Goal: Task Accomplishment & Management: Manage account settings

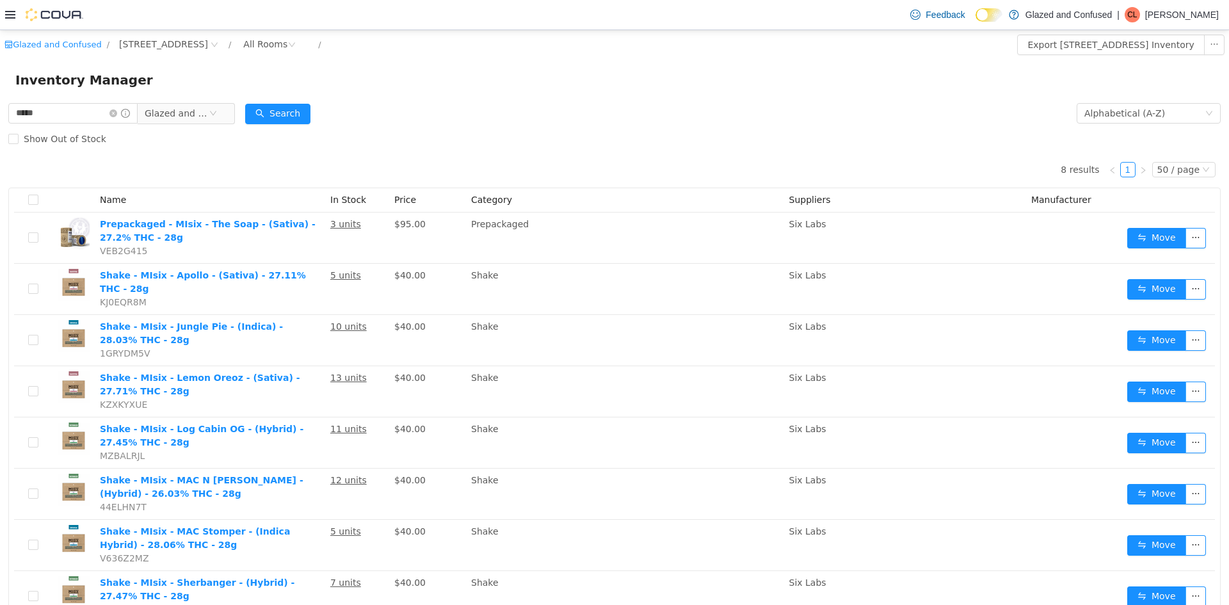
click at [0, 111] on div "***** Glazed and Confused Alphabetical (A-Z) Search Show Out of Stock 8 results…" at bounding box center [614, 380] width 1229 height 558
type input "*********"
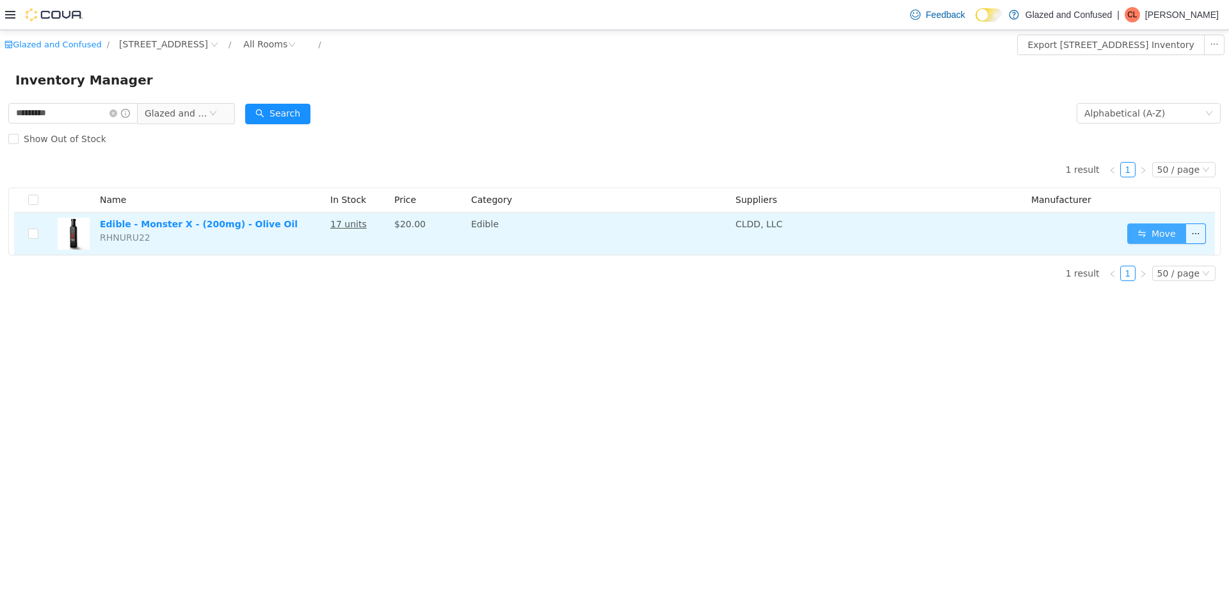
click at [1142, 230] on button "Move" at bounding box center [1157, 233] width 59 height 20
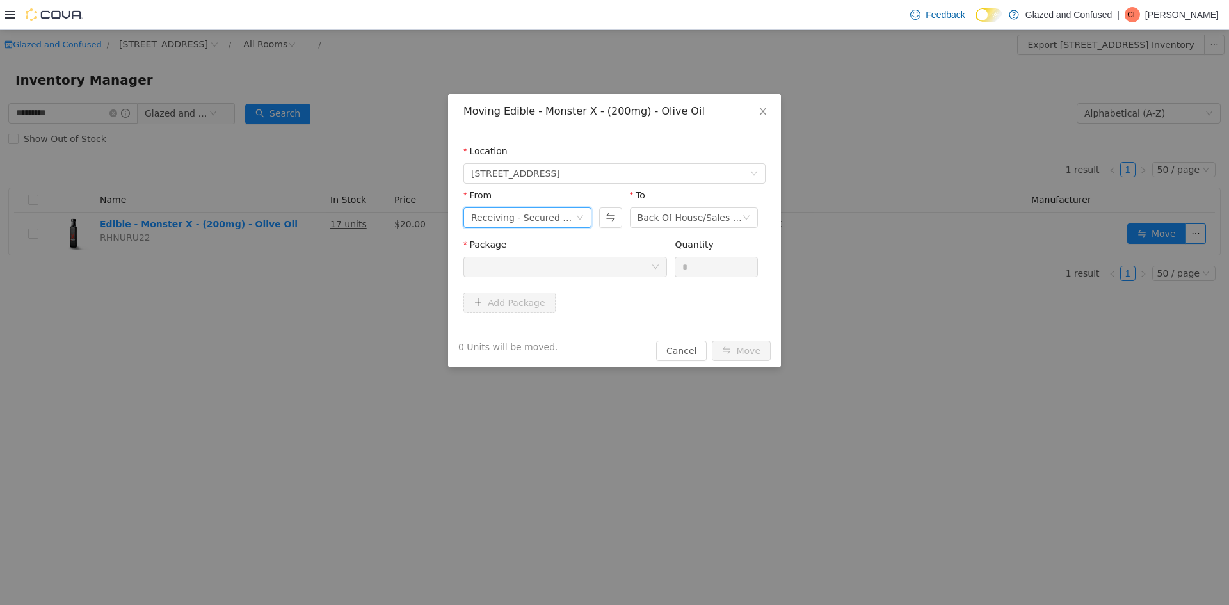
drag, startPoint x: 536, startPoint y: 211, endPoint x: 537, endPoint y: 222, distance: 11.5
click at [536, 212] on div "Receiving - Secured Storage C" at bounding box center [523, 217] width 104 height 19
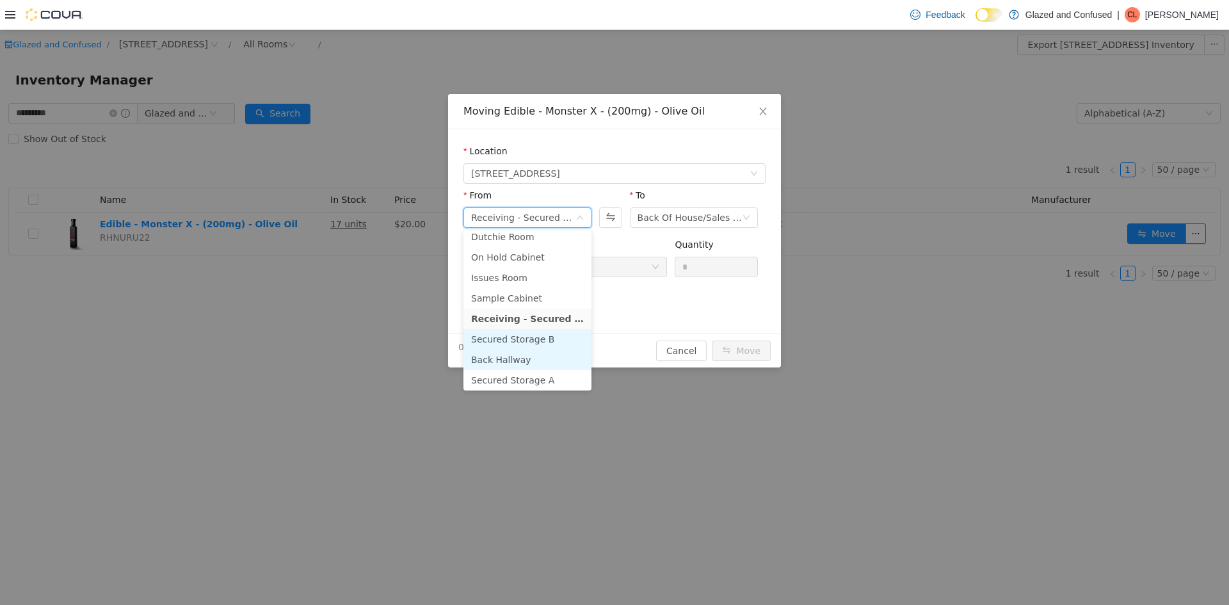
scroll to position [111, 0]
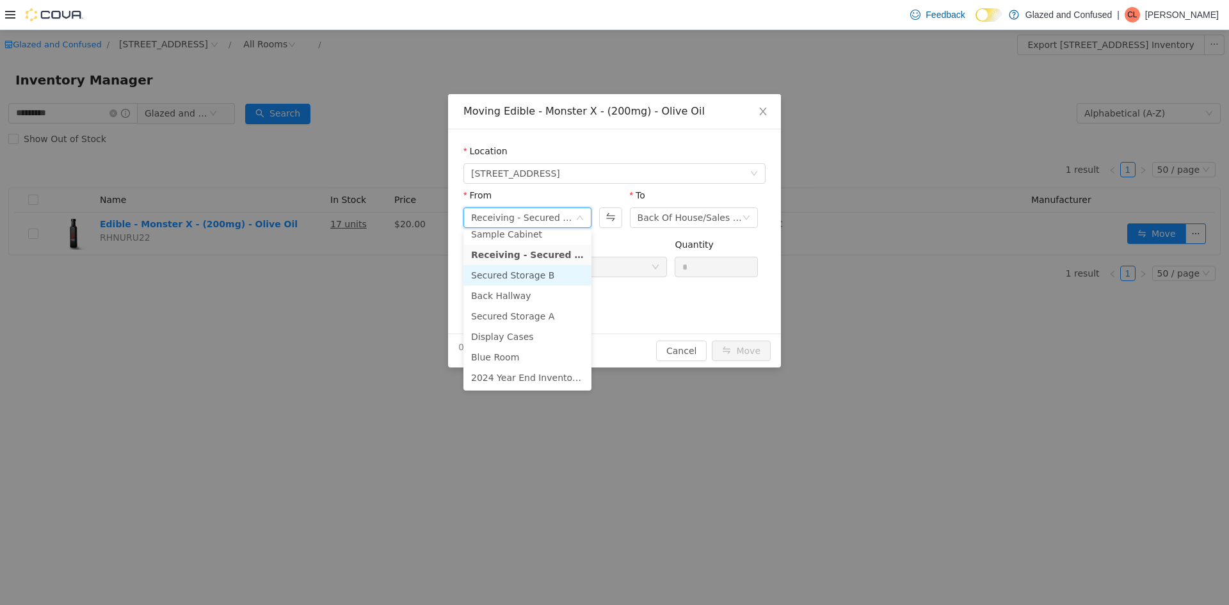
drag, startPoint x: 550, startPoint y: 274, endPoint x: 566, endPoint y: 266, distance: 17.8
click at [554, 273] on li "Secured Storage B" at bounding box center [528, 275] width 128 height 20
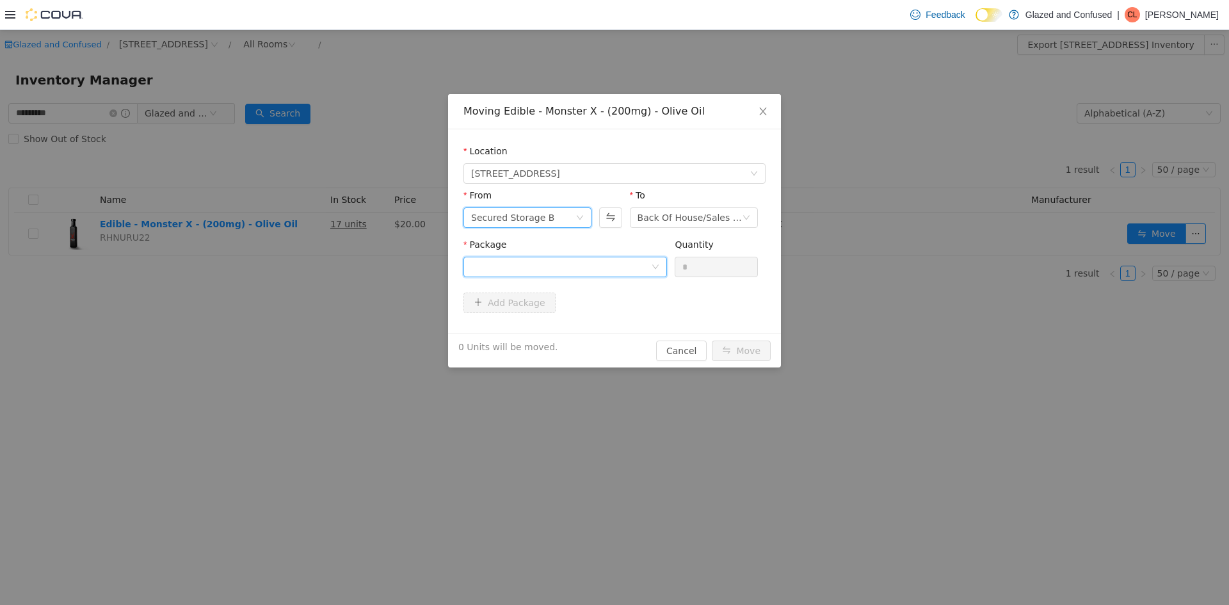
click at [576, 261] on div at bounding box center [561, 266] width 180 height 19
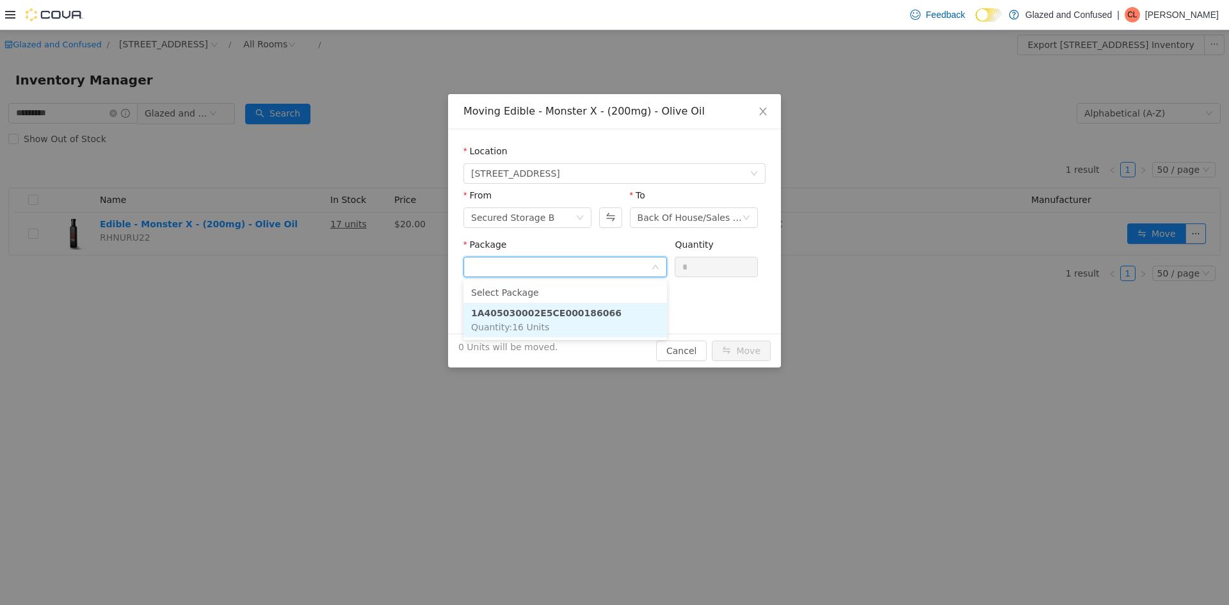
click at [575, 319] on li "1A405030002E5CE000186066 Quantity : 16 Units" at bounding box center [566, 320] width 204 height 35
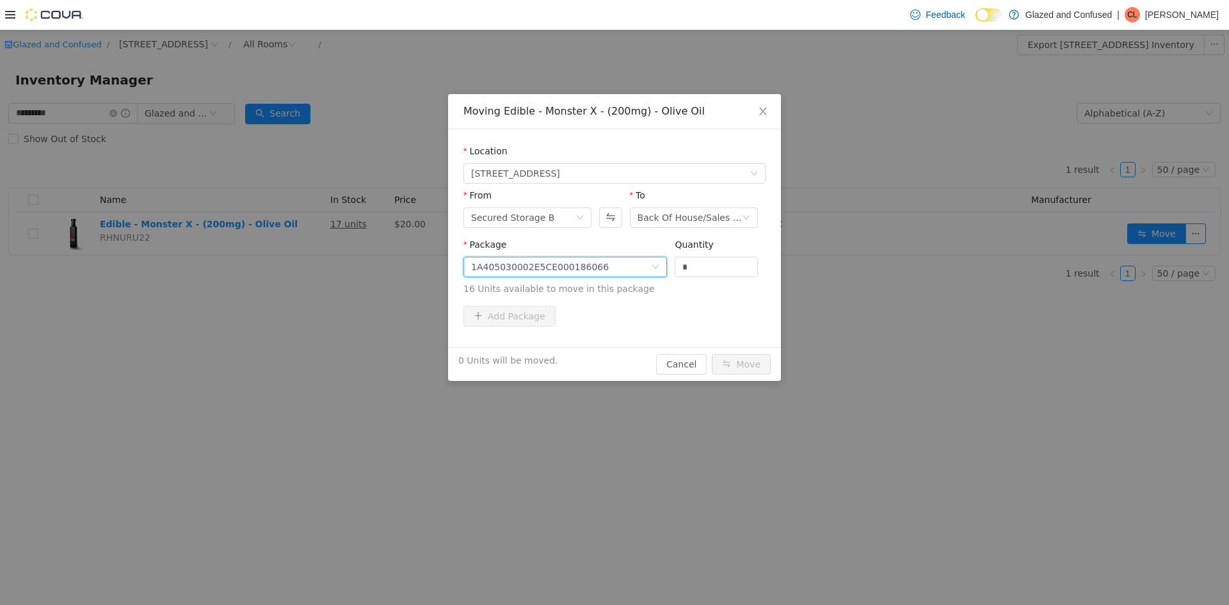
drag, startPoint x: 670, startPoint y: 267, endPoint x: 611, endPoint y: 266, distance: 59.6
click at [612, 266] on span "Package 1A405030002E5CE000186066 Quantity * 16 Units available to move in this …" at bounding box center [615, 267] width 302 height 56
type input "*"
click at [712, 354] on button "Move" at bounding box center [741, 364] width 59 height 20
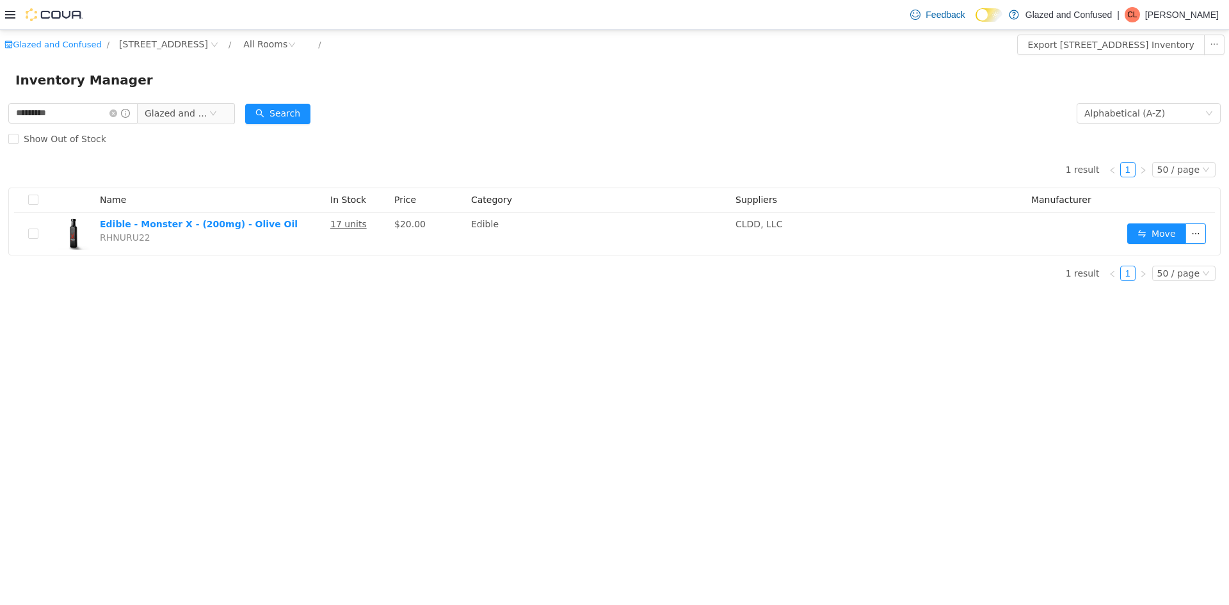
drag, startPoint x: 606, startPoint y: 258, endPoint x: 545, endPoint y: 295, distance: 71.3
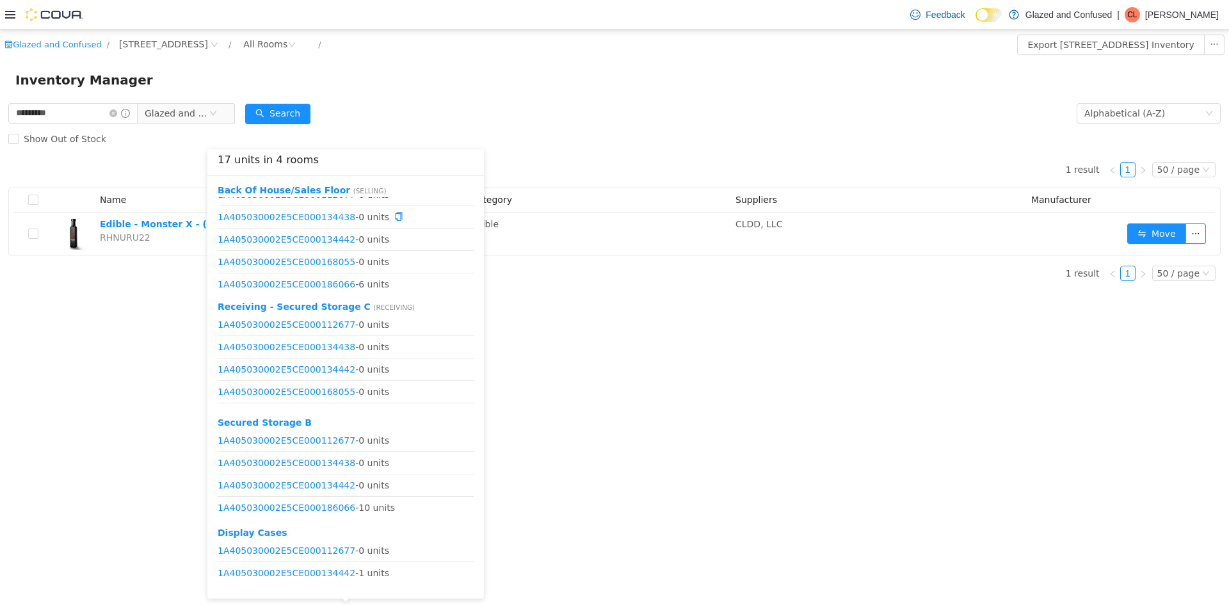
scroll to position [16, 0]
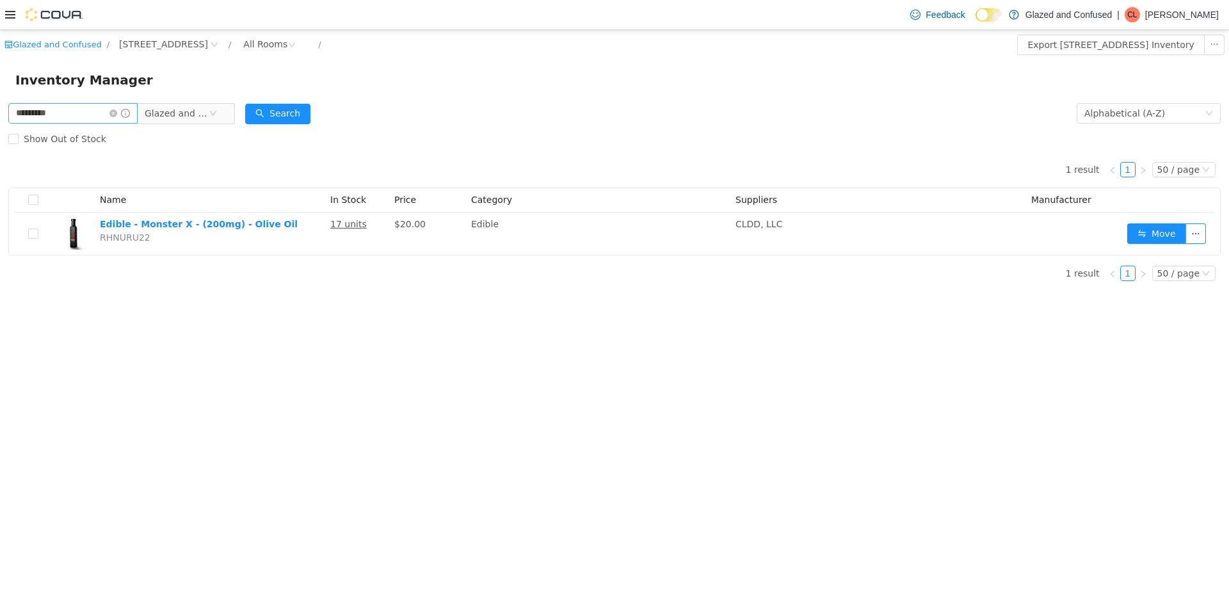
click at [126, 117] on span at bounding box center [119, 113] width 20 height 9
click at [117, 113] on icon "icon: close-circle" at bounding box center [113, 113] width 8 height 8
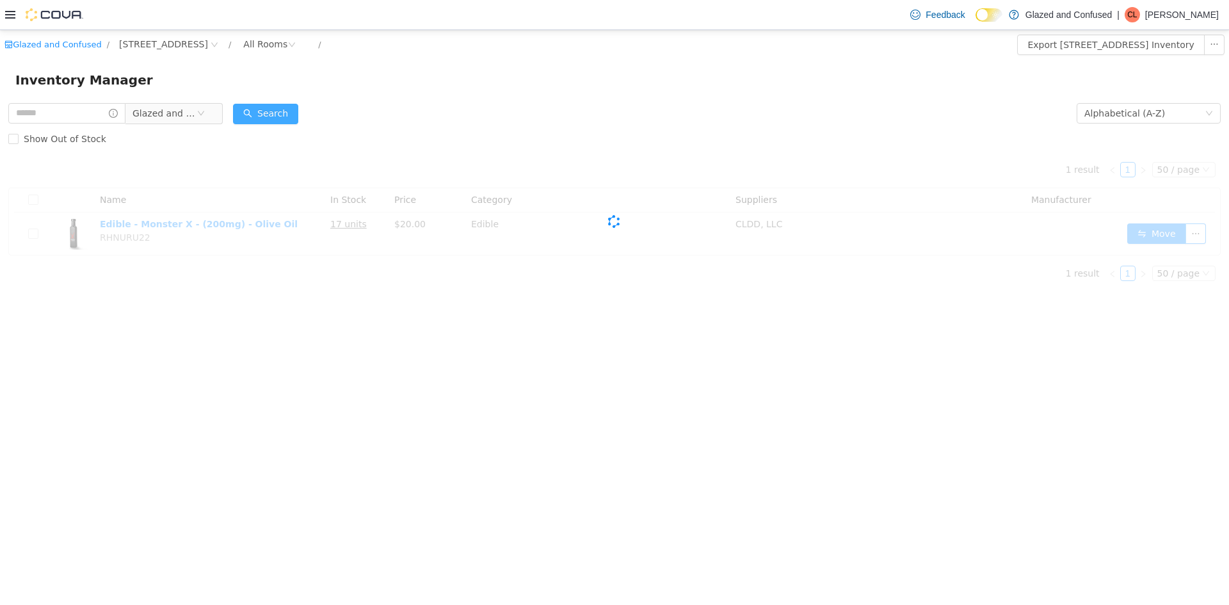
click at [291, 110] on button "Search" at bounding box center [265, 114] width 65 height 20
drag, startPoint x: 291, startPoint y: 110, endPoint x: 501, endPoint y: 177, distance: 220.3
click at [298, 112] on button "Search" at bounding box center [265, 114] width 65 height 20
click at [504, 180] on div "Cova-Icon" at bounding box center [614, 222] width 1213 height 140
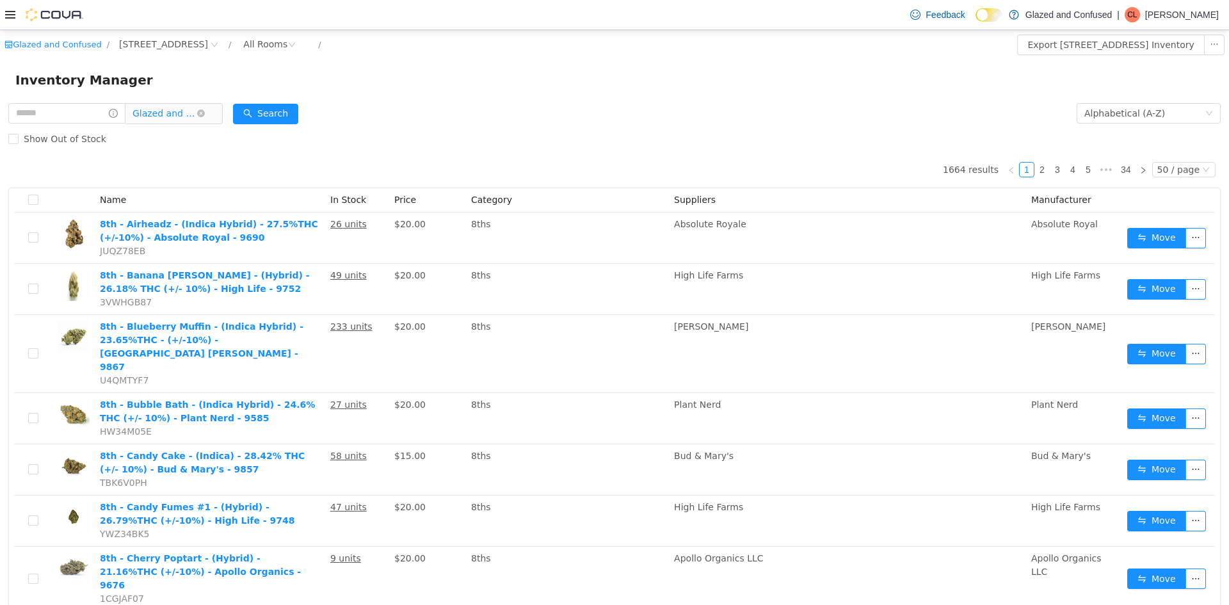
click at [174, 109] on span "Glazed and Confused" at bounding box center [165, 113] width 64 height 19
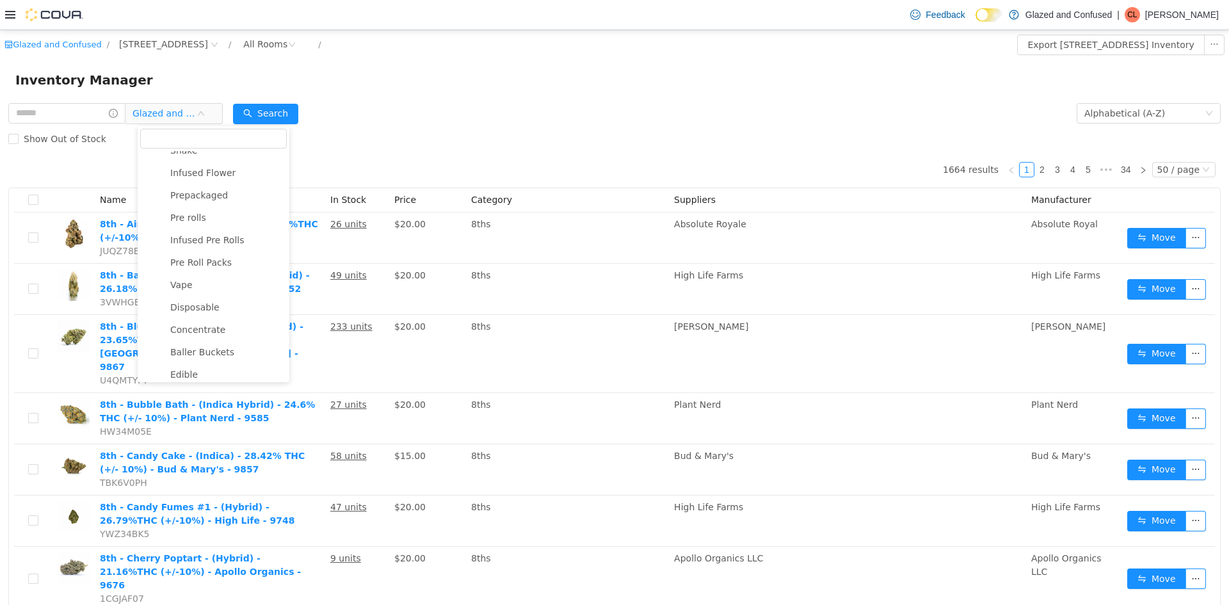
scroll to position [101, 0]
click at [181, 288] on span "Vape" at bounding box center [181, 285] width 22 height 10
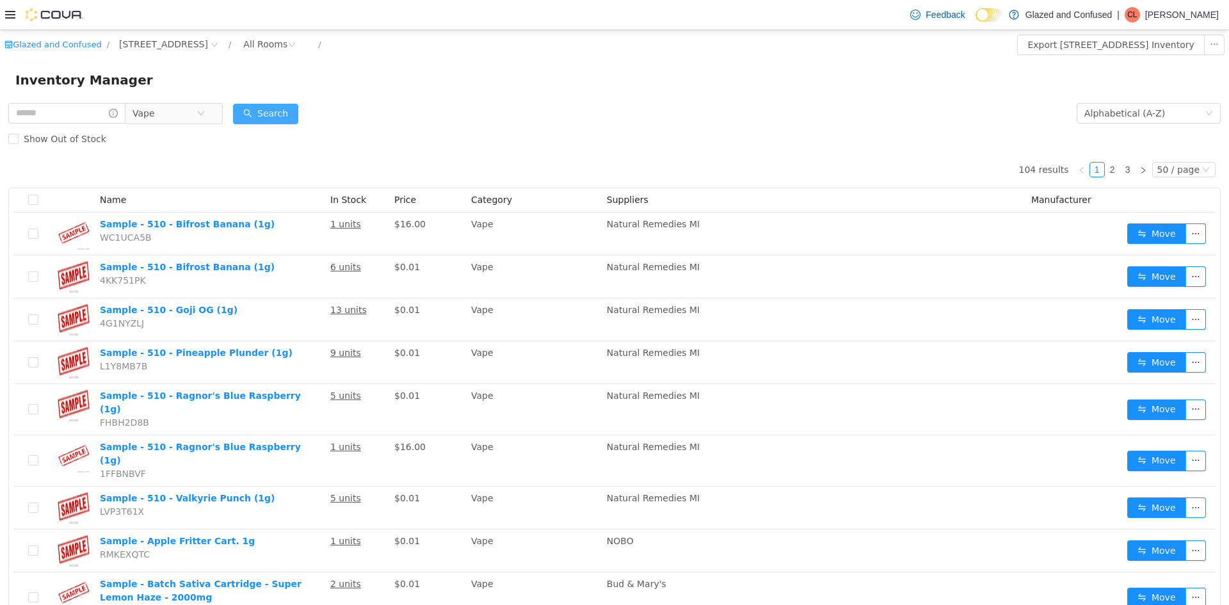
click at [257, 117] on button "Search" at bounding box center [265, 114] width 65 height 20
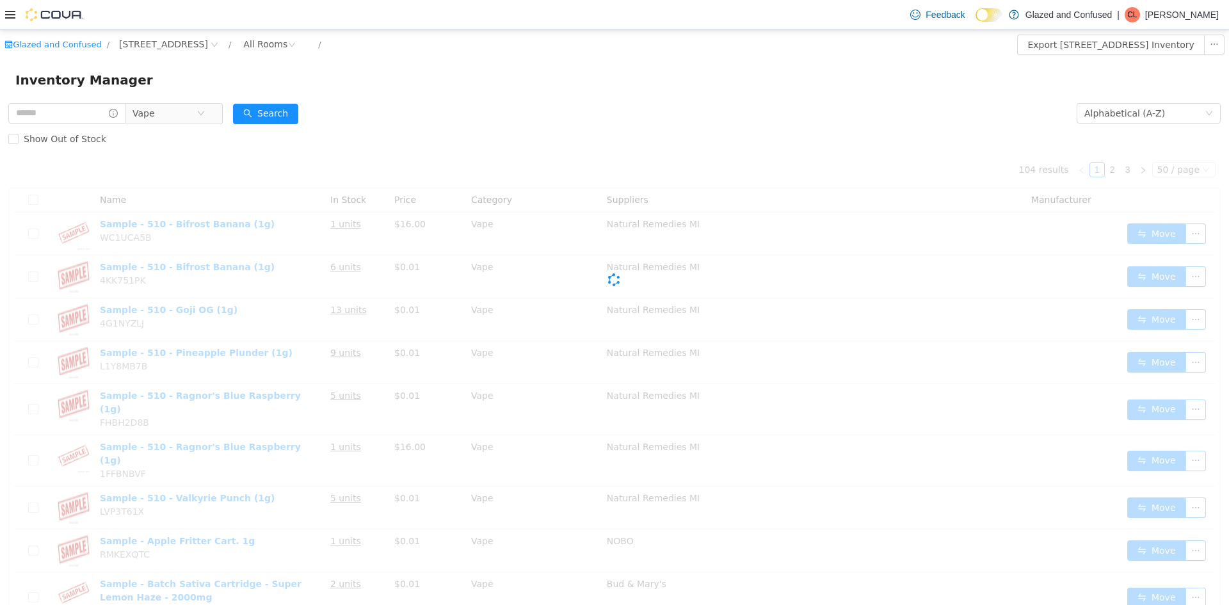
click at [373, 102] on form "Vape Alphabetical (A-Z) Search Show Out of Stock" at bounding box center [614, 126] width 1213 height 51
click at [371, 102] on form "Vape Alphabetical (A-Z) Search Show Out of Stock" at bounding box center [614, 126] width 1213 height 51
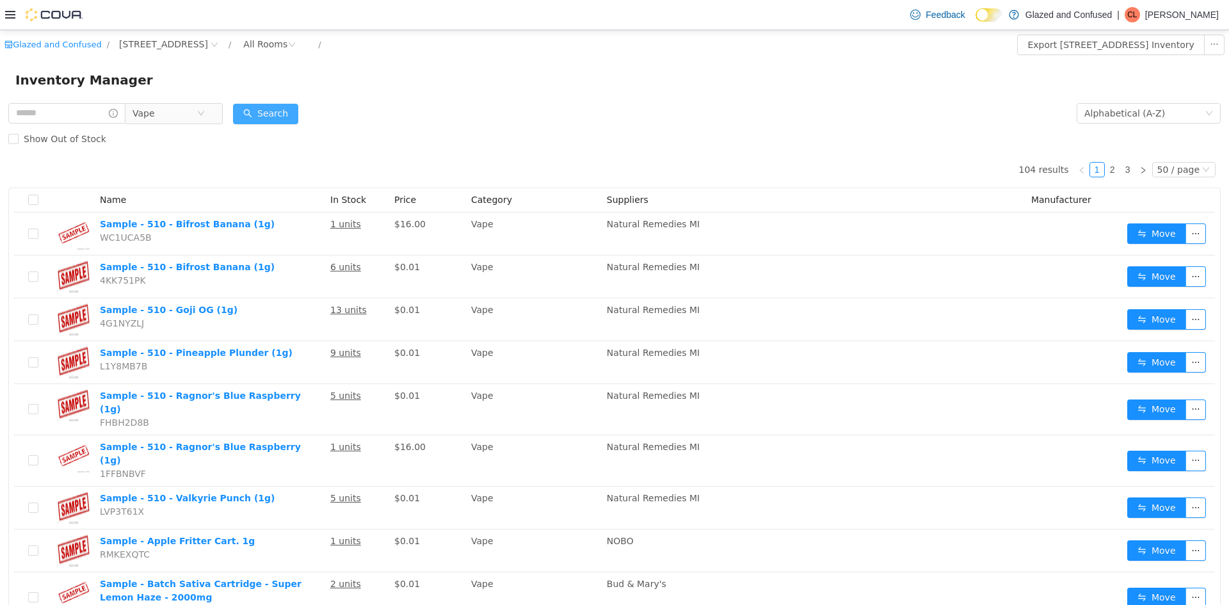
drag, startPoint x: 308, startPoint y: 104, endPoint x: 291, endPoint y: 111, distance: 18.1
click at [307, 104] on form "Vape Alphabetical (A-Z) Search Show Out of Stock" at bounding box center [614, 126] width 1213 height 51
click at [289, 111] on button "Search" at bounding box center [265, 114] width 65 height 20
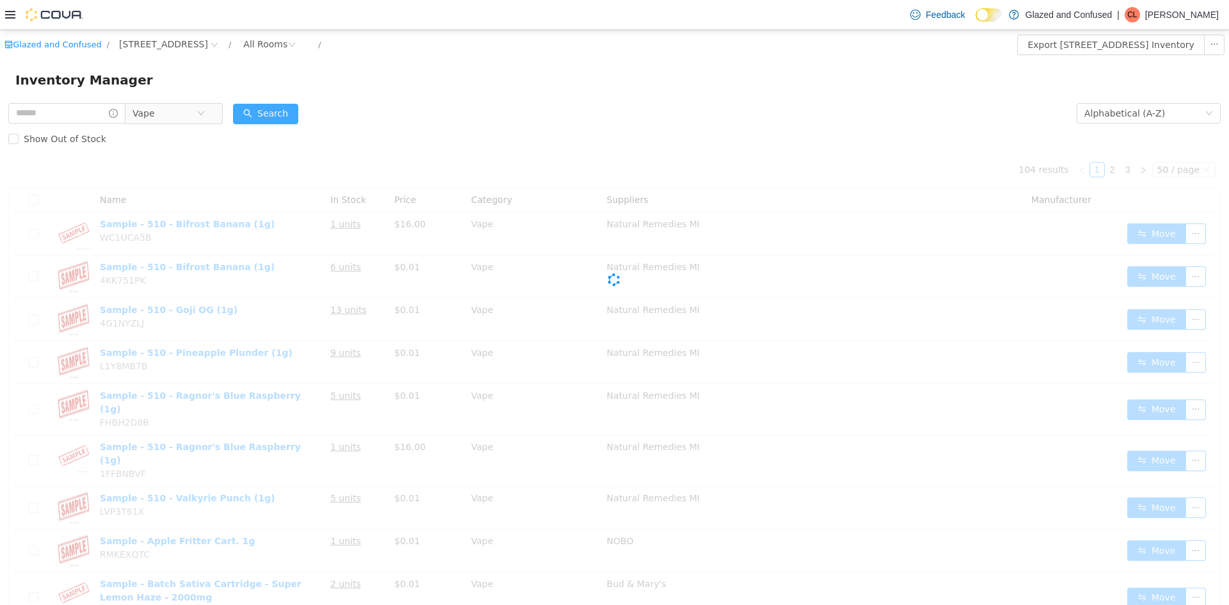
click at [289, 111] on button "Search" at bounding box center [265, 114] width 65 height 20
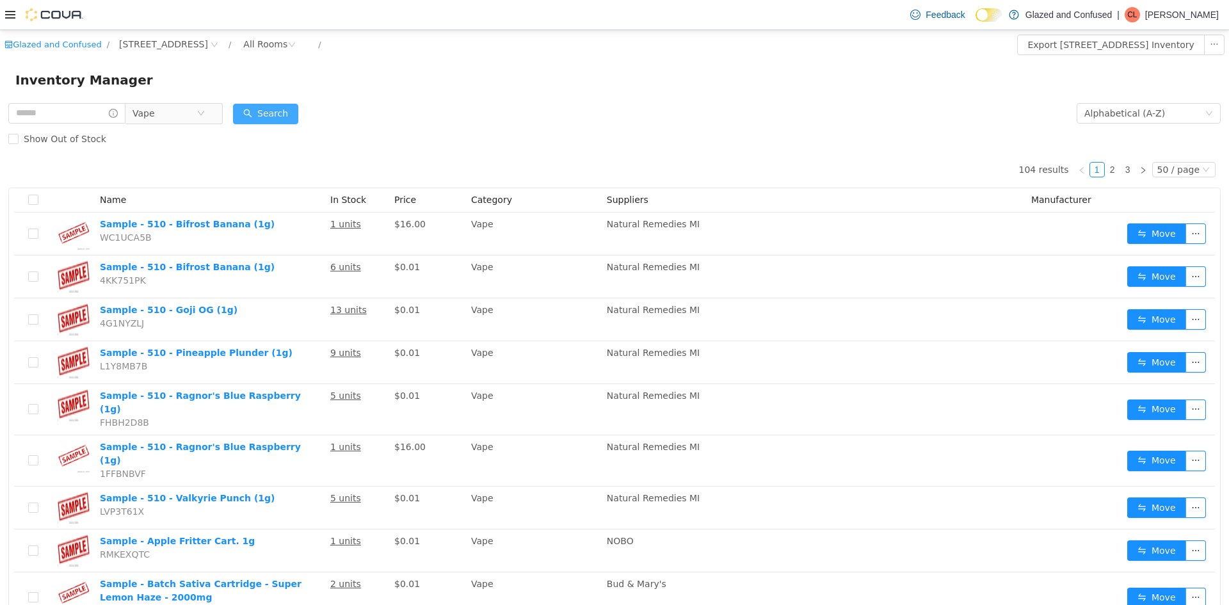
click at [290, 108] on button "Search" at bounding box center [265, 114] width 65 height 20
drag, startPoint x: 288, startPoint y: 103, endPoint x: 309, endPoint y: 102, distance: 21.2
click at [287, 104] on button "Search" at bounding box center [265, 114] width 65 height 20
click at [270, 113] on button "Search" at bounding box center [265, 114] width 65 height 20
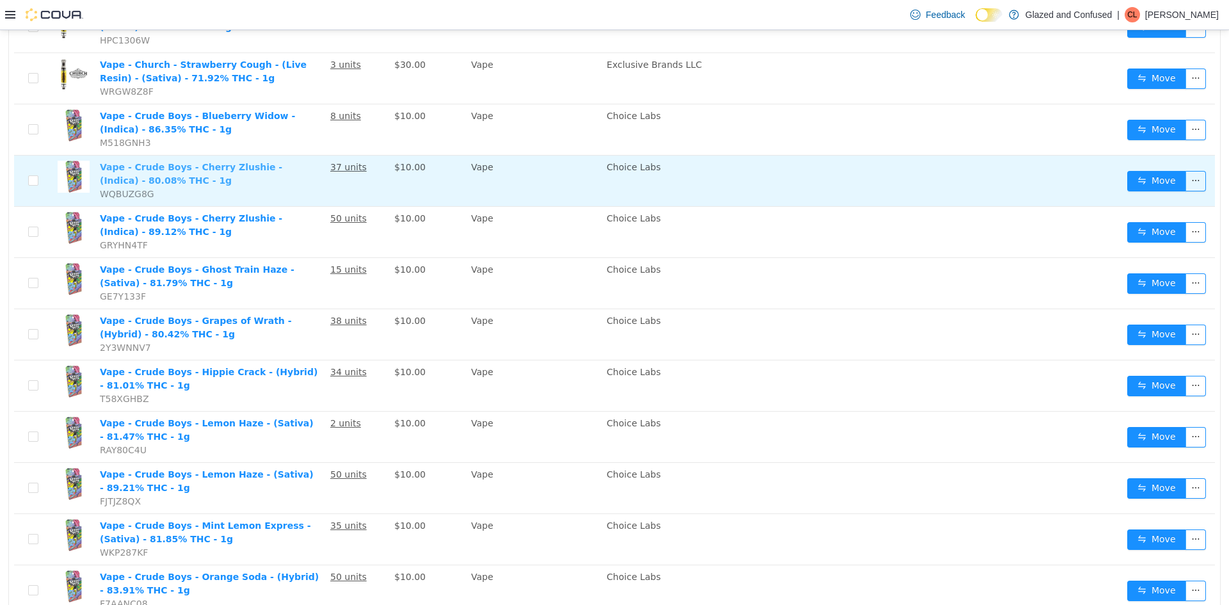
scroll to position [2039, 0]
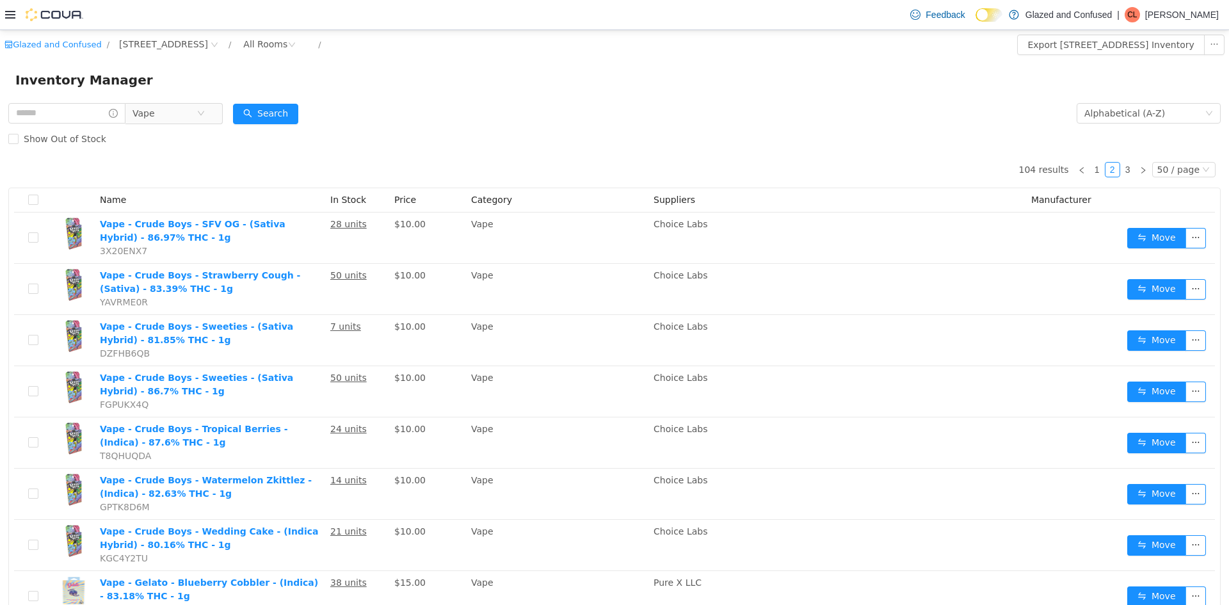
drag, startPoint x: 101, startPoint y: 125, endPoint x: 85, endPoint y: 94, distance: 34.7
click at [101, 124] on div "Vape" at bounding box center [115, 114] width 214 height 26
click at [85, 93] on div "Inventory Manager" at bounding box center [614, 80] width 1229 height 41
click at [81, 121] on input "text" at bounding box center [66, 113] width 117 height 20
click at [159, 119] on span "Vape" at bounding box center [156, 113] width 22 height 19
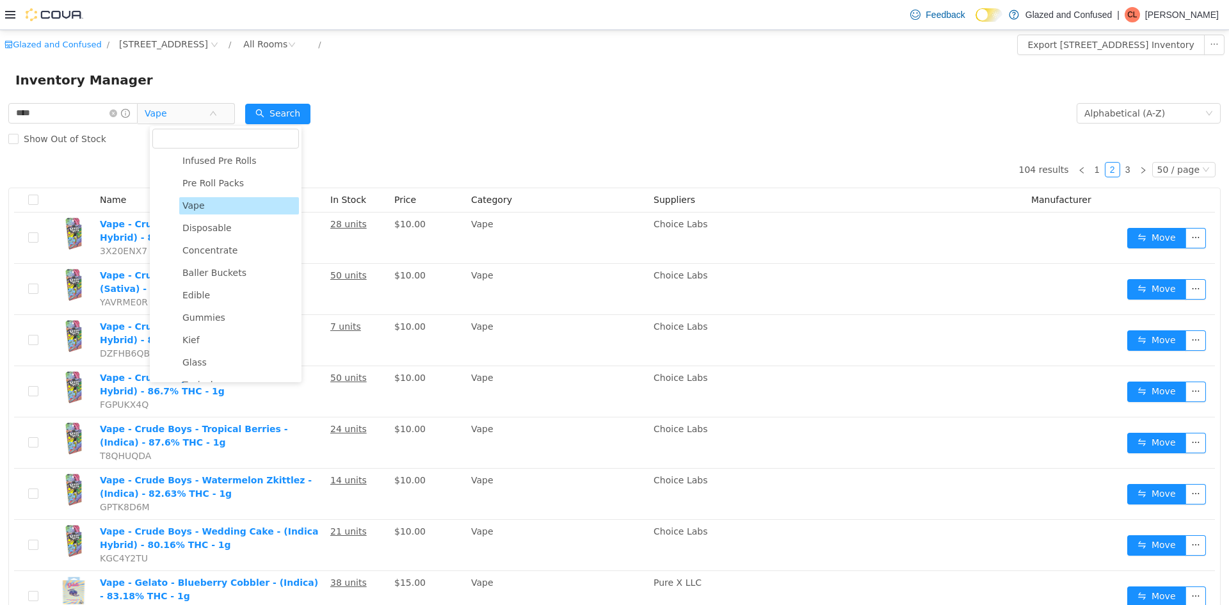
scroll to position [229, 0]
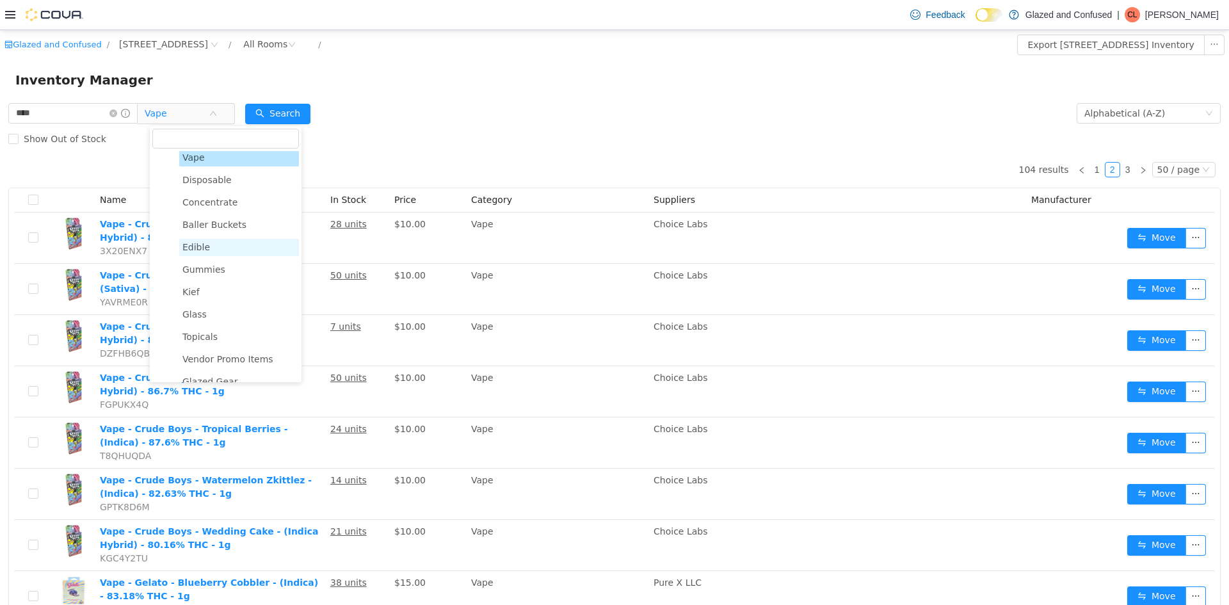
click at [209, 250] on span "Edible" at bounding box center [239, 247] width 120 height 17
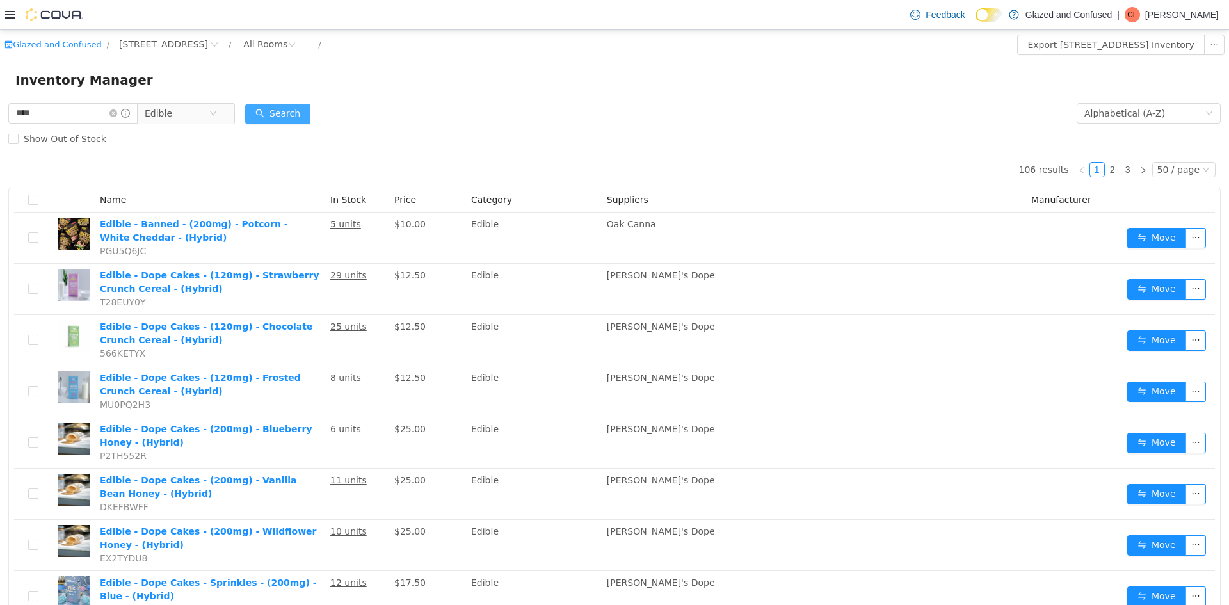
click at [293, 107] on button "Search" at bounding box center [277, 114] width 65 height 20
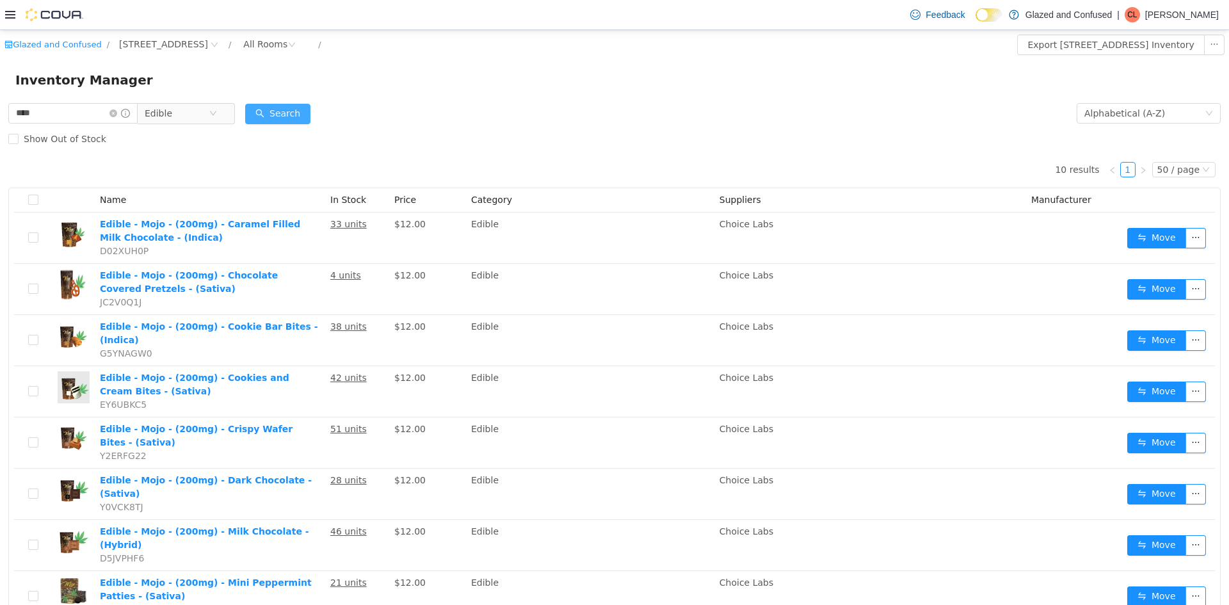
click at [260, 109] on button "Search" at bounding box center [277, 114] width 65 height 20
click at [286, 110] on button "Search" at bounding box center [277, 114] width 65 height 20
drag, startPoint x: 104, startPoint y: 118, endPoint x: 0, endPoint y: 112, distance: 104.5
click at [0, 112] on div "**** Edible Alphabetical (A-Z) Search Show Out of Stock 10 results 1 50 / page …" at bounding box center [614, 431] width 1229 height 660
type input "**********"
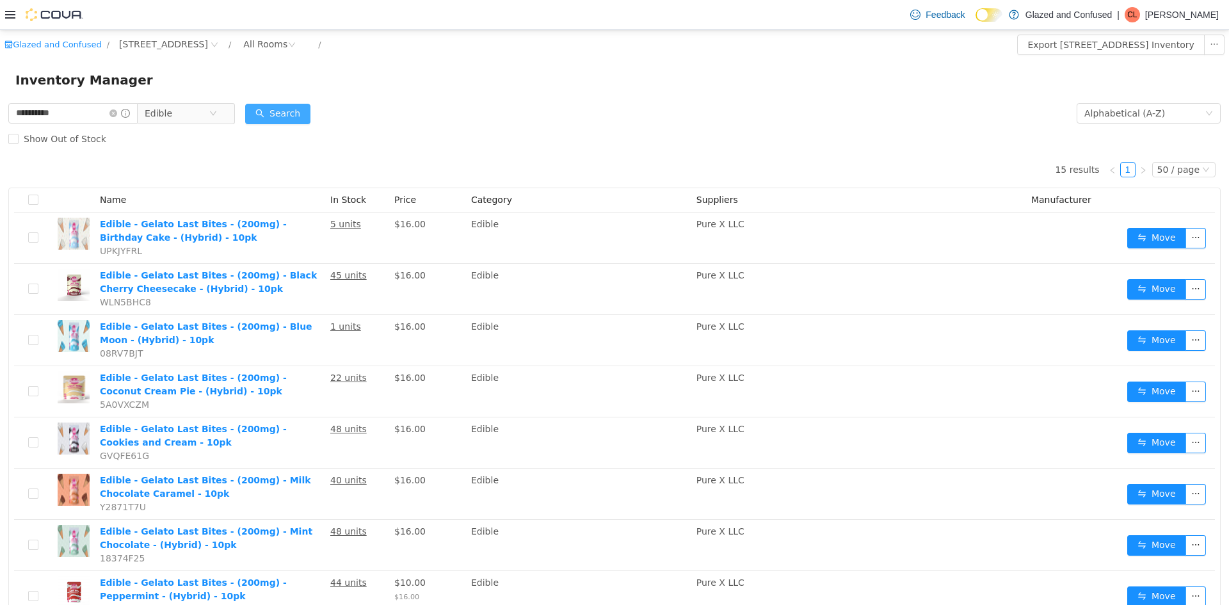
click at [305, 112] on button "Search" at bounding box center [277, 114] width 65 height 20
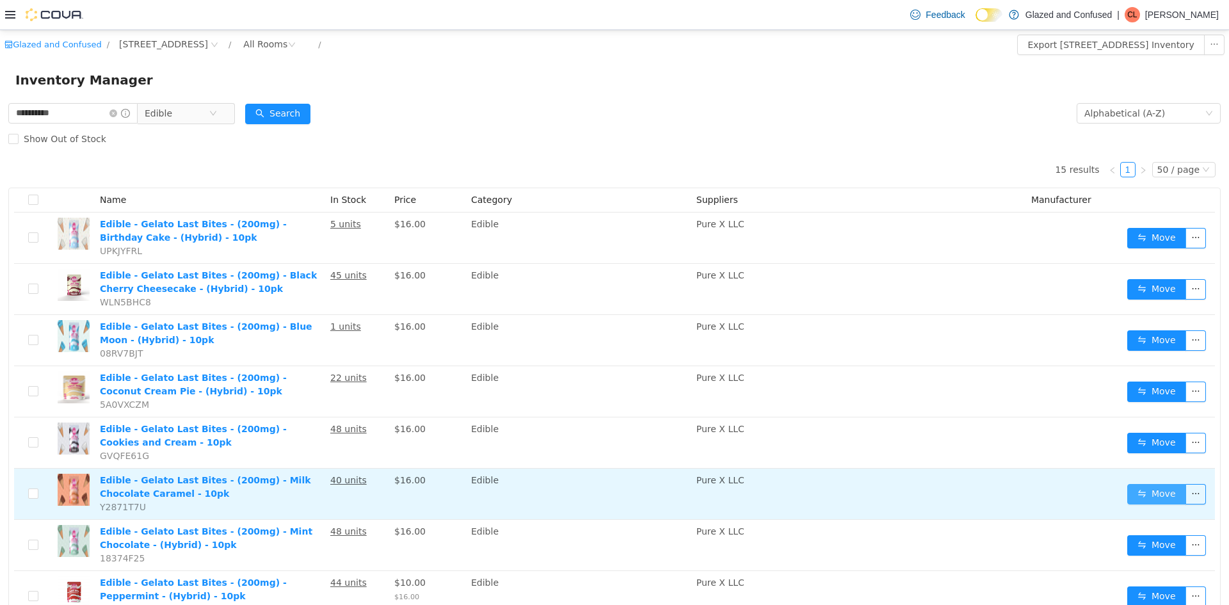
click at [1144, 489] on button "Move" at bounding box center [1157, 494] width 59 height 20
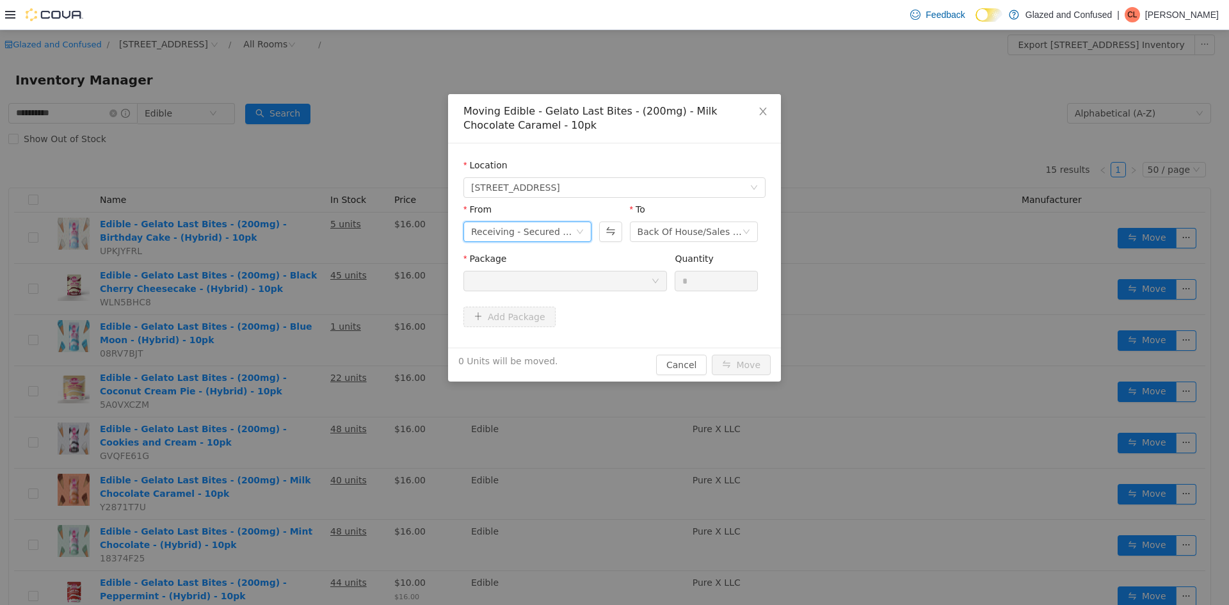
click at [540, 232] on div "Receiving - Secured Storage C" at bounding box center [523, 231] width 104 height 19
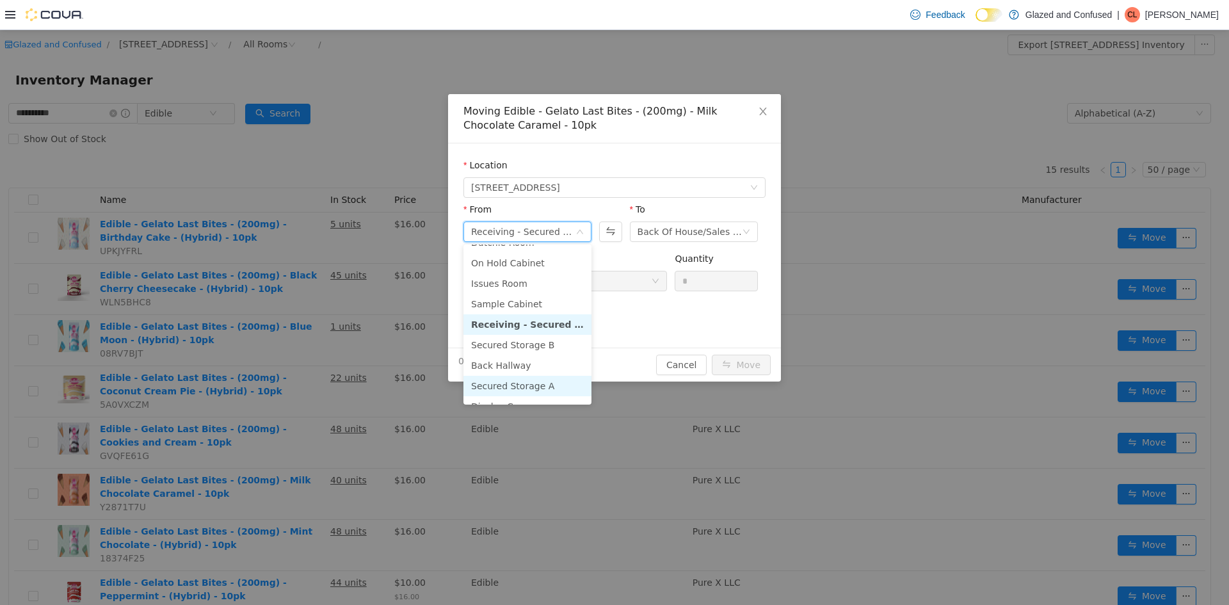
scroll to position [111, 0]
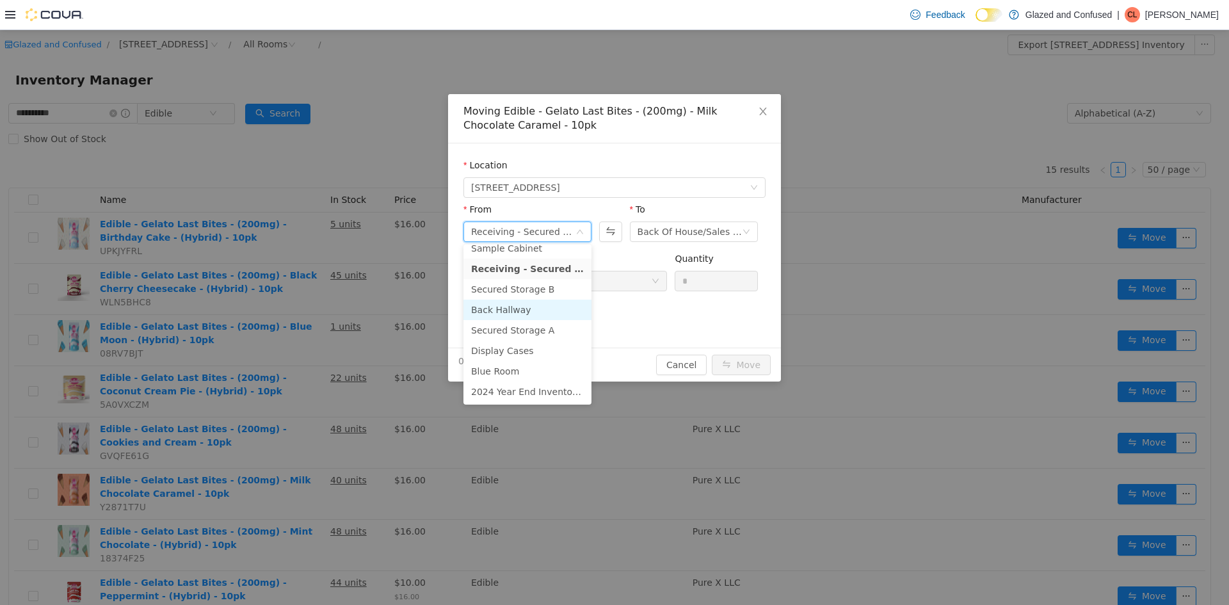
click at [554, 309] on li "Back Hallway" at bounding box center [528, 310] width 128 height 20
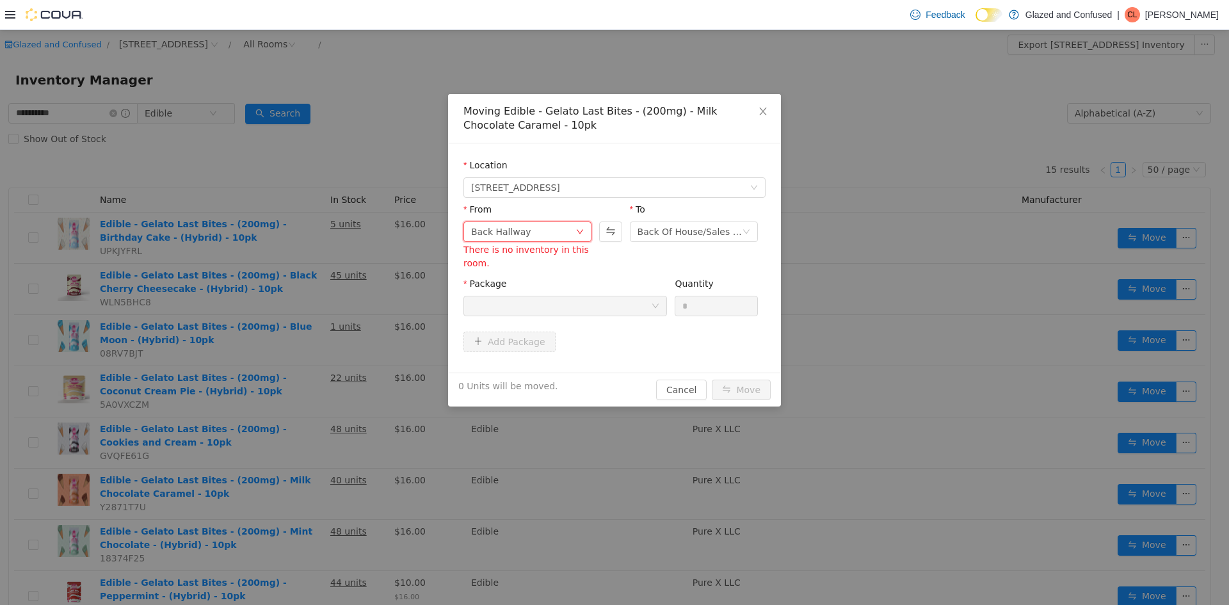
click at [550, 233] on div "Back Hallway" at bounding box center [523, 231] width 104 height 19
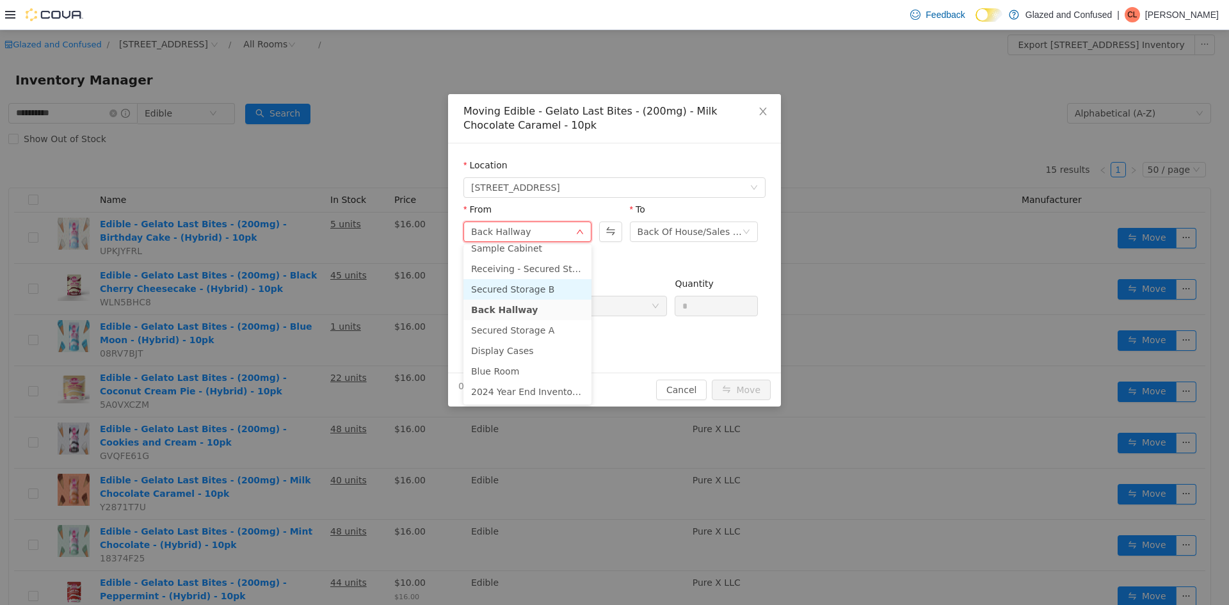
click at [546, 289] on li "Secured Storage B" at bounding box center [528, 289] width 128 height 20
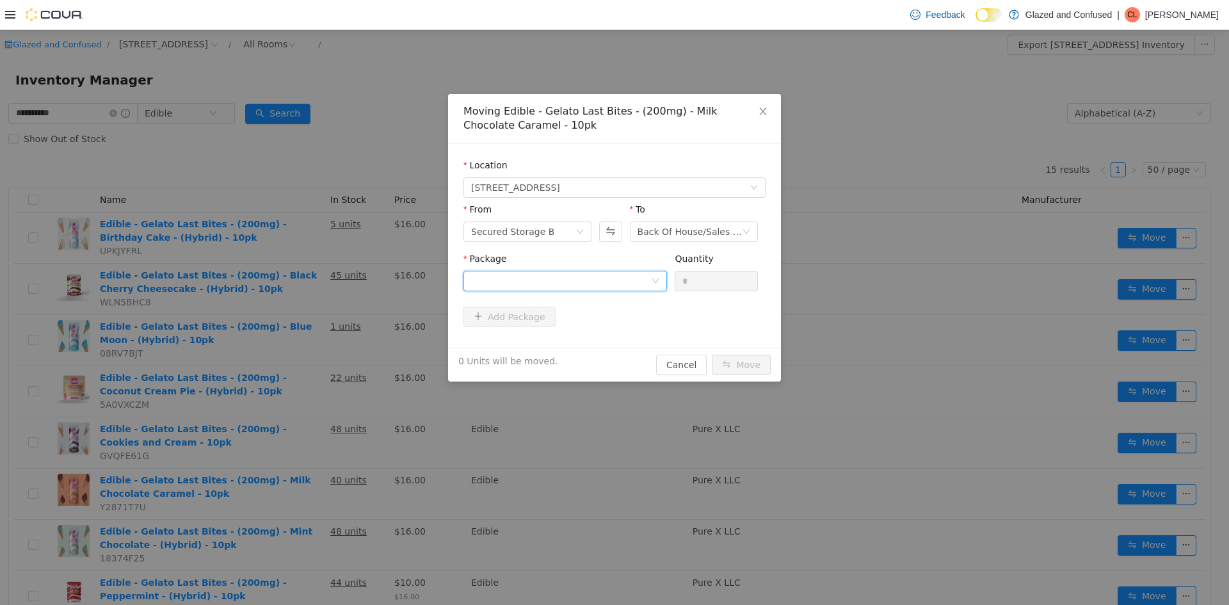
click at [597, 276] on div at bounding box center [561, 280] width 180 height 19
click at [586, 346] on li "1A4050300020B0F000262706 Quantity : 39 Units" at bounding box center [566, 334] width 204 height 35
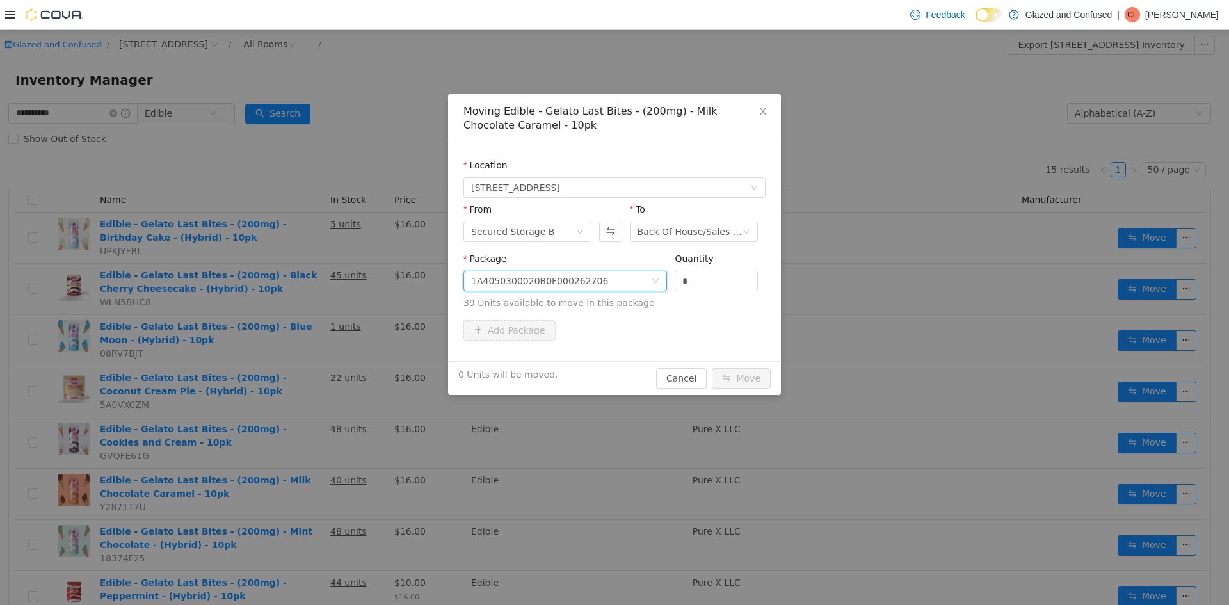
click at [728, 266] on div "Quantity" at bounding box center [716, 261] width 83 height 19
click at [754, 279] on span "Increase Value" at bounding box center [750, 277] width 13 height 12
click at [755, 279] on span "Increase Value" at bounding box center [750, 277] width 13 height 12
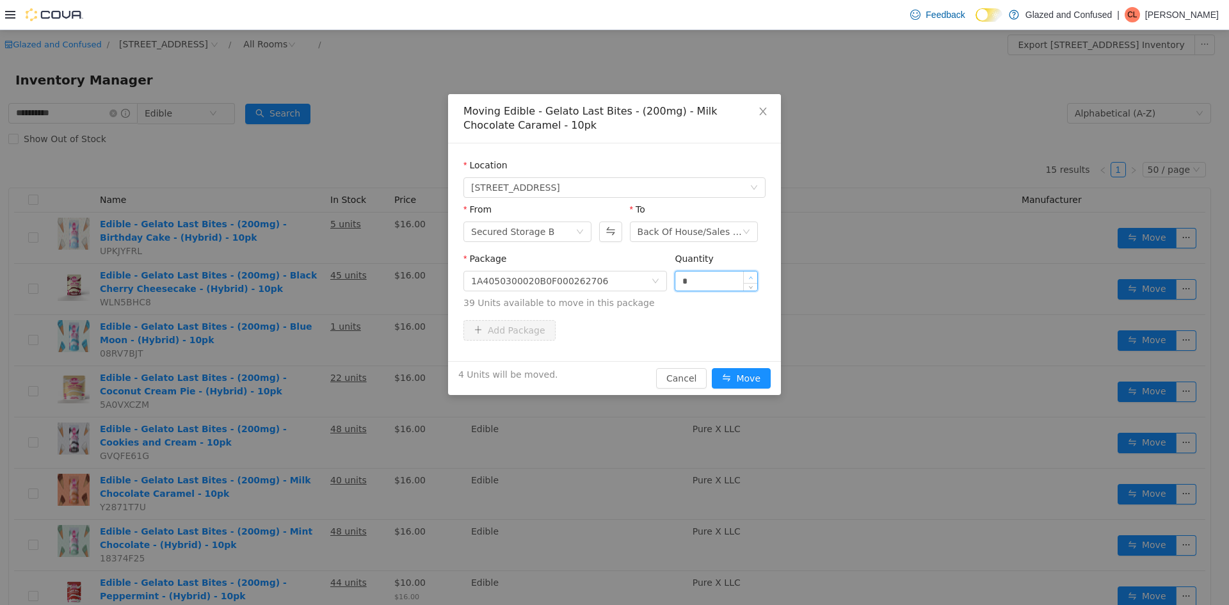
click at [755, 279] on span "Increase Value" at bounding box center [750, 277] width 13 height 12
type input "*"
click at [755, 279] on span "Increase Value" at bounding box center [750, 277] width 13 height 12
click at [743, 373] on button "Move" at bounding box center [741, 378] width 59 height 20
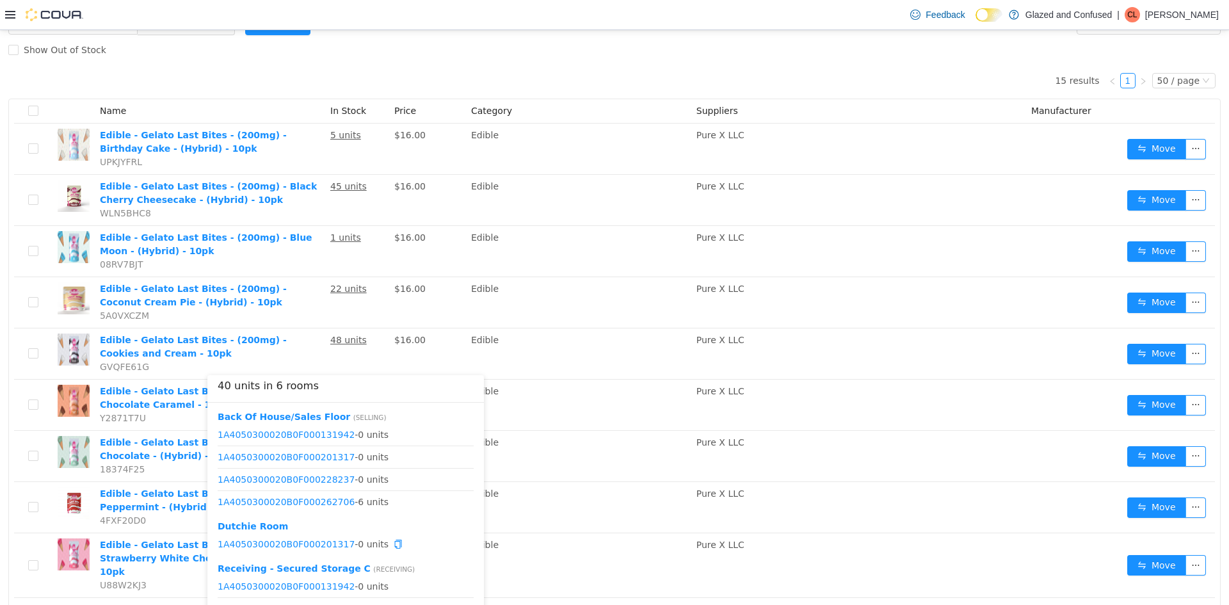
scroll to position [0, 0]
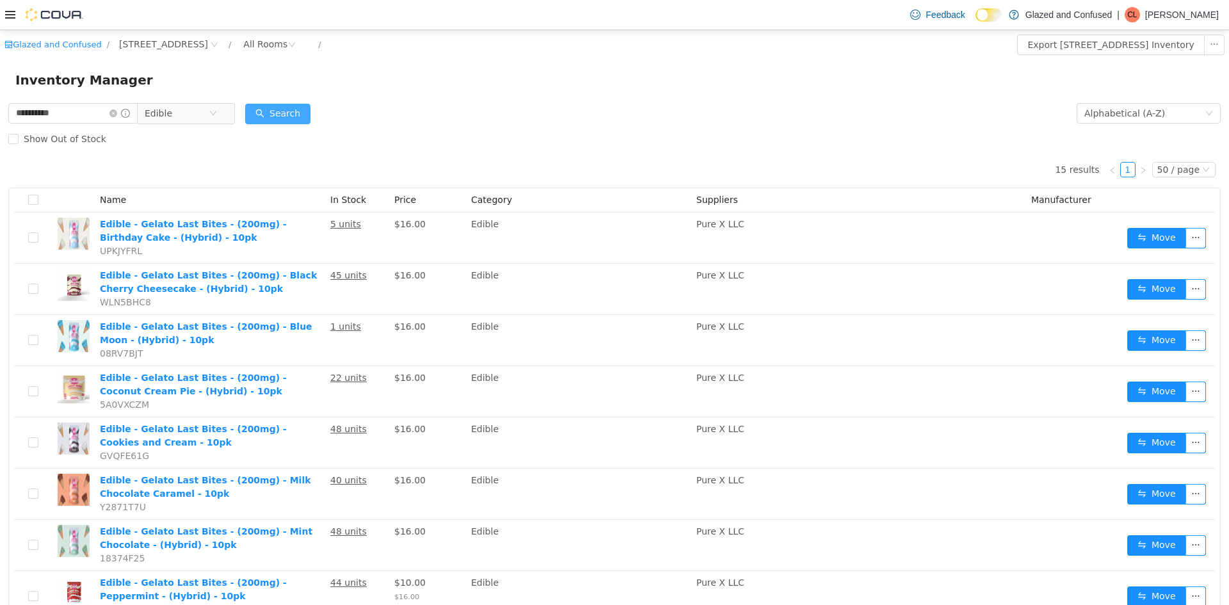
click at [281, 117] on button "Search" at bounding box center [277, 114] width 65 height 20
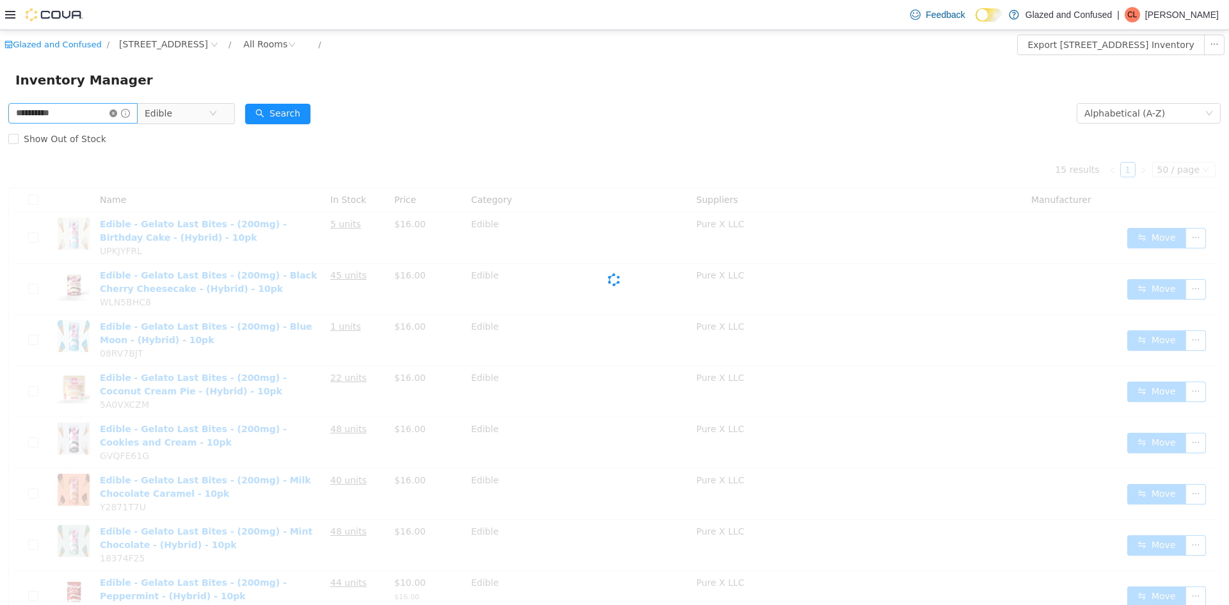
click at [117, 117] on icon "icon: close-circle" at bounding box center [113, 113] width 8 height 8
click at [172, 109] on span "Edible" at bounding box center [165, 113] width 64 height 19
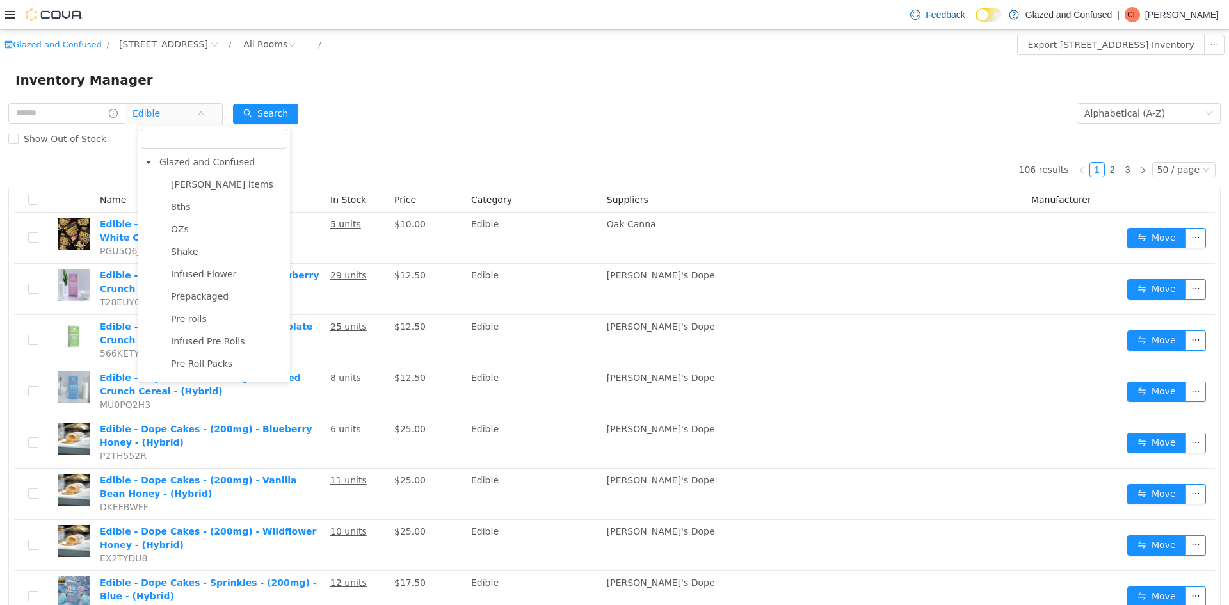
click at [208, 158] on span "Glazed and Confused" at bounding box center [206, 162] width 95 height 10
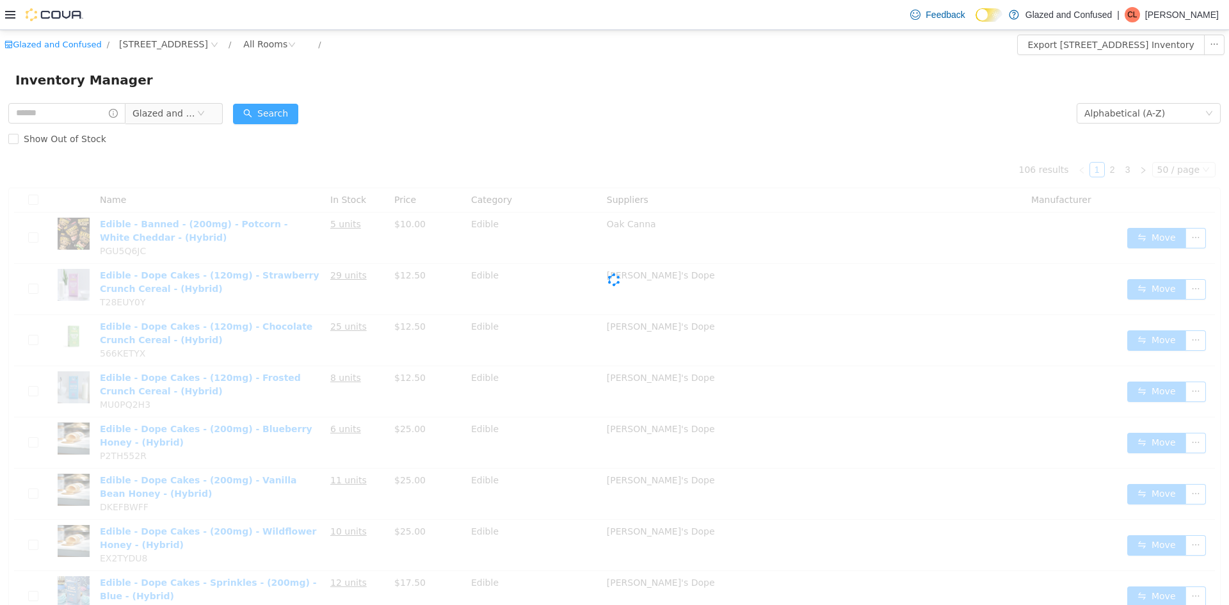
click at [280, 113] on button "Search" at bounding box center [265, 114] width 65 height 20
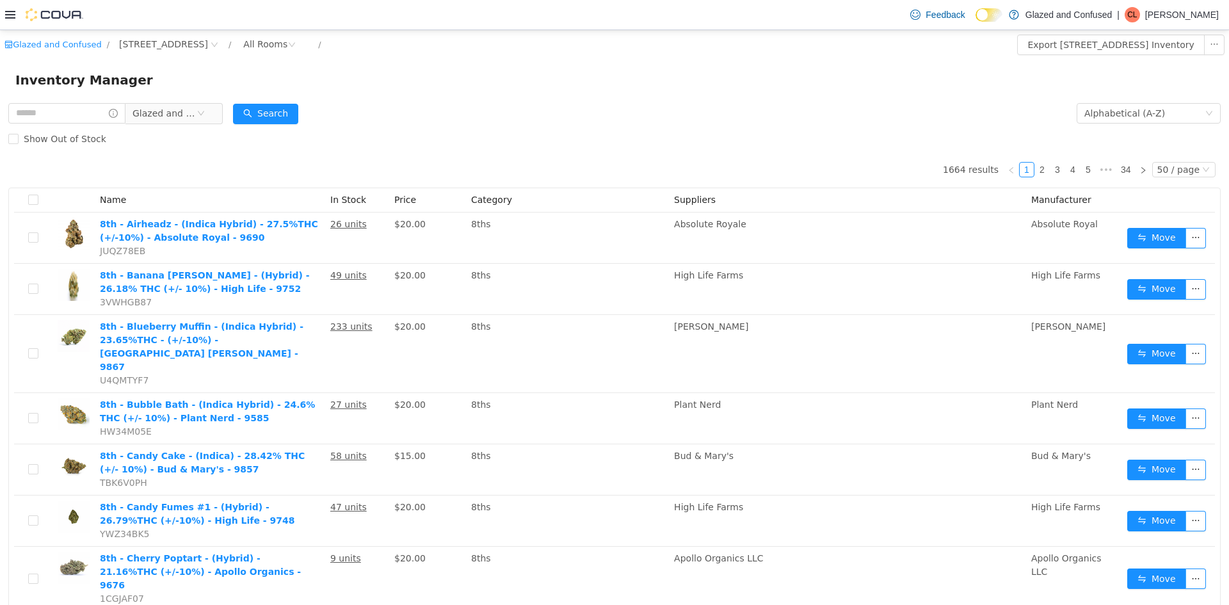
drag, startPoint x: 281, startPoint y: 33, endPoint x: 489, endPoint y: 30, distance: 207.5
click at [484, 35] on div "Glazed and Confused / 2465 US Highway 2 S, Crystal Falls / All Rooms /" at bounding box center [512, 45] width 1017 height 20
click at [12, 14] on icon at bounding box center [10, 15] width 10 height 10
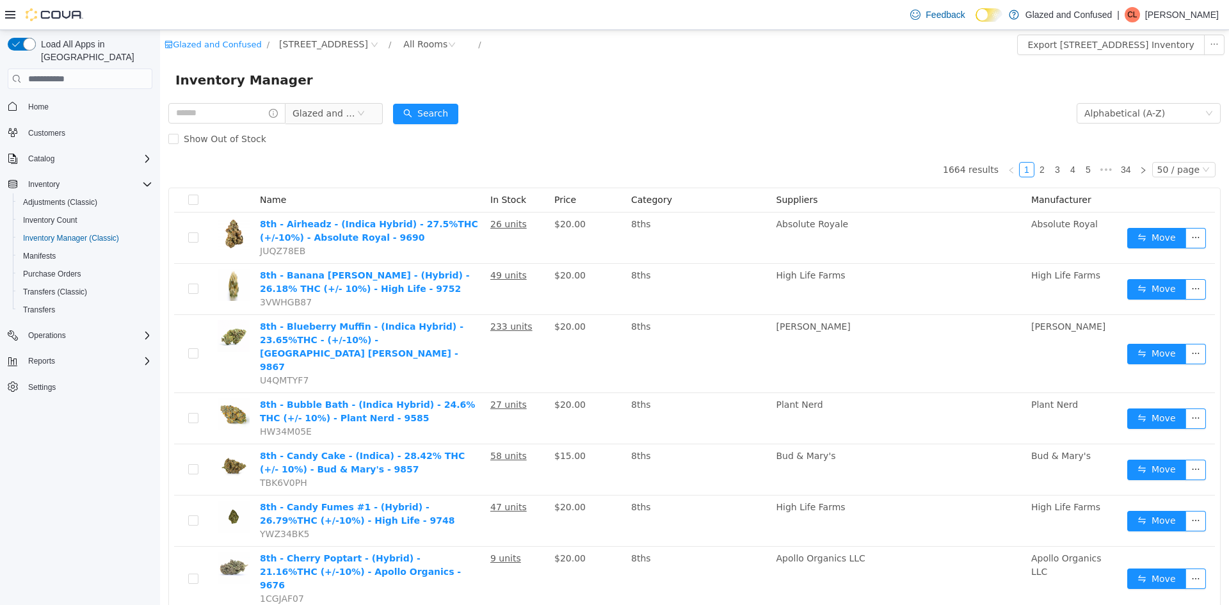
click at [6, 21] on div at bounding box center [44, 14] width 78 height 13
click at [12, 8] on div at bounding box center [44, 14] width 78 height 29
click at [11, 10] on icon at bounding box center [10, 15] width 10 height 10
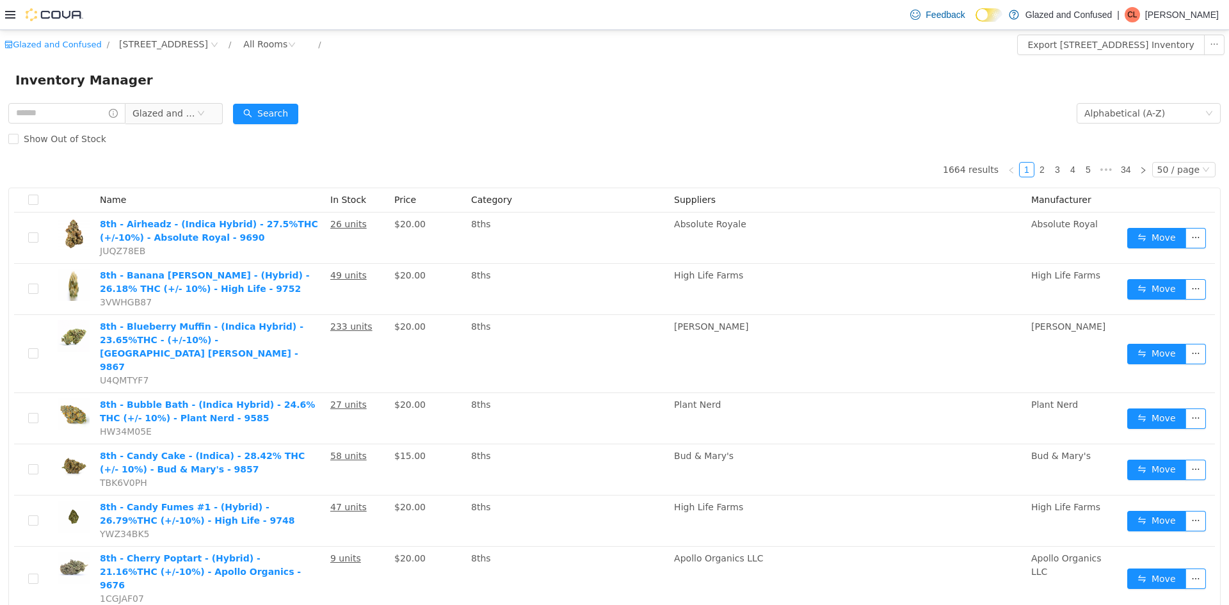
click at [8, 14] on icon at bounding box center [10, 15] width 10 height 10
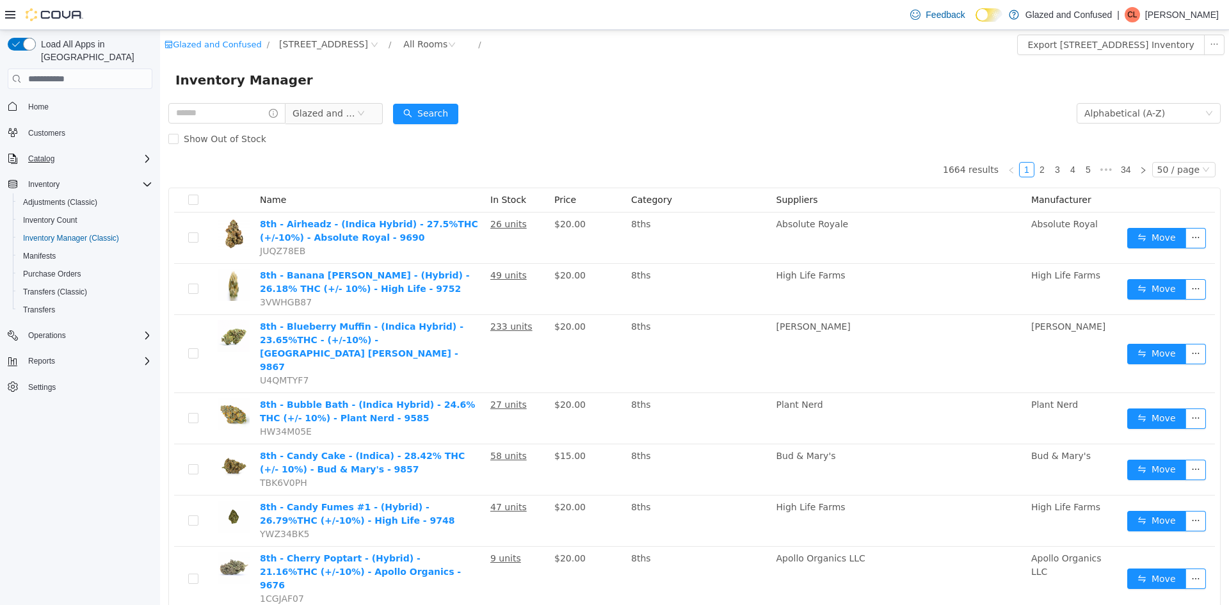
click at [61, 151] on div "Catalog" at bounding box center [87, 158] width 129 height 15
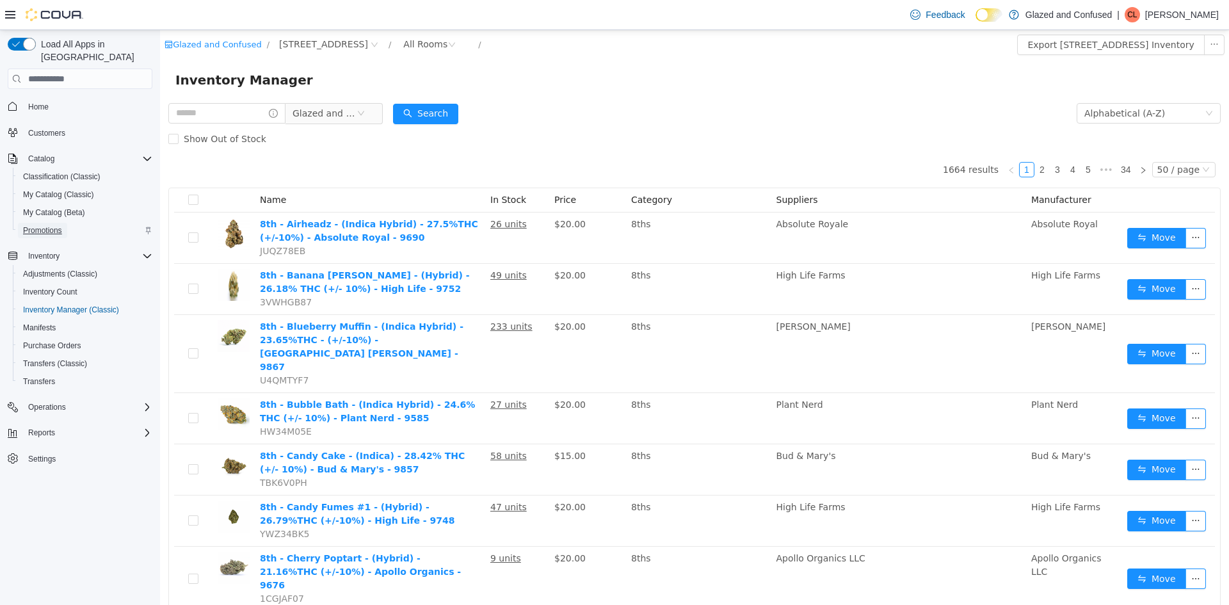
click at [36, 225] on span "Promotions" at bounding box center [42, 230] width 39 height 10
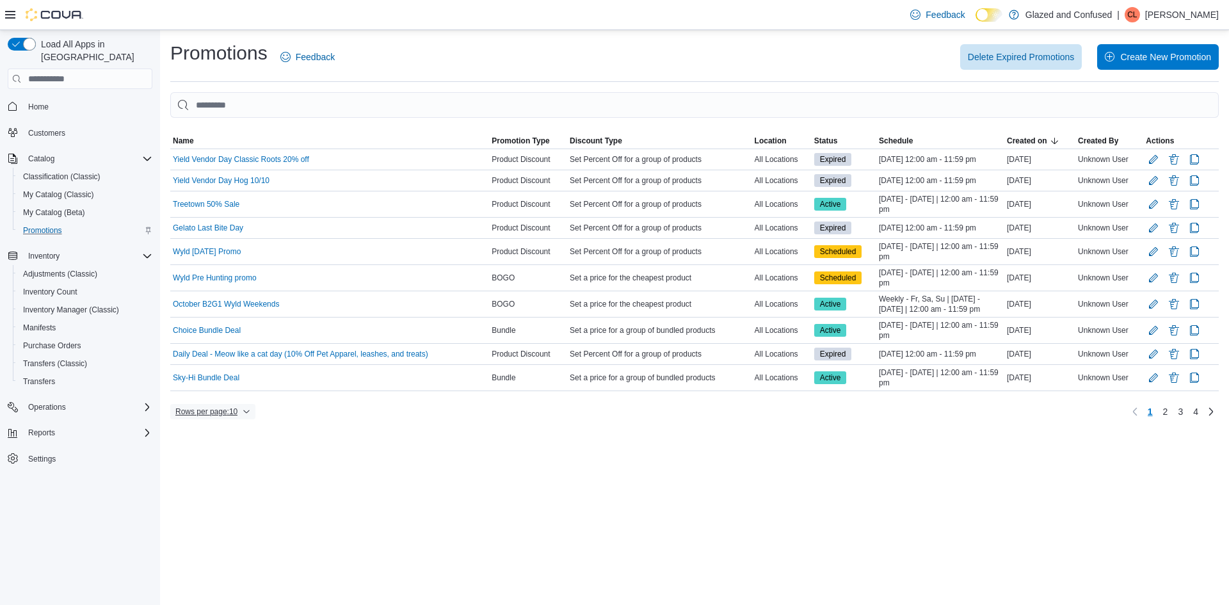
click at [213, 415] on span "Rows per page : 10" at bounding box center [206, 412] width 62 height 10
click at [213, 384] on span "50 rows" at bounding box center [229, 386] width 41 height 10
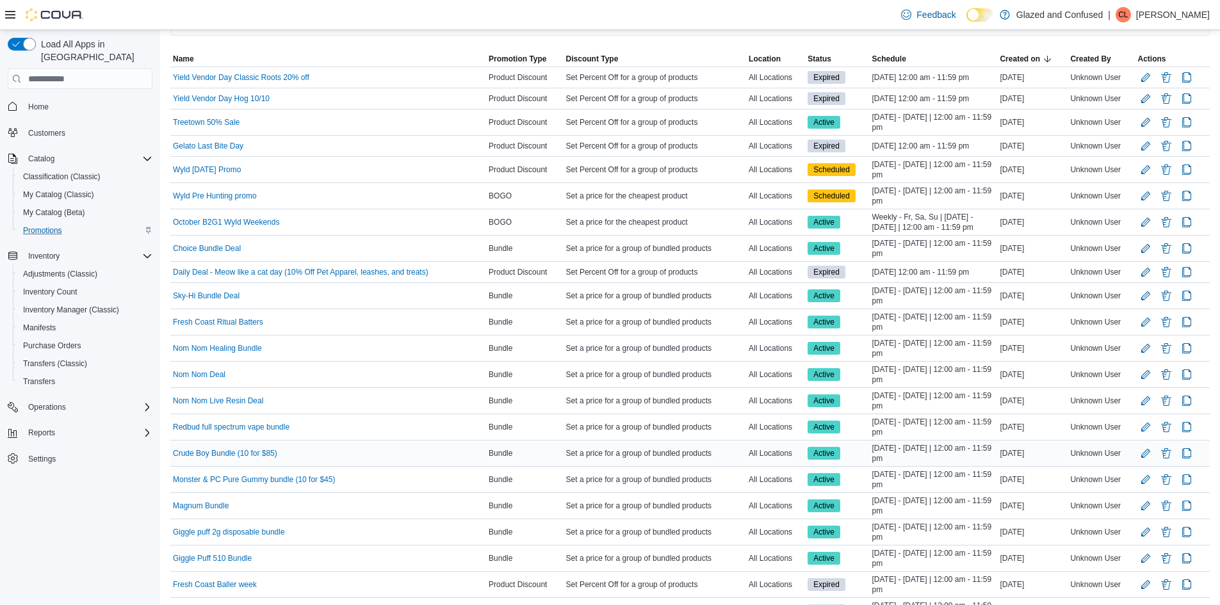
scroll to position [128, 0]
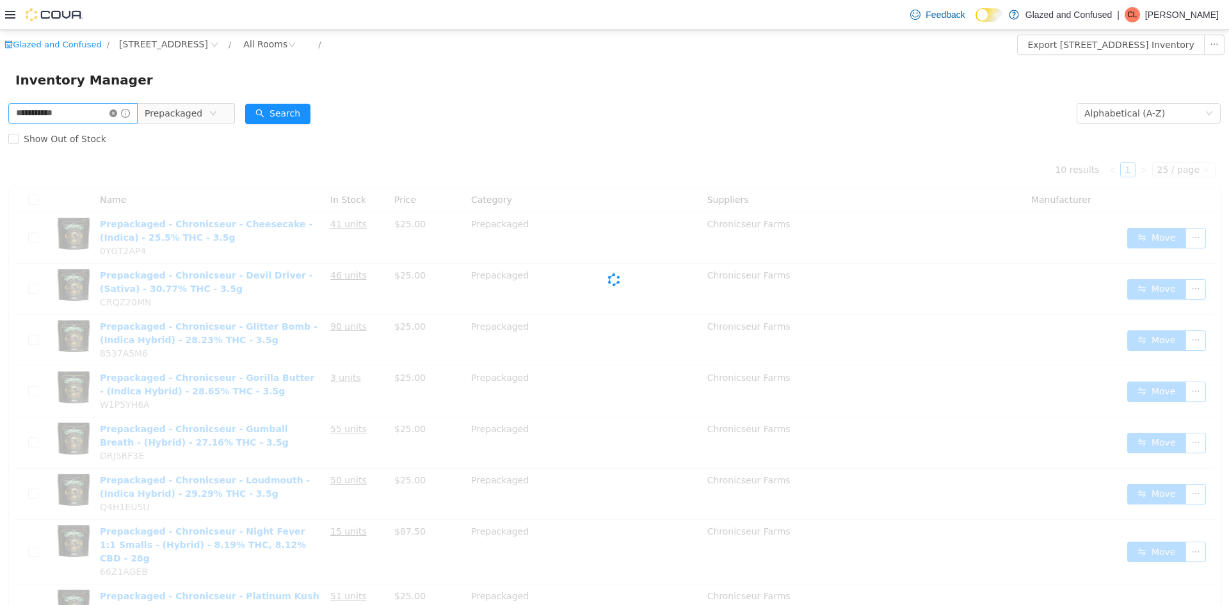
click at [117, 115] on icon "icon: close-circle" at bounding box center [113, 113] width 8 height 8
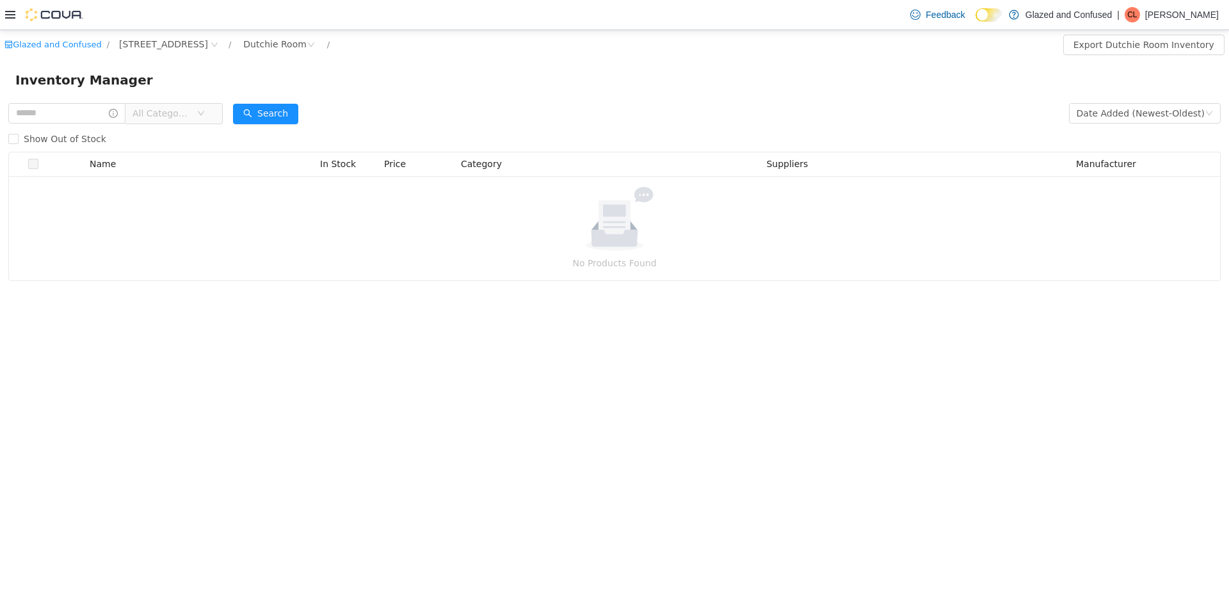
click at [258, 113] on button "Search" at bounding box center [265, 114] width 65 height 20
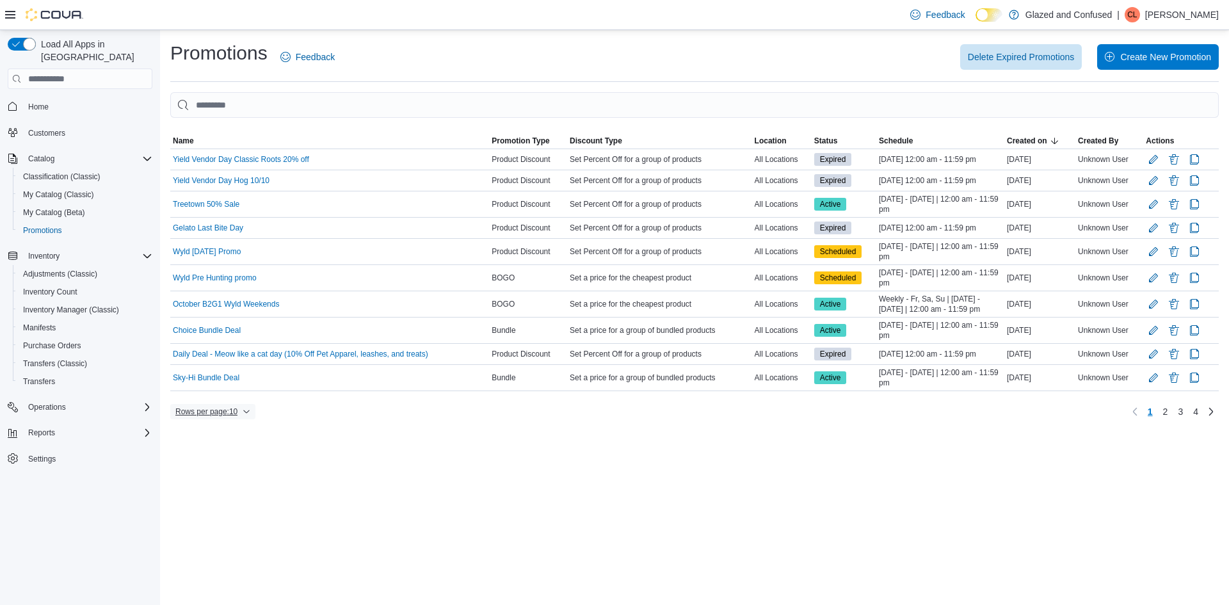
click at [225, 407] on span "Rows per page : 10" at bounding box center [206, 412] width 62 height 10
click at [219, 392] on button "50 rows" at bounding box center [222, 386] width 72 height 26
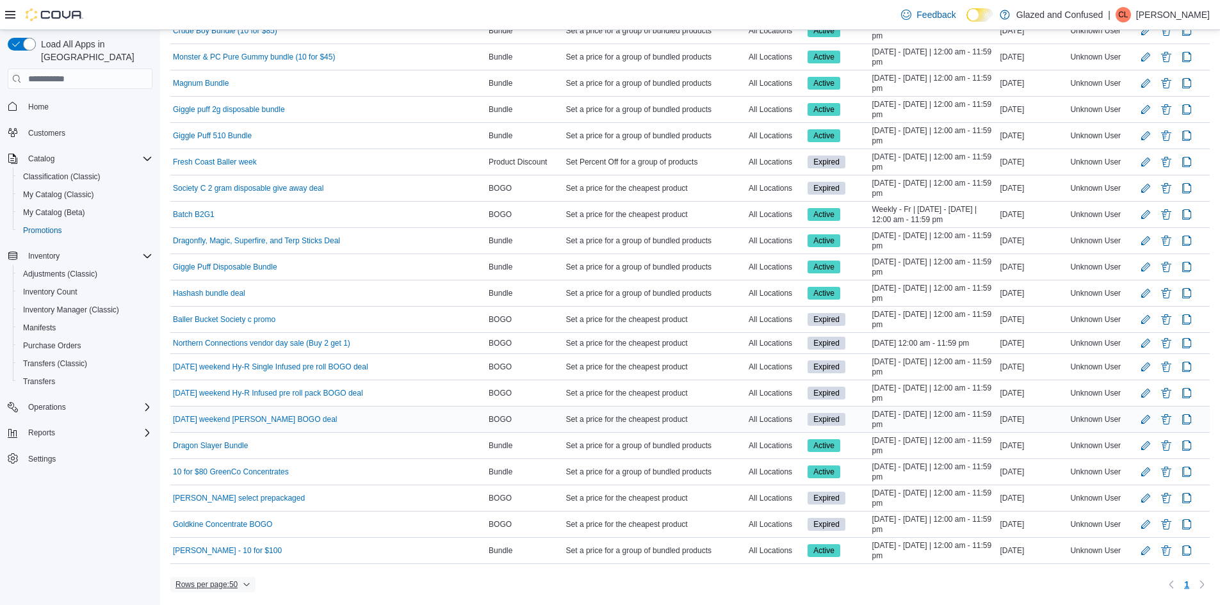
scroll to position [505, 0]
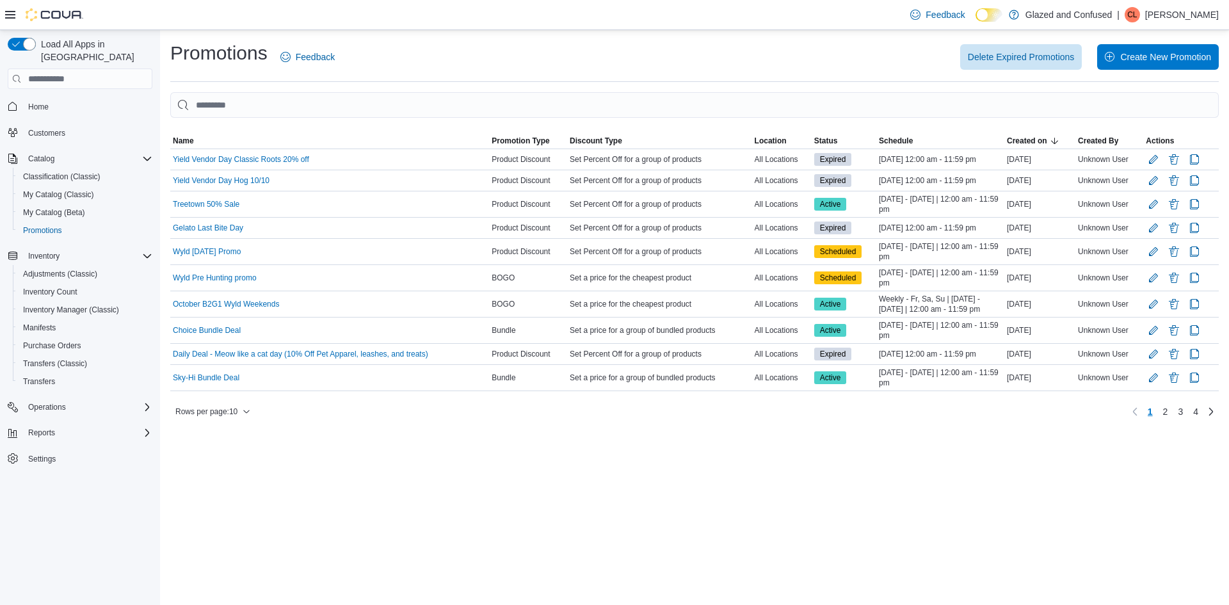
click at [12, 17] on icon at bounding box center [10, 15] width 10 height 10
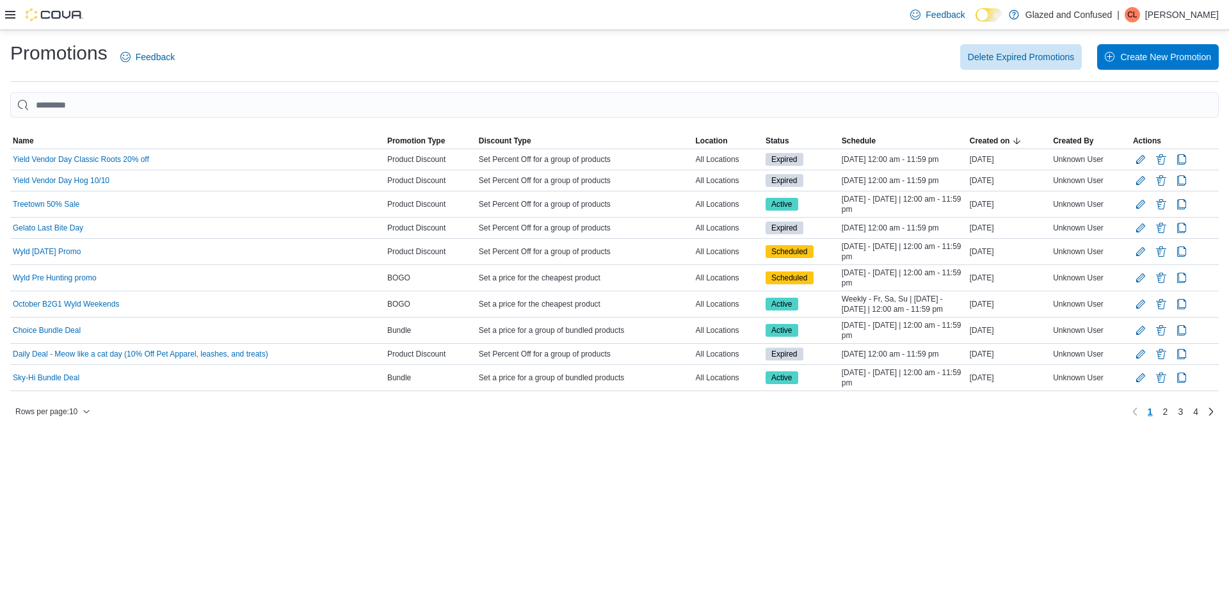
click at [15, 19] on icon at bounding box center [10, 15] width 10 height 8
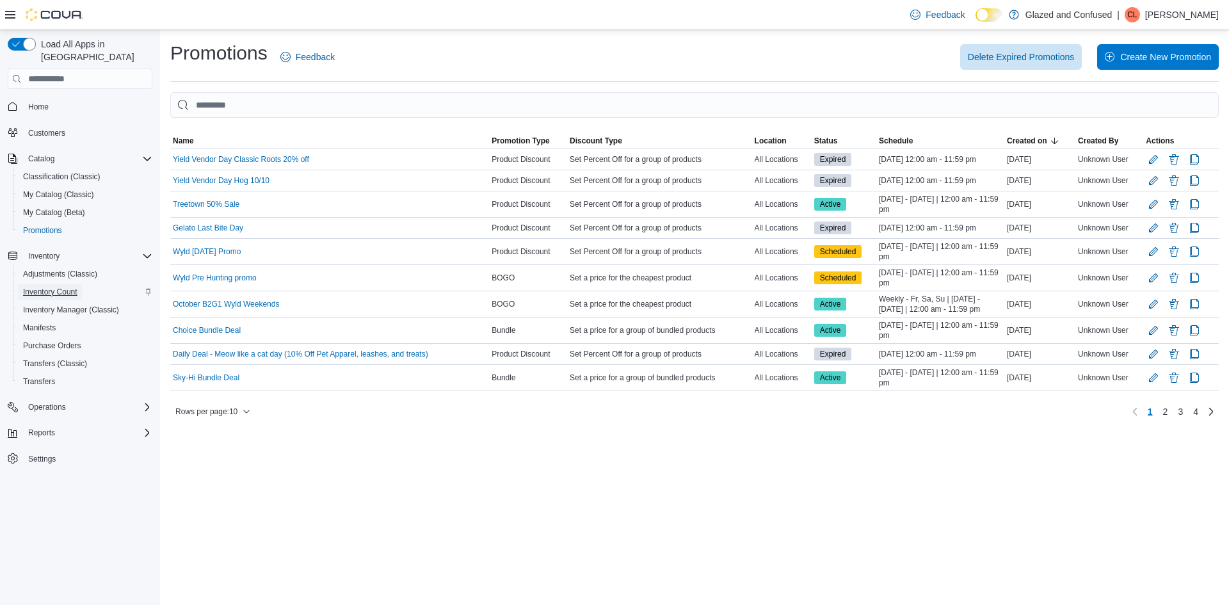
click at [47, 284] on span "Inventory Count" at bounding box center [50, 291] width 54 height 15
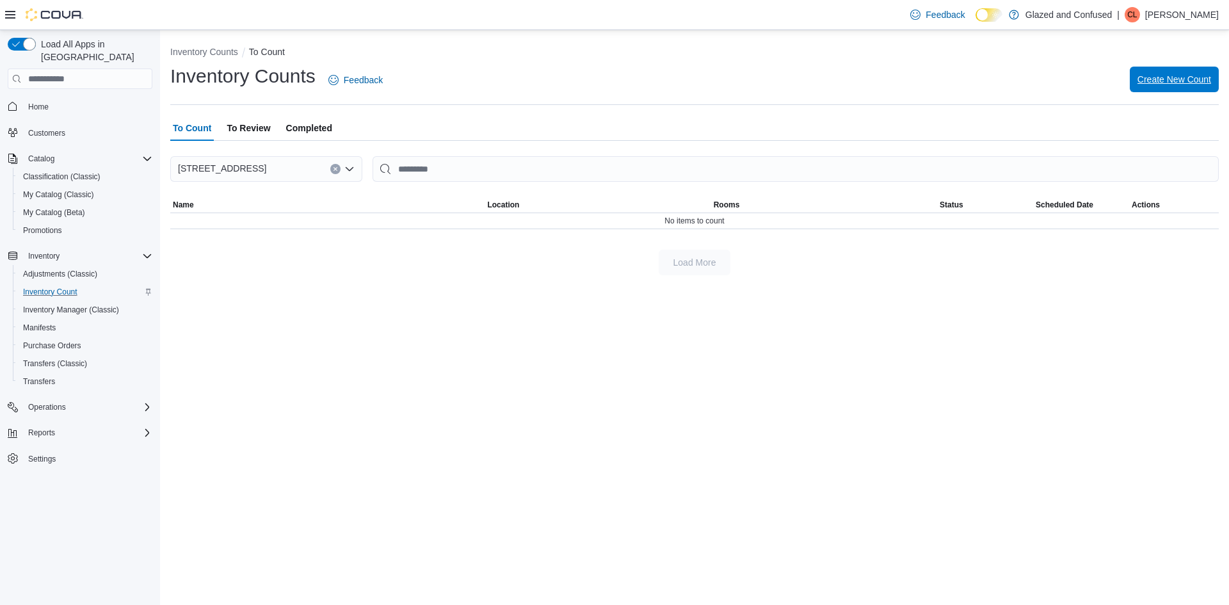
click at [1144, 74] on span "Create New Count" at bounding box center [1175, 80] width 74 height 26
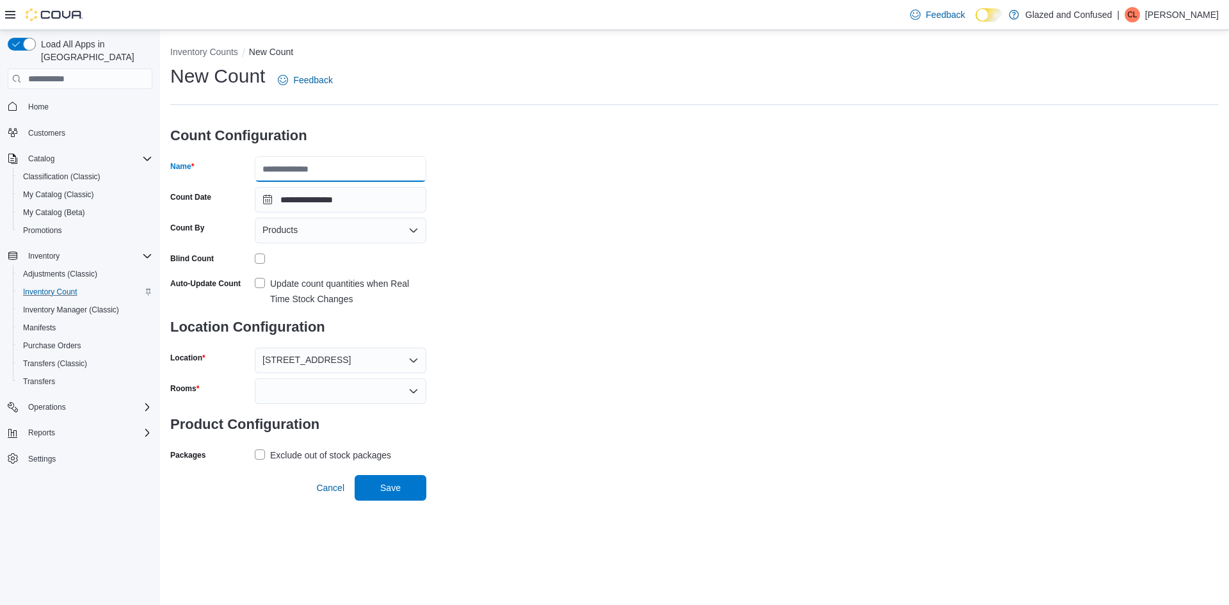
click at [309, 168] on input "Name" at bounding box center [341, 169] width 172 height 26
type input "**********"
click at [260, 251] on div at bounding box center [341, 258] width 172 height 20
click at [319, 396] on div at bounding box center [341, 391] width 172 height 26
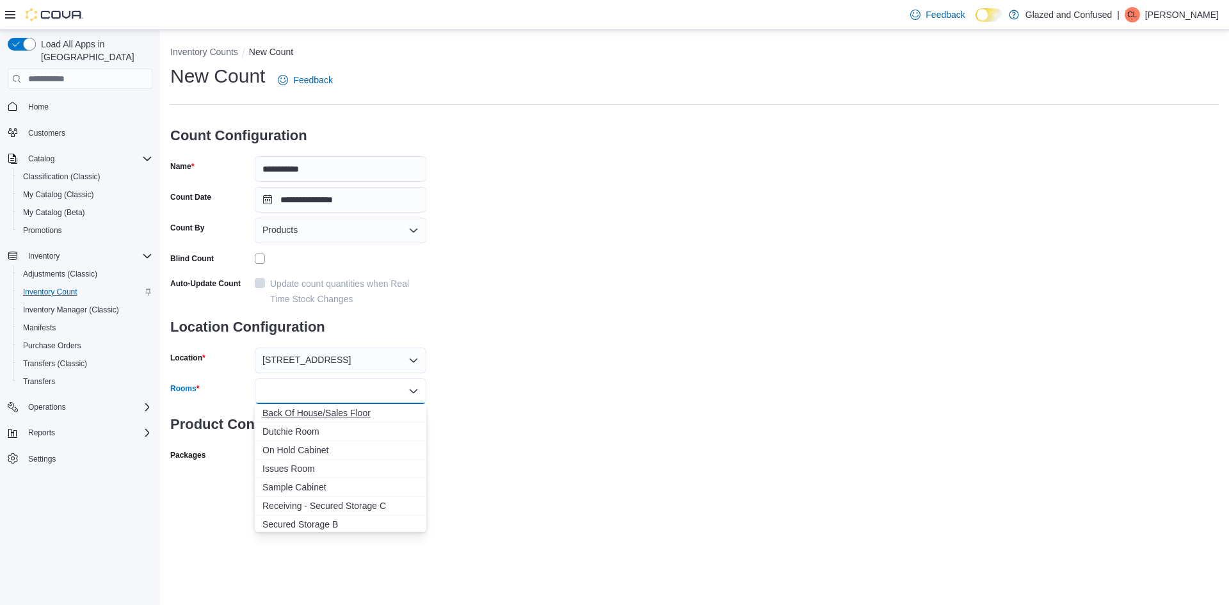
click at [346, 407] on span "Back Of House/Sales Floor" at bounding box center [341, 413] width 156 height 13
click at [502, 414] on div "**********" at bounding box center [694, 279] width 1049 height 432
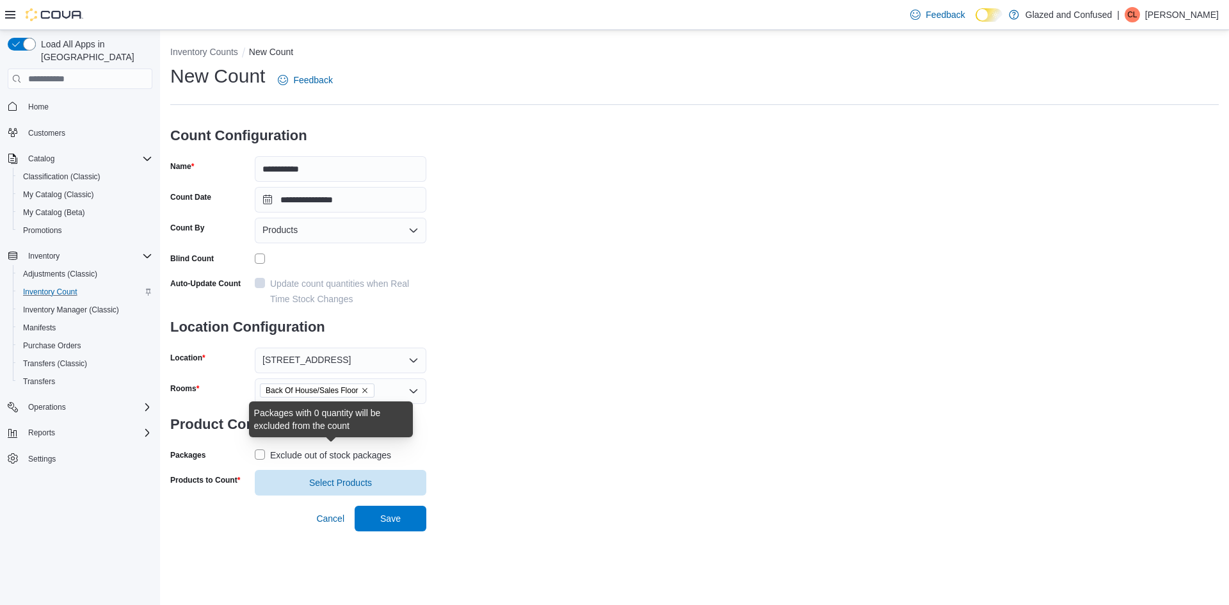
click at [361, 455] on div "Exclude out of stock packages" at bounding box center [330, 455] width 121 height 15
click at [339, 477] on span "Select Products" at bounding box center [340, 482] width 63 height 13
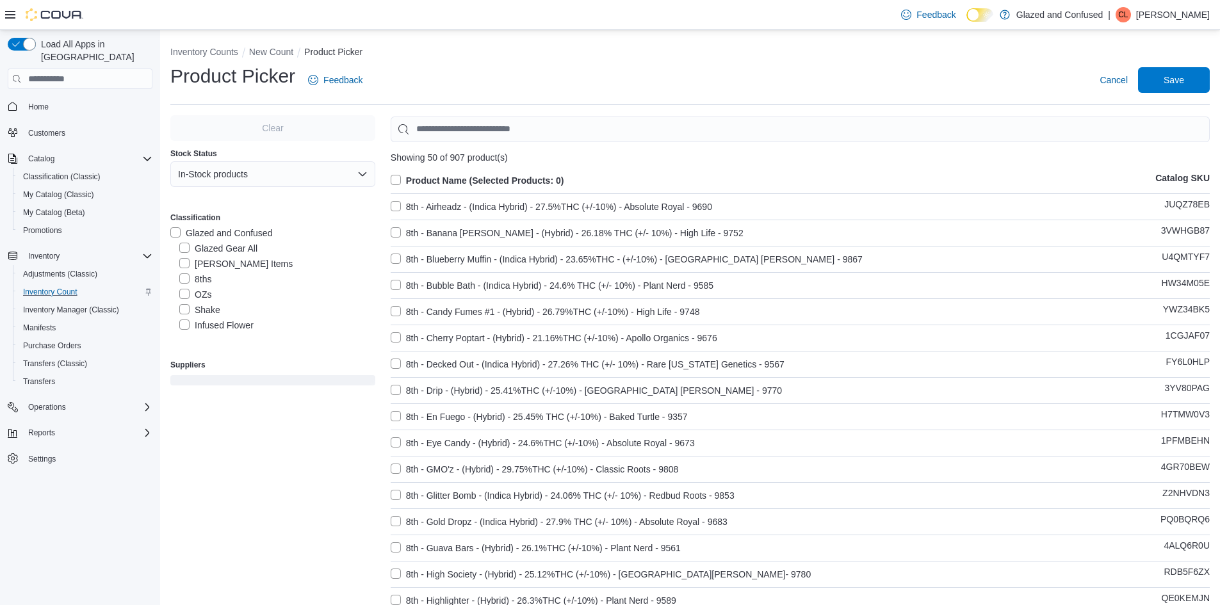
click at [217, 266] on label "Penny Items" at bounding box center [235, 263] width 113 height 15
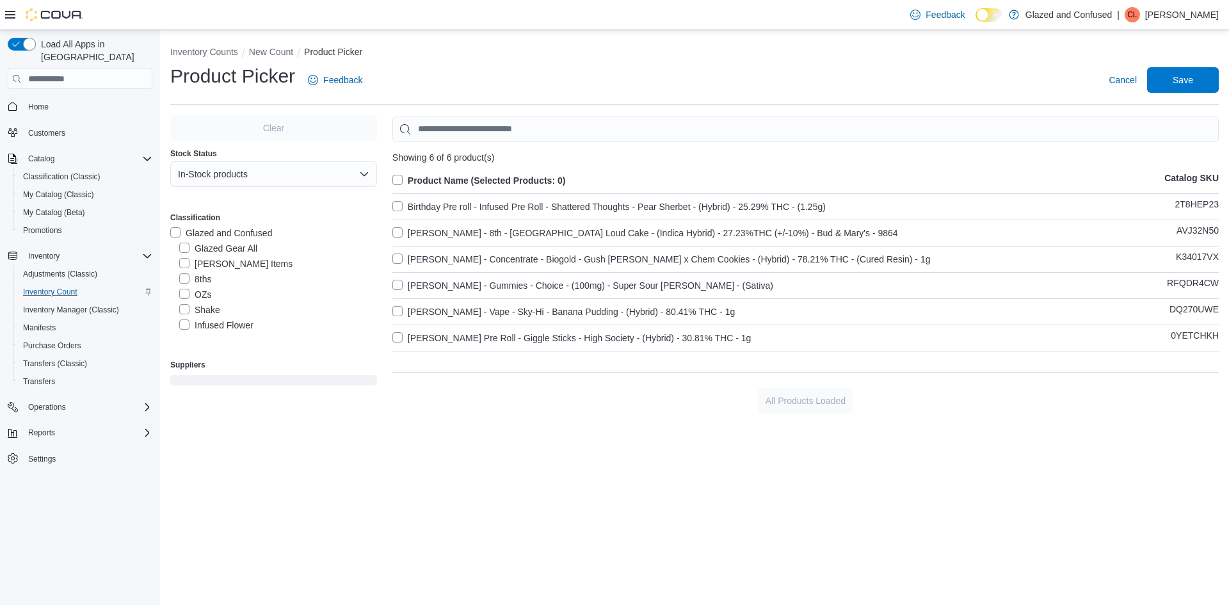
click at [503, 177] on label "Product Name (Selected Products: 0)" at bounding box center [479, 180] width 174 height 15
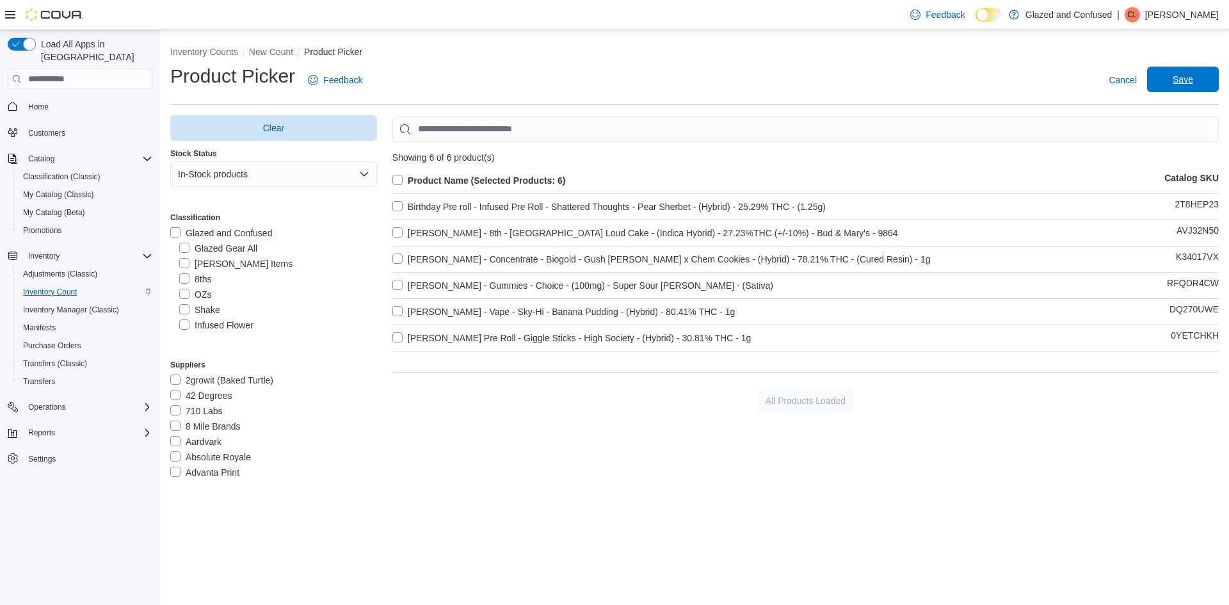
click at [1190, 73] on span "Save" at bounding box center [1183, 80] width 56 height 26
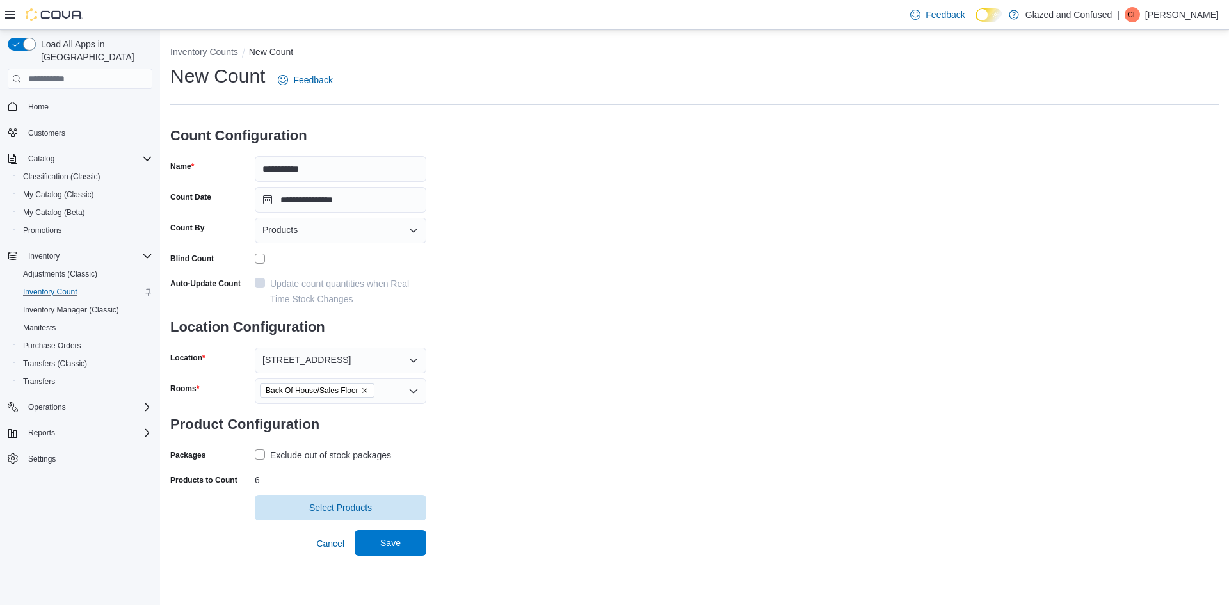
click at [405, 550] on span "Save" at bounding box center [390, 543] width 56 height 26
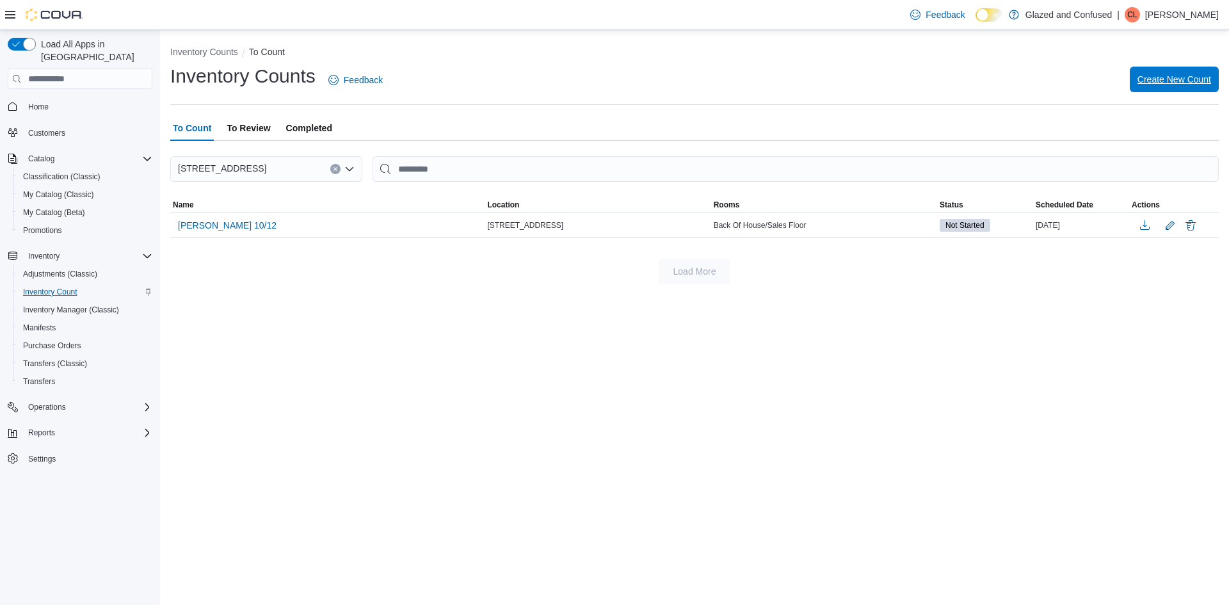
click at [1131, 84] on button "Create New Count" at bounding box center [1174, 80] width 89 height 26
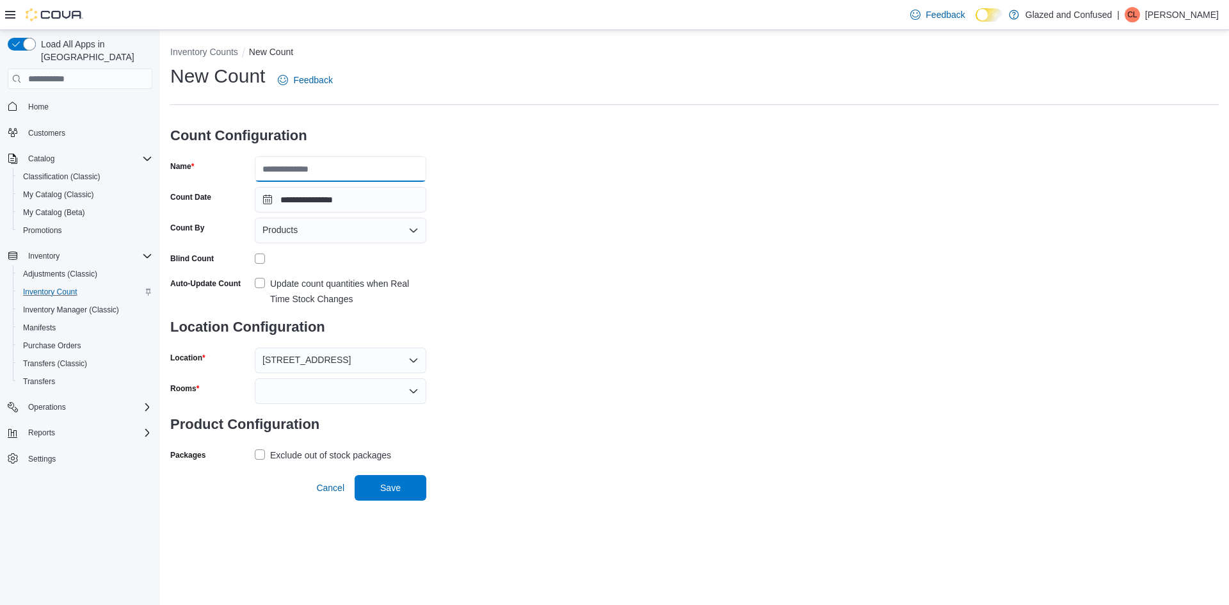
click at [331, 172] on input "Name" at bounding box center [341, 169] width 172 height 26
type input "**********"
click at [312, 389] on div at bounding box center [341, 391] width 172 height 26
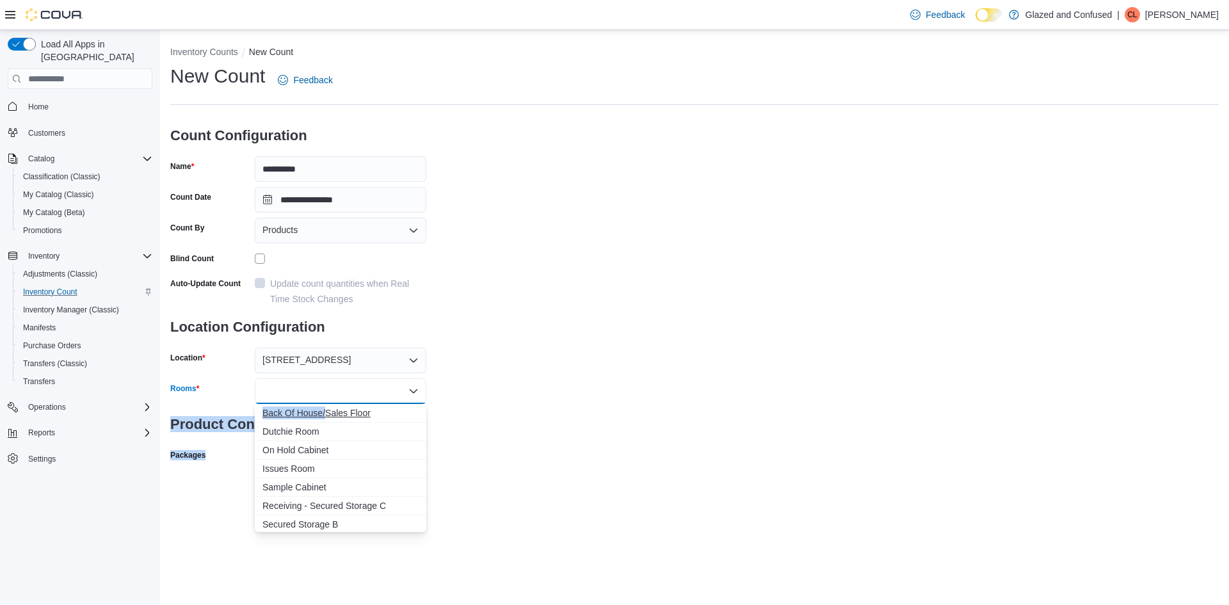
click at [327, 404] on body "**********" at bounding box center [614, 302] width 1229 height 605
click at [370, 407] on span "Back Of House/Sales Floor" at bounding box center [341, 413] width 156 height 13
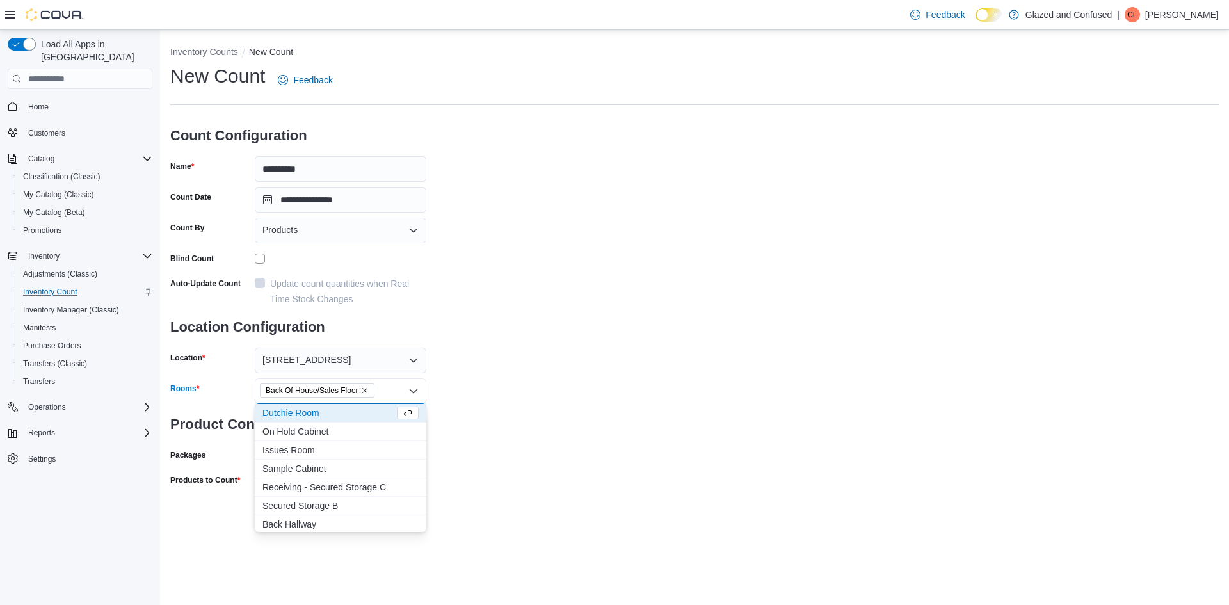
drag, startPoint x: 471, startPoint y: 420, endPoint x: 376, endPoint y: 442, distance: 97.9
click at [456, 426] on div "**********" at bounding box center [694, 279] width 1049 height 432
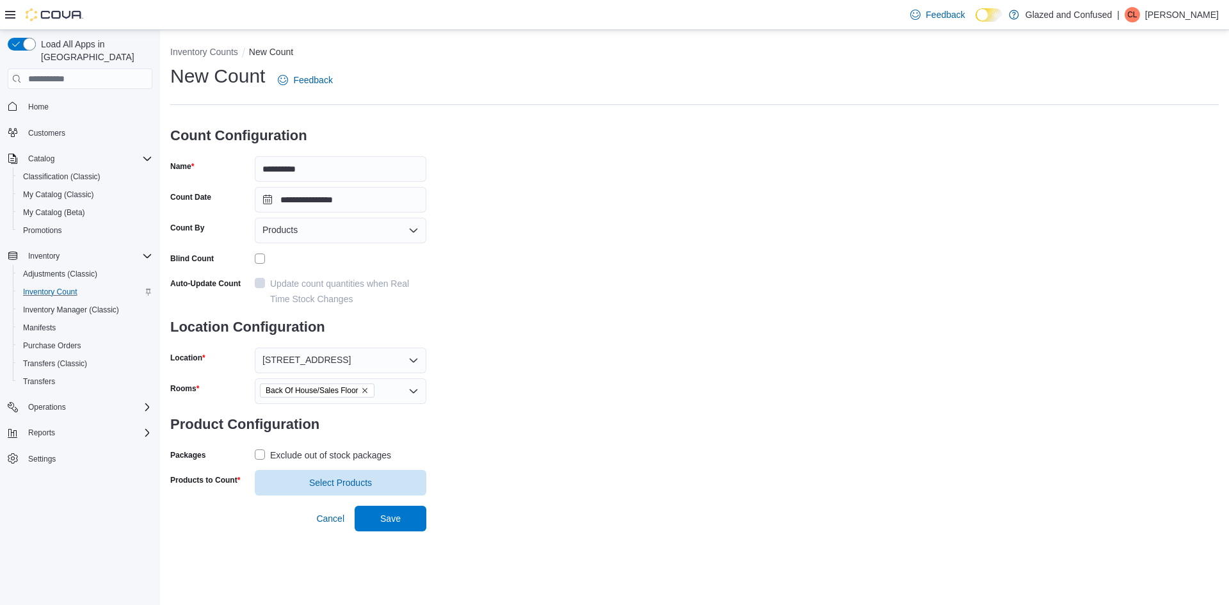
click at [344, 455] on div "Exclude out of stock packages" at bounding box center [330, 455] width 121 height 15
click at [341, 480] on span "Select Products" at bounding box center [340, 482] width 63 height 13
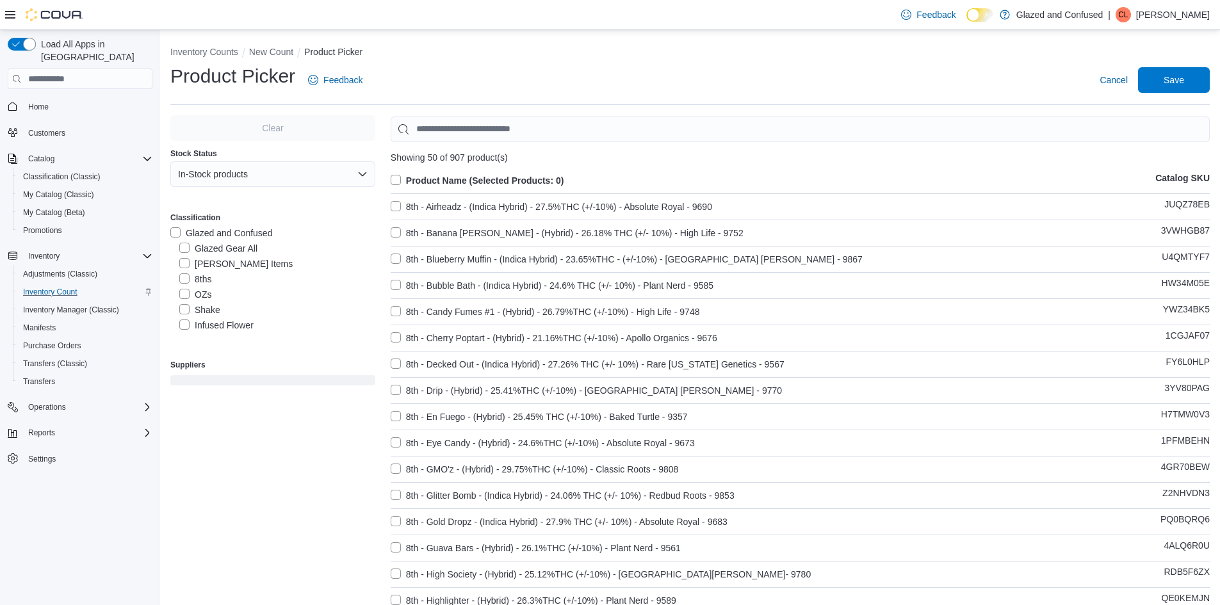
click at [199, 277] on label "8ths" at bounding box center [195, 278] width 32 height 15
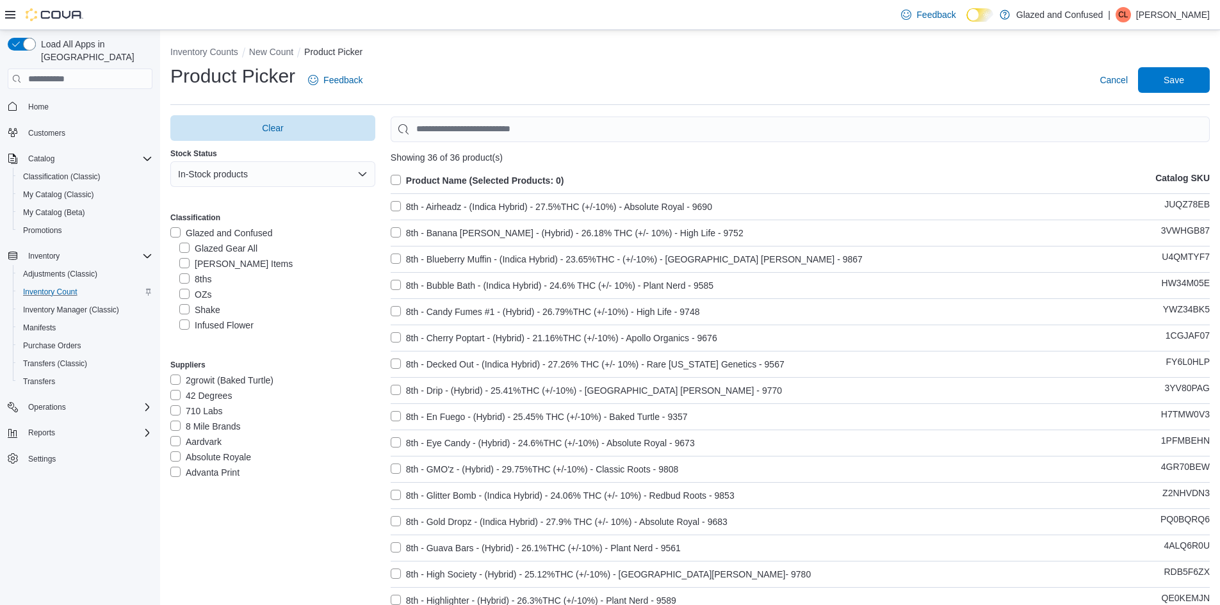
click at [430, 181] on label "Product Name (Selected Products: 0)" at bounding box center [478, 180] width 174 height 15
click at [1184, 85] on span "Save" at bounding box center [1173, 79] width 20 height 13
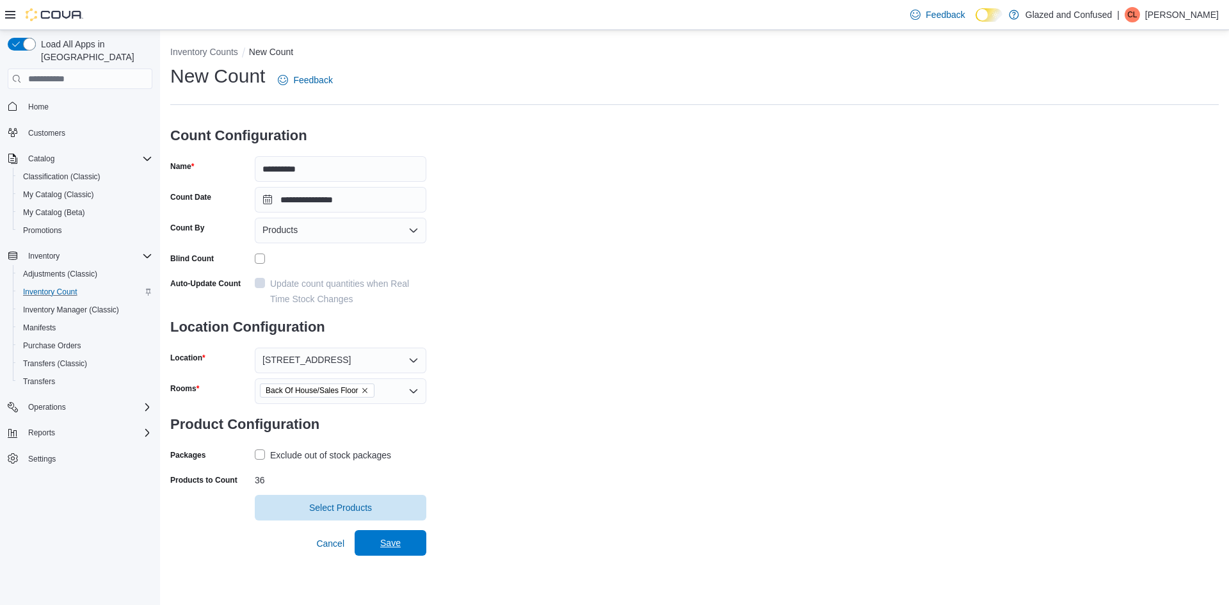
click at [406, 545] on span "Save" at bounding box center [390, 543] width 56 height 26
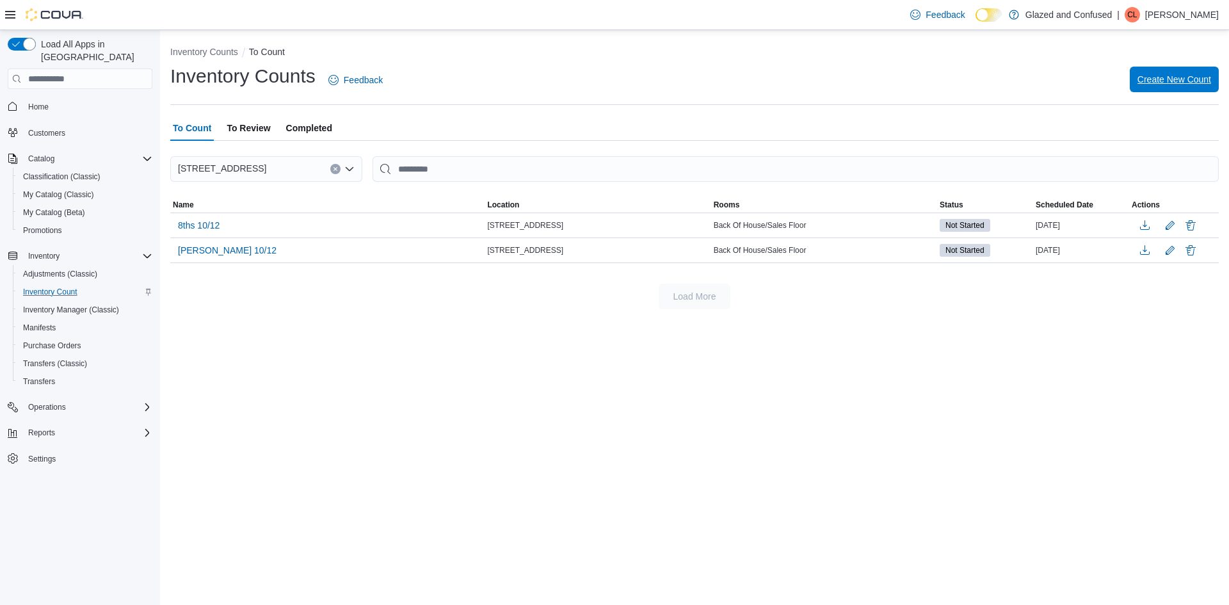
click at [1183, 73] on span "Create New Count" at bounding box center [1175, 80] width 74 height 26
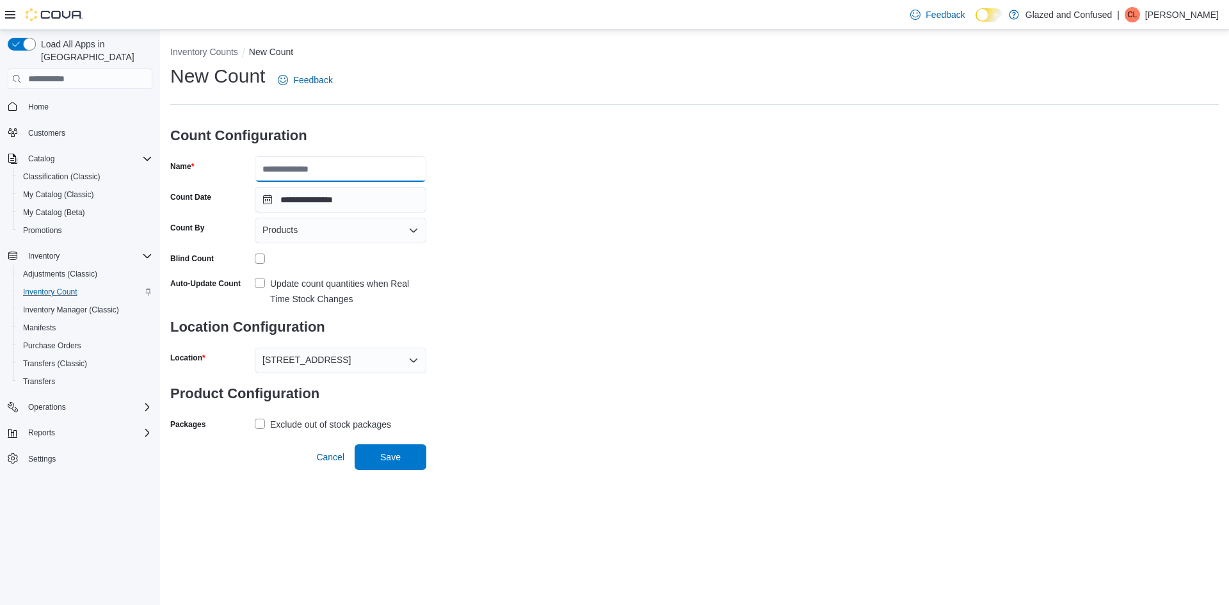
click at [411, 169] on input "Name" at bounding box center [341, 169] width 172 height 26
type input "*********"
click at [290, 424] on div "Exclude out of stock packages" at bounding box center [330, 424] width 121 height 15
click at [332, 356] on span "2465 US Highway 2 S, Crystal Falls" at bounding box center [307, 359] width 88 height 15
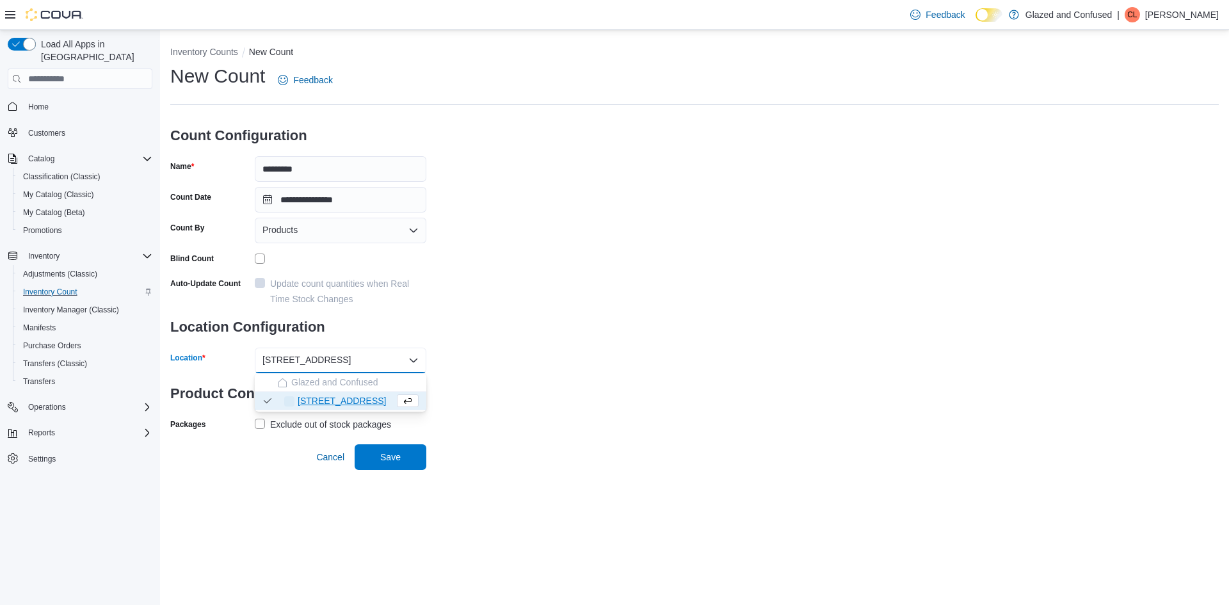
click at [477, 319] on div "**********" at bounding box center [694, 248] width 1049 height 371
click at [302, 424] on div "Exclude out of stock packages" at bounding box center [330, 424] width 121 height 15
click at [326, 227] on div "Products" at bounding box center [341, 231] width 172 height 26
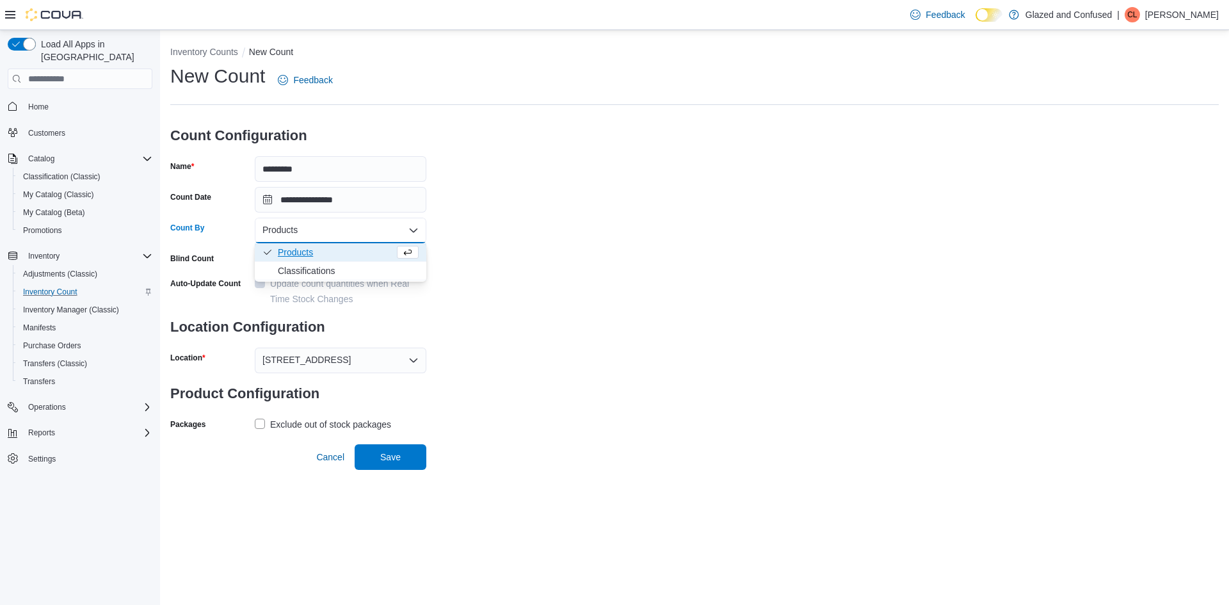
click at [560, 184] on div "**********" at bounding box center [694, 248] width 1049 height 371
click at [326, 417] on div "Exclude out of stock packages" at bounding box center [330, 424] width 121 height 15
click at [325, 448] on span "Cancel" at bounding box center [330, 457] width 28 height 26
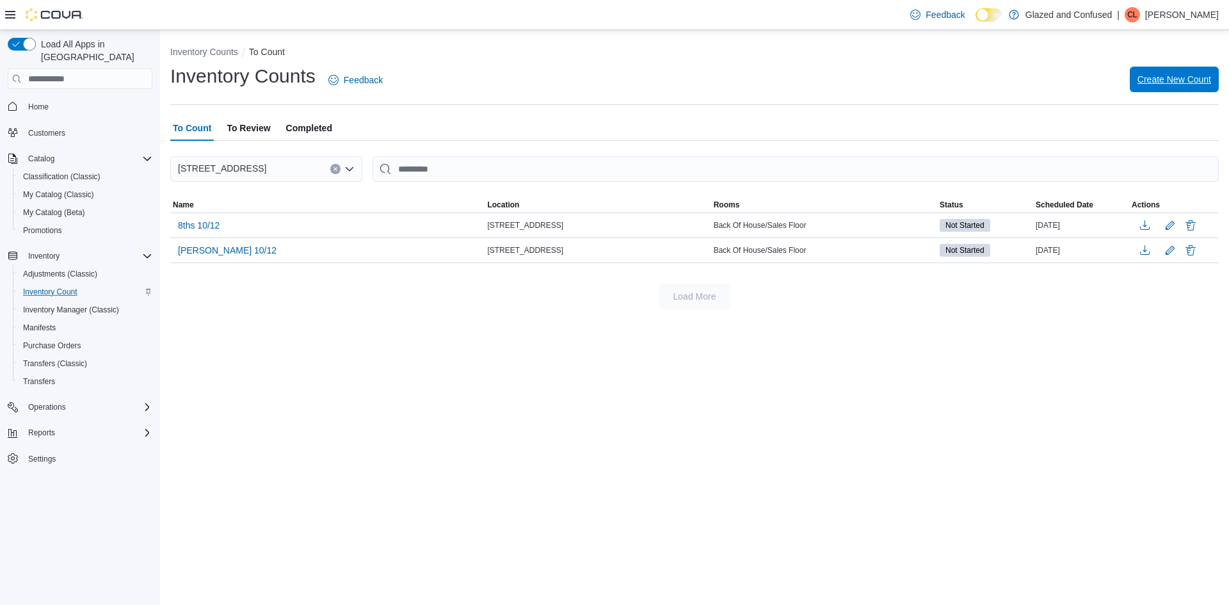
click at [1166, 79] on span "Create New Count" at bounding box center [1175, 79] width 74 height 13
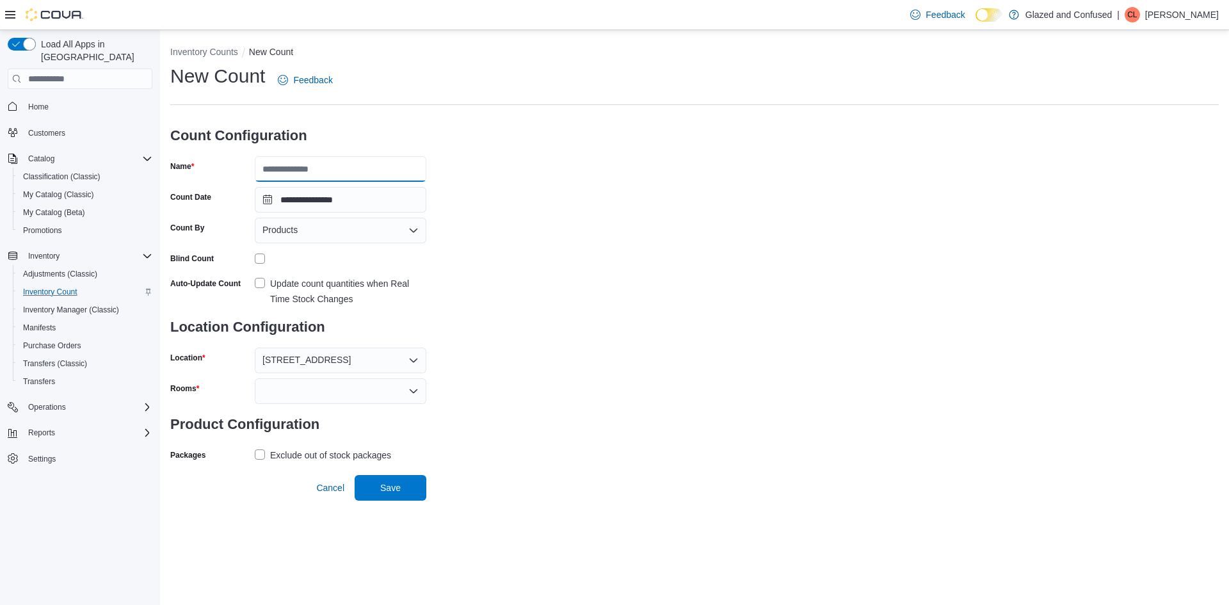
click at [331, 170] on input "Name" at bounding box center [341, 169] width 172 height 26
type input "*********"
click at [266, 254] on div at bounding box center [341, 259] width 172 height 10
click at [262, 264] on div at bounding box center [341, 258] width 172 height 20
click at [316, 387] on div at bounding box center [341, 391] width 172 height 26
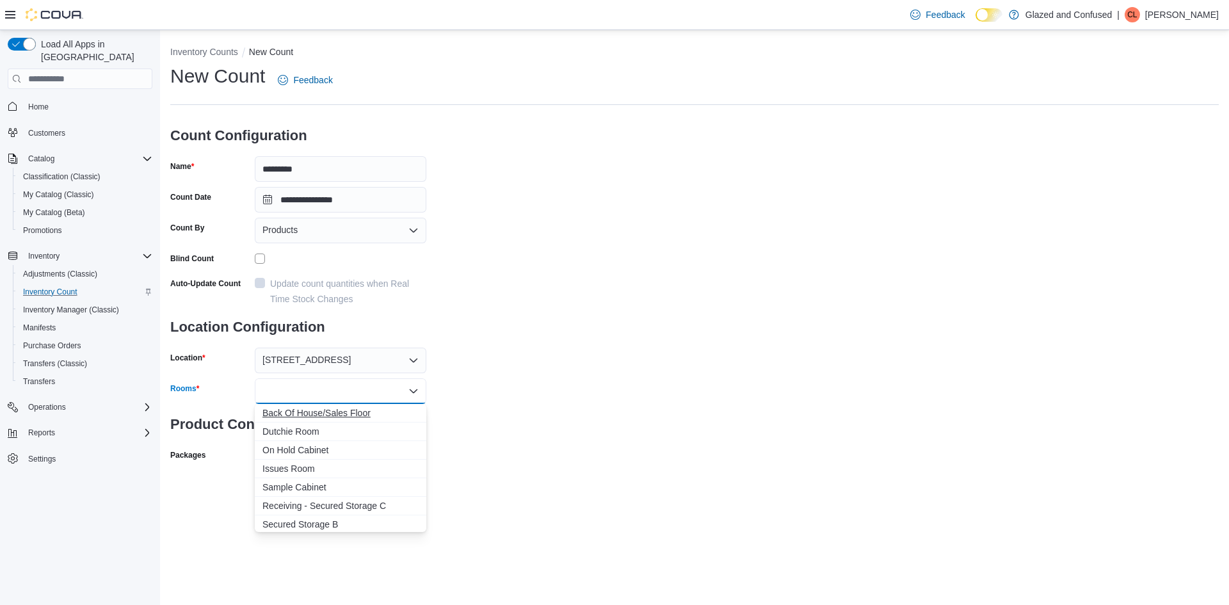
click at [329, 412] on span "Back Of House/Sales Floor" at bounding box center [341, 413] width 156 height 13
click at [546, 379] on div "**********" at bounding box center [694, 279] width 1049 height 432
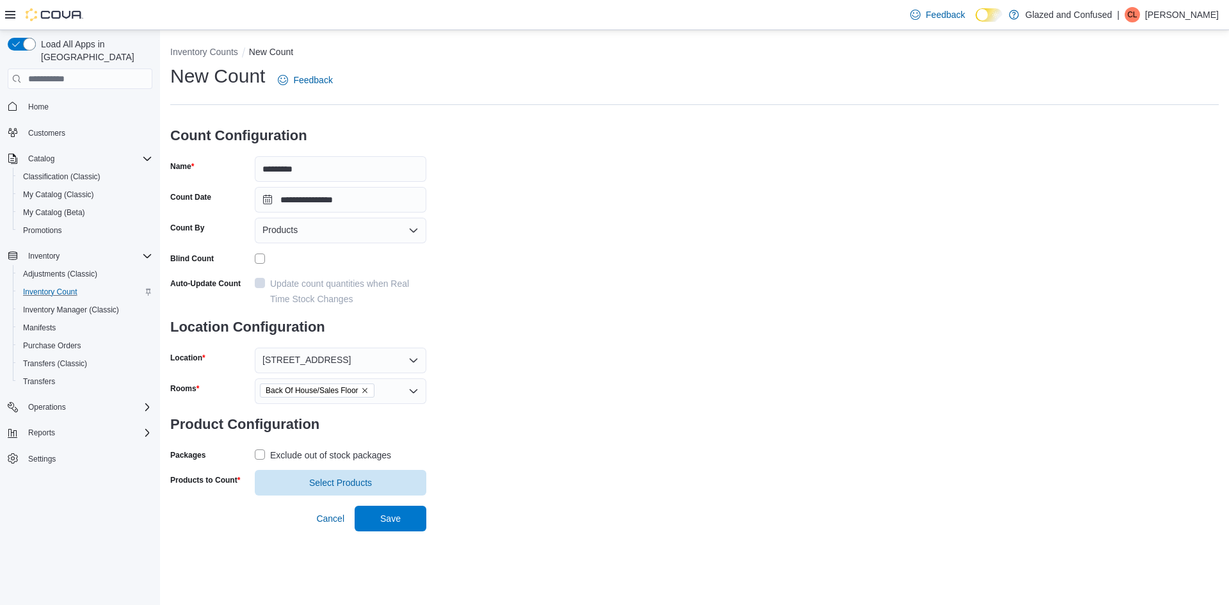
click at [373, 448] on div "Exclude out of stock packages" at bounding box center [330, 455] width 121 height 15
click at [354, 479] on span "Select Products" at bounding box center [340, 482] width 63 height 13
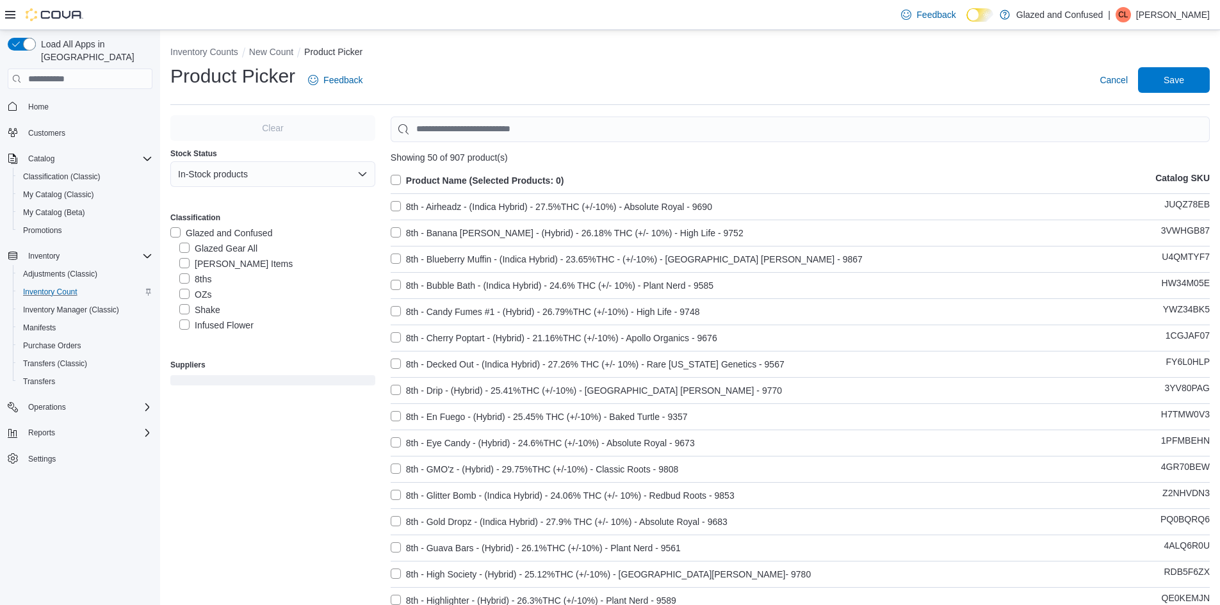
click at [208, 296] on label "OZs" at bounding box center [195, 294] width 32 height 15
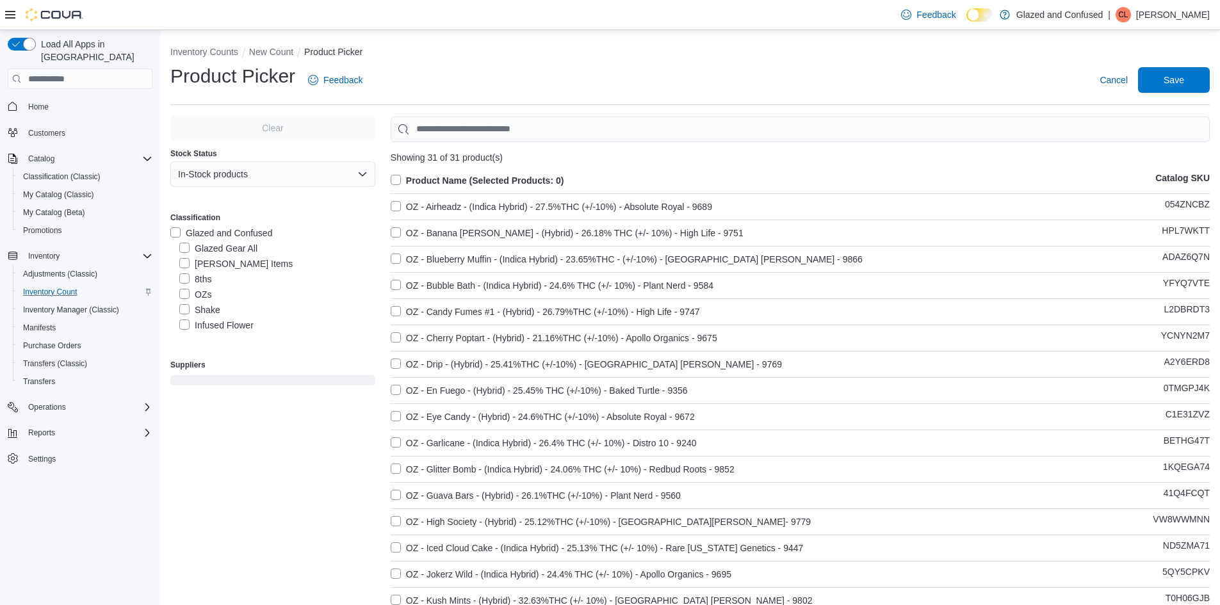
click at [453, 177] on label "Product Name (Selected Products: 0)" at bounding box center [478, 180] width 174 height 15
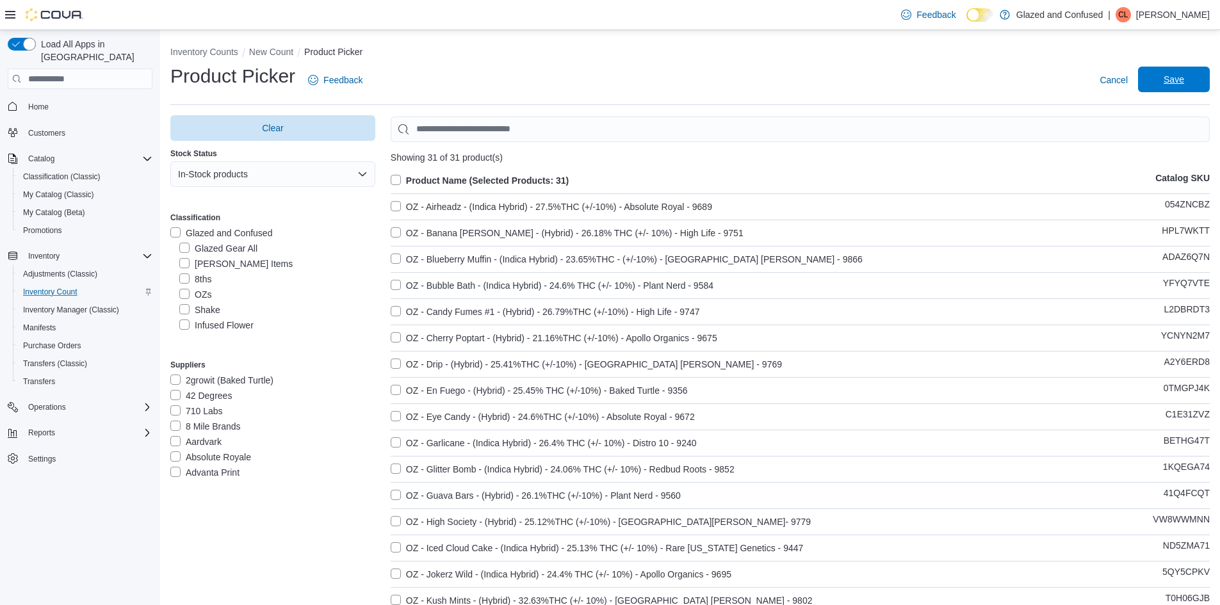
click at [1184, 79] on span "Save" at bounding box center [1173, 79] width 20 height 13
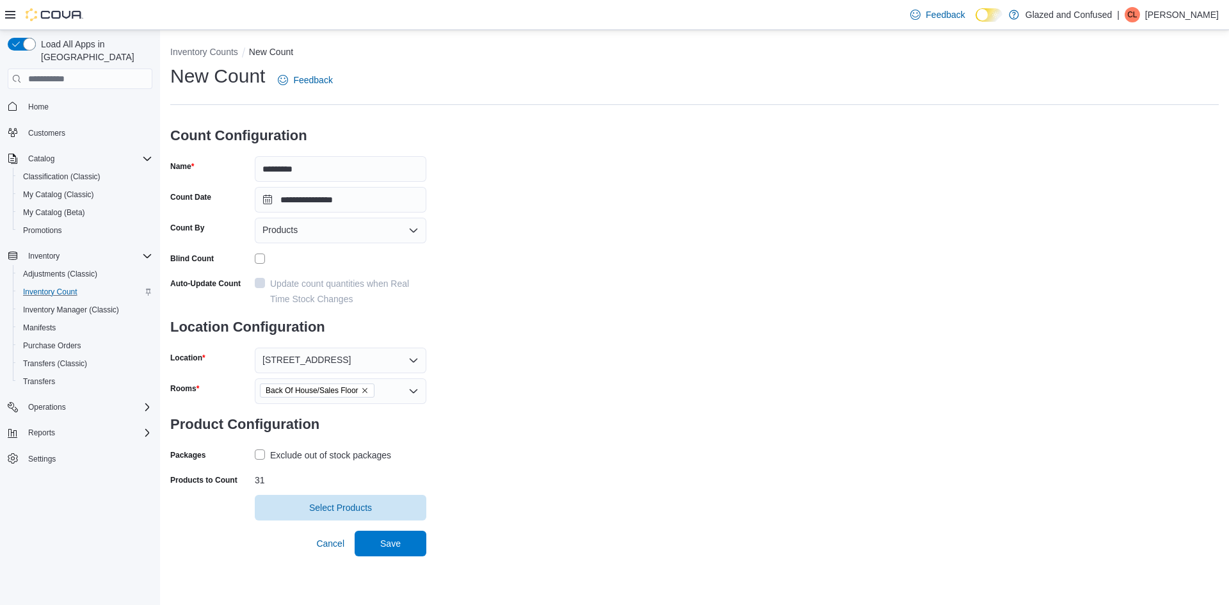
click at [385, 530] on div "Cancel Save" at bounding box center [368, 539] width 115 height 36
click at [384, 534] on span "Save" at bounding box center [390, 543] width 56 height 26
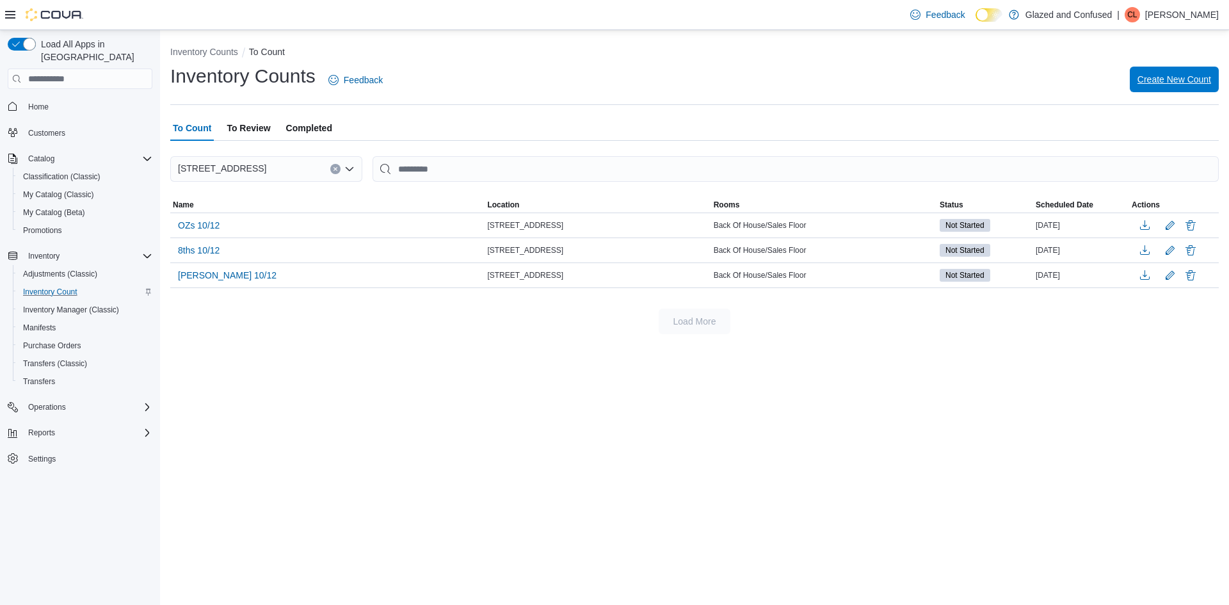
click at [1152, 82] on span "Create New Count" at bounding box center [1175, 79] width 74 height 13
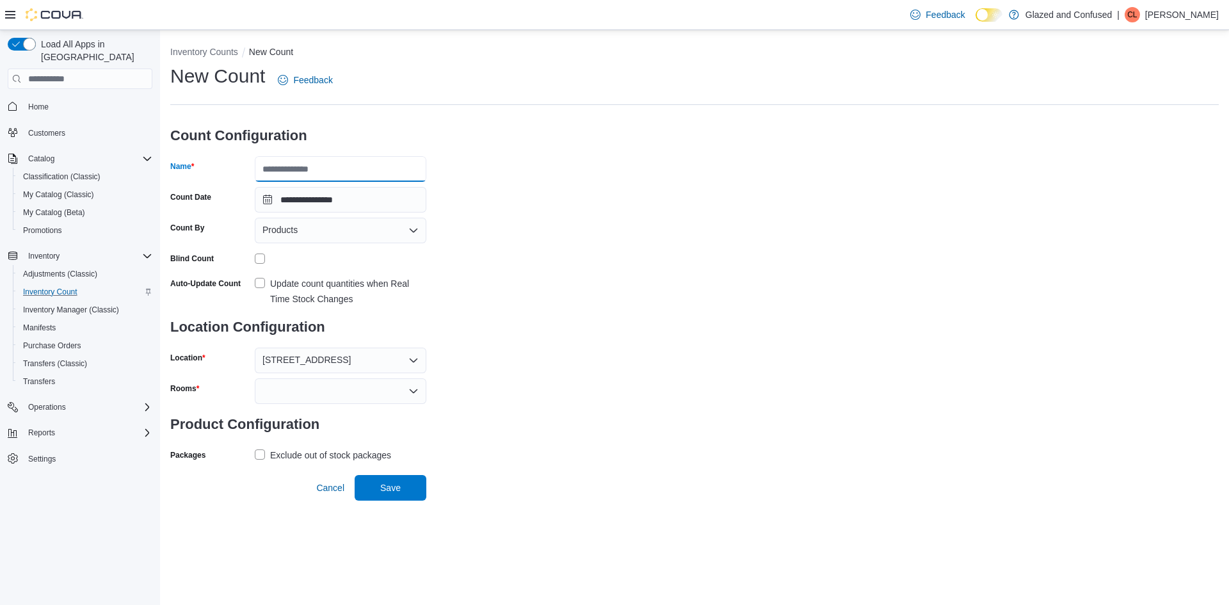
click at [378, 168] on input "Name" at bounding box center [341, 169] width 172 height 26
type input "**********"
click at [302, 385] on div at bounding box center [341, 391] width 172 height 26
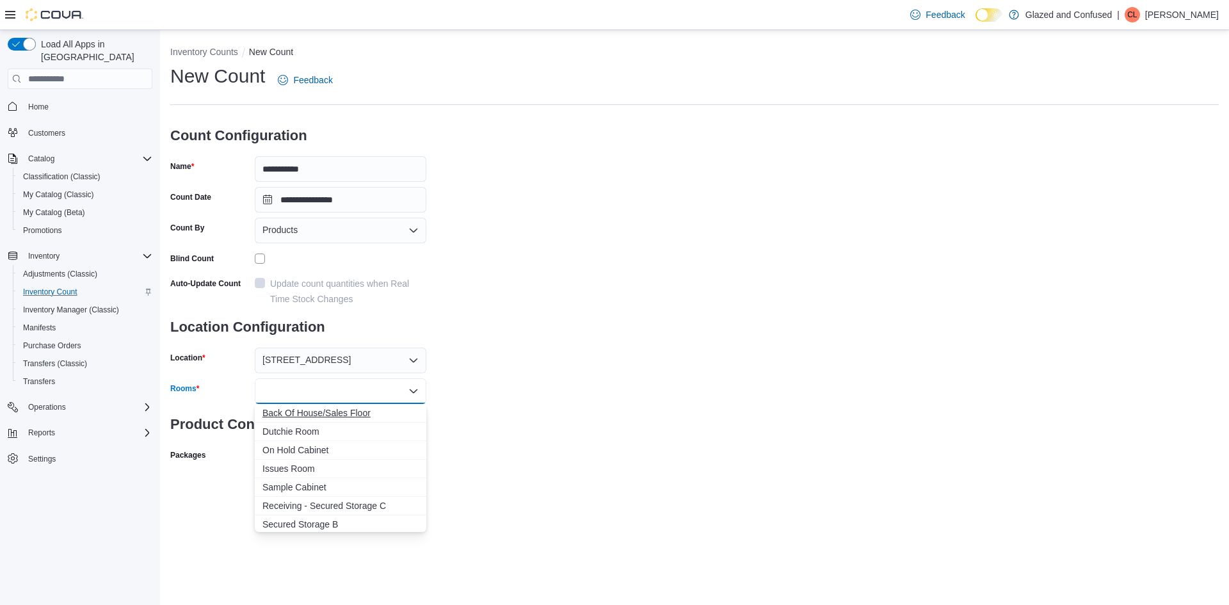
click at [324, 413] on span "Back Of House/Sales Floor" at bounding box center [341, 413] width 156 height 13
click at [587, 387] on div "**********" at bounding box center [694, 279] width 1049 height 432
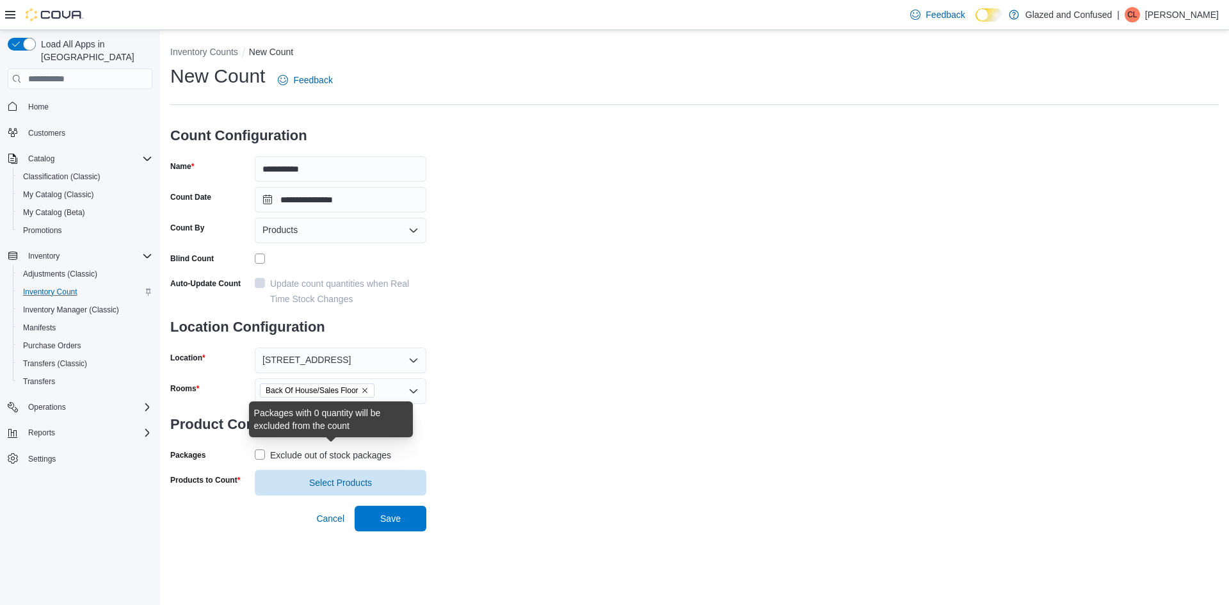
click at [359, 448] on div "Exclude out of stock packages" at bounding box center [330, 455] width 121 height 15
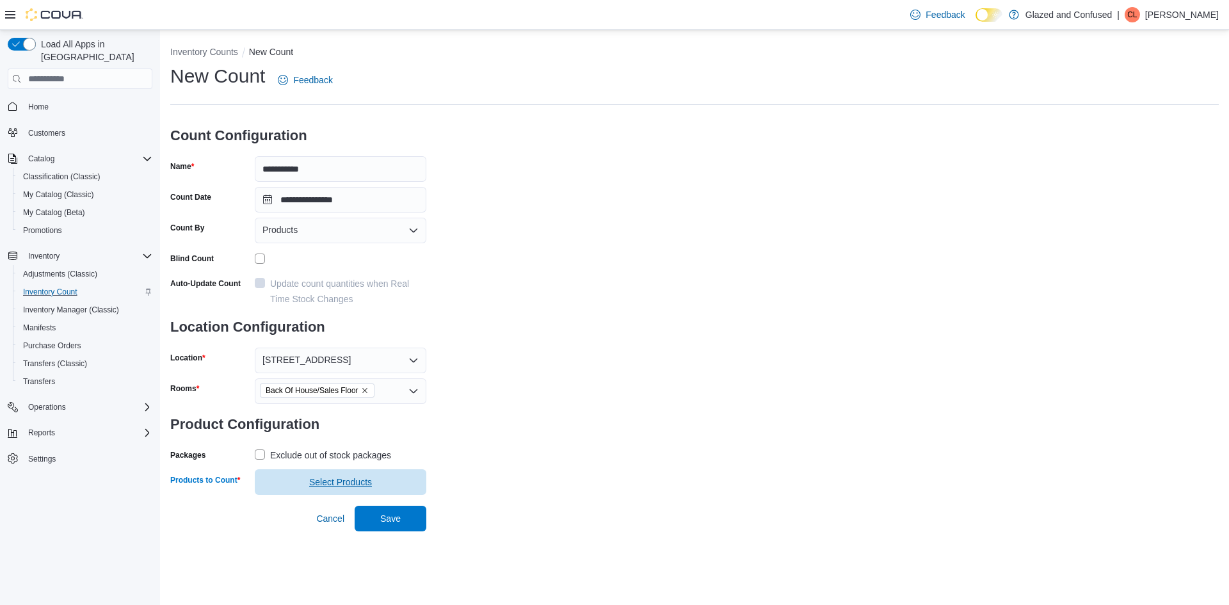
click at [342, 481] on span "Select Products" at bounding box center [340, 482] width 63 height 13
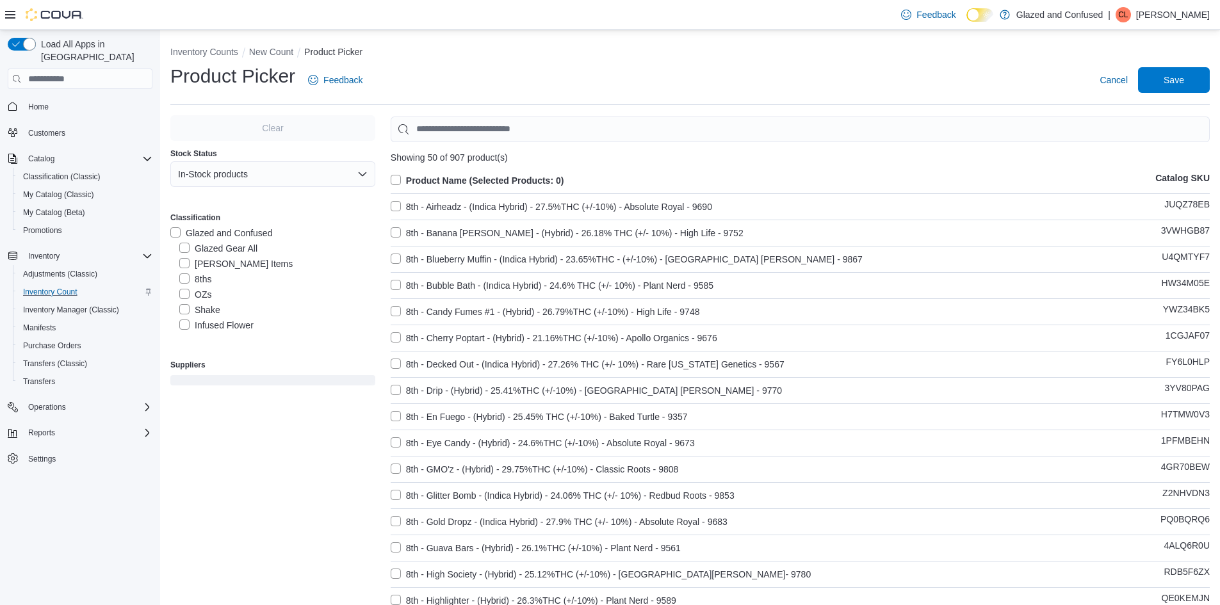
click at [204, 310] on label "Shake" at bounding box center [199, 309] width 41 height 15
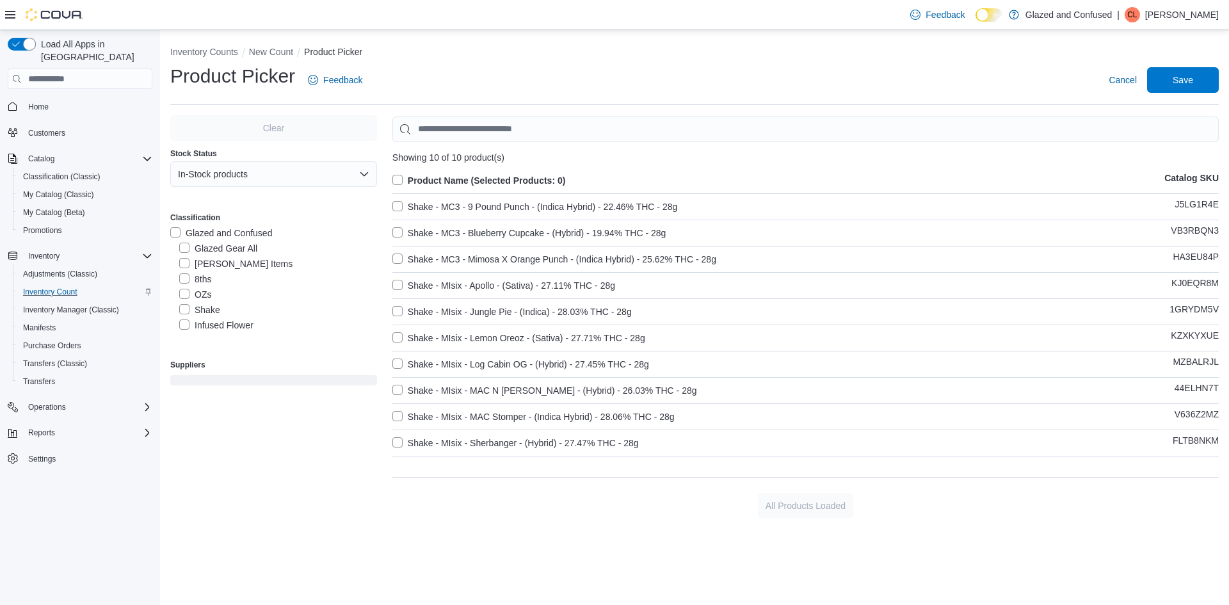
click at [469, 182] on label "Product Name (Selected Products: 0)" at bounding box center [479, 180] width 174 height 15
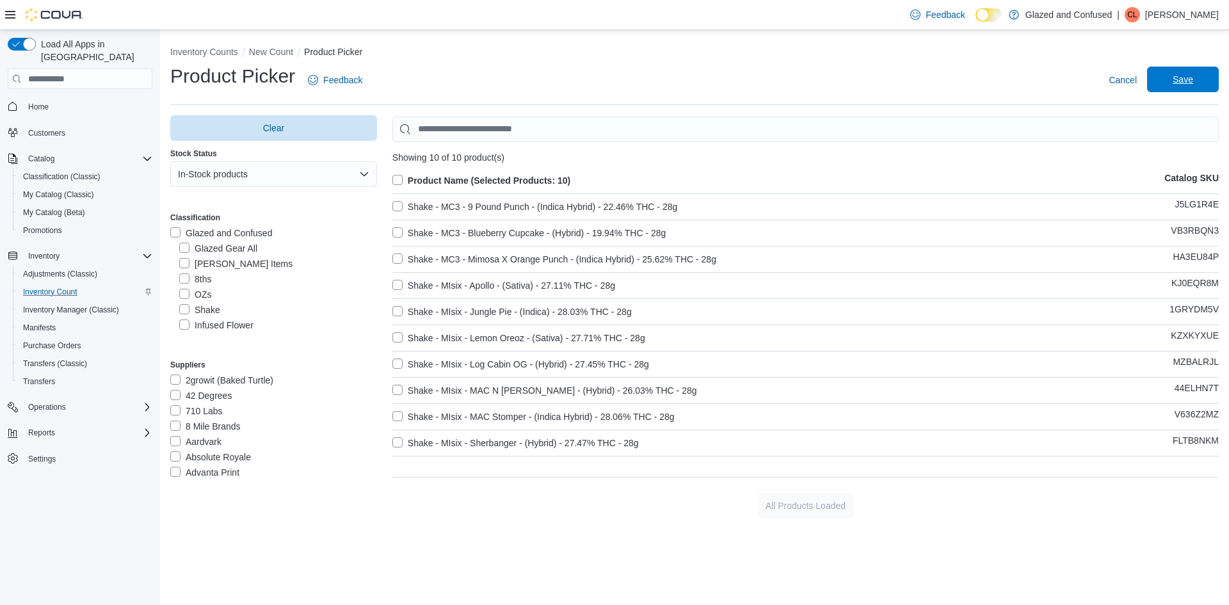
click at [1175, 90] on span "Save" at bounding box center [1183, 80] width 56 height 26
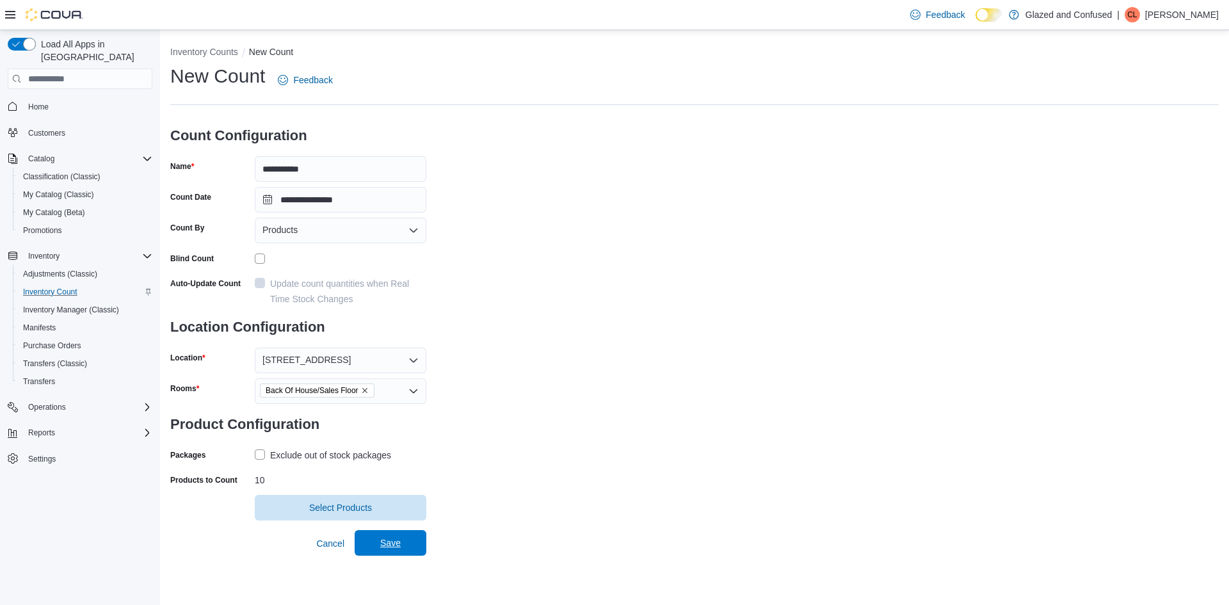
click at [409, 551] on span "Save" at bounding box center [390, 543] width 56 height 26
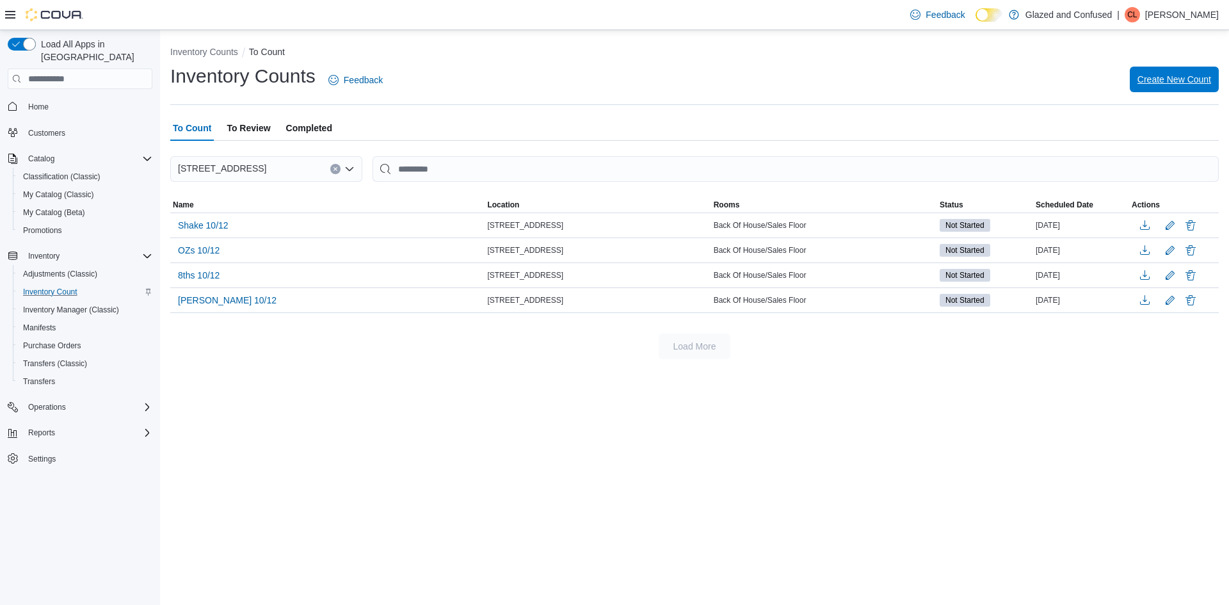
click at [1161, 73] on span "Create New Count" at bounding box center [1175, 80] width 74 height 26
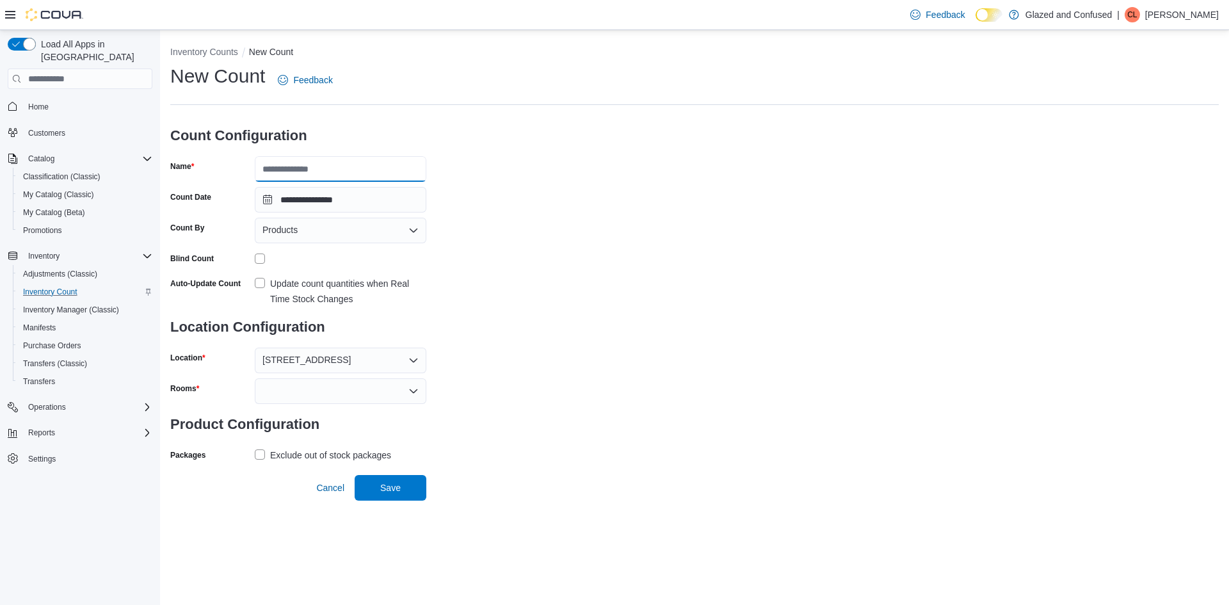
click at [342, 174] on input "Name" at bounding box center [341, 169] width 172 height 26
type input "*"
type input "**********"
click at [291, 389] on div at bounding box center [341, 391] width 172 height 26
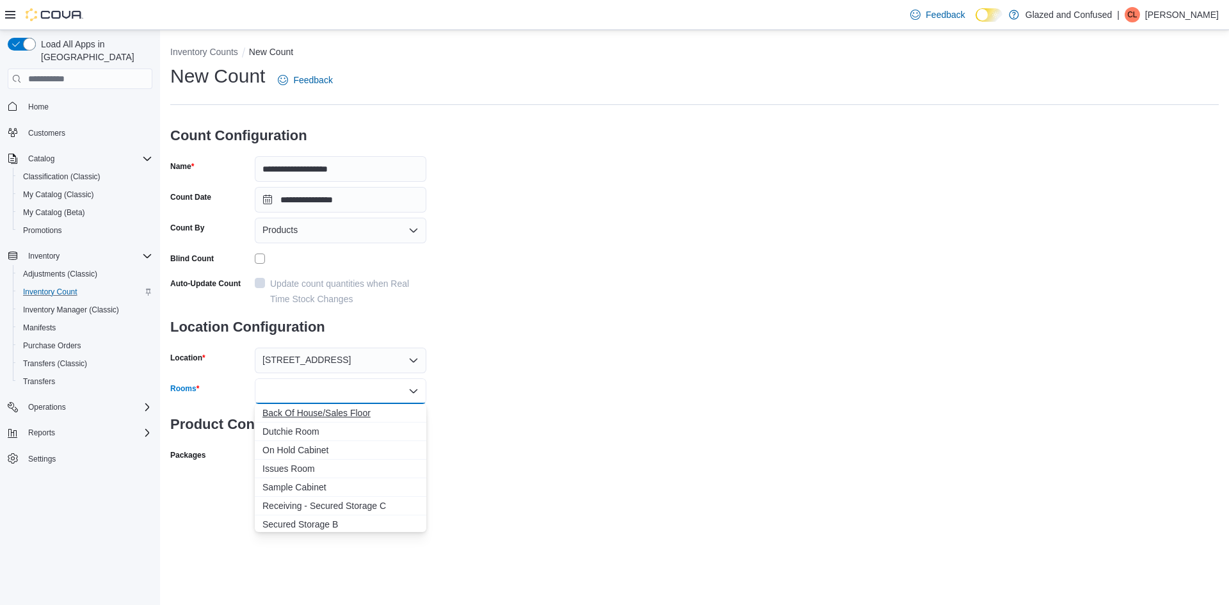
click at [304, 409] on span "Back Of House/Sales Floor" at bounding box center [341, 413] width 156 height 13
click at [528, 399] on div "**********" at bounding box center [694, 279] width 1049 height 432
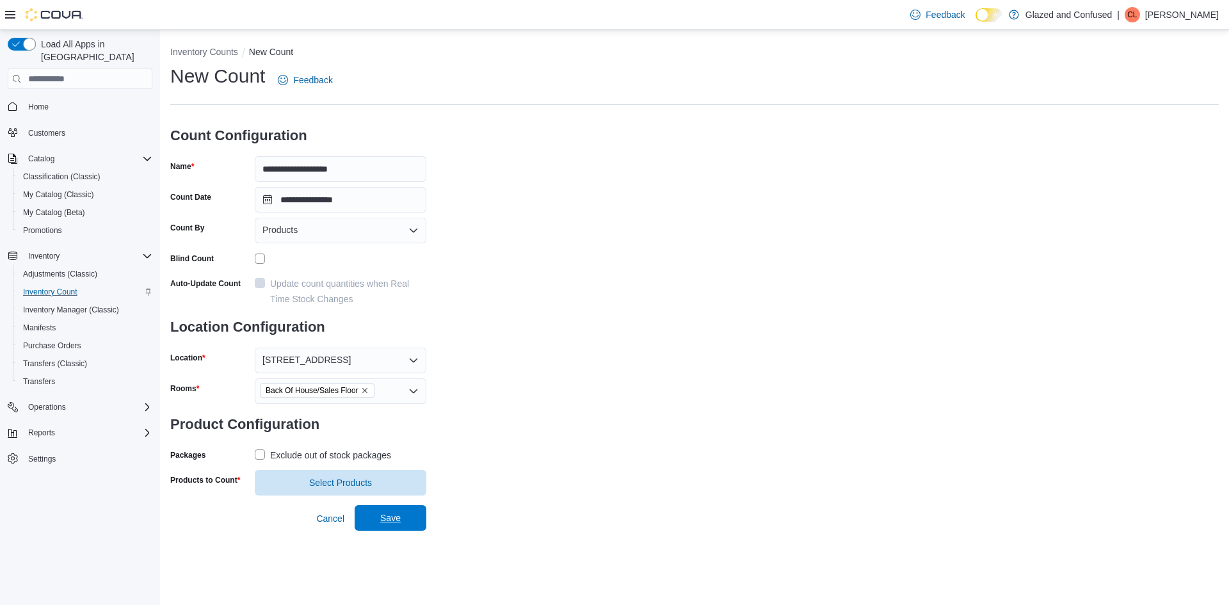
click at [392, 510] on span "Save" at bounding box center [390, 518] width 56 height 26
click at [344, 460] on div "Exclude out of stock packages" at bounding box center [330, 455] width 121 height 15
click at [341, 475] on span "Select Products" at bounding box center [341, 482] width 156 height 26
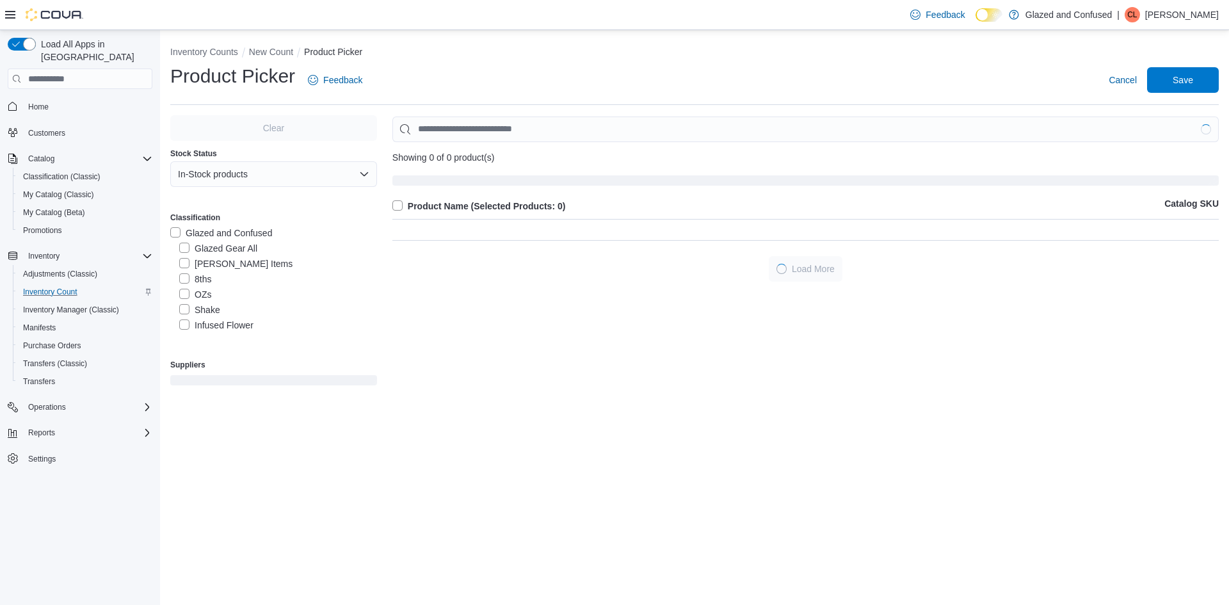
click at [223, 319] on label "Infused Flower" at bounding box center [216, 325] width 74 height 15
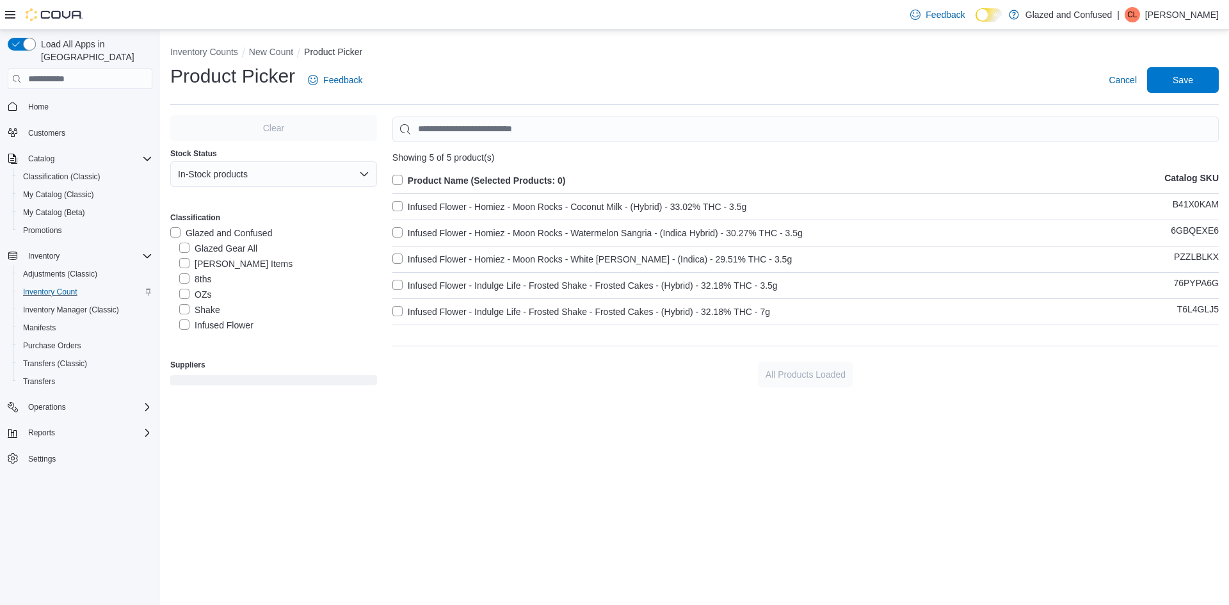
click at [431, 183] on label "Product Name (Selected Products: 0)" at bounding box center [479, 180] width 174 height 15
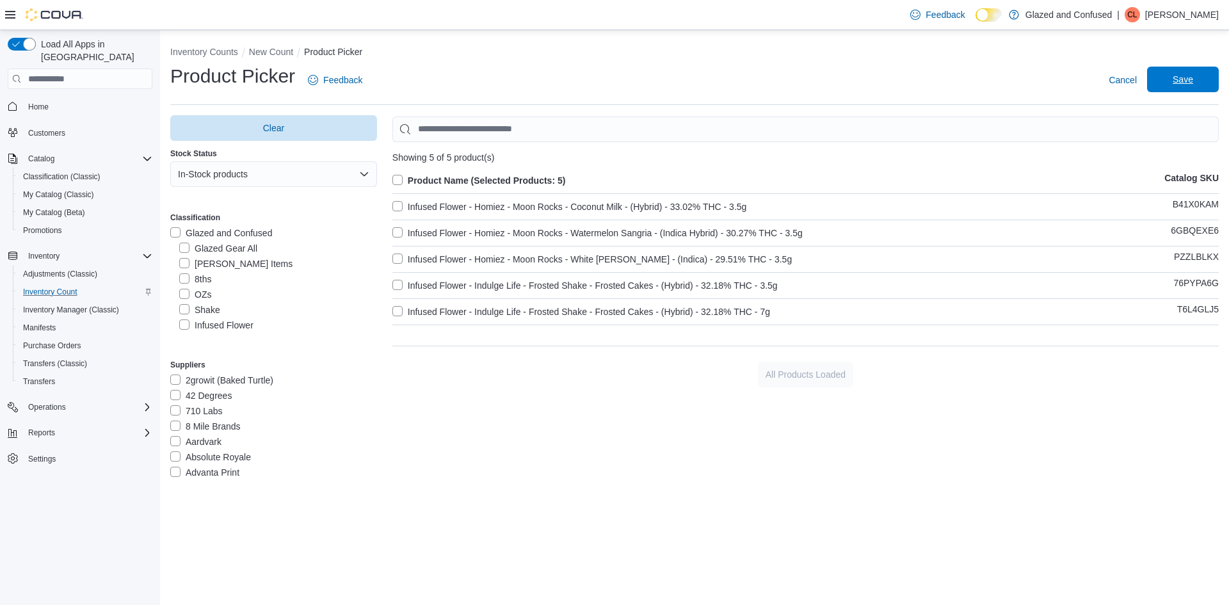
click at [1174, 69] on span "Save" at bounding box center [1183, 80] width 56 height 26
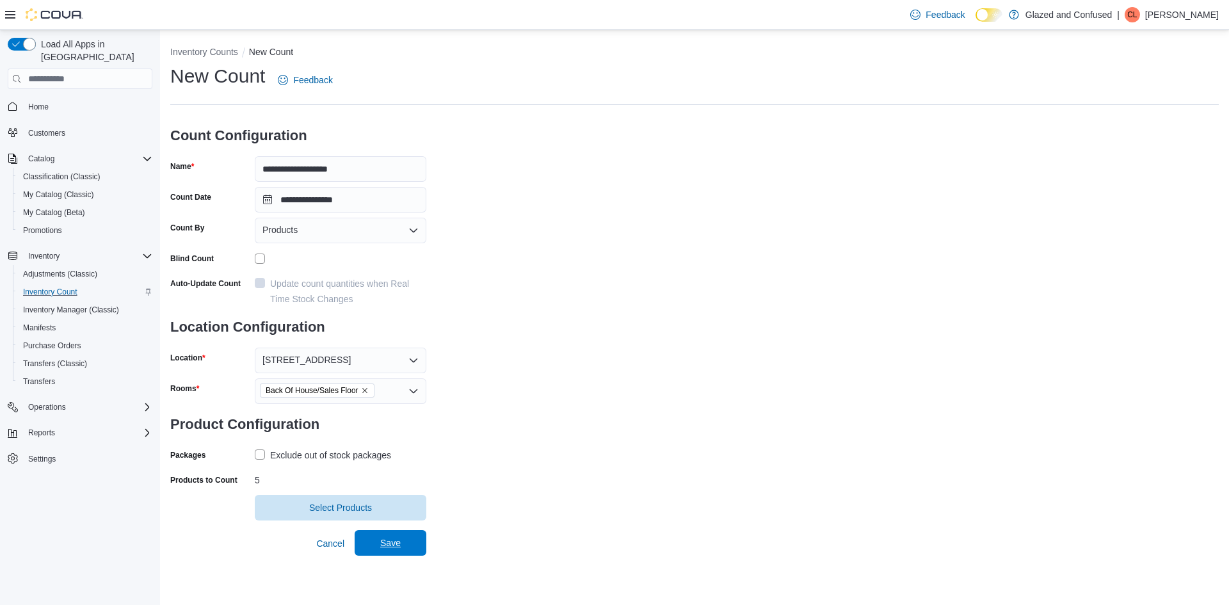
click at [389, 535] on span "Save" at bounding box center [390, 543] width 56 height 26
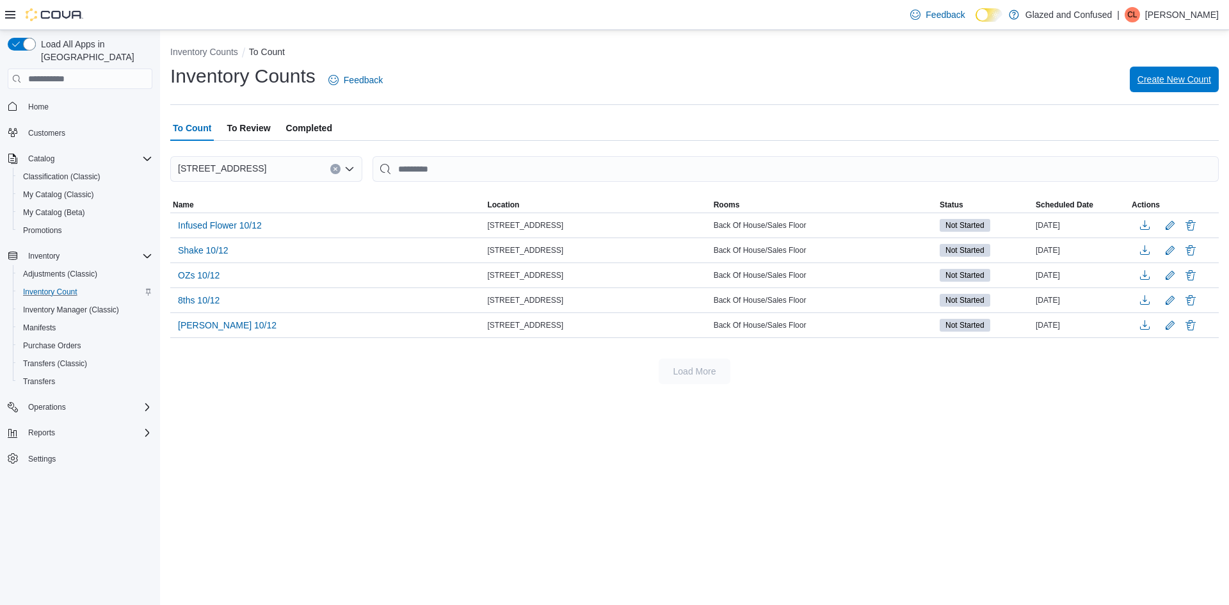
click at [1160, 88] on span "Create New Count" at bounding box center [1175, 80] width 74 height 26
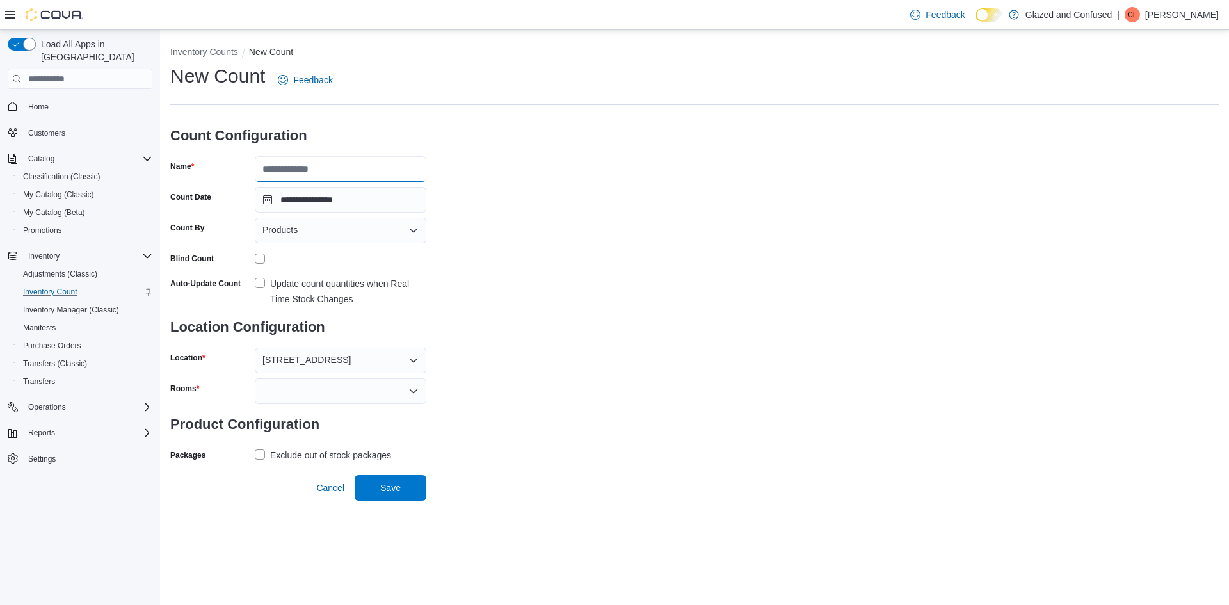
click at [314, 173] on input "Name" at bounding box center [341, 169] width 172 height 26
type input "**********"
click at [614, 134] on div "**********" at bounding box center [694, 263] width 1049 height 401
click at [316, 396] on div at bounding box center [341, 391] width 172 height 26
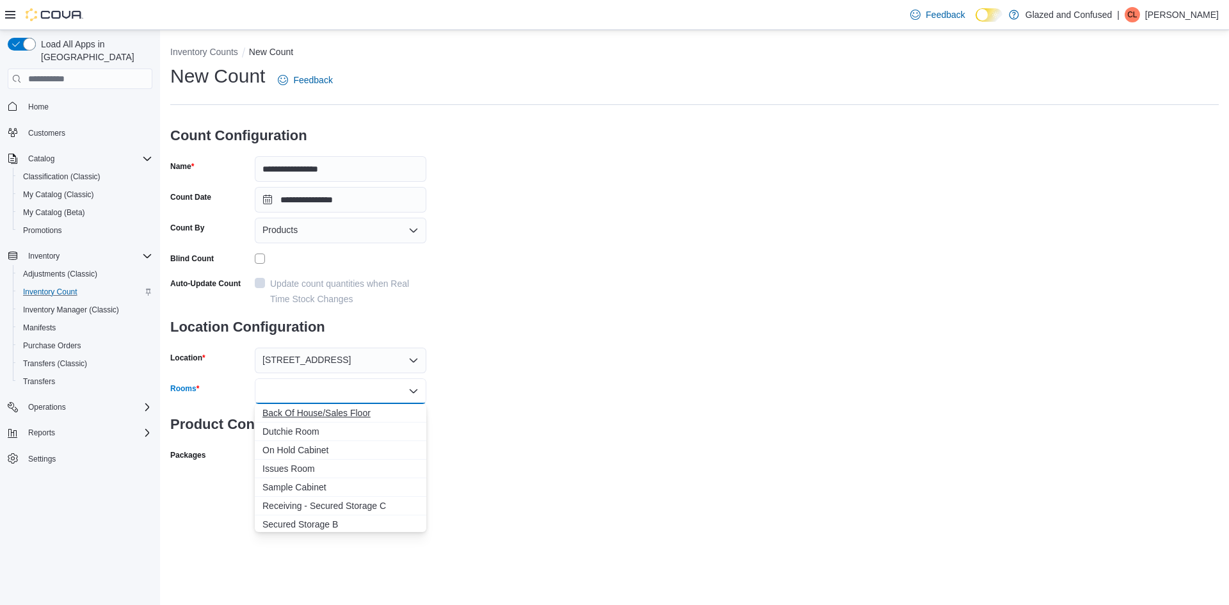
click at [333, 420] on button "Back Of House/Sales Floor" at bounding box center [341, 413] width 172 height 19
click at [518, 407] on div "**********" at bounding box center [694, 279] width 1049 height 432
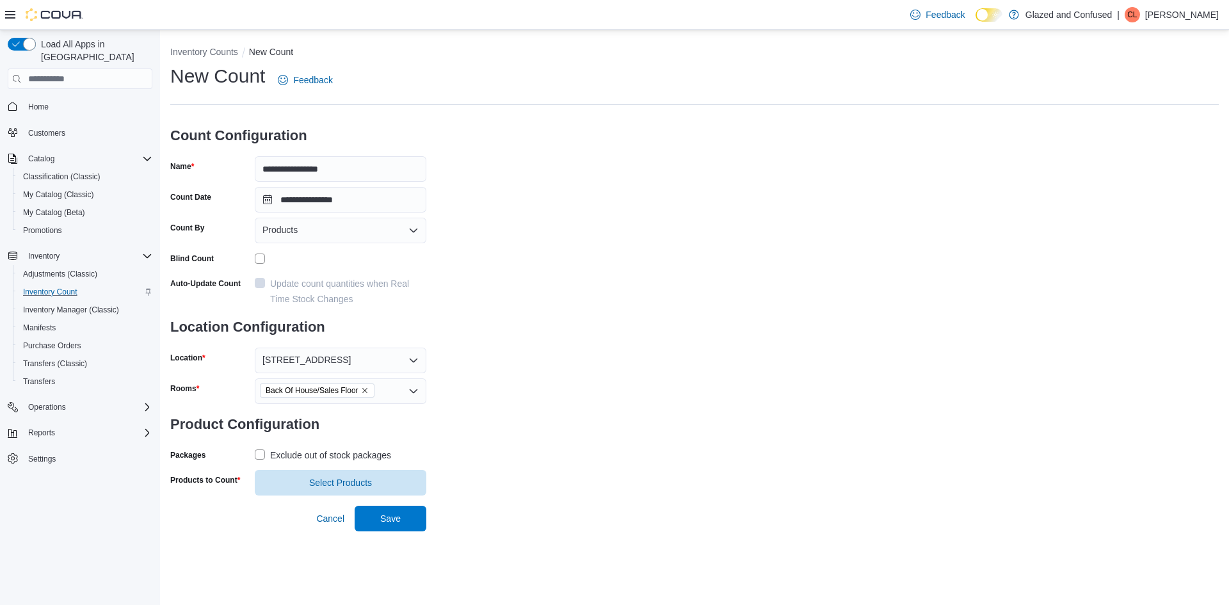
click at [341, 453] on div "Exclude out of stock packages" at bounding box center [330, 455] width 121 height 15
click at [343, 484] on span "Select Products" at bounding box center [340, 482] width 63 height 13
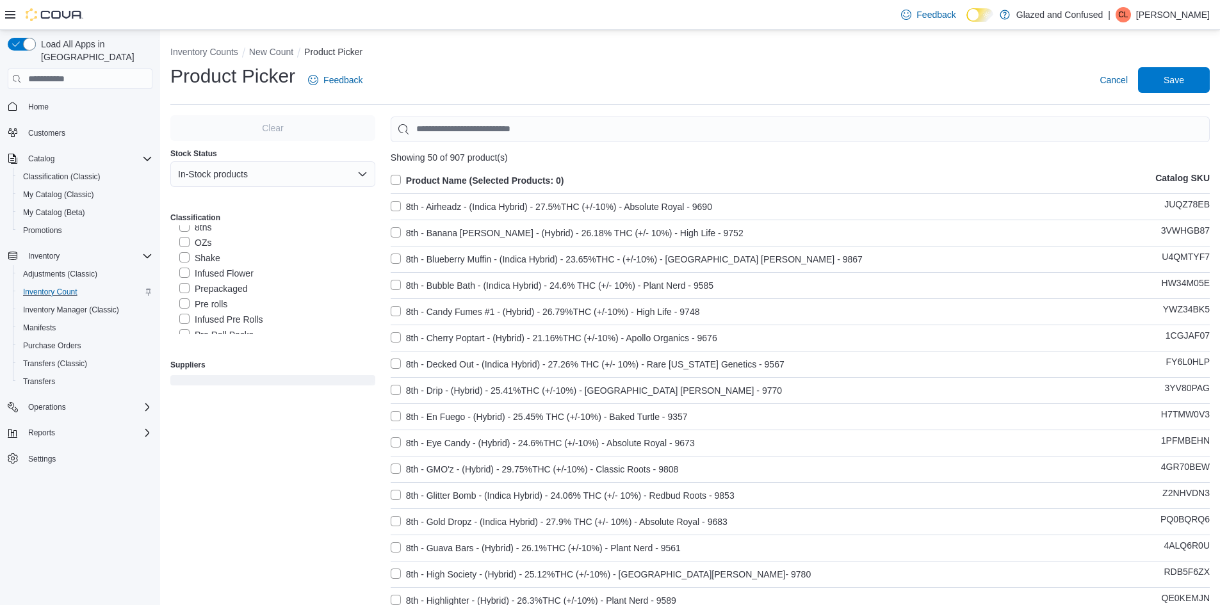
scroll to position [64, 0]
click at [235, 279] on label "Prepackaged" at bounding box center [213, 276] width 69 height 15
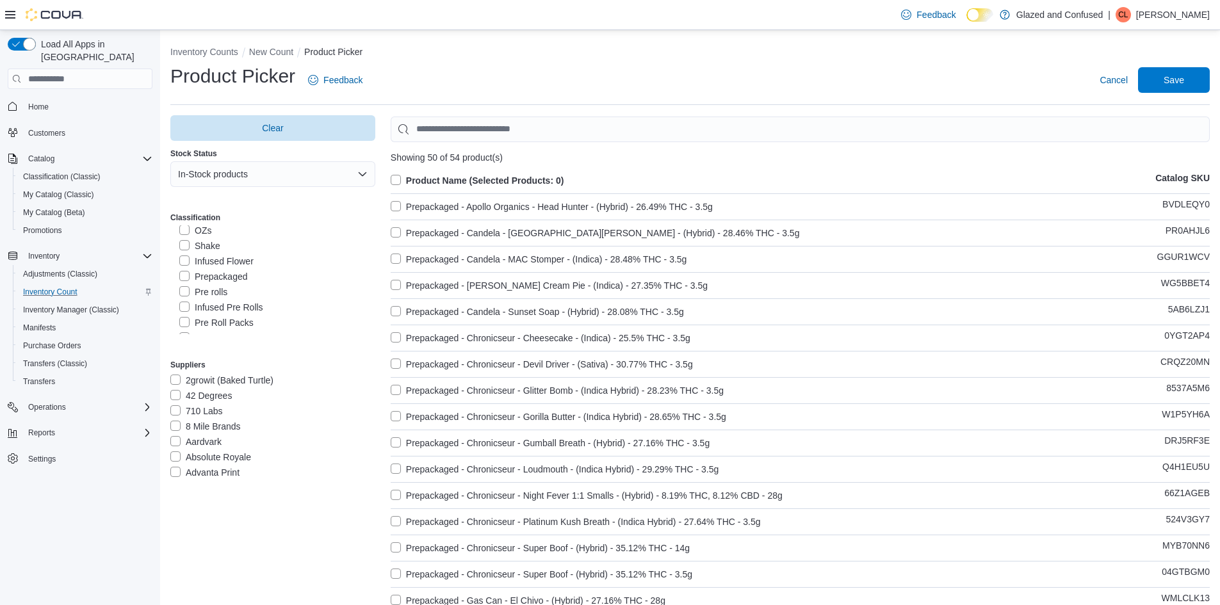
click at [438, 181] on label "Product Name (Selected Products: 0)" at bounding box center [478, 180] width 174 height 15
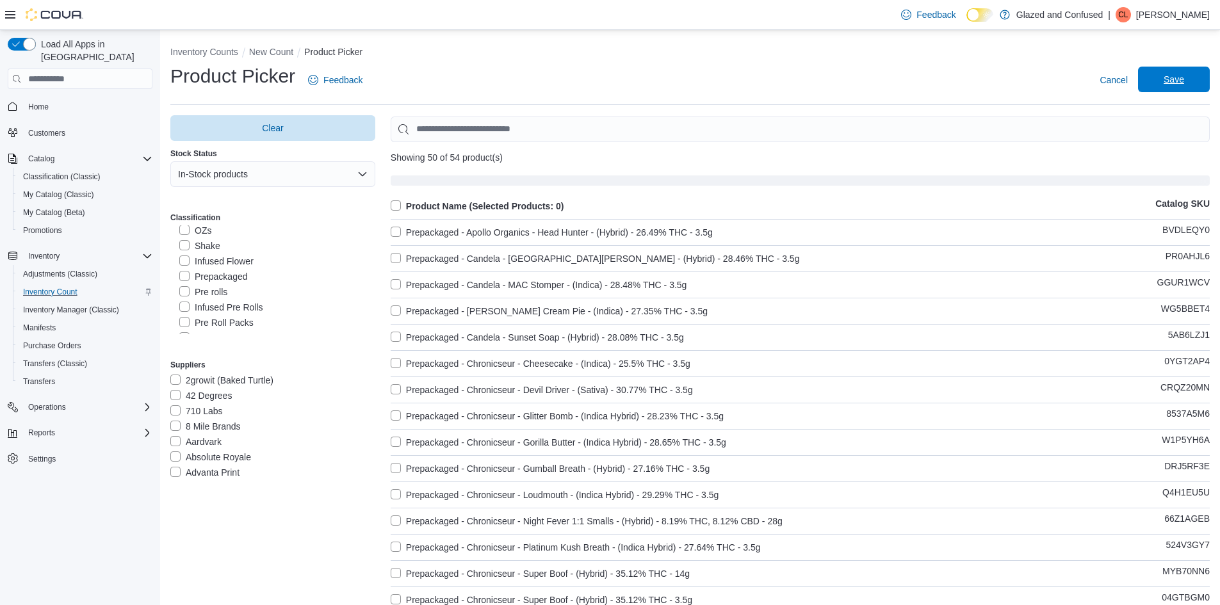
click at [1200, 72] on span "Save" at bounding box center [1173, 80] width 56 height 26
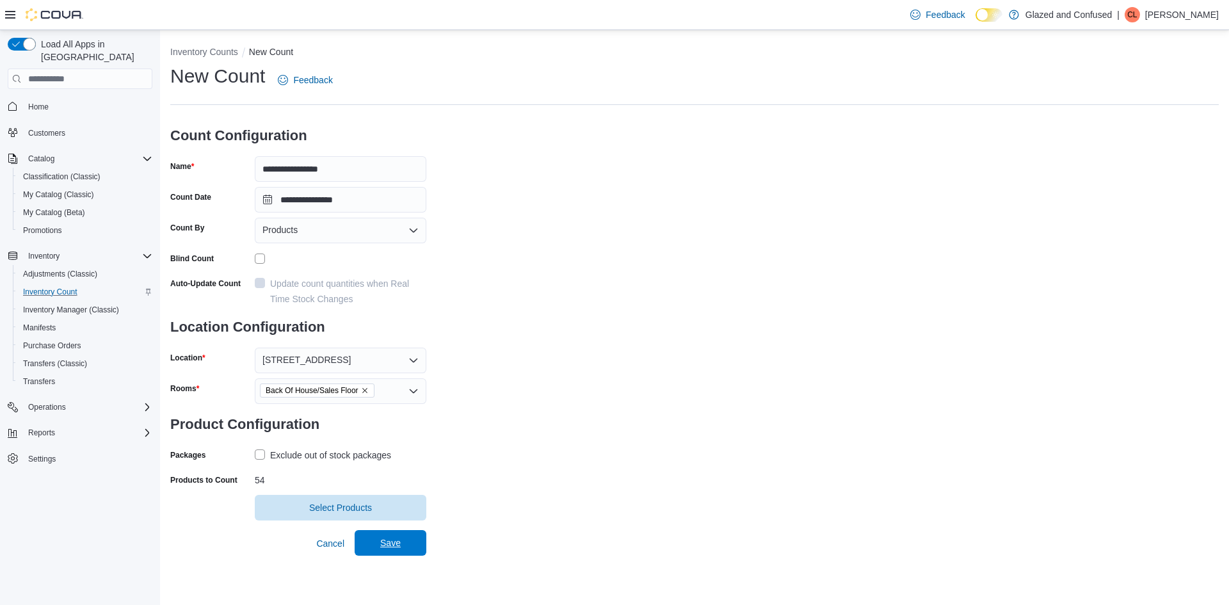
click at [417, 543] on span "Save" at bounding box center [390, 543] width 56 height 26
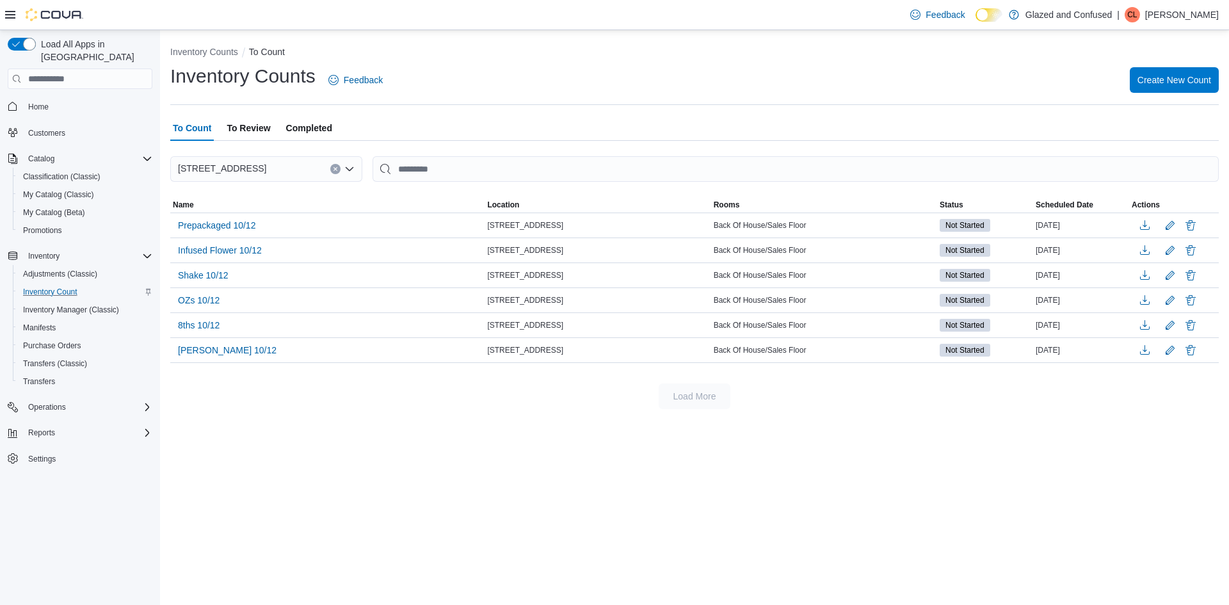
click at [9, 8] on div at bounding box center [44, 14] width 78 height 13
click at [12, 17] on icon at bounding box center [10, 15] width 10 height 10
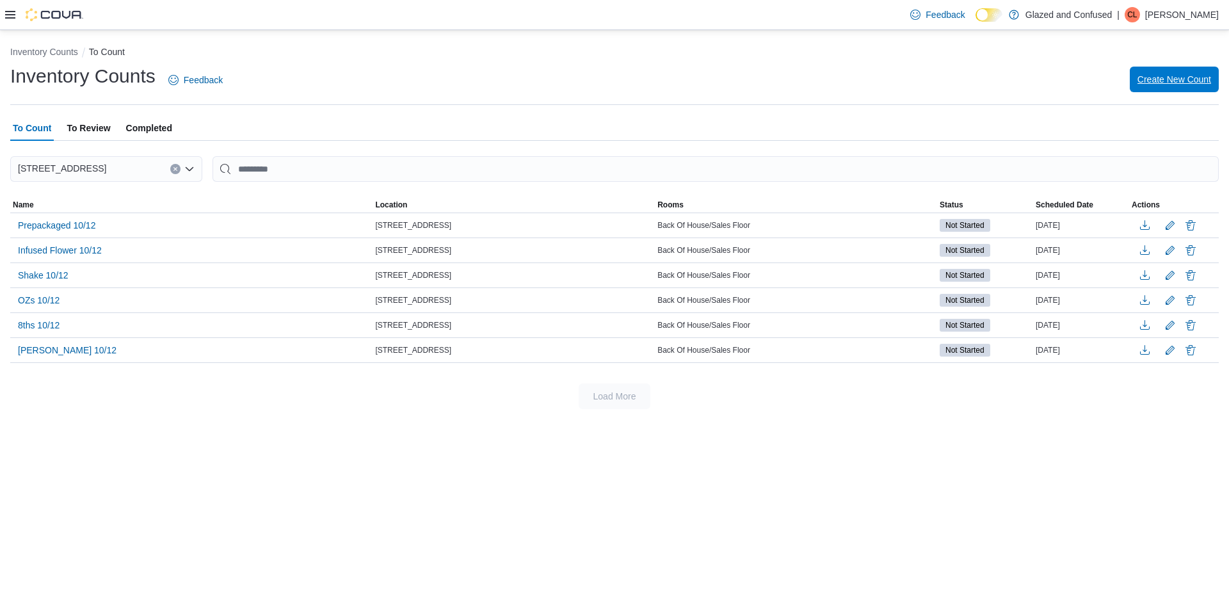
click at [1161, 78] on span "Create New Count" at bounding box center [1175, 79] width 74 height 13
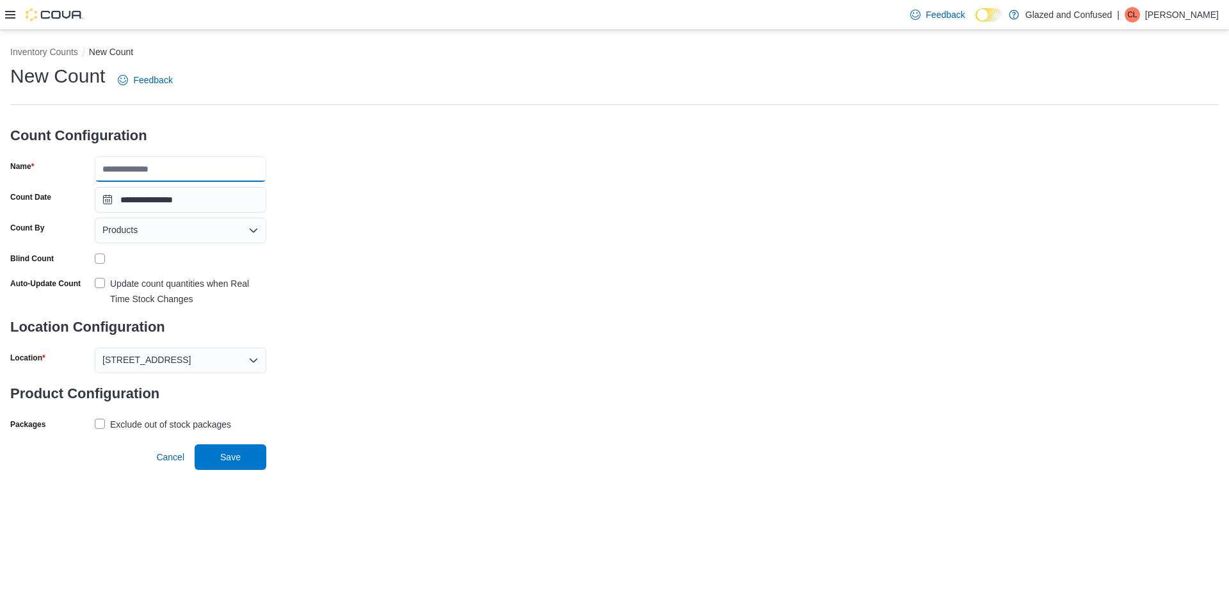
drag, startPoint x: 227, startPoint y: 174, endPoint x: 255, endPoint y: 156, distance: 33.4
click at [227, 174] on input "Name" at bounding box center [181, 169] width 172 height 26
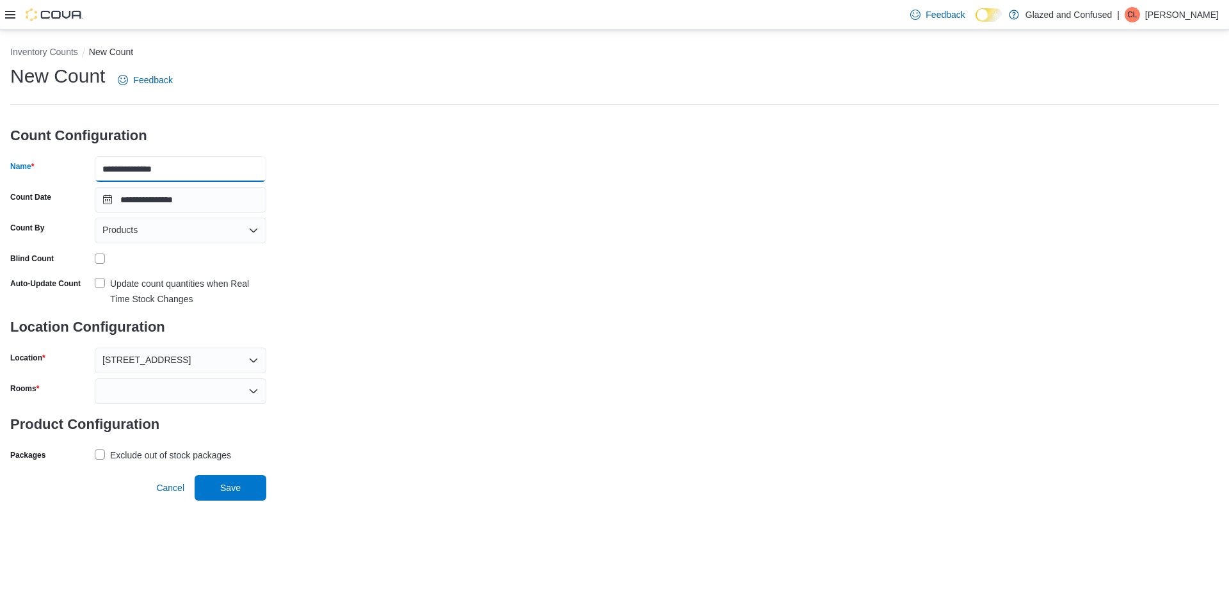
type input "**********"
click at [133, 395] on div at bounding box center [181, 391] width 172 height 26
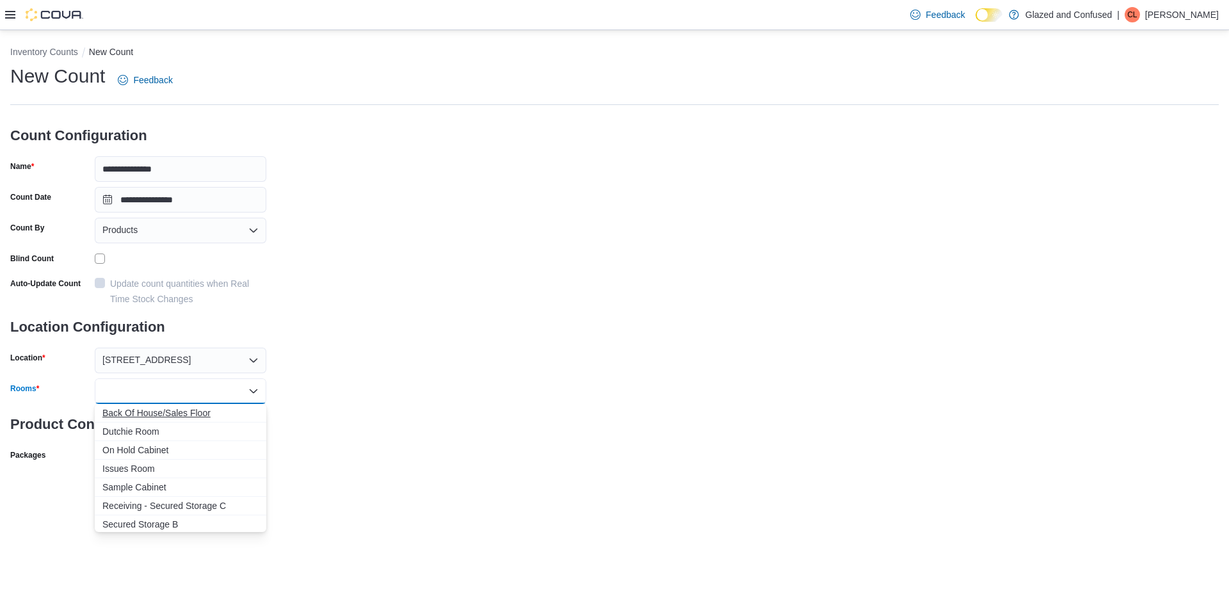
click at [139, 417] on span "Back Of House/Sales Floor" at bounding box center [180, 413] width 156 height 13
click at [368, 413] on div "**********" at bounding box center [614, 279] width 1209 height 432
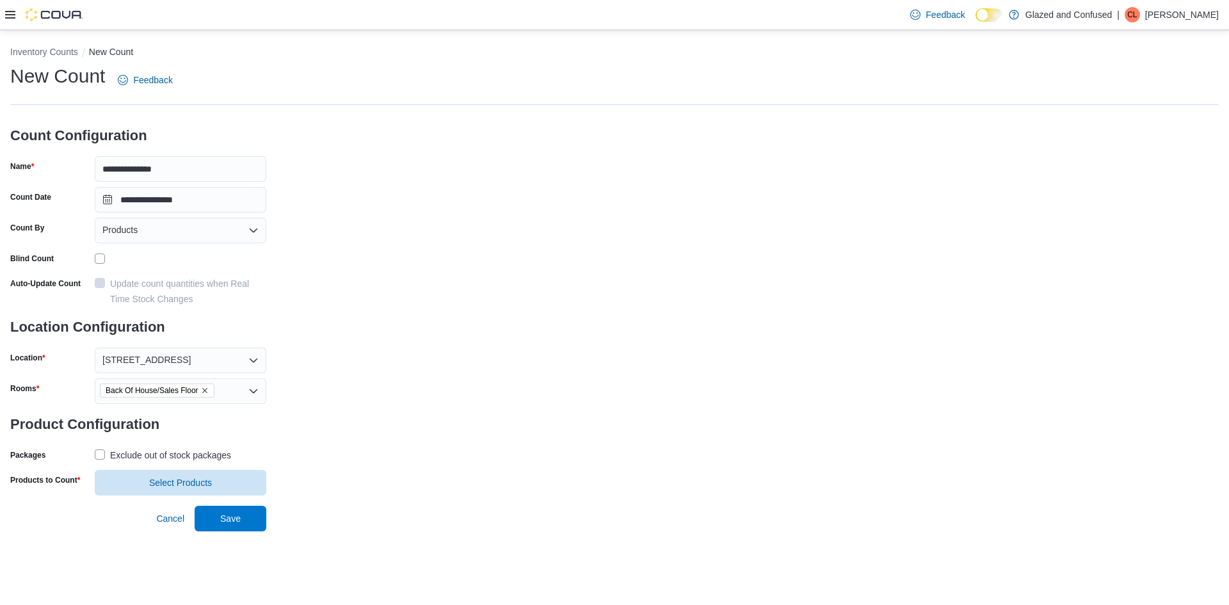
click at [202, 451] on div "Exclude out of stock packages" at bounding box center [170, 455] width 121 height 15
click at [171, 481] on span "Select Products" at bounding box center [180, 482] width 63 height 13
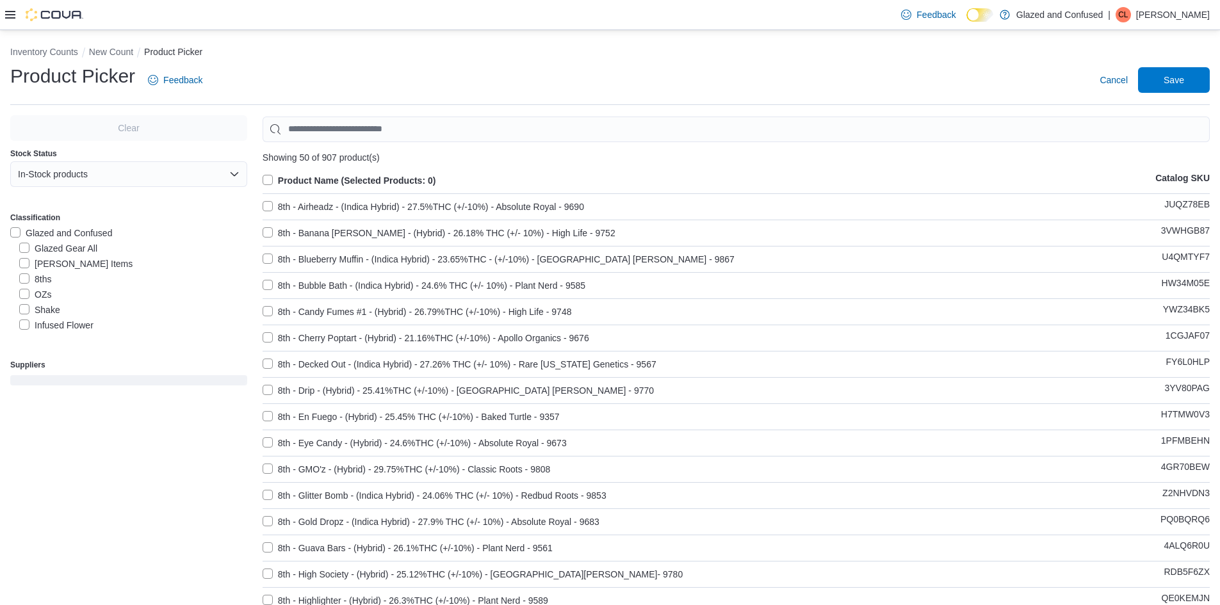
scroll to position [64, 0]
click at [67, 287] on label "Pre rolls" at bounding box center [43, 291] width 48 height 15
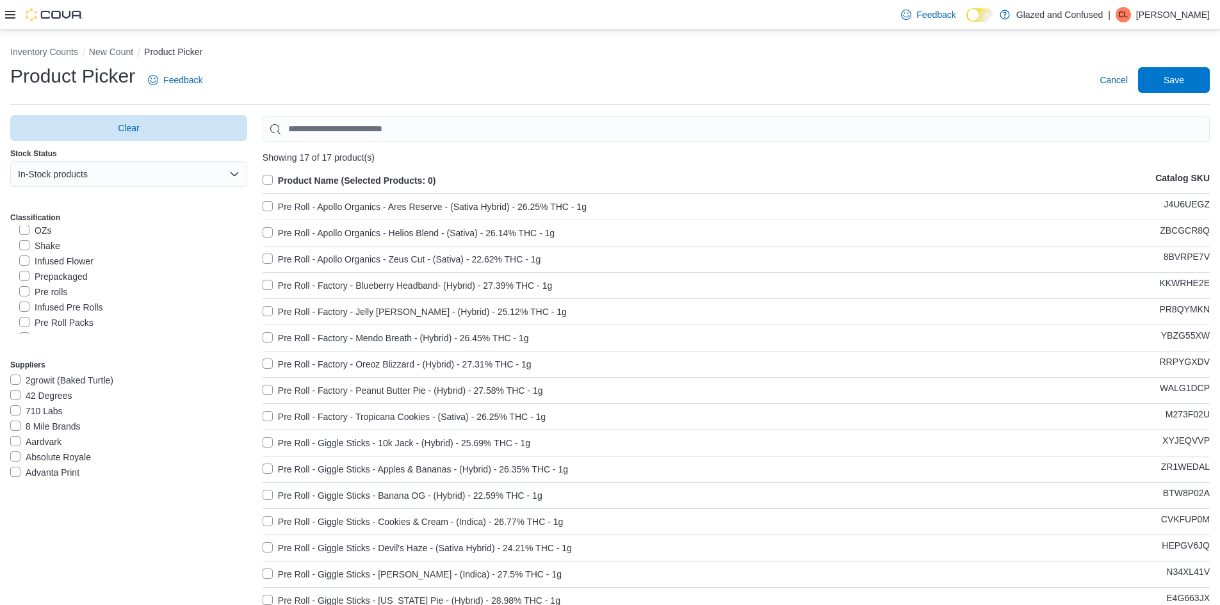
click at [304, 175] on label "Product Name (Selected Products: 0)" at bounding box center [350, 180] width 174 height 15
click at [1174, 84] on span "Save" at bounding box center [1173, 79] width 20 height 13
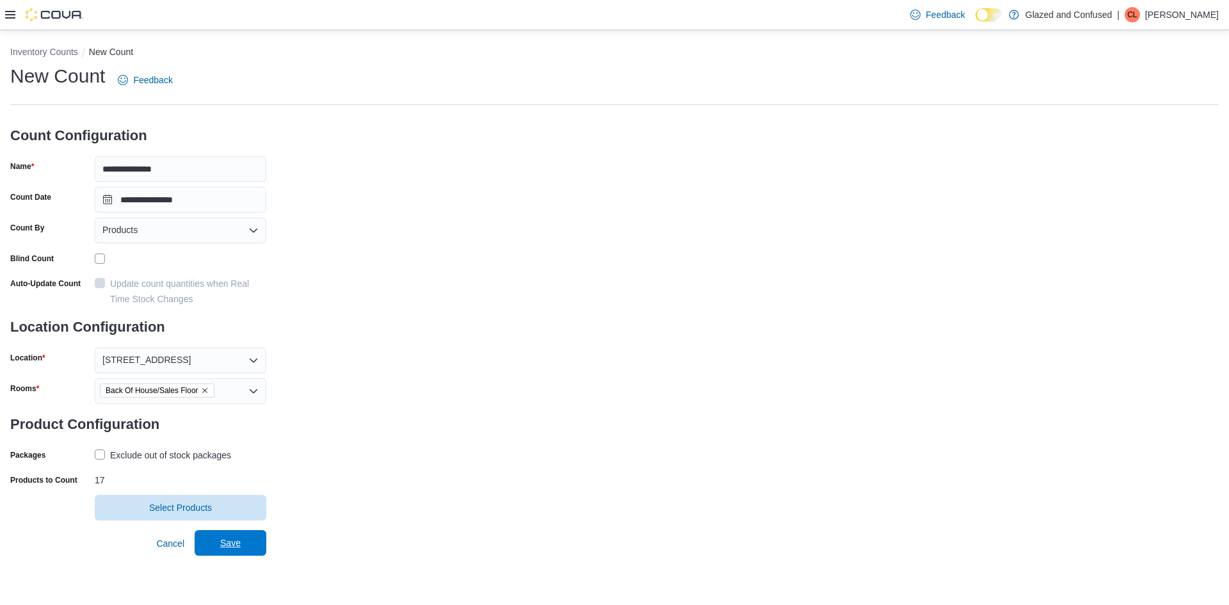
click at [258, 541] on span "Save" at bounding box center [230, 543] width 56 height 26
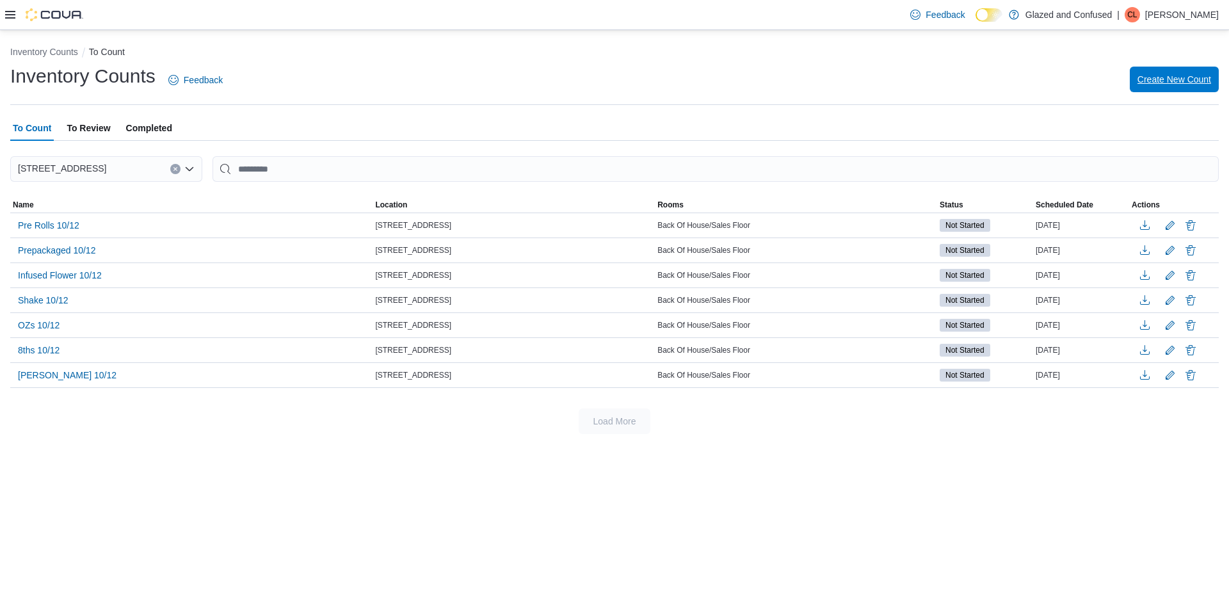
click at [1163, 74] on span "Create New Count" at bounding box center [1175, 80] width 74 height 26
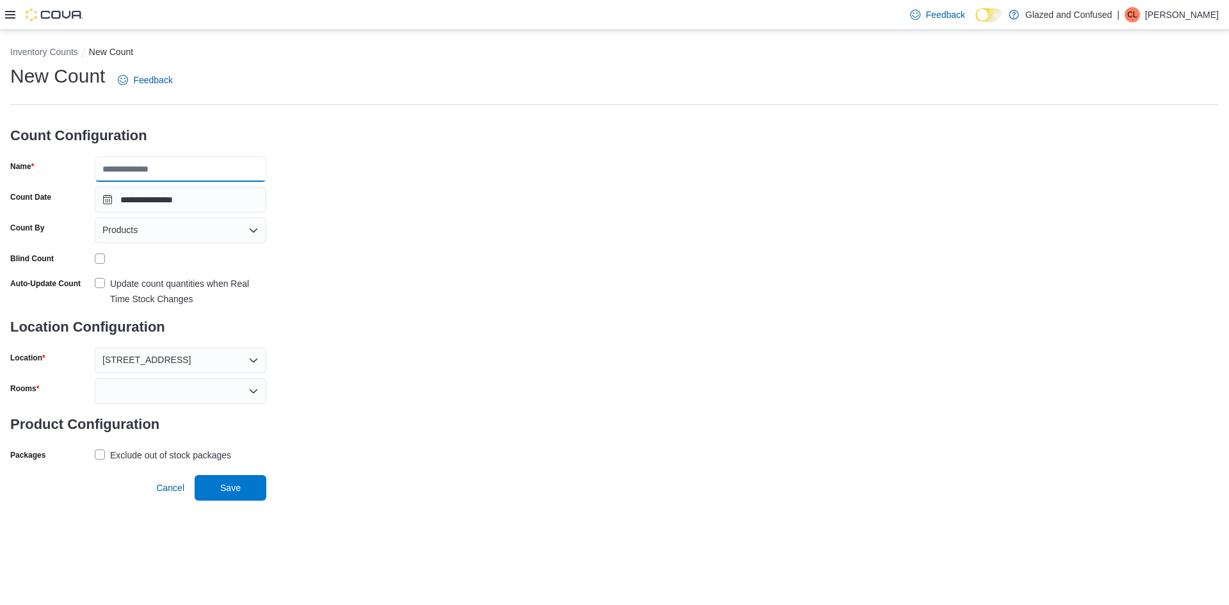
drag, startPoint x: 214, startPoint y: 166, endPoint x: 208, endPoint y: 174, distance: 9.5
click at [214, 166] on input "Name" at bounding box center [181, 169] width 172 height 26
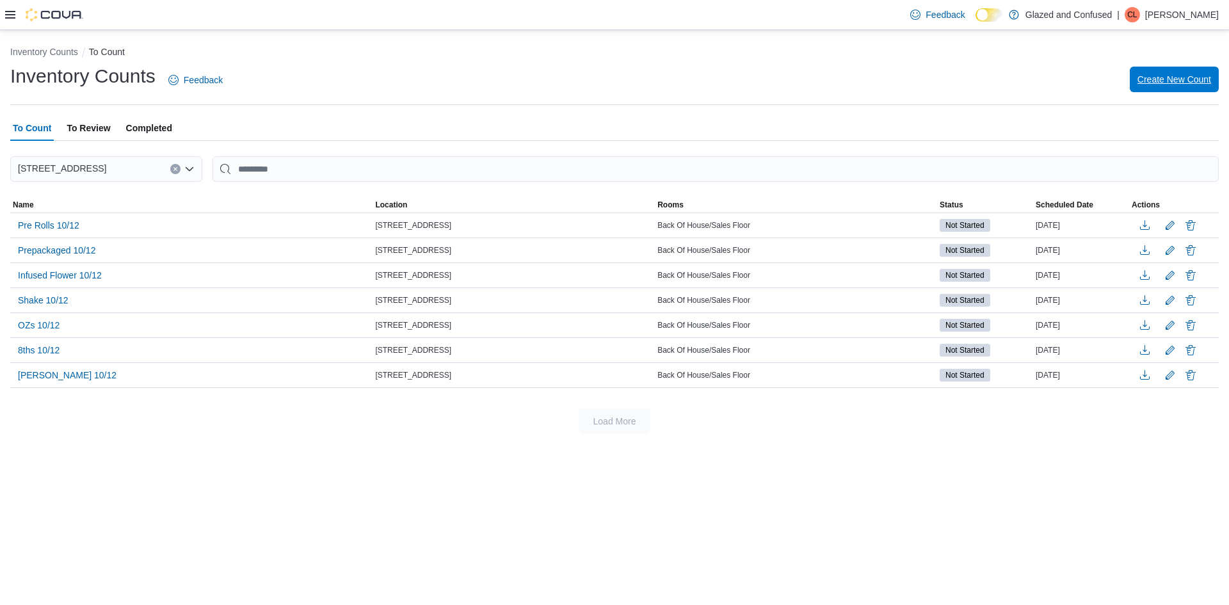
click at [1165, 83] on span "Create New Count" at bounding box center [1175, 79] width 74 height 13
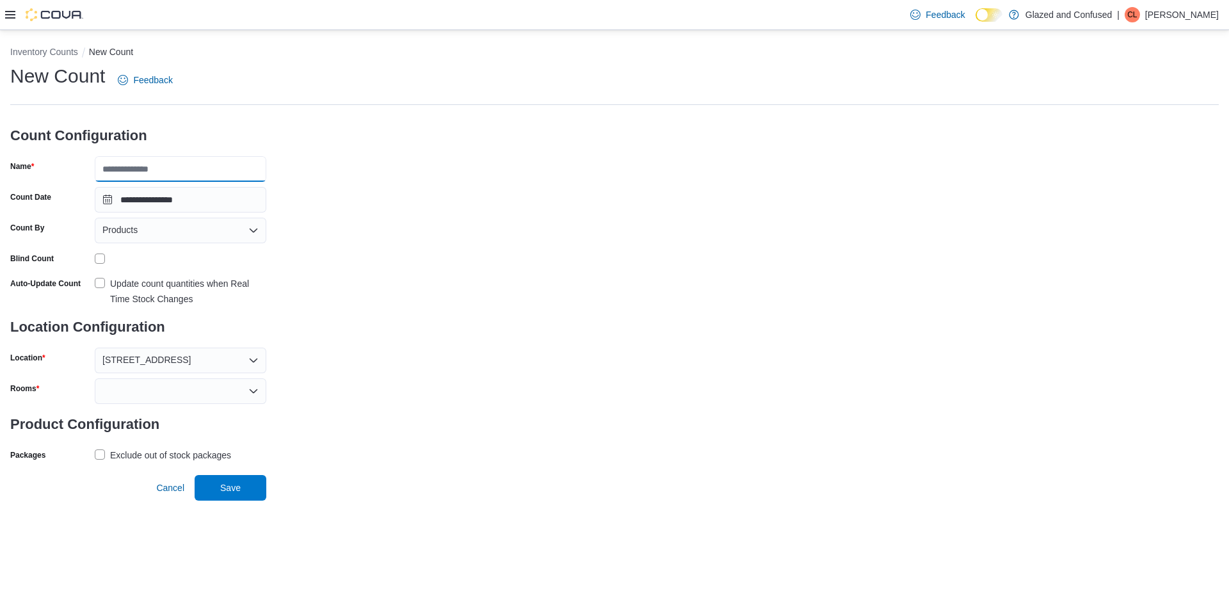
click at [184, 174] on input "Name" at bounding box center [181, 169] width 172 height 26
type input "**********"
click at [106, 253] on div at bounding box center [181, 258] width 172 height 20
click at [102, 255] on div at bounding box center [181, 259] width 172 height 10
click at [140, 392] on div at bounding box center [181, 391] width 172 height 26
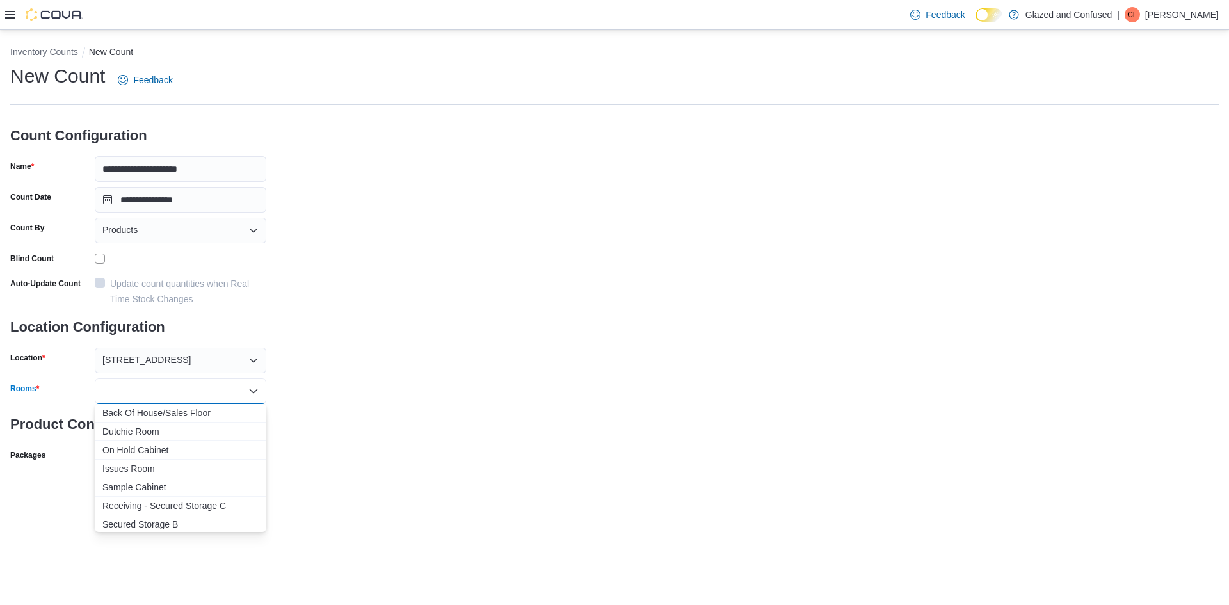
click at [158, 414] on span "Back Of House/Sales Floor" at bounding box center [180, 413] width 156 height 13
click at [316, 417] on div "**********" at bounding box center [614, 279] width 1209 height 432
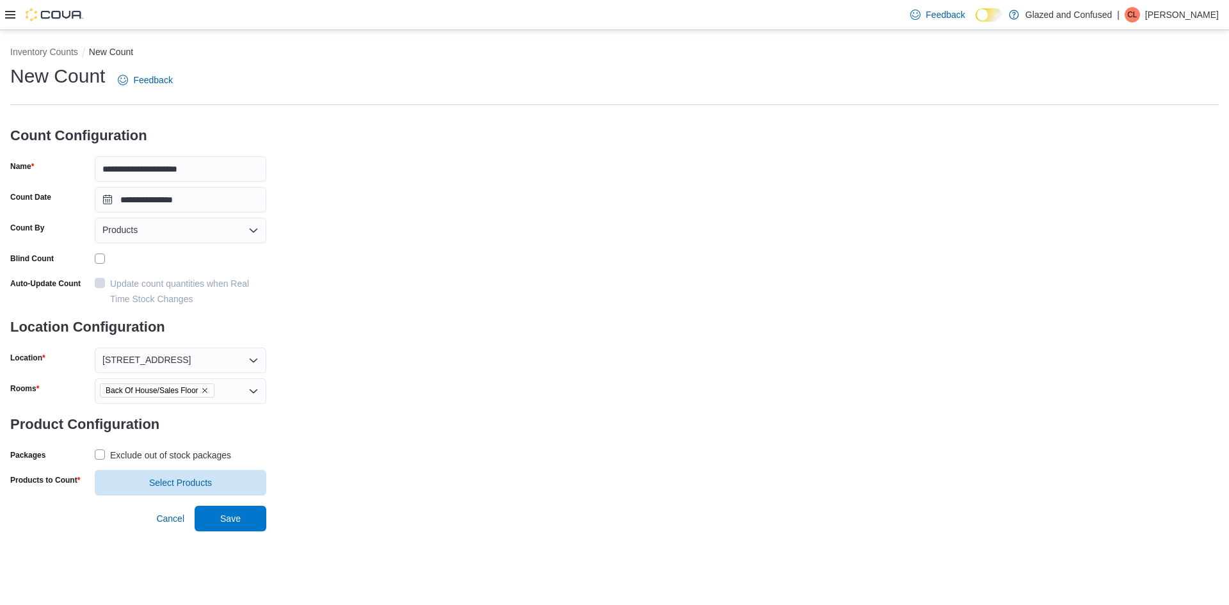
click at [184, 449] on div "Exclude out of stock packages" at bounding box center [170, 455] width 121 height 15
click at [173, 473] on span "Select Products" at bounding box center [180, 482] width 156 height 26
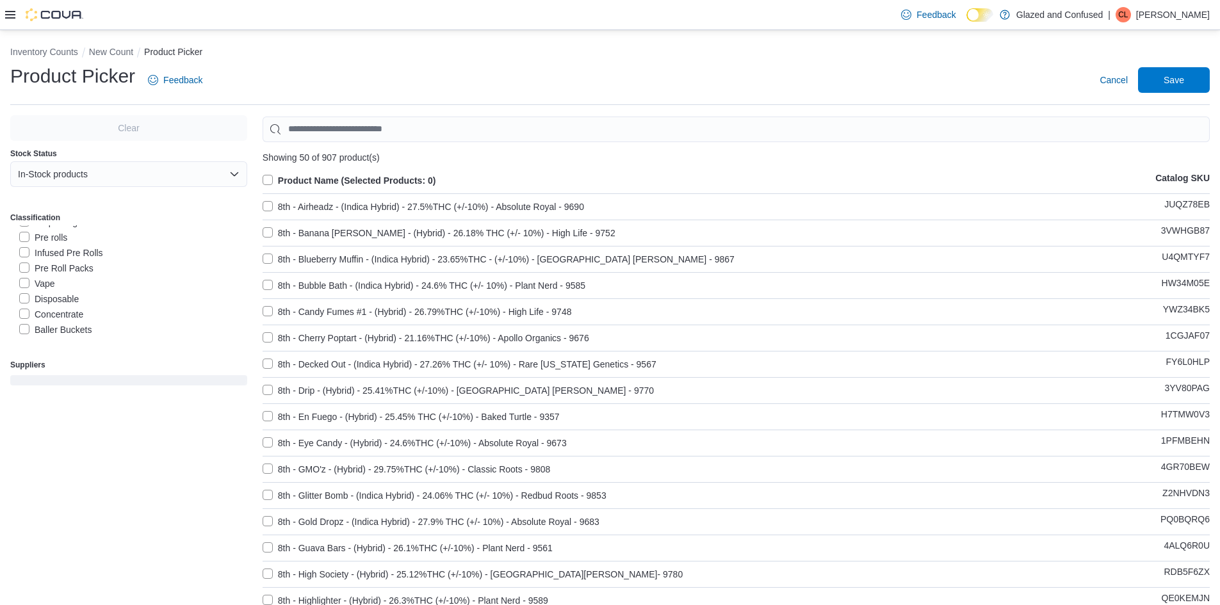
scroll to position [128, 0]
click at [68, 245] on label "Infused Pre Rolls" at bounding box center [61, 243] width 84 height 15
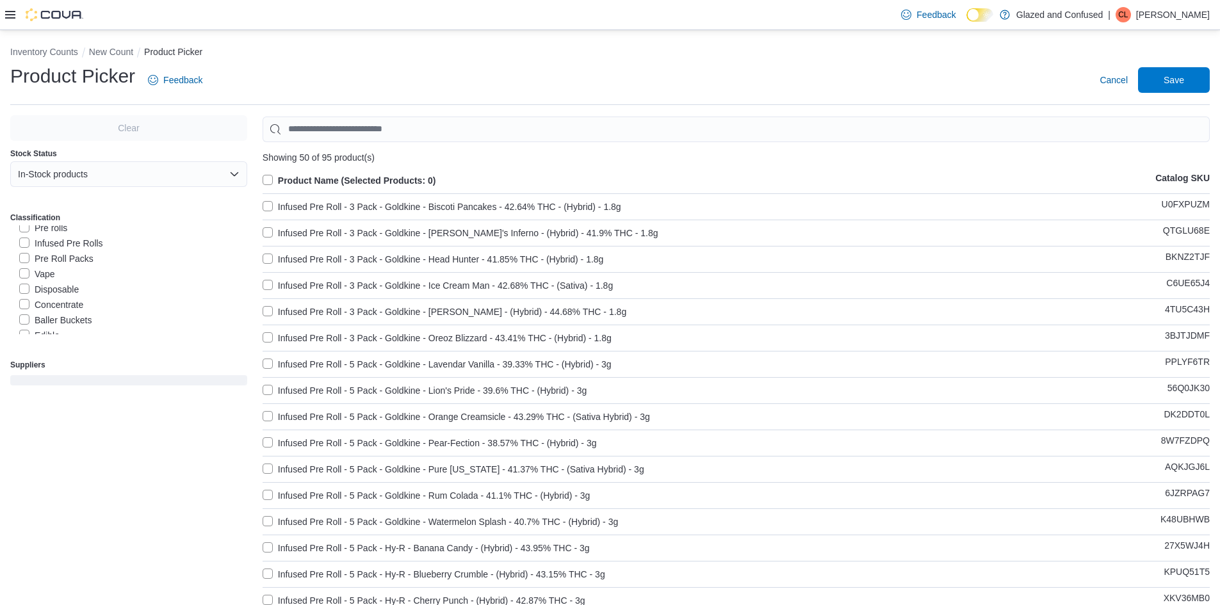
click at [323, 176] on label "Product Name (Selected Products: 0)" at bounding box center [350, 180] width 174 height 15
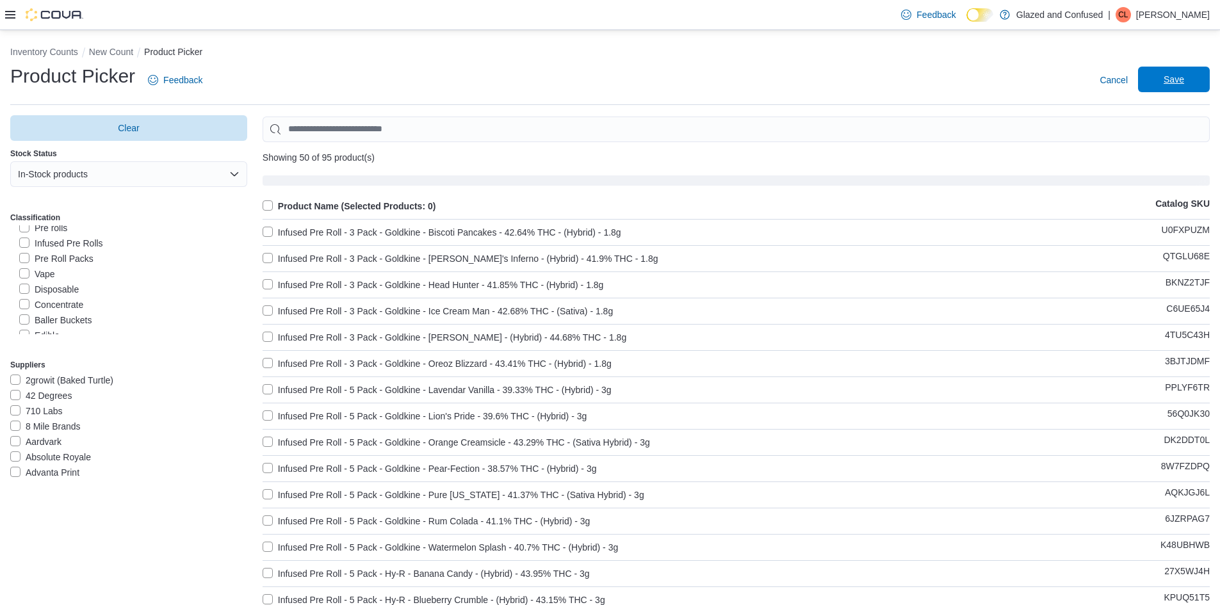
click at [1184, 79] on span "Save" at bounding box center [1173, 79] width 20 height 13
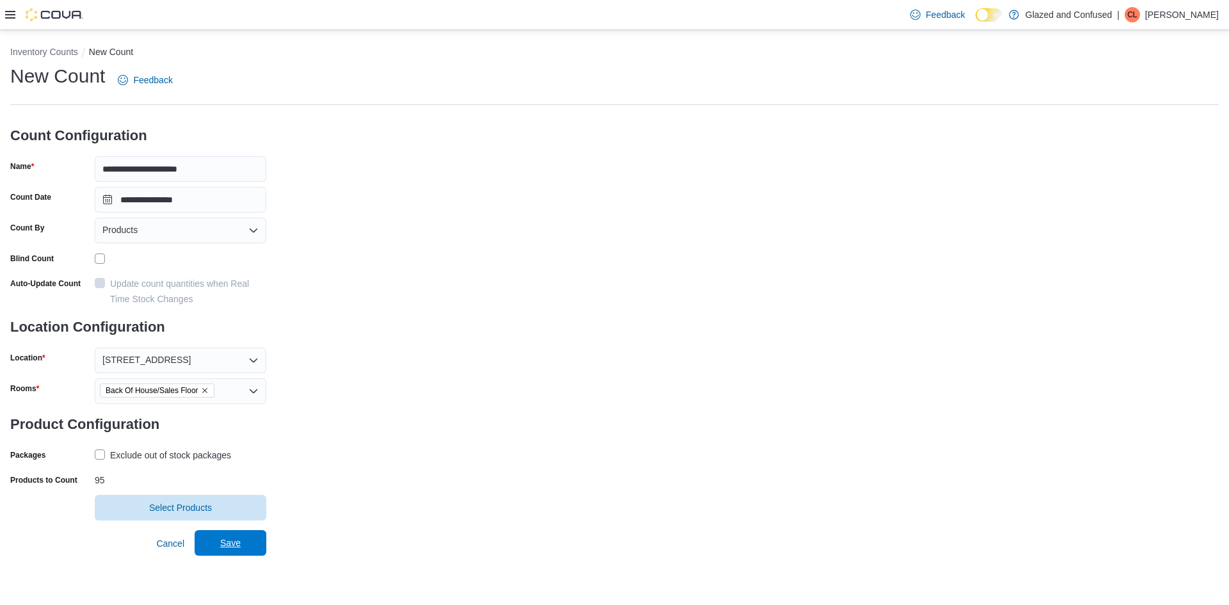
click at [235, 549] on span "Save" at bounding box center [230, 543] width 20 height 13
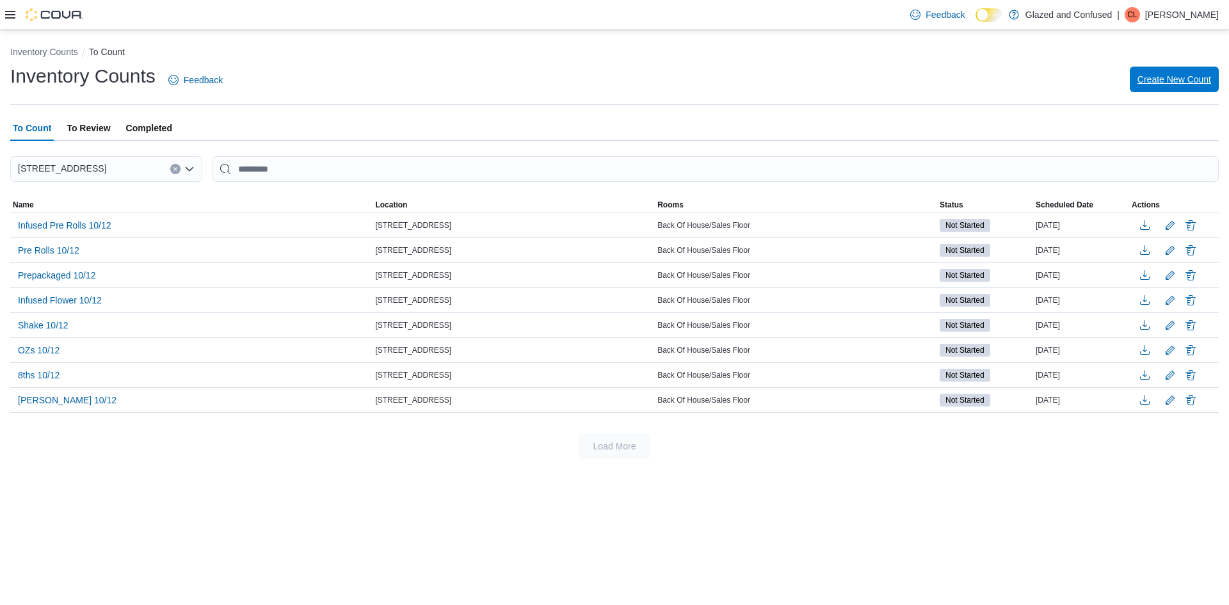
click at [1149, 69] on span "Create New Count" at bounding box center [1175, 80] width 74 height 26
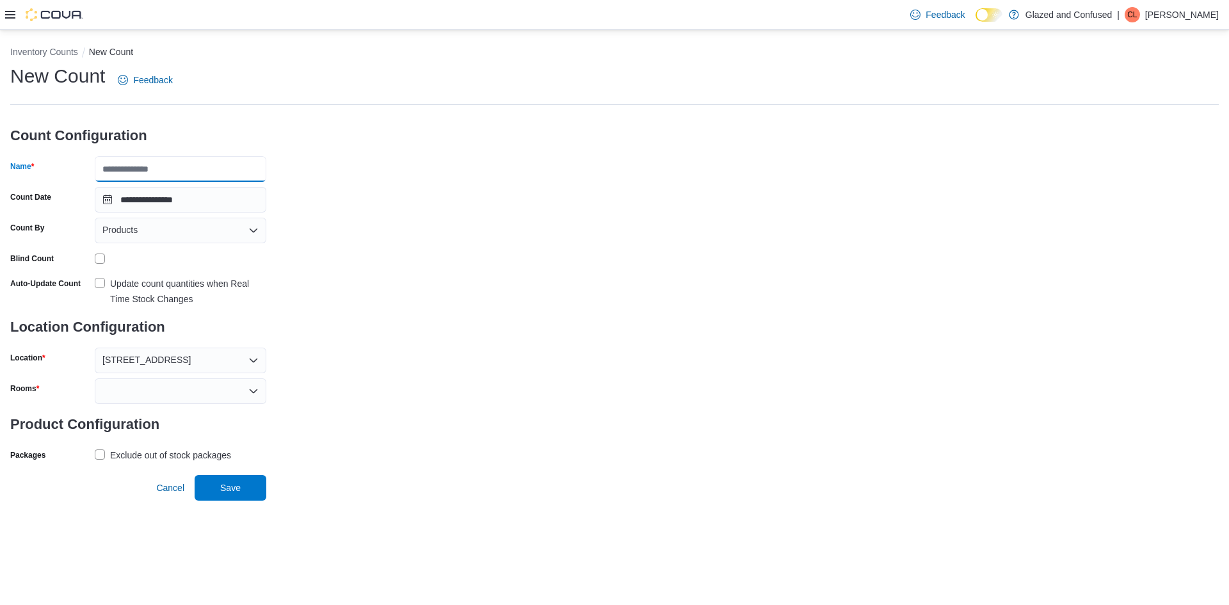
click at [198, 159] on input "Name" at bounding box center [181, 169] width 172 height 26
type input "**********"
click at [147, 407] on h3 "Product Configuration" at bounding box center [138, 424] width 256 height 41
click at [152, 391] on div at bounding box center [181, 391] width 172 height 26
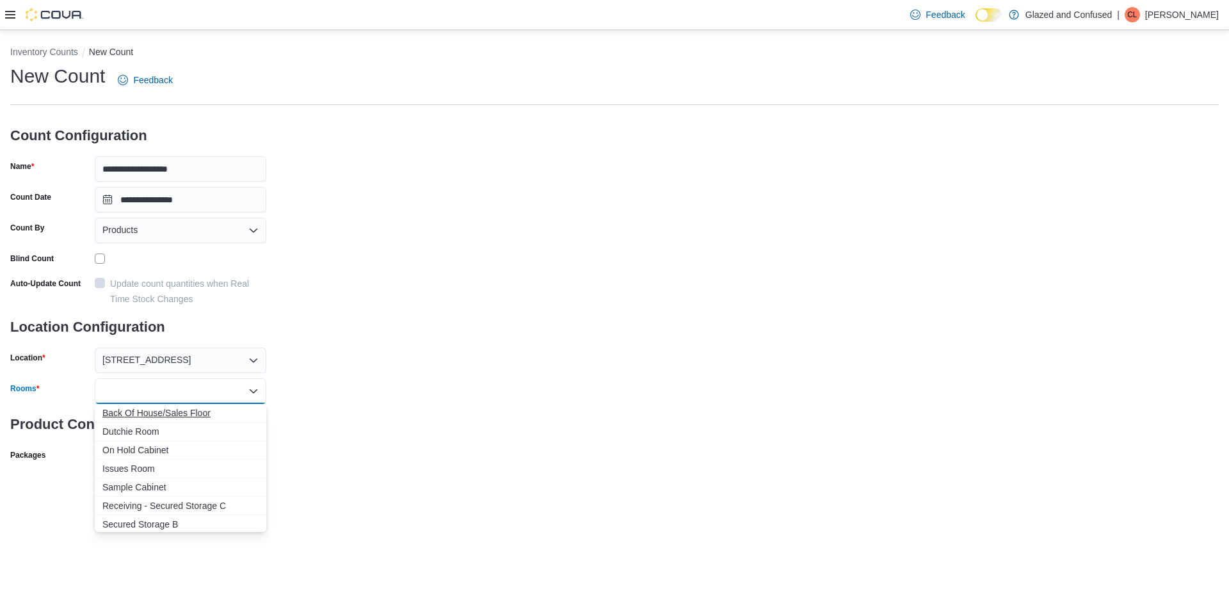
click at [191, 409] on span "Back Of House/Sales Floor" at bounding box center [180, 413] width 156 height 13
click at [412, 409] on div "**********" at bounding box center [614, 279] width 1209 height 432
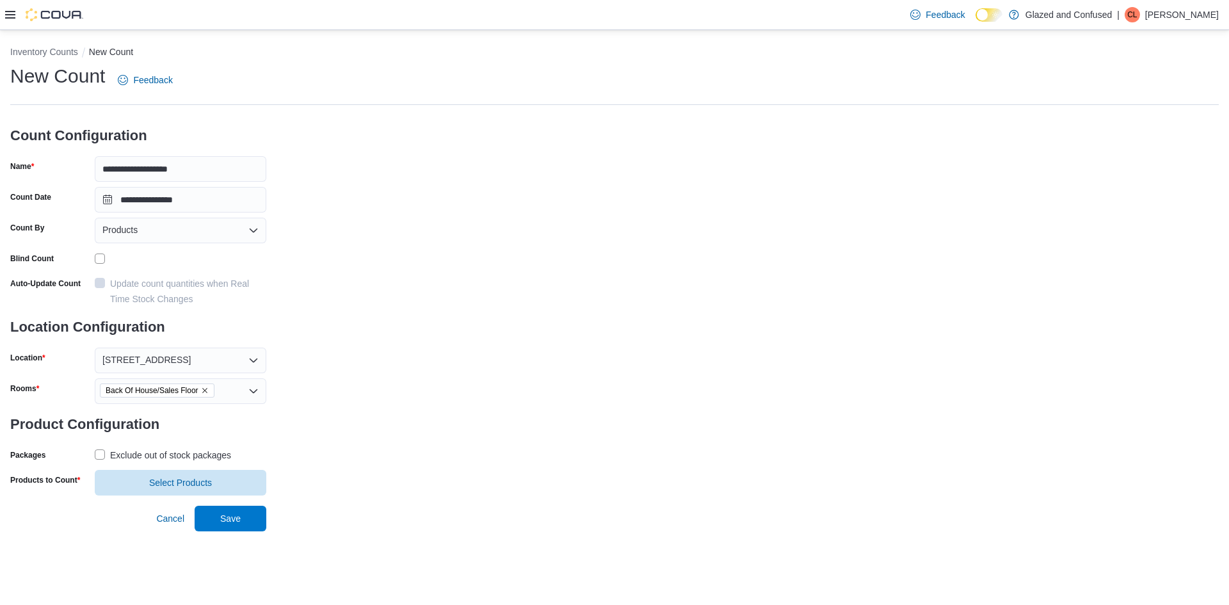
click at [202, 453] on div "Exclude out of stock packages" at bounding box center [170, 455] width 121 height 15
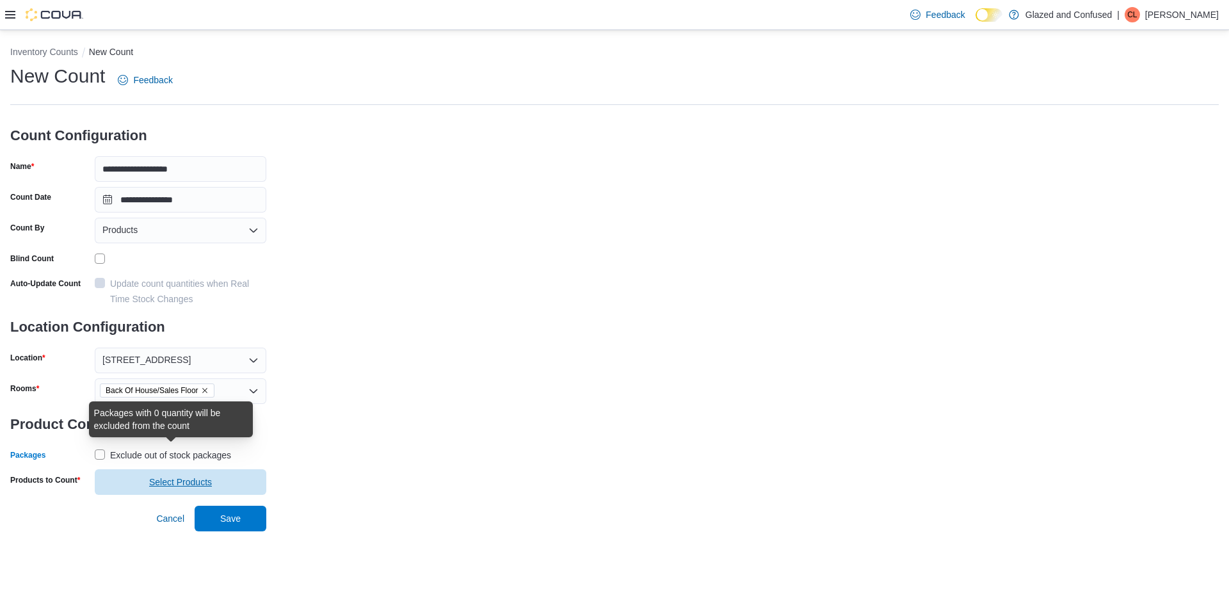
click at [194, 476] on span "Select Products" at bounding box center [180, 482] width 156 height 26
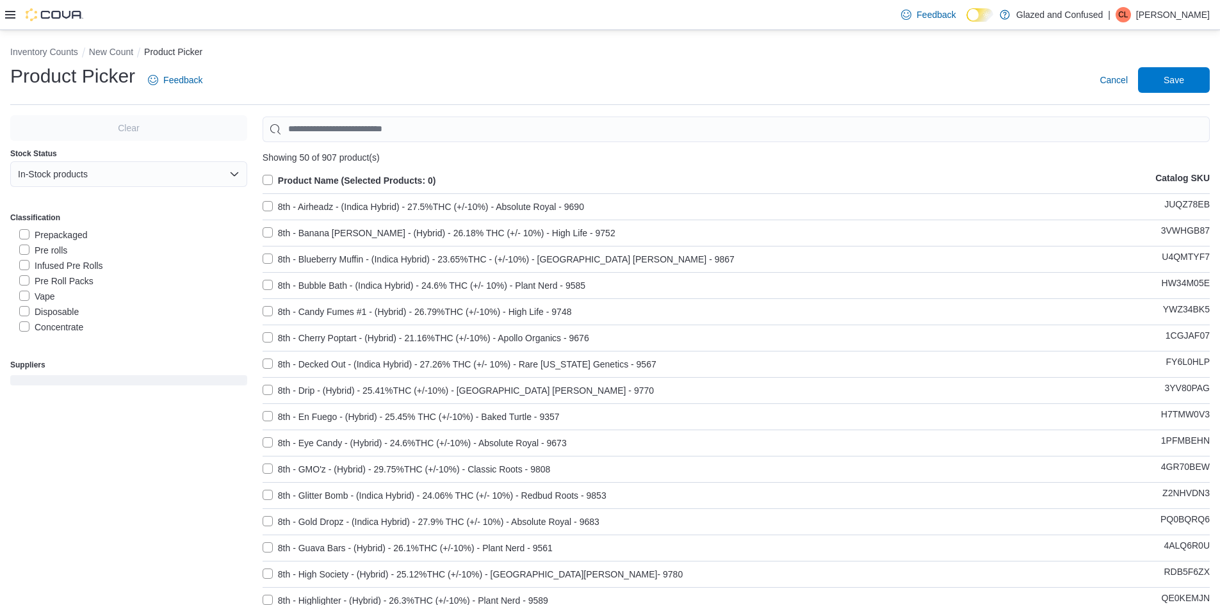
scroll to position [128, 0]
click at [84, 262] on label "Pre Roll Packs" at bounding box center [56, 258] width 74 height 15
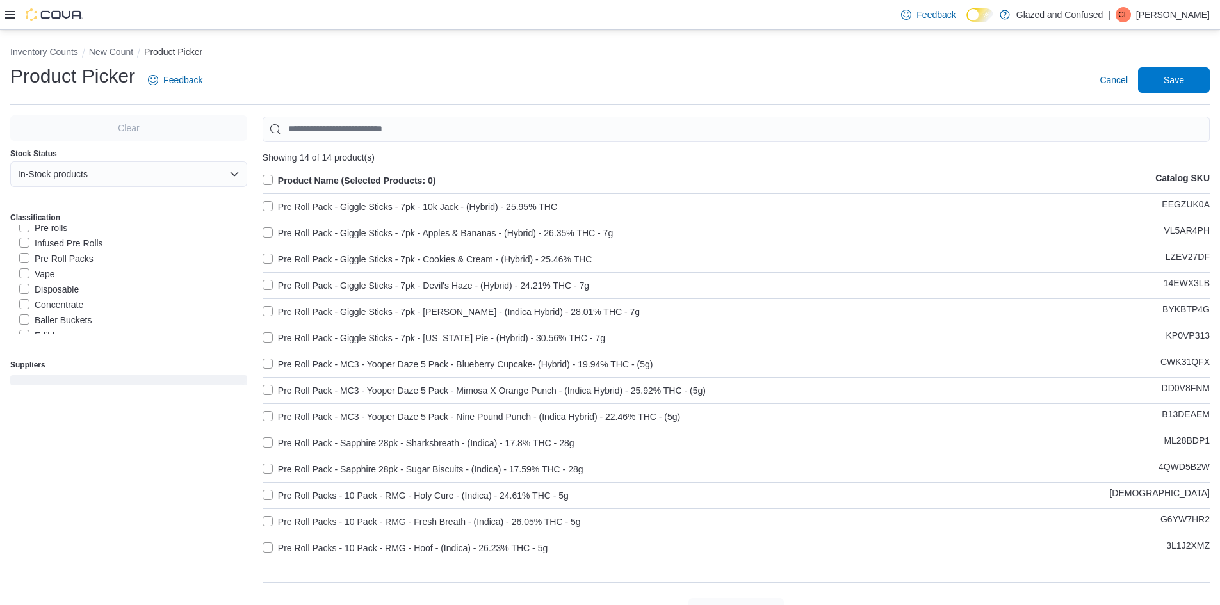
click at [332, 181] on label "Product Name (Selected Products: 0)" at bounding box center [350, 180] width 174 height 15
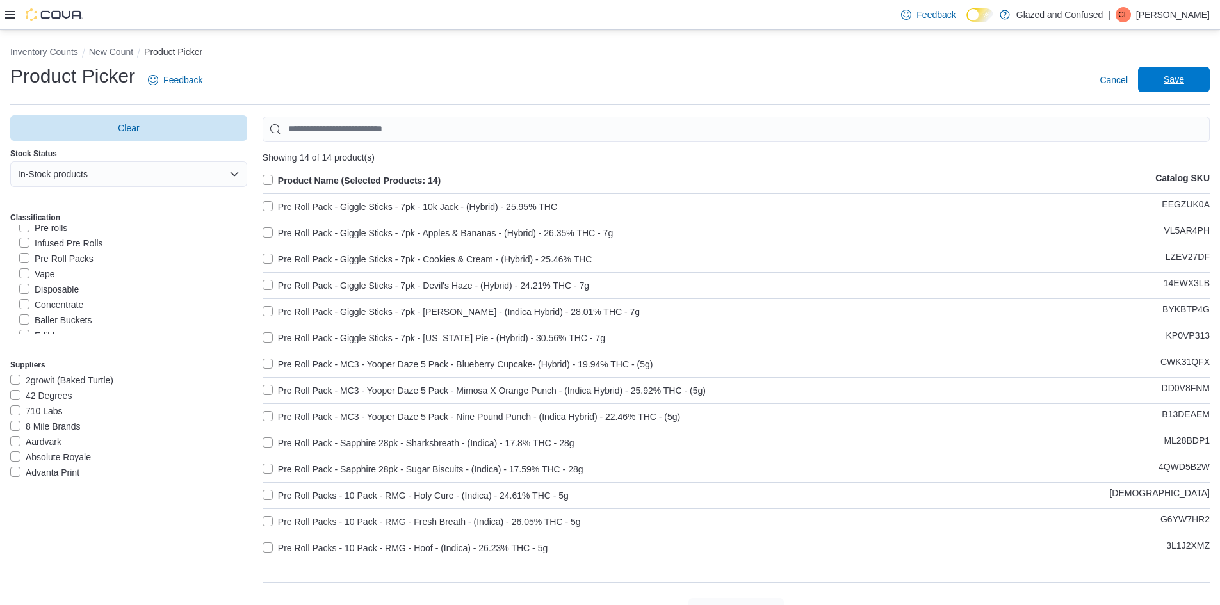
click at [1173, 81] on span "Save" at bounding box center [1173, 79] width 20 height 13
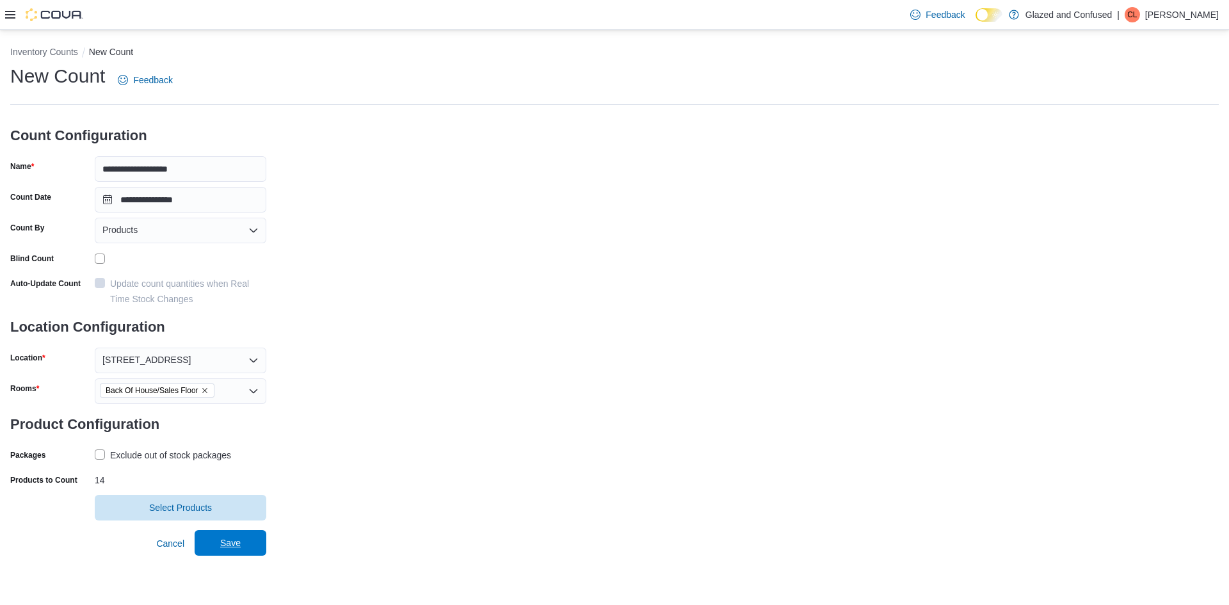
click at [231, 544] on span "Save" at bounding box center [230, 543] width 20 height 13
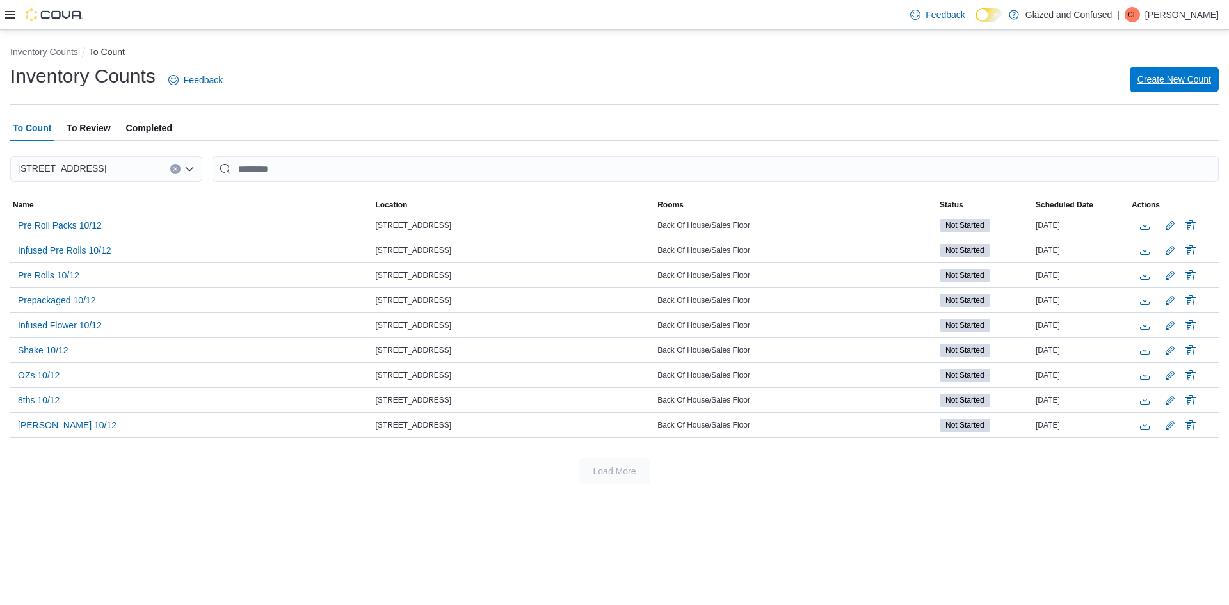
click at [1193, 67] on div "Create New Count" at bounding box center [1174, 80] width 89 height 26
click at [1147, 79] on span "Create New Count" at bounding box center [1175, 79] width 74 height 13
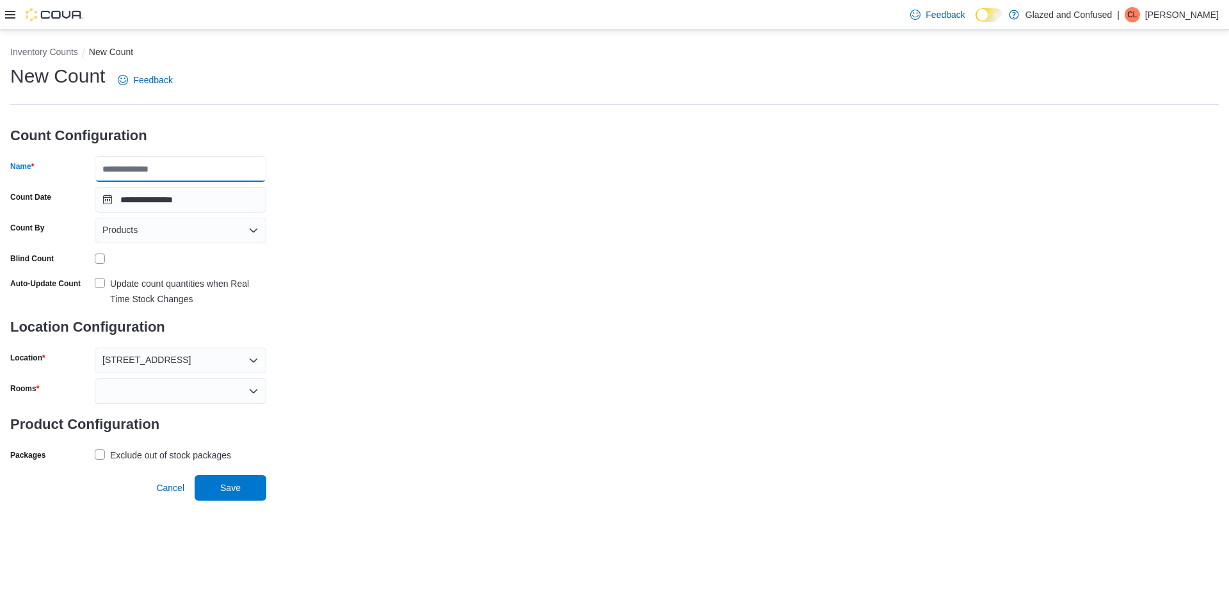
click at [168, 170] on input "Name" at bounding box center [181, 169] width 172 height 26
type input "**********"
drag, startPoint x: 146, startPoint y: 392, endPoint x: 159, endPoint y: 396, distance: 13.2
click at [146, 394] on div at bounding box center [181, 391] width 172 height 26
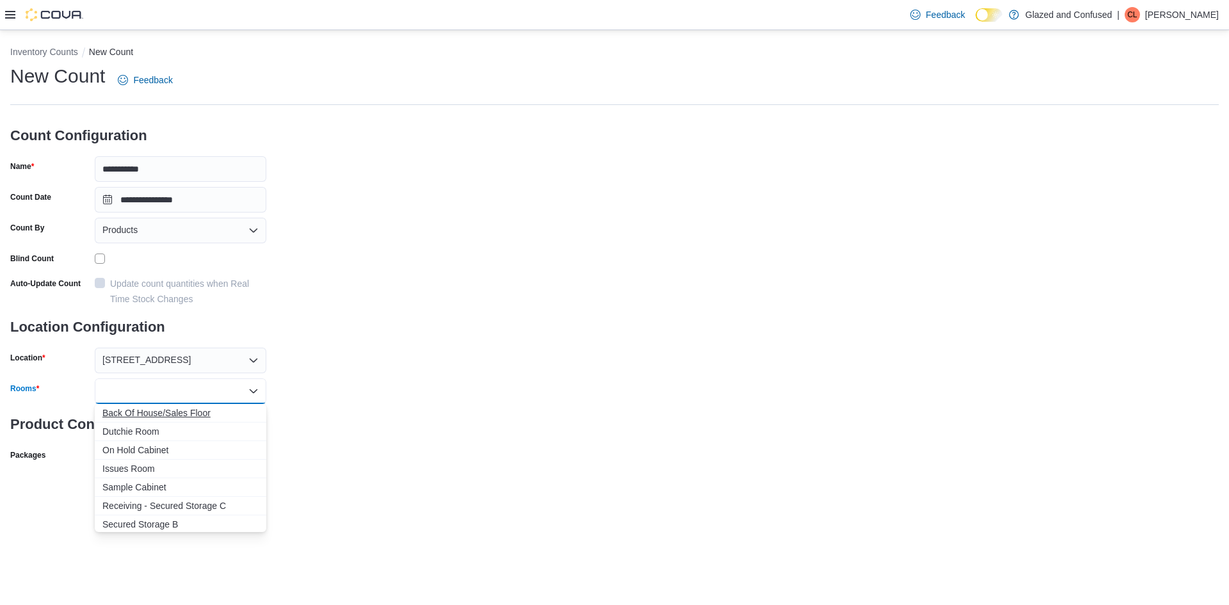
click at [181, 411] on span "Back Of House/Sales Floor" at bounding box center [180, 413] width 156 height 13
click at [423, 415] on div "**********" at bounding box center [614, 279] width 1209 height 432
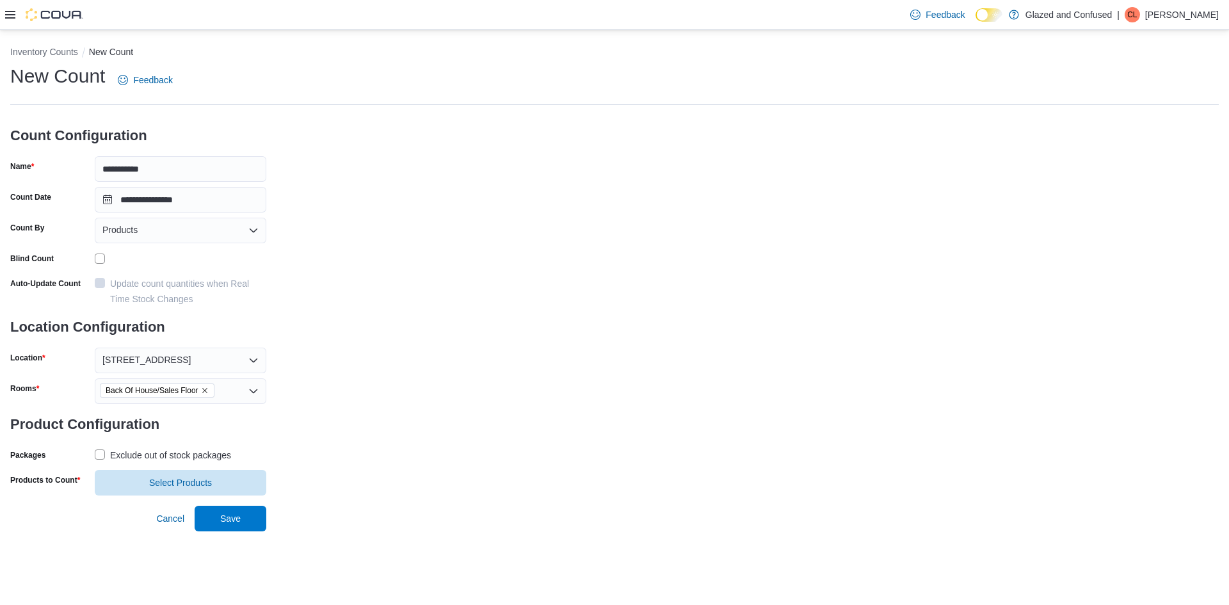
click at [202, 456] on div "Exclude out of stock packages" at bounding box center [170, 455] width 121 height 15
click at [198, 481] on span "Select Products" at bounding box center [180, 482] width 63 height 13
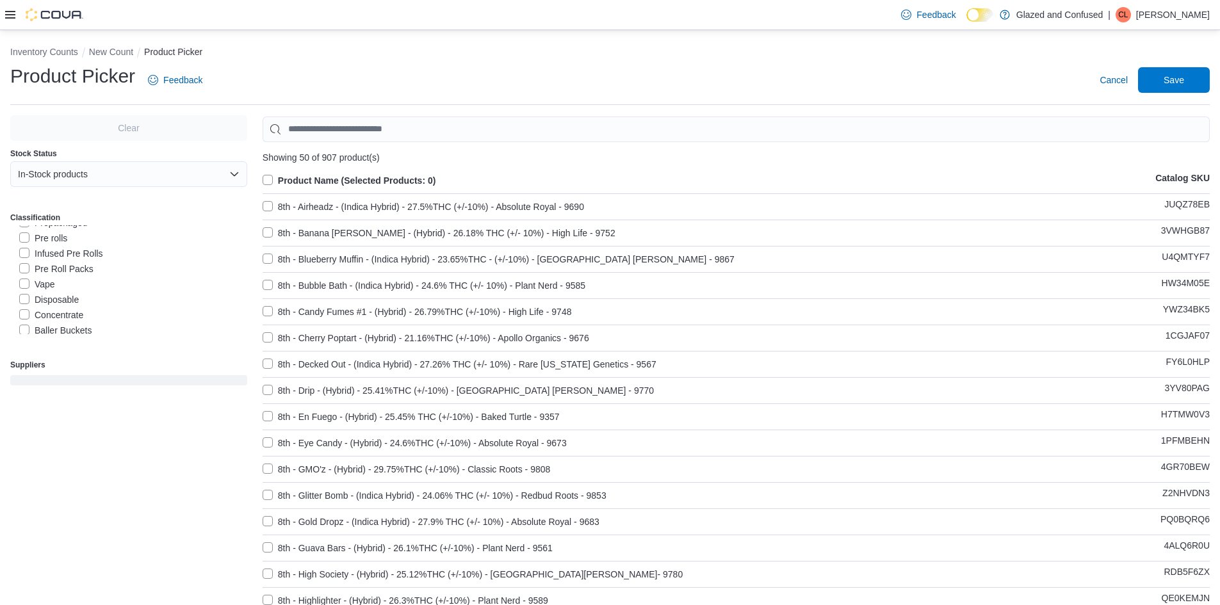
scroll to position [128, 0]
click at [55, 270] on div "Vape" at bounding box center [133, 273] width 228 height 15
drag, startPoint x: 48, startPoint y: 275, endPoint x: 99, endPoint y: 261, distance: 53.1
click at [48, 274] on label "Vape" at bounding box center [37, 273] width 36 height 15
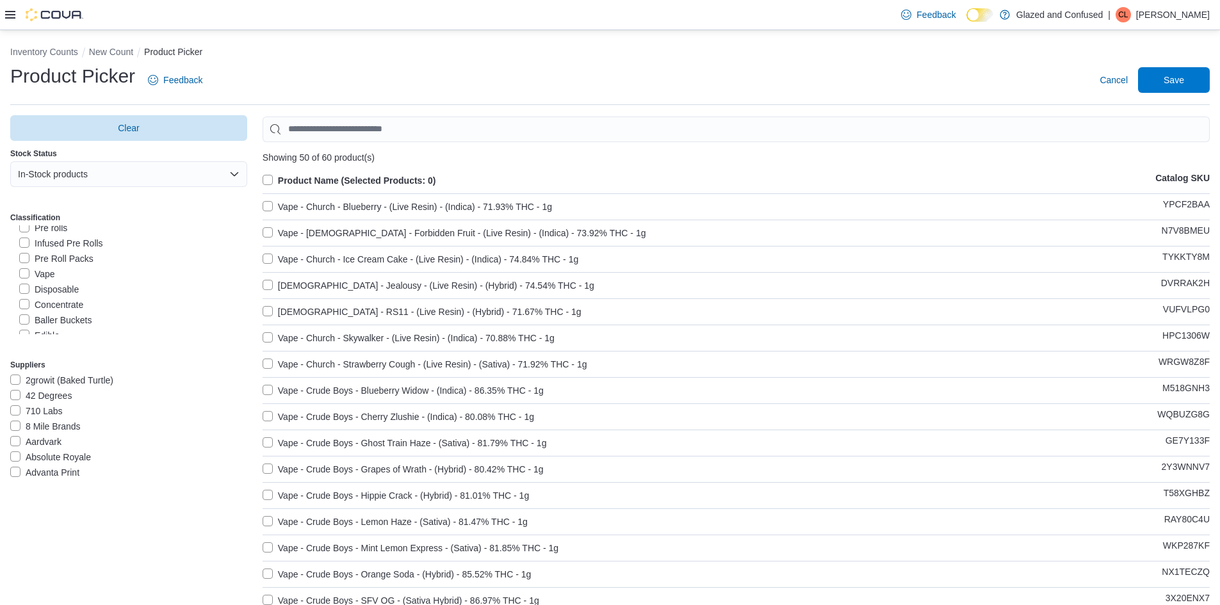
drag, startPoint x: 304, startPoint y: 183, endPoint x: 818, endPoint y: 125, distance: 516.8
click at [304, 182] on label "Product Name (Selected Products: 0)" at bounding box center [350, 180] width 174 height 15
click at [1176, 84] on span "Save" at bounding box center [1173, 79] width 20 height 13
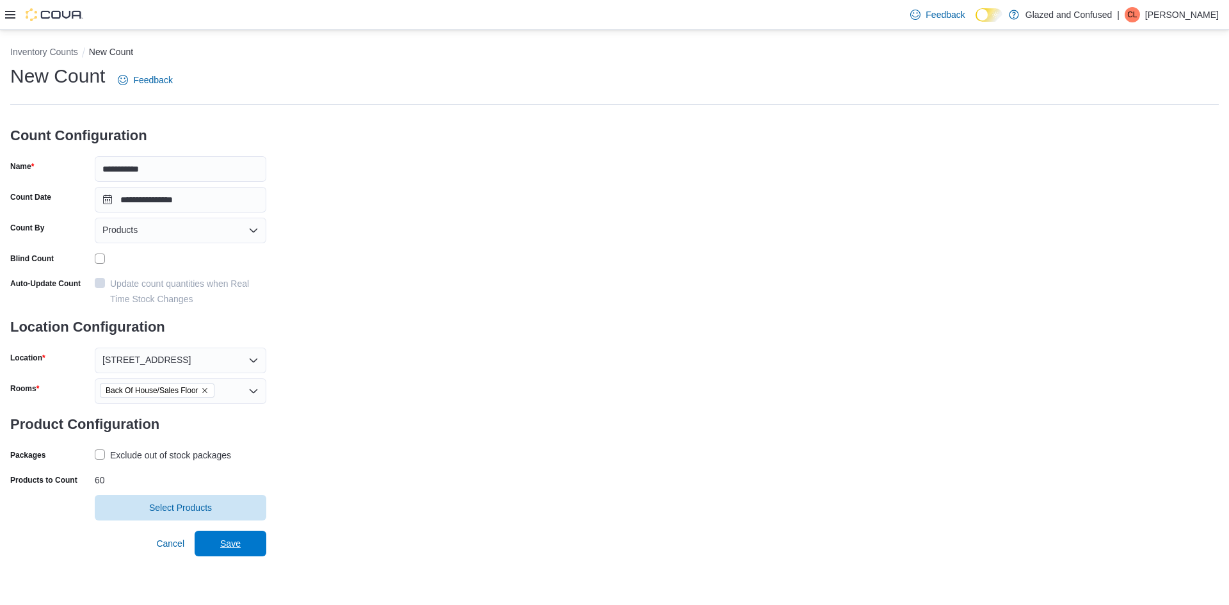
click at [251, 535] on span "Save" at bounding box center [230, 544] width 56 height 26
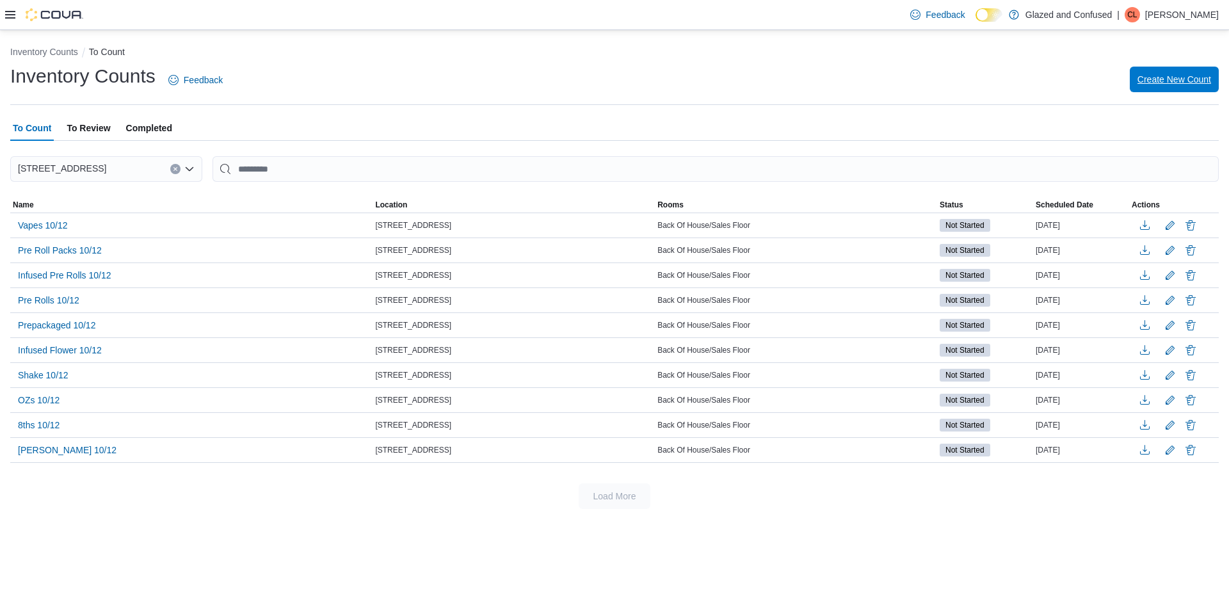
click at [1178, 83] on span "Create New Count" at bounding box center [1175, 79] width 74 height 13
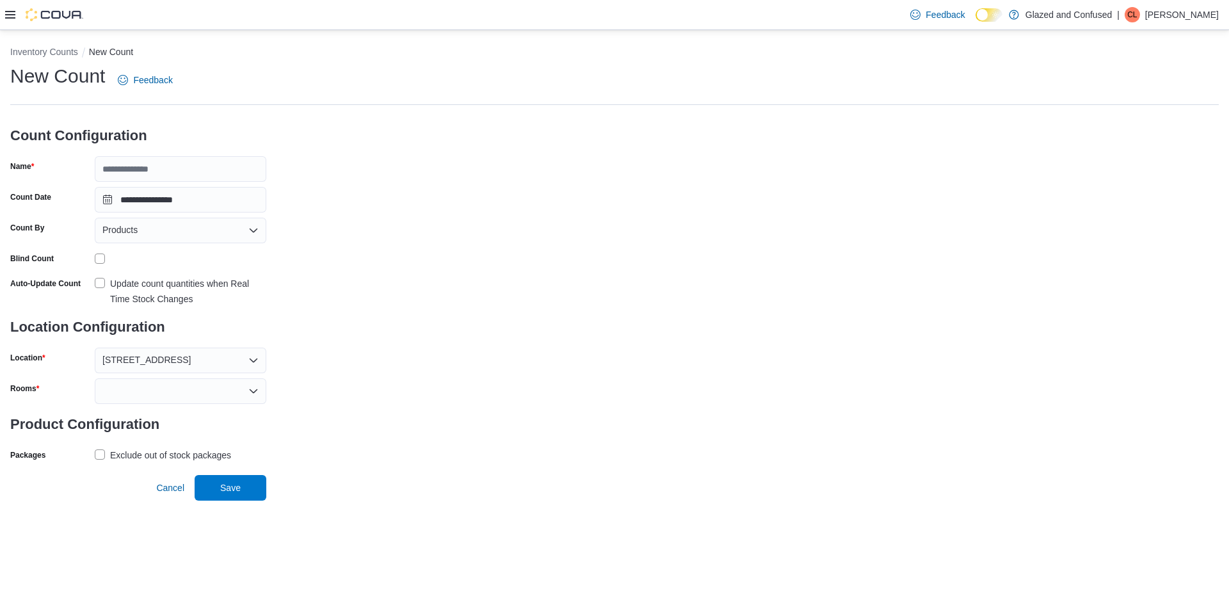
click at [161, 151] on h3 "Count Configuration" at bounding box center [138, 135] width 256 height 41
click at [161, 159] on input "Name" at bounding box center [181, 169] width 172 height 26
type input "**********"
click at [99, 259] on div at bounding box center [181, 258] width 172 height 20
click at [149, 395] on div at bounding box center [181, 391] width 172 height 26
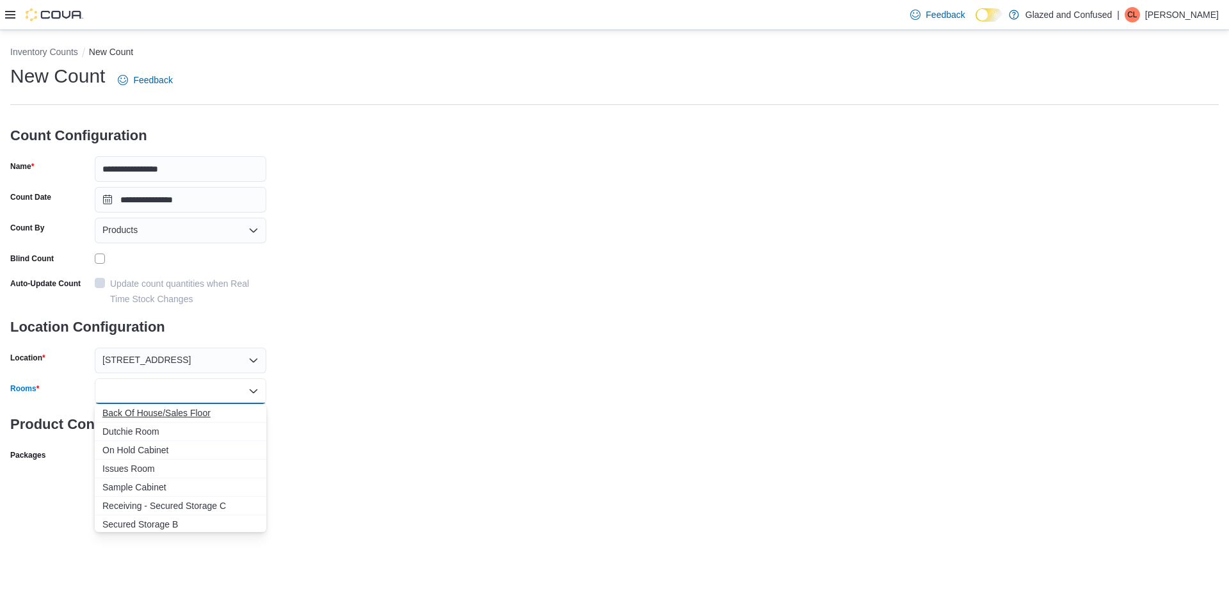
click at [165, 412] on span "Back Of House/Sales Floor" at bounding box center [180, 413] width 156 height 13
drag, startPoint x: 392, startPoint y: 407, endPoint x: 283, endPoint y: 437, distance: 113.5
click at [389, 409] on div "**********" at bounding box center [614, 279] width 1209 height 432
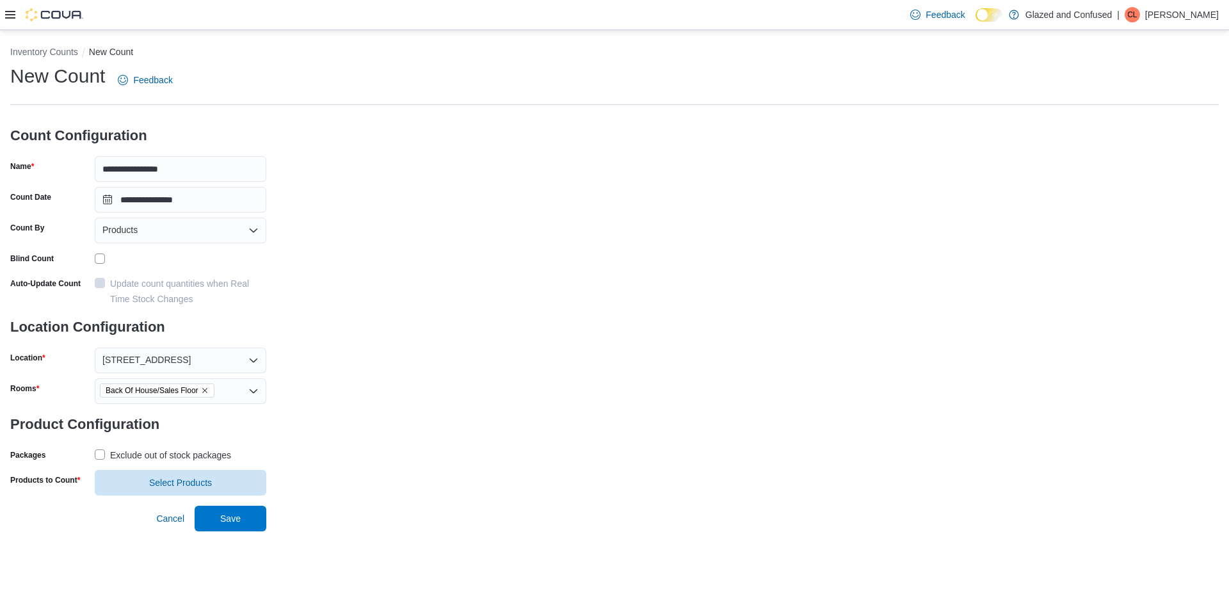
click at [213, 448] on div "Exclude out of stock packages" at bounding box center [170, 455] width 121 height 15
click at [172, 490] on span "Select Products" at bounding box center [180, 482] width 156 height 26
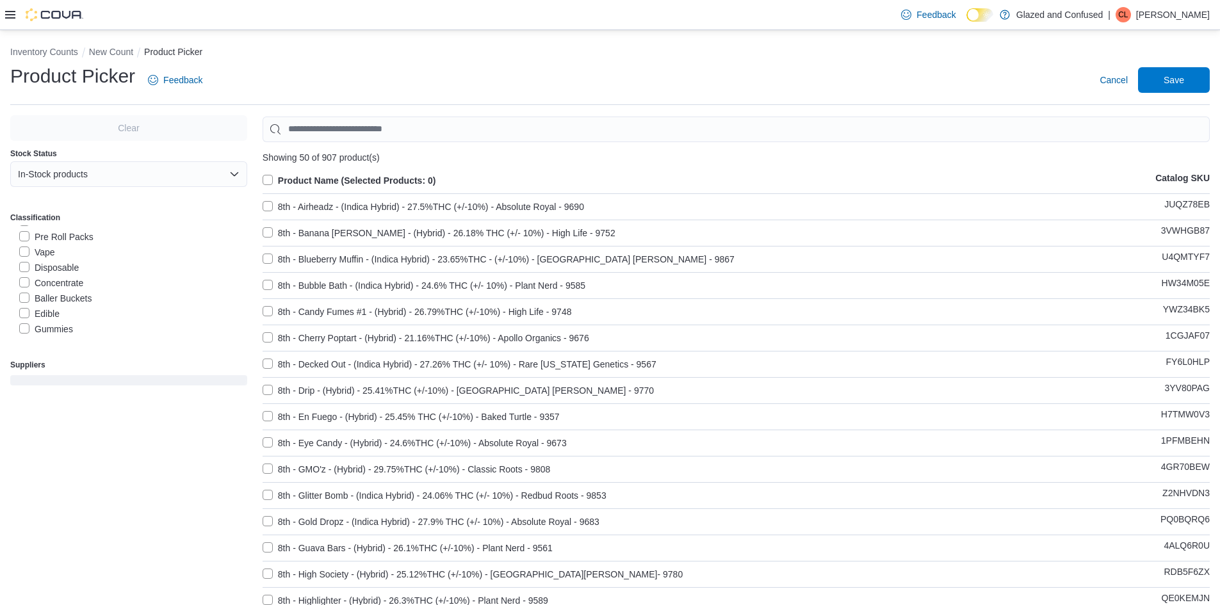
scroll to position [128, 0]
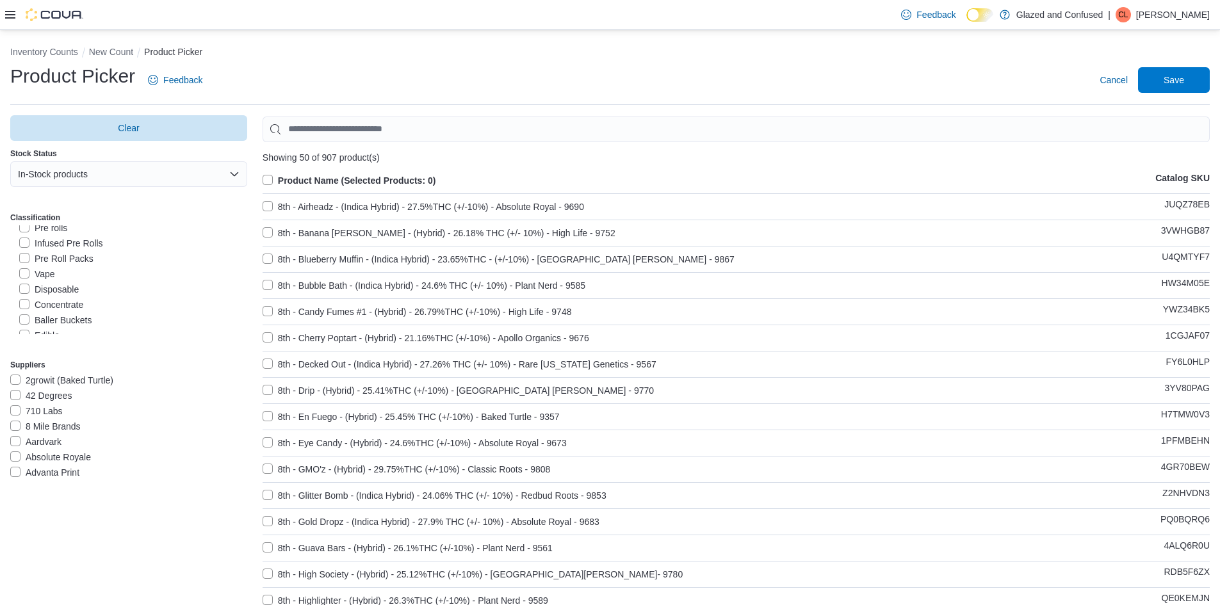
drag, startPoint x: 60, startPoint y: 284, endPoint x: 54, endPoint y: 296, distance: 13.5
click at [60, 285] on label "Disposable" at bounding box center [49, 289] width 60 height 15
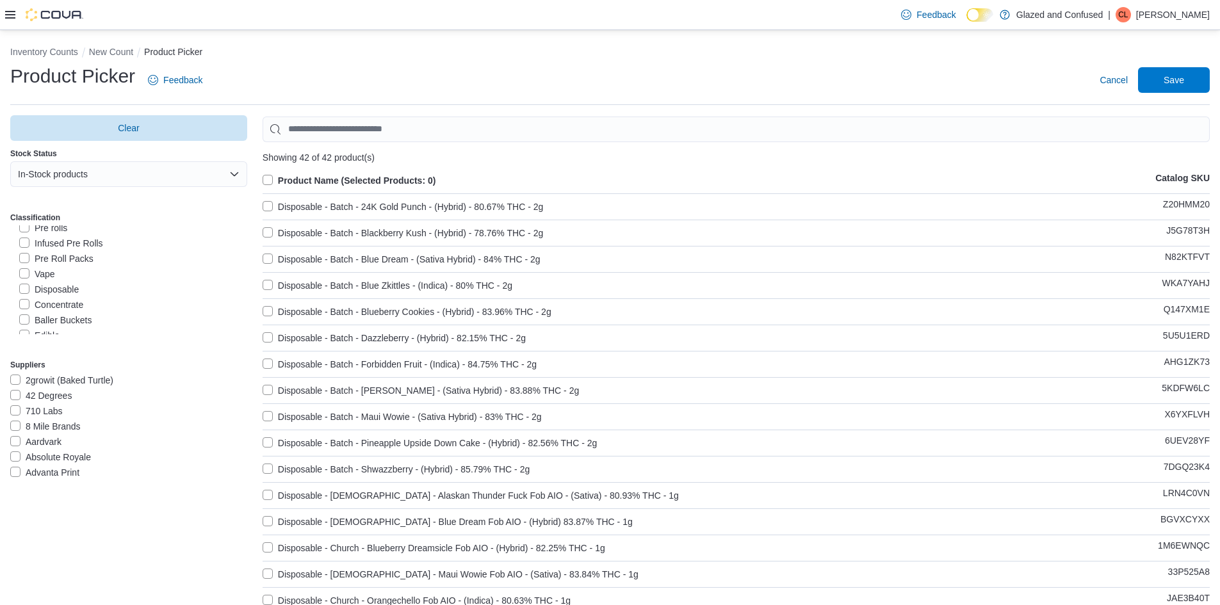
click at [330, 180] on label "Product Name (Selected Products: 0)" at bounding box center [350, 180] width 174 height 15
click at [1192, 73] on span "Save" at bounding box center [1173, 80] width 56 height 26
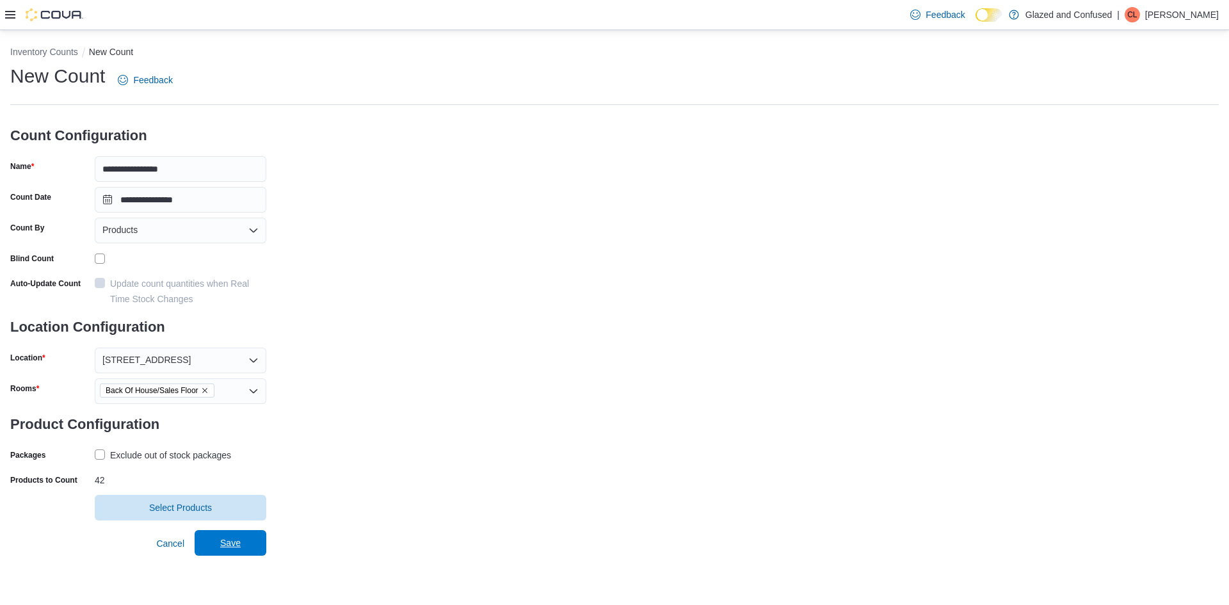
click at [257, 538] on span "Save" at bounding box center [230, 543] width 56 height 26
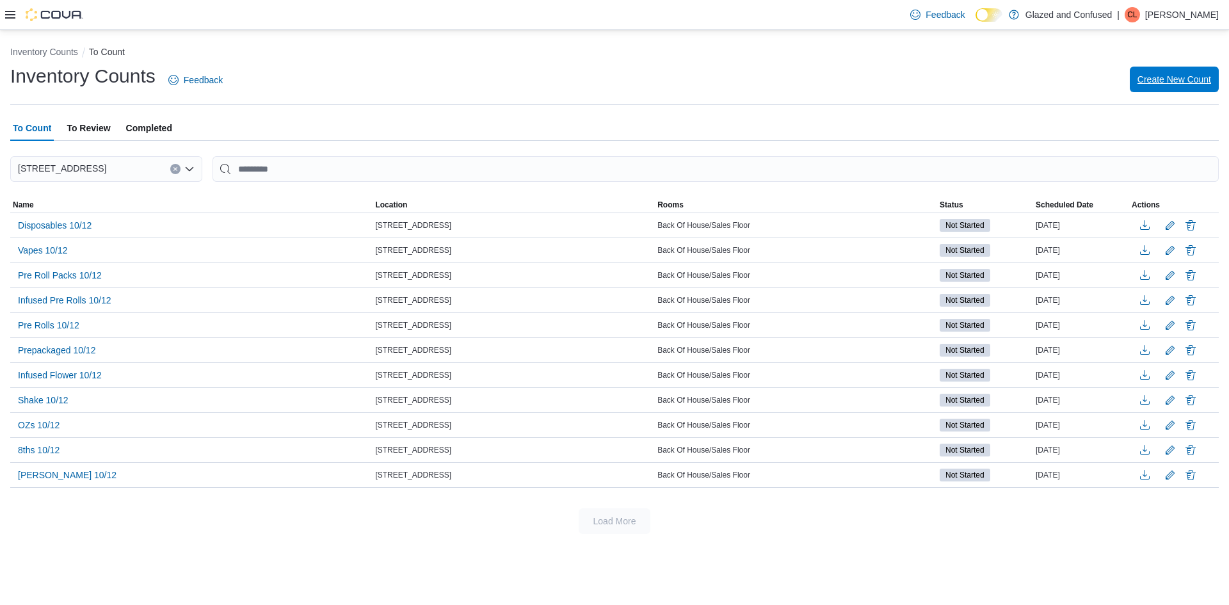
click at [1158, 81] on span "Create New Count" at bounding box center [1175, 79] width 74 height 13
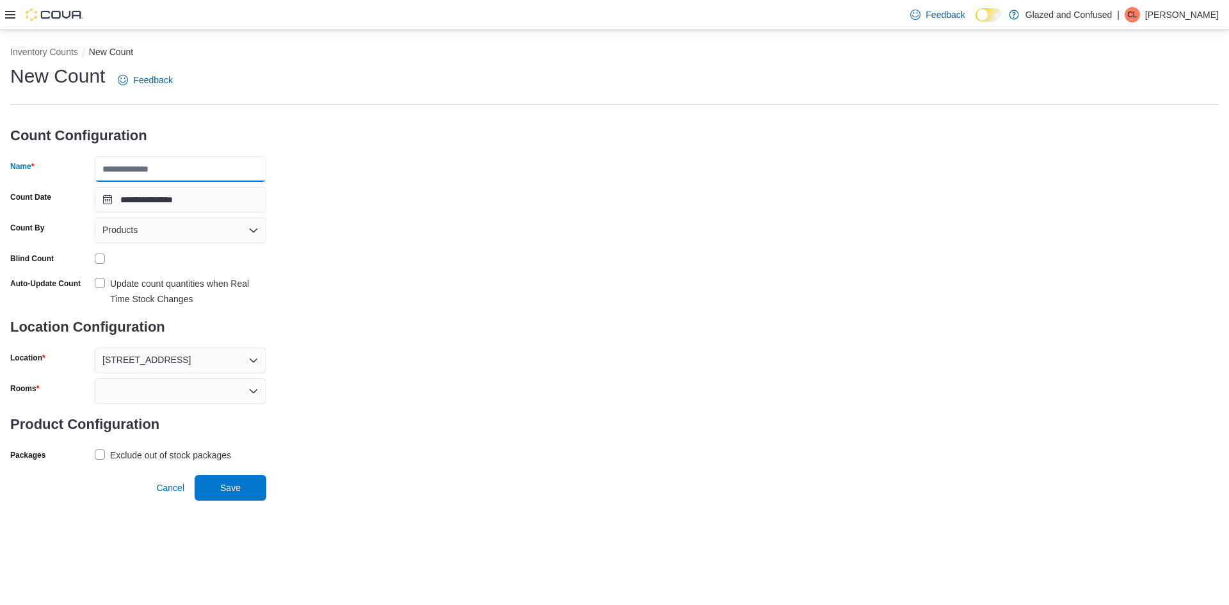
click at [196, 162] on input "Name" at bounding box center [181, 169] width 172 height 26
type input "**********"
click at [143, 388] on div at bounding box center [181, 391] width 172 height 26
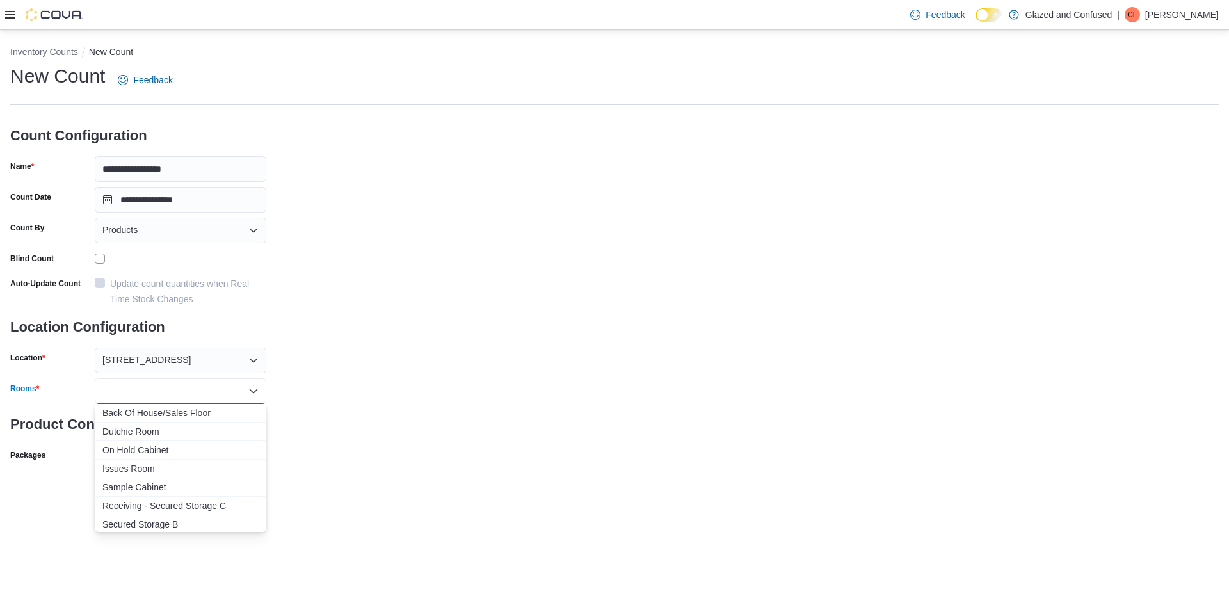
click at [158, 417] on span "Back Of House/Sales Floor" at bounding box center [180, 413] width 156 height 13
drag, startPoint x: 350, startPoint y: 424, endPoint x: 261, endPoint y: 449, distance: 91.6
click at [347, 425] on div "**********" at bounding box center [614, 279] width 1209 height 432
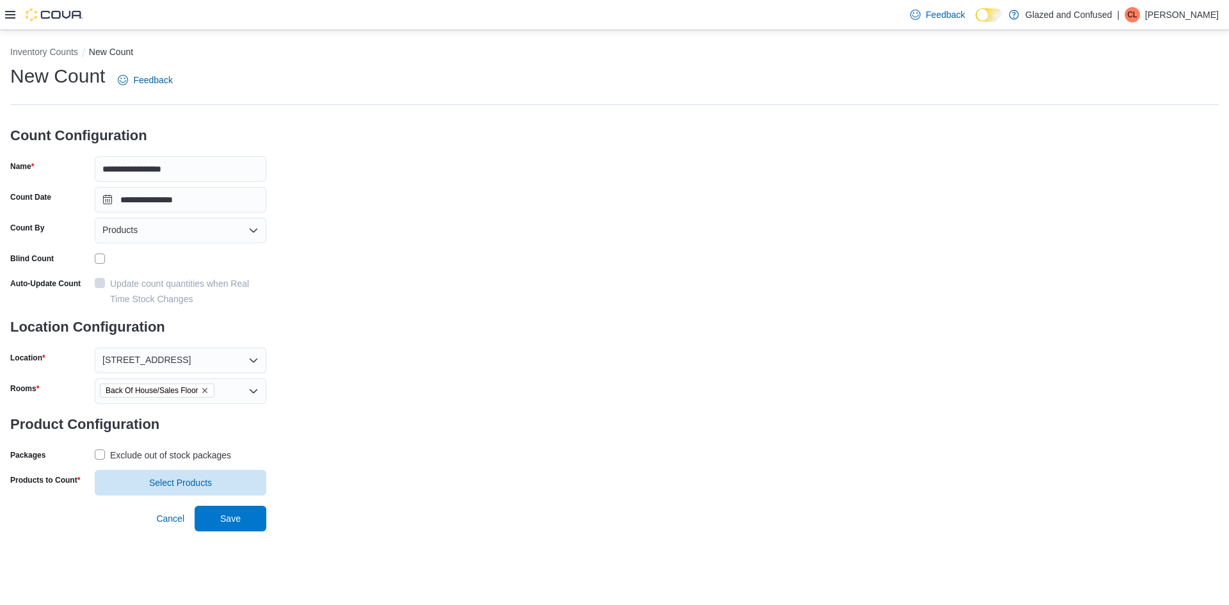
click at [213, 449] on div "Exclude out of stock packages" at bounding box center [170, 455] width 121 height 15
click at [191, 483] on span "Select Products" at bounding box center [180, 482] width 63 height 13
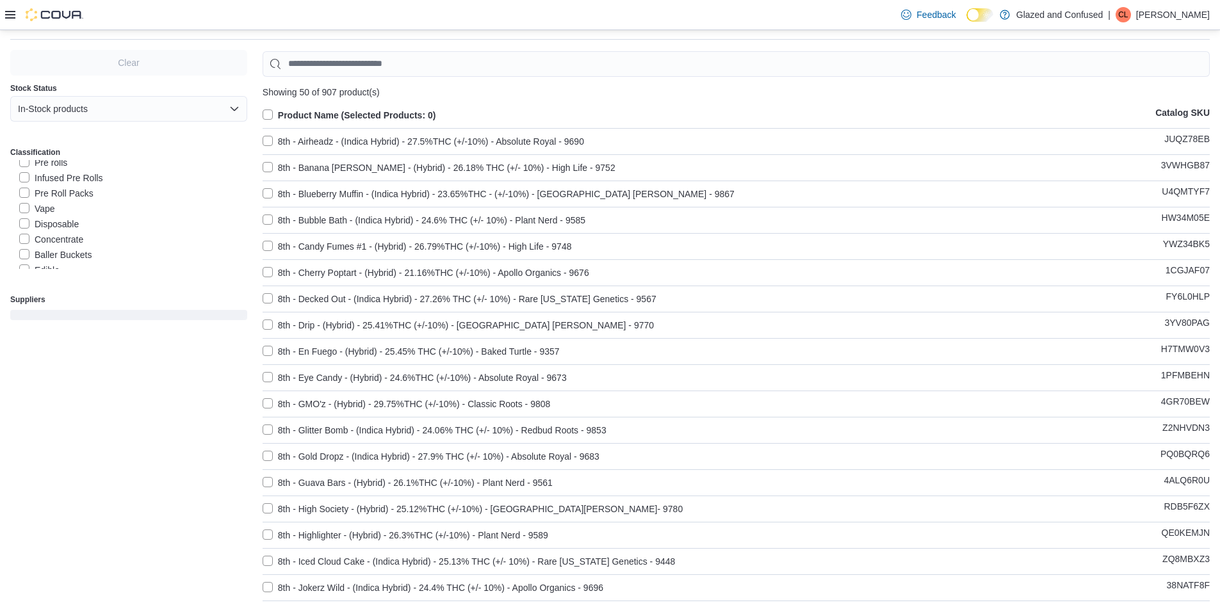
scroll to position [64, 0]
click at [72, 236] on label "Concentrate" at bounding box center [51, 240] width 64 height 15
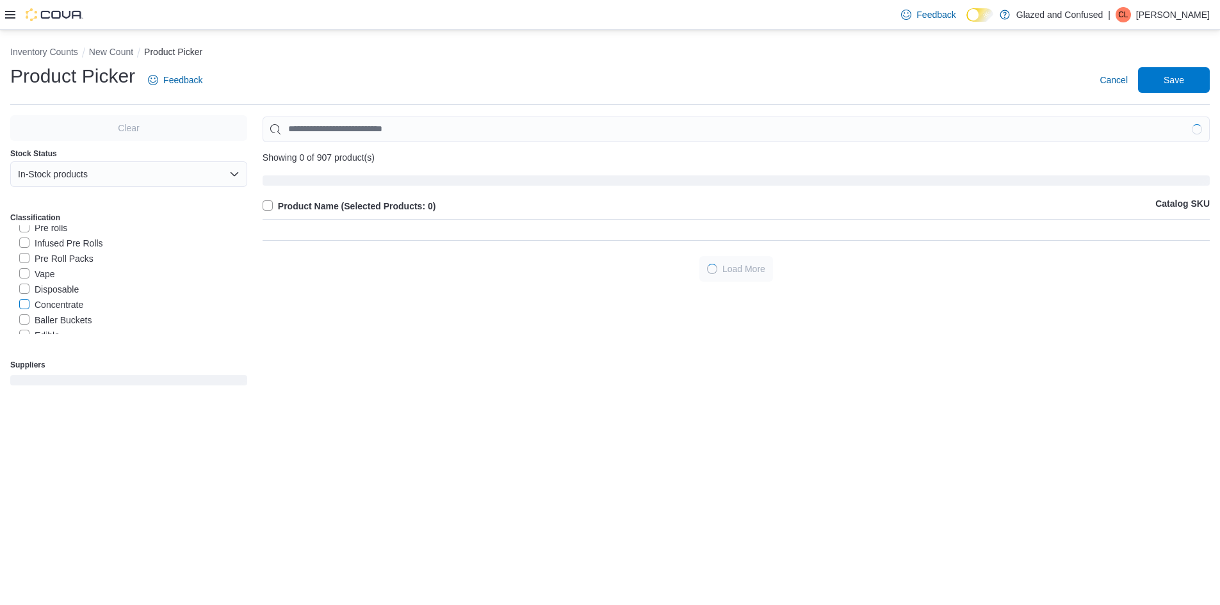
scroll to position [0, 0]
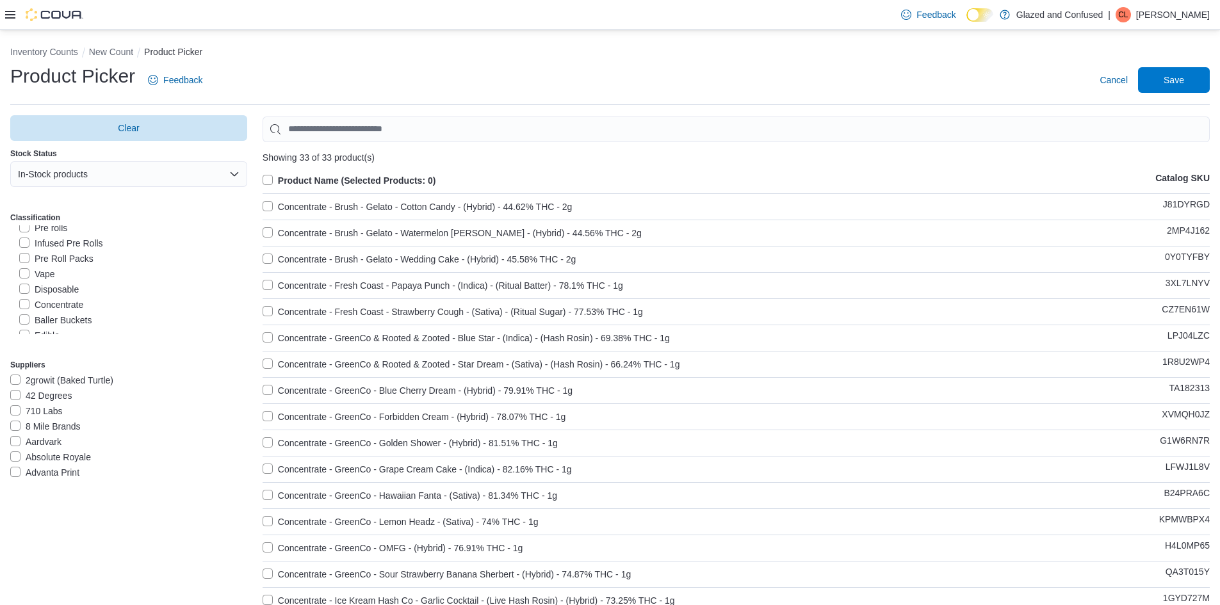
click at [318, 183] on label "Product Name (Selected Products: 0)" at bounding box center [350, 180] width 174 height 15
click at [1172, 81] on span "Save" at bounding box center [1173, 80] width 56 height 26
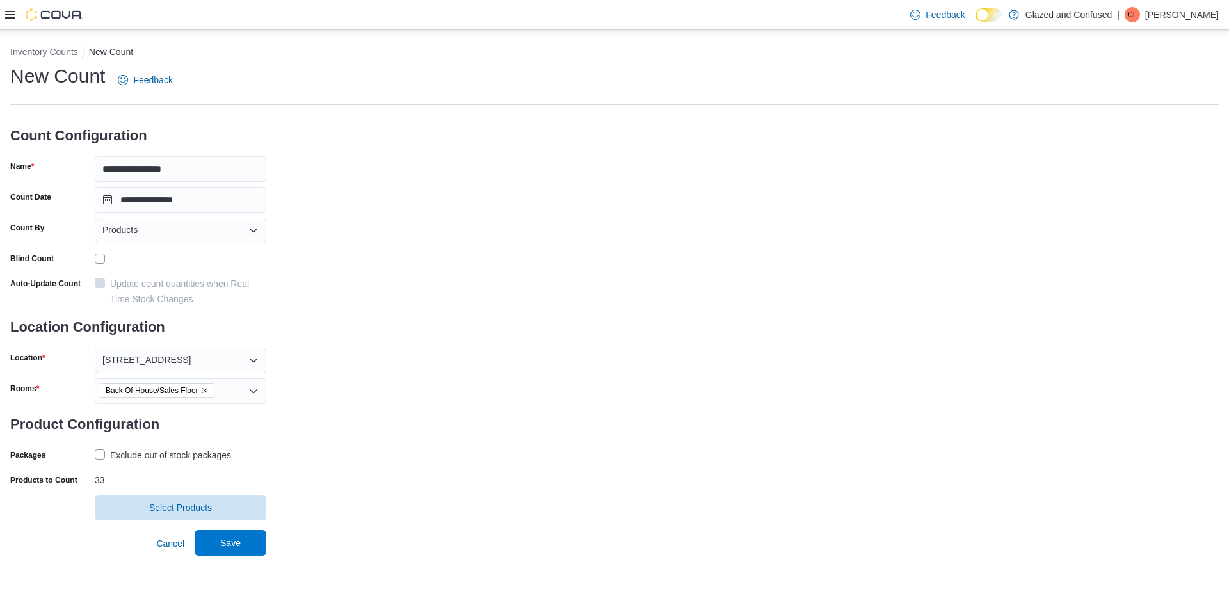
click at [253, 549] on span "Save" at bounding box center [230, 543] width 56 height 26
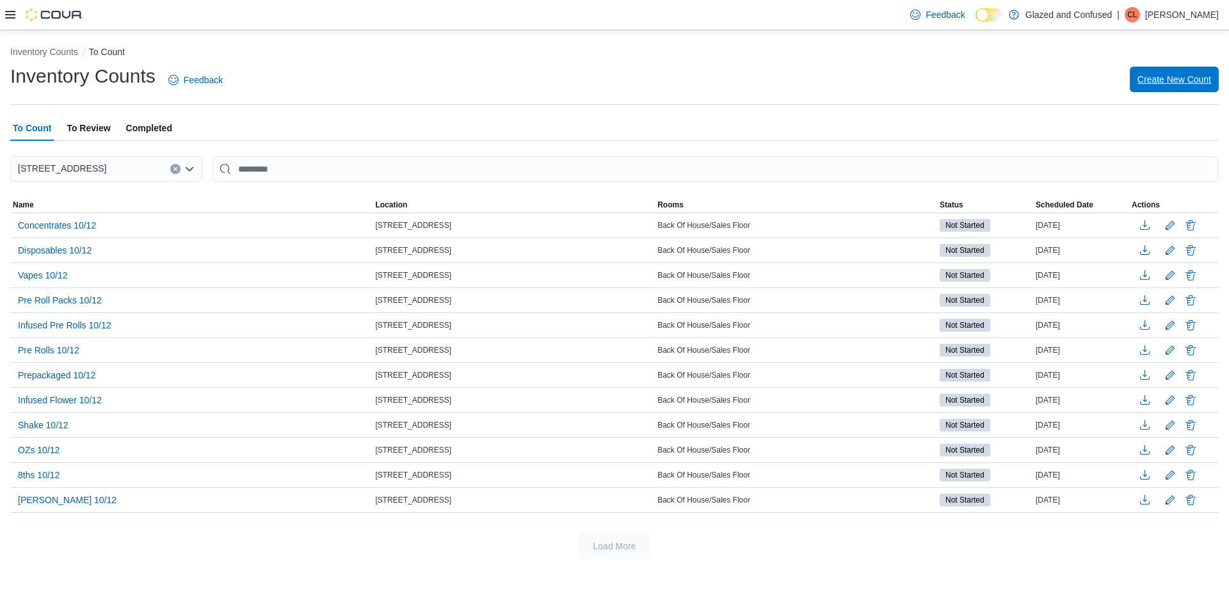
click at [1146, 74] on span "Create New Count" at bounding box center [1175, 80] width 74 height 26
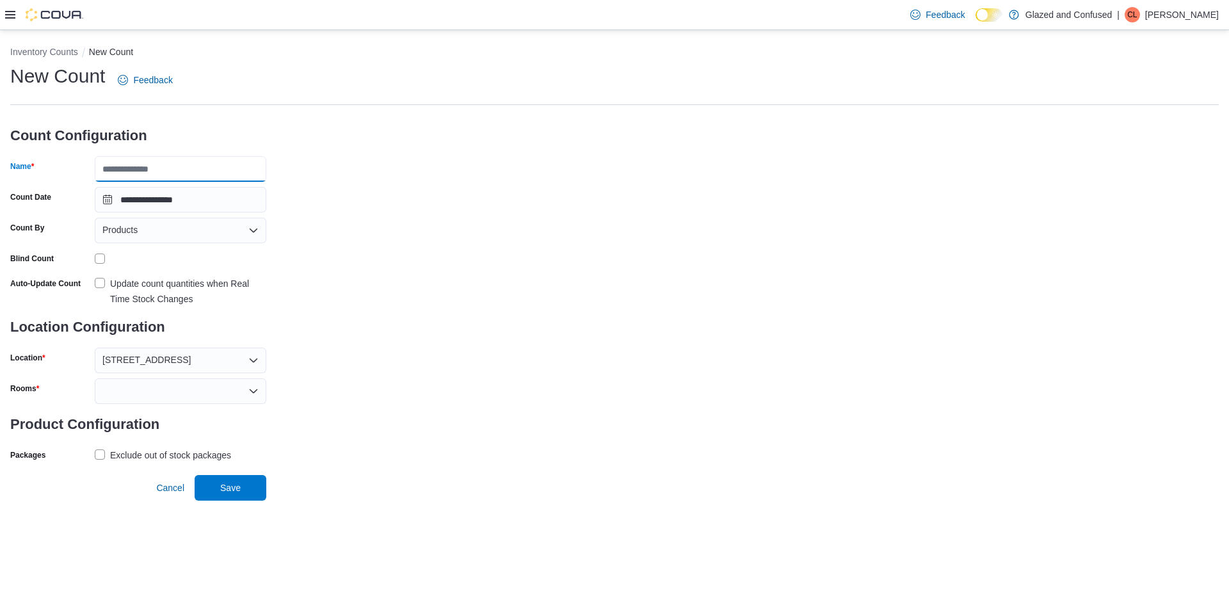
click at [239, 165] on input "Name" at bounding box center [181, 169] width 172 height 26
type input "**********"
click at [94, 260] on div "Blind Count" at bounding box center [138, 258] width 256 height 20
click at [149, 387] on div at bounding box center [181, 391] width 172 height 26
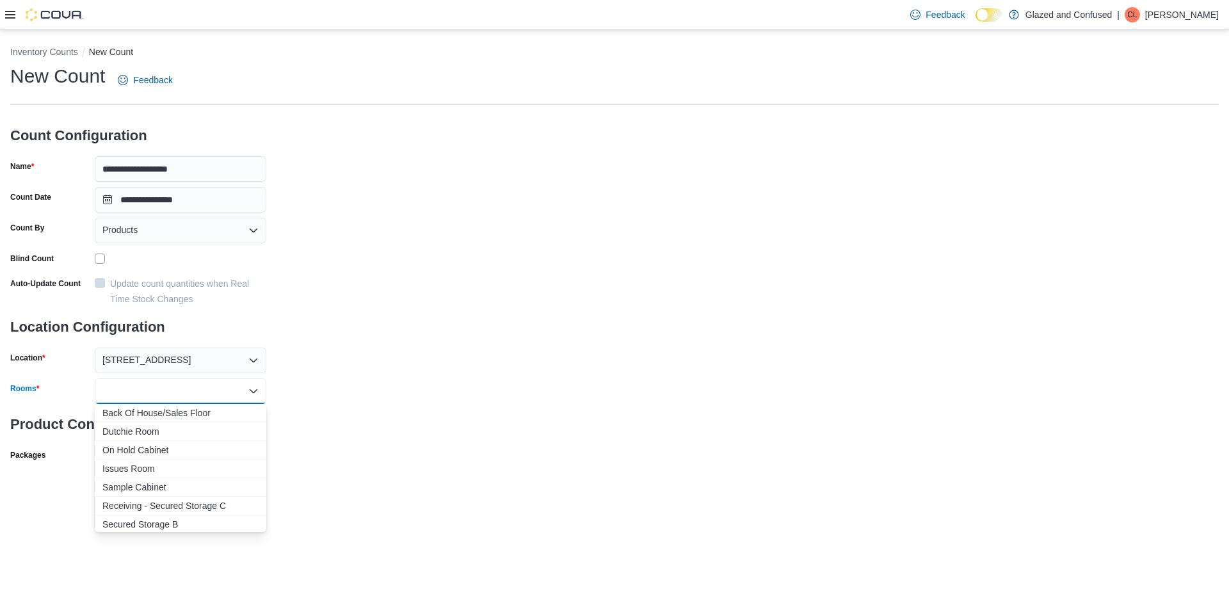
click at [167, 403] on div "Combo box. Selected. Combo box input. Type some text or, to display a list of c…" at bounding box center [181, 391] width 172 height 26
click at [220, 414] on span "Back Of House/Sales Floor" at bounding box center [180, 413] width 156 height 13
click at [419, 413] on div "**********" at bounding box center [614, 279] width 1209 height 432
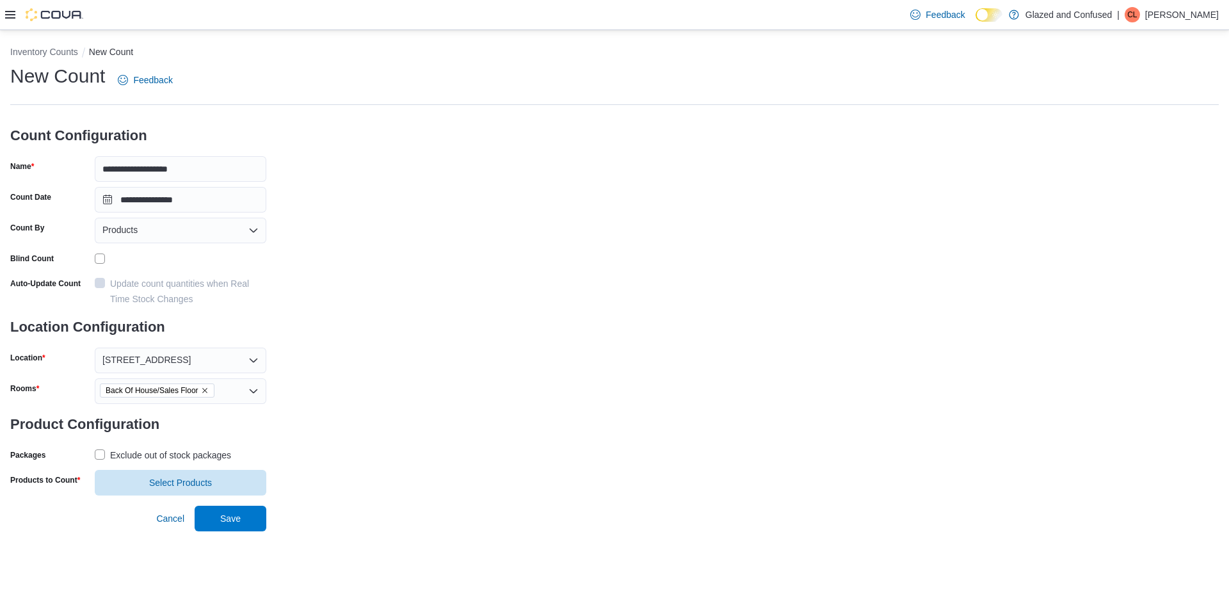
drag, startPoint x: 229, startPoint y: 457, endPoint x: 220, endPoint y: 455, distance: 9.1
click at [226, 457] on div "Exclude out of stock packages" at bounding box center [170, 455] width 121 height 15
click at [191, 453] on div "Exclude out of stock packages" at bounding box center [170, 455] width 121 height 15
click at [167, 481] on span "Select Products" at bounding box center [180, 482] width 63 height 13
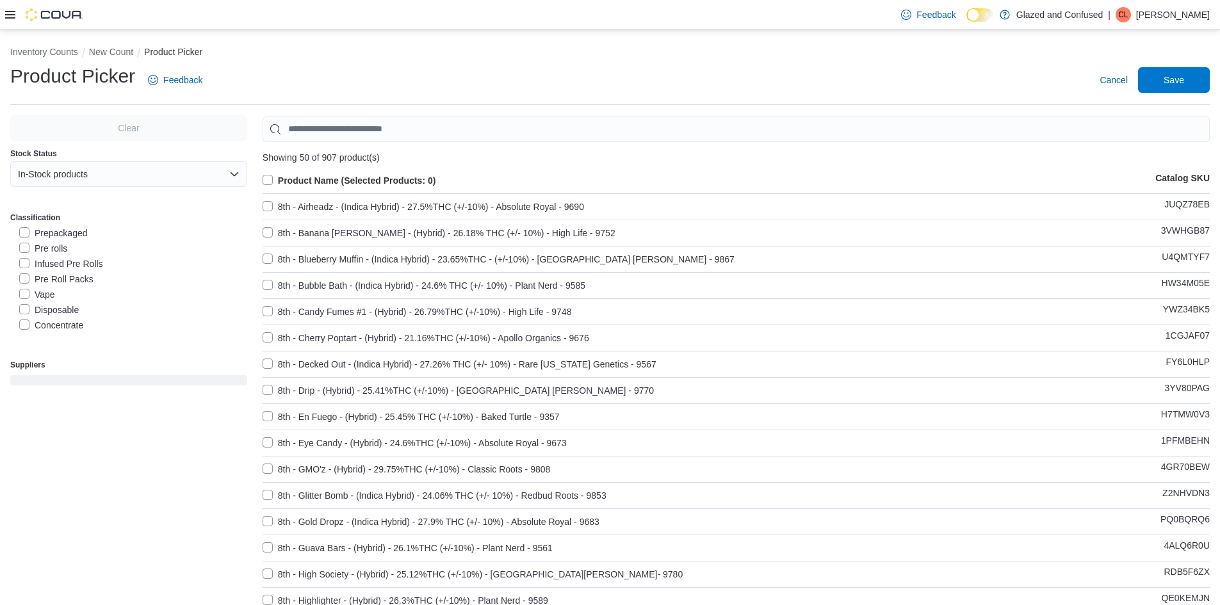
scroll to position [128, 0]
click at [60, 318] on label "Baller Buckets" at bounding box center [55, 319] width 72 height 15
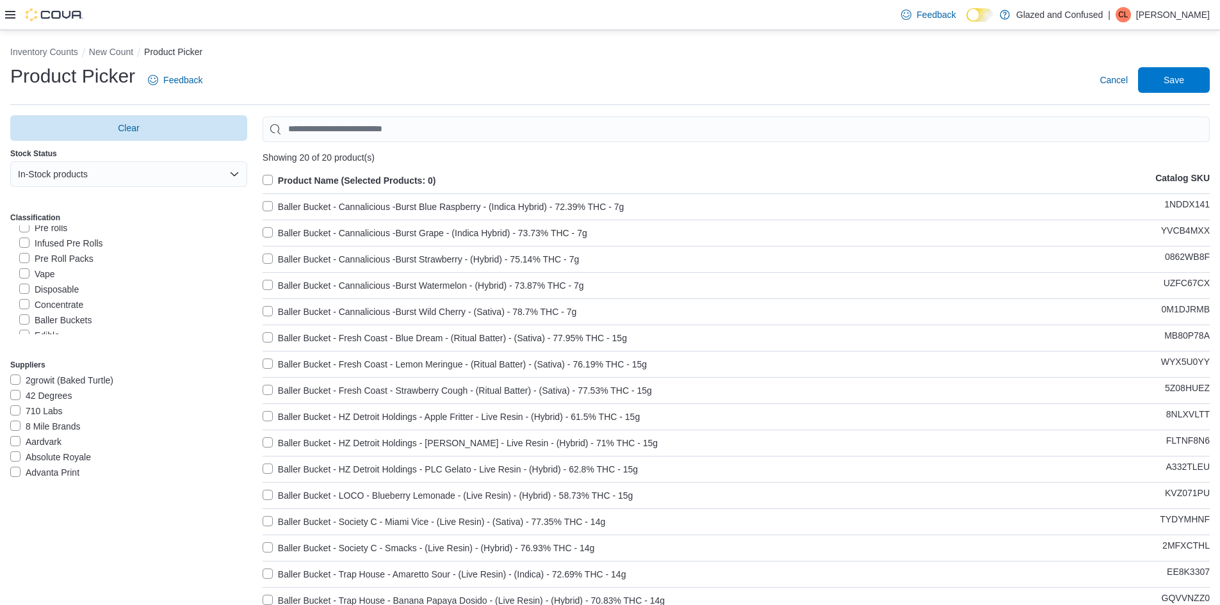
click at [280, 179] on label "Product Name (Selected Products: 0)" at bounding box center [350, 180] width 174 height 15
click at [1165, 74] on span "Save" at bounding box center [1173, 80] width 56 height 26
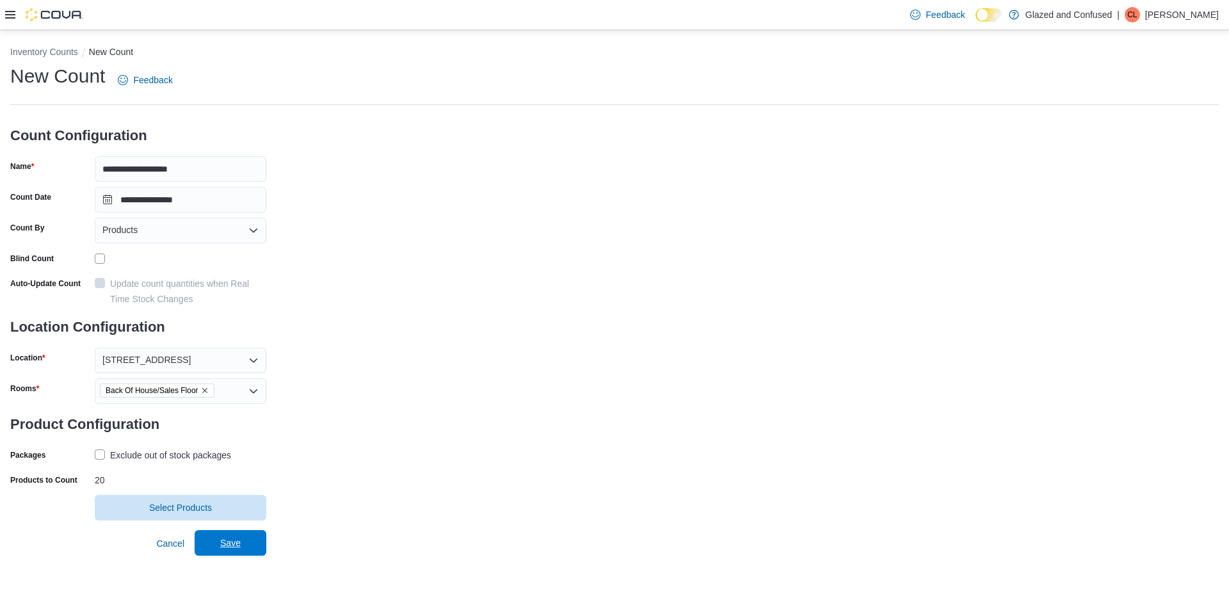
click at [252, 551] on span "Save" at bounding box center [230, 543] width 56 height 26
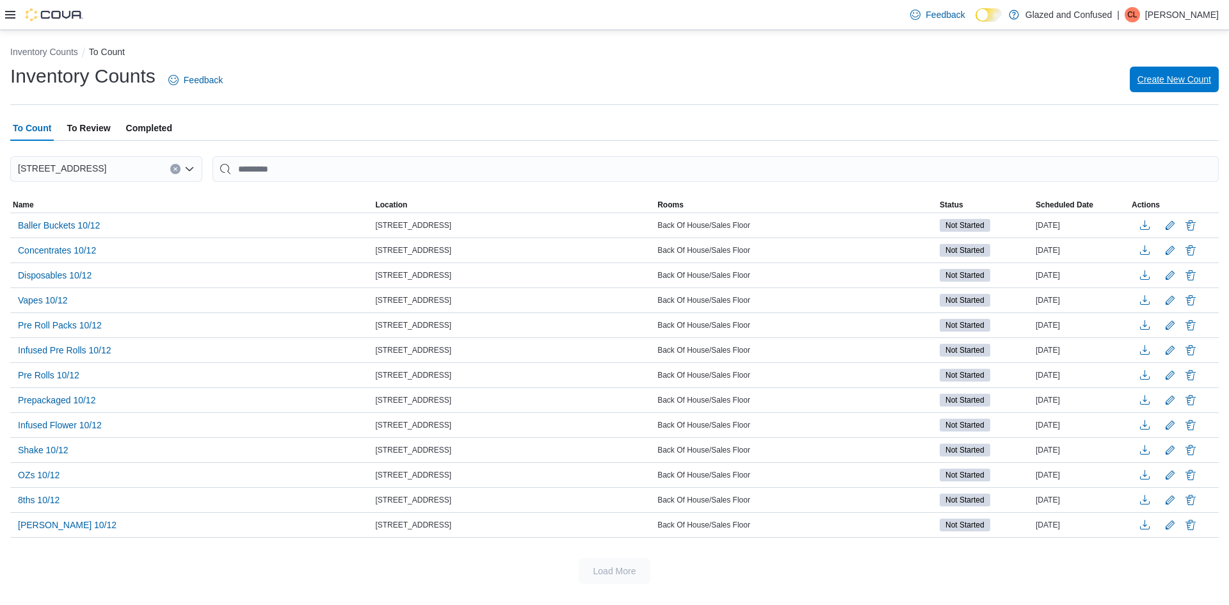
click at [1170, 84] on span "Create New Count" at bounding box center [1175, 79] width 74 height 13
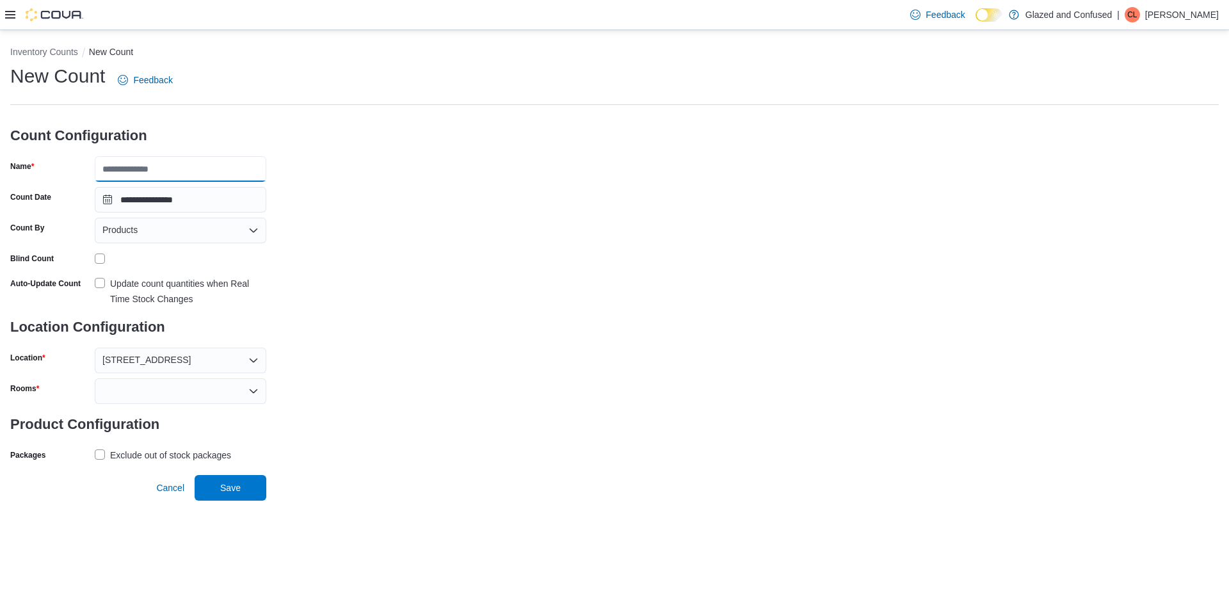
click at [218, 166] on input "Name" at bounding box center [181, 169] width 172 height 26
type input "**********"
drag, startPoint x: 155, startPoint y: 413, endPoint x: 150, endPoint y: 405, distance: 9.5
click at [152, 408] on h3 "Product Configuration" at bounding box center [138, 424] width 256 height 41
click at [152, 391] on div at bounding box center [181, 391] width 172 height 26
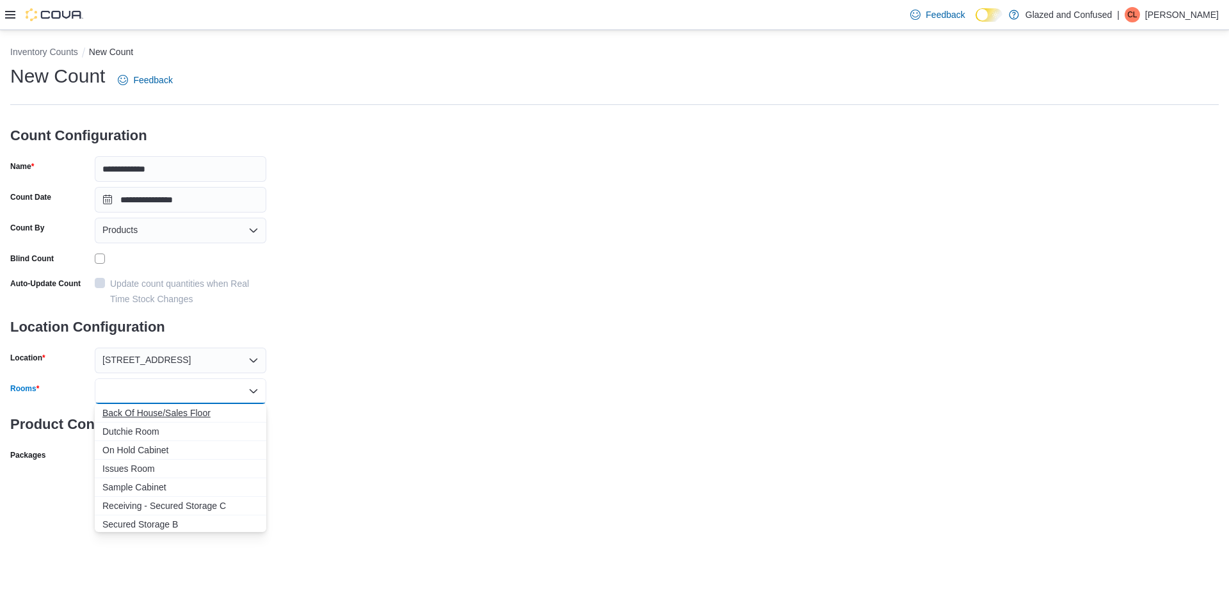
click at [174, 412] on span "Back Of House/Sales Floor" at bounding box center [180, 413] width 156 height 13
drag, startPoint x: 397, startPoint y: 419, endPoint x: 254, endPoint y: 435, distance: 144.2
click at [393, 420] on div "**********" at bounding box center [614, 279] width 1209 height 432
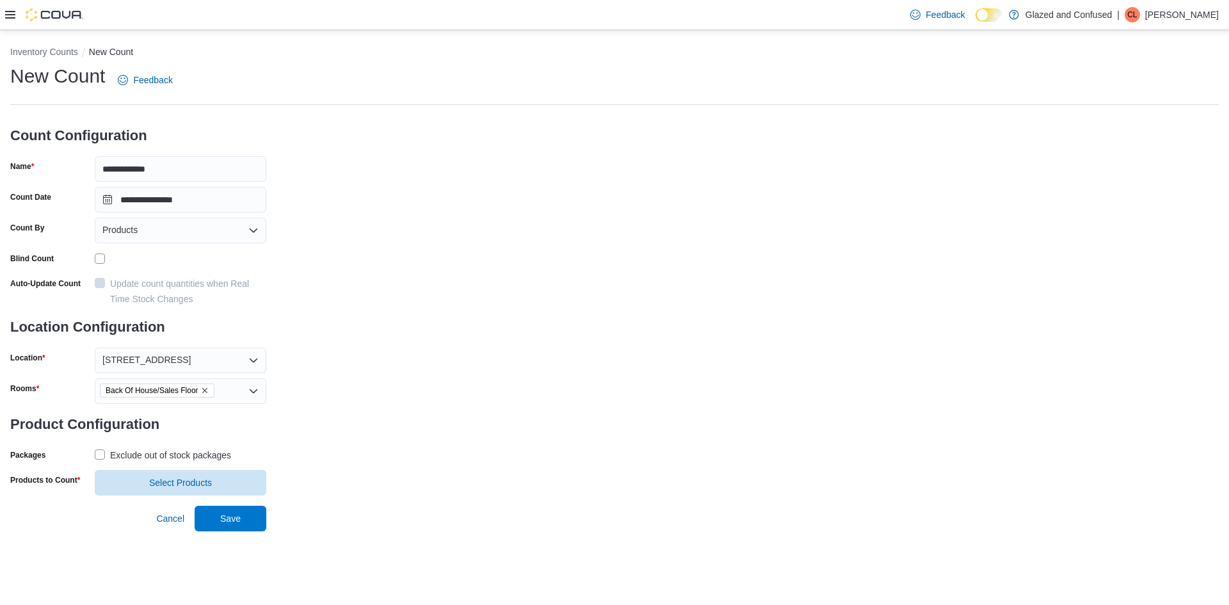
click at [195, 452] on div "Exclude out of stock packages" at bounding box center [170, 455] width 121 height 15
drag, startPoint x: 152, startPoint y: 481, endPoint x: 168, endPoint y: 443, distance: 40.8
click at [152, 481] on span "Select Products" at bounding box center [180, 482] width 63 height 13
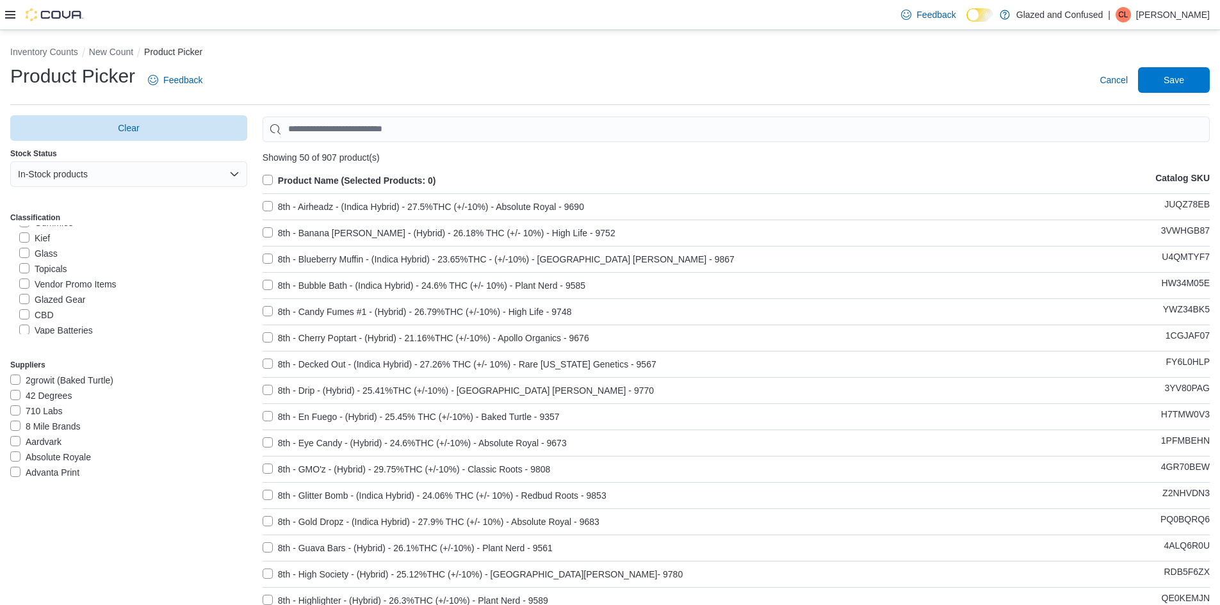
scroll to position [192, 0]
click at [49, 272] on label "Edible" at bounding box center [39, 271] width 40 height 15
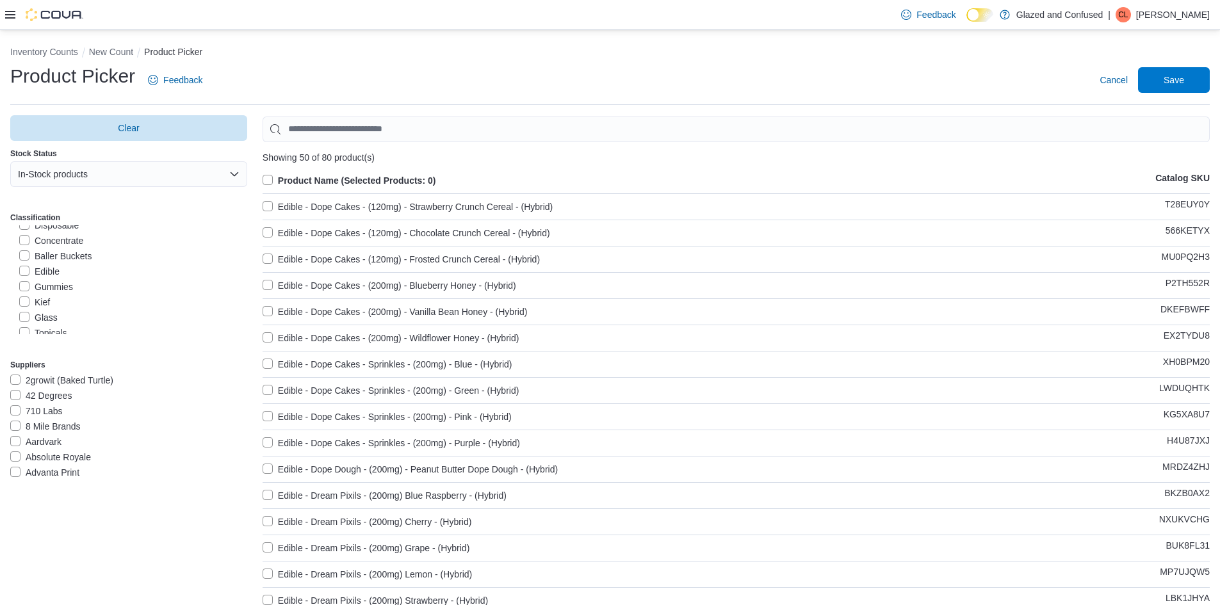
click at [293, 182] on label "Product Name (Selected Products: 0)" at bounding box center [350, 180] width 174 height 15
click at [1154, 77] on button "Save" at bounding box center [1174, 80] width 72 height 26
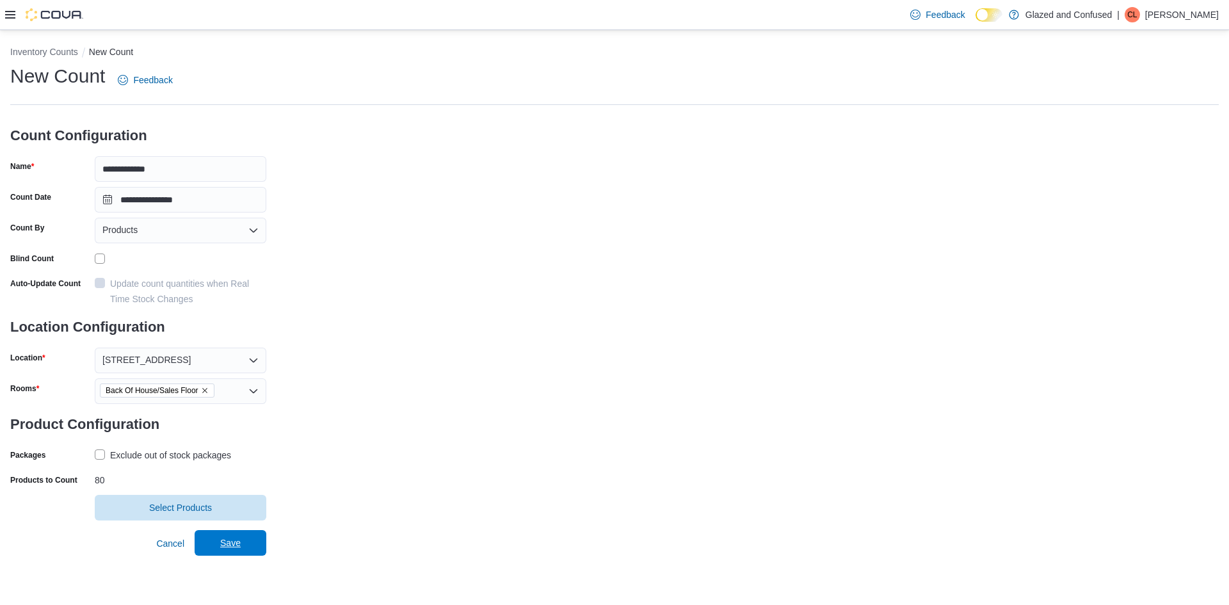
click at [229, 535] on span "Save" at bounding box center [230, 543] width 56 height 26
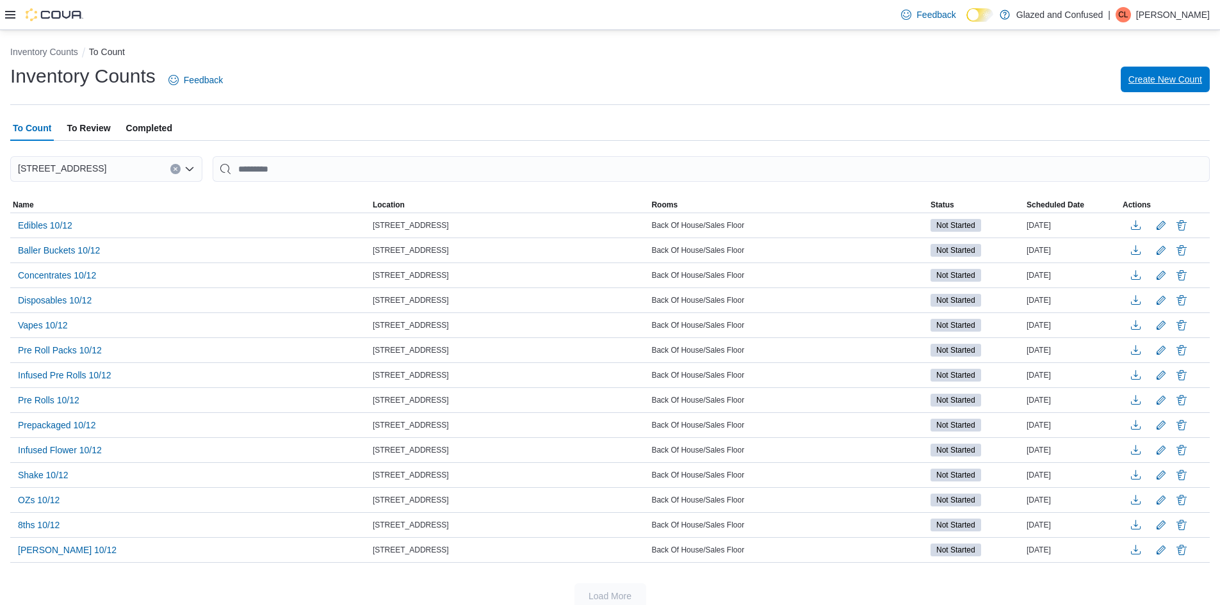
click at [1165, 77] on span "Create New Count" at bounding box center [1165, 79] width 74 height 13
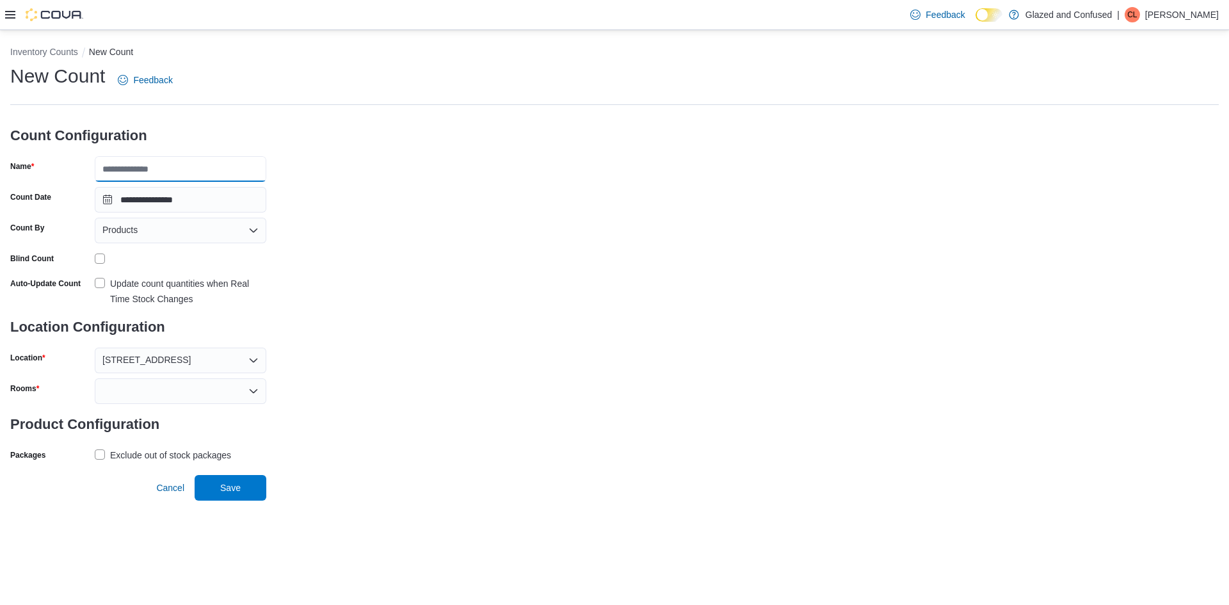
click at [206, 176] on input "Name" at bounding box center [181, 169] width 172 height 26
type input "**********"
click at [140, 400] on div at bounding box center [181, 391] width 172 height 26
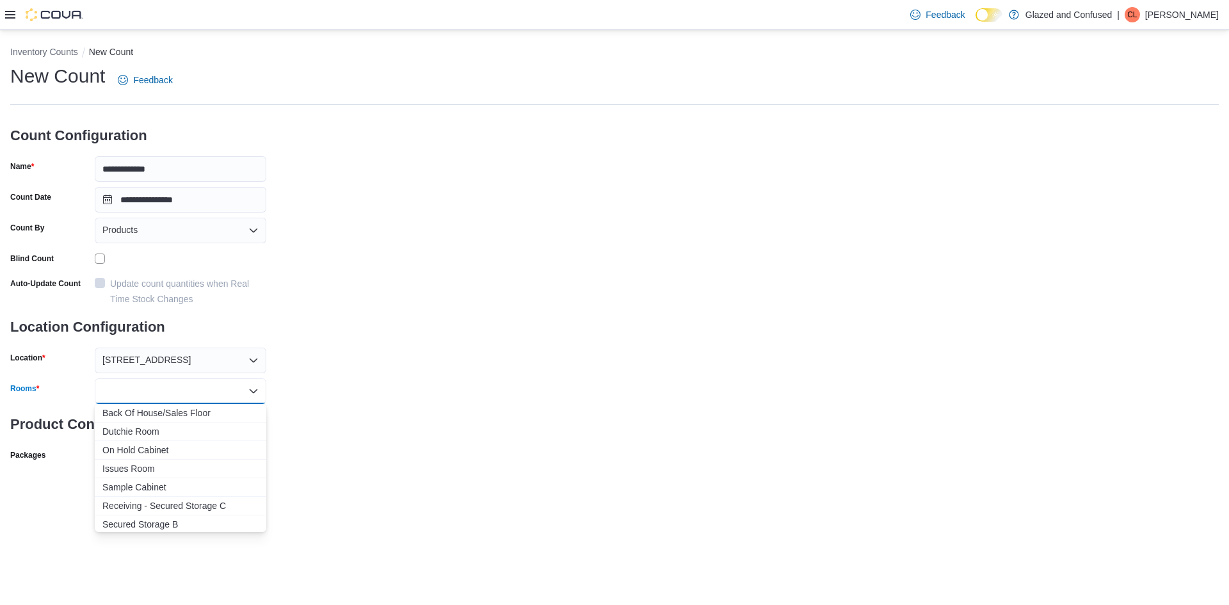
click at [154, 417] on span "Back Of House/Sales Floor" at bounding box center [180, 413] width 156 height 13
click at [358, 410] on div "**********" at bounding box center [614, 279] width 1209 height 432
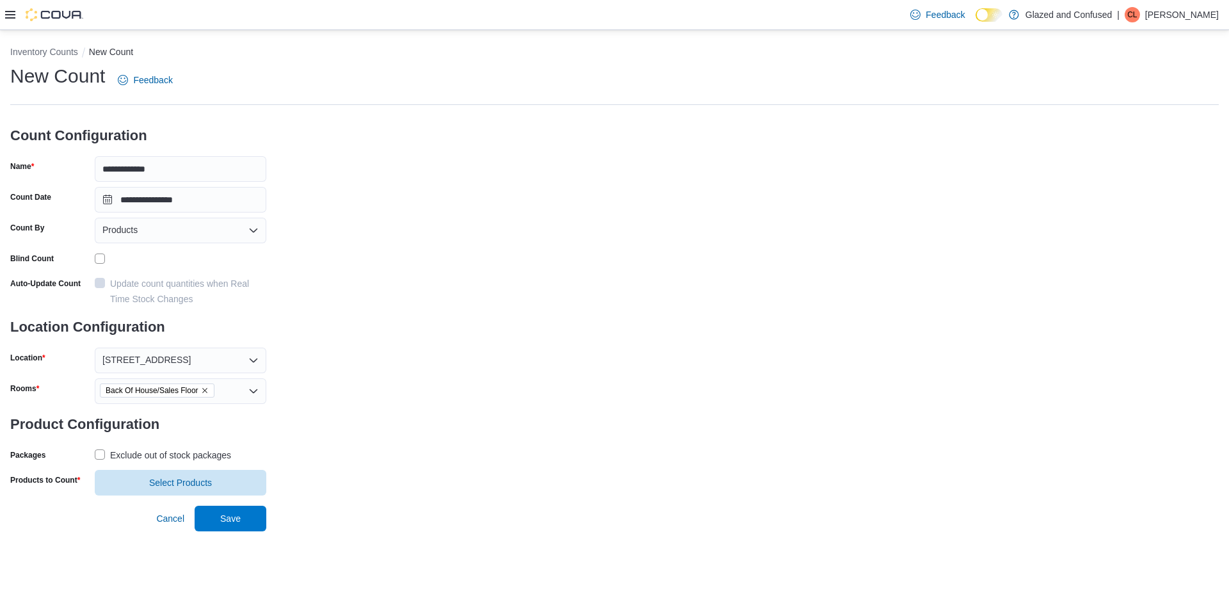
click at [206, 455] on div "Exclude out of stock packages" at bounding box center [170, 455] width 121 height 15
click at [188, 480] on span "Select Products" at bounding box center [180, 482] width 63 height 13
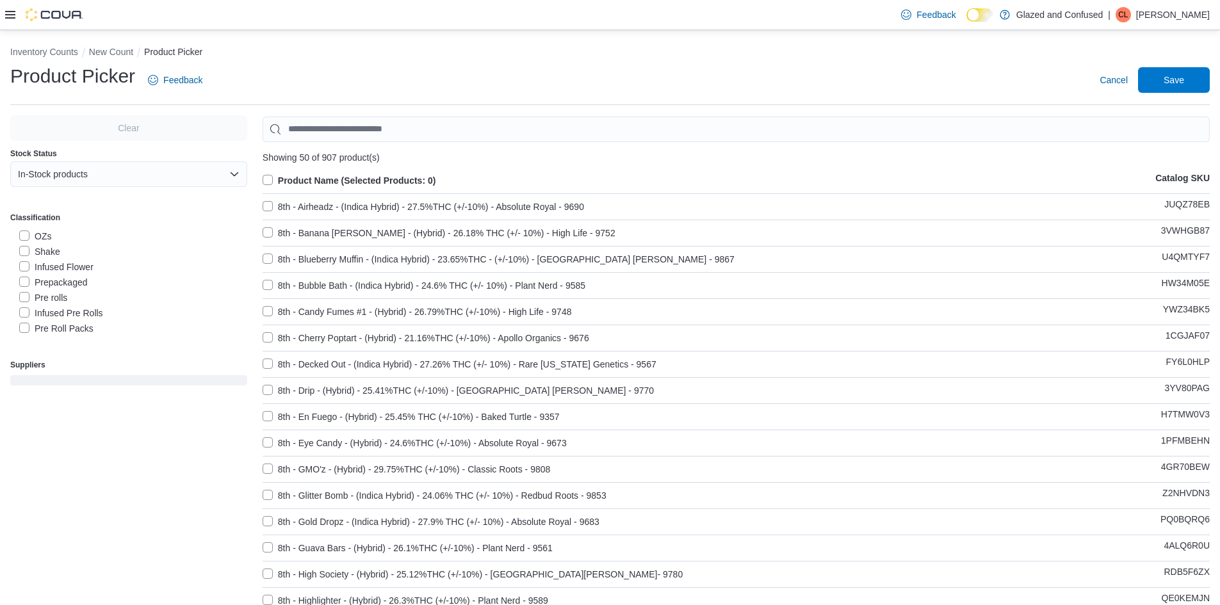
scroll to position [192, 0]
click at [55, 289] on label "Gummies" at bounding box center [46, 286] width 54 height 15
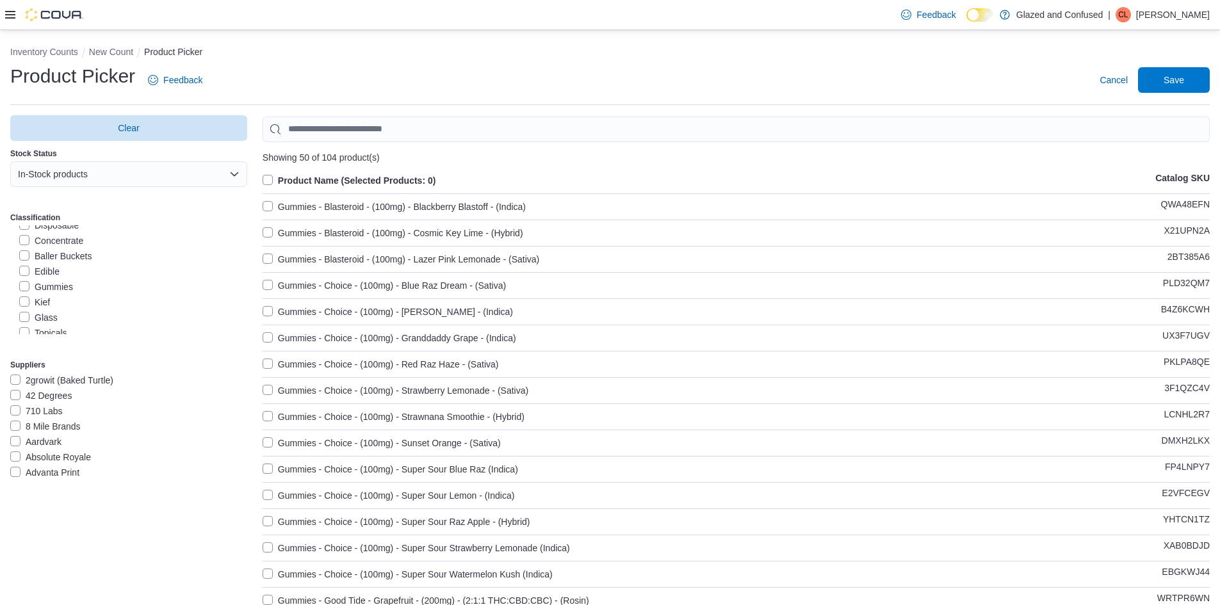
click at [285, 181] on label "Product Name (Selected Products: 0)" at bounding box center [350, 180] width 174 height 15
click at [1172, 72] on span "Save" at bounding box center [1173, 80] width 56 height 26
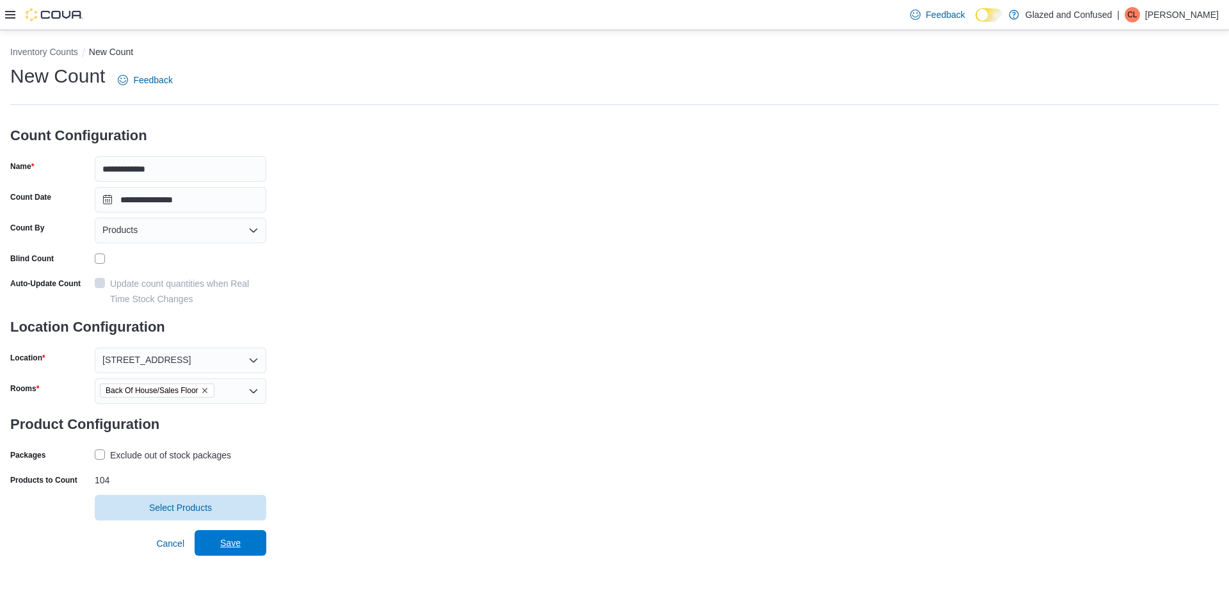
click at [214, 541] on span "Save" at bounding box center [230, 543] width 56 height 26
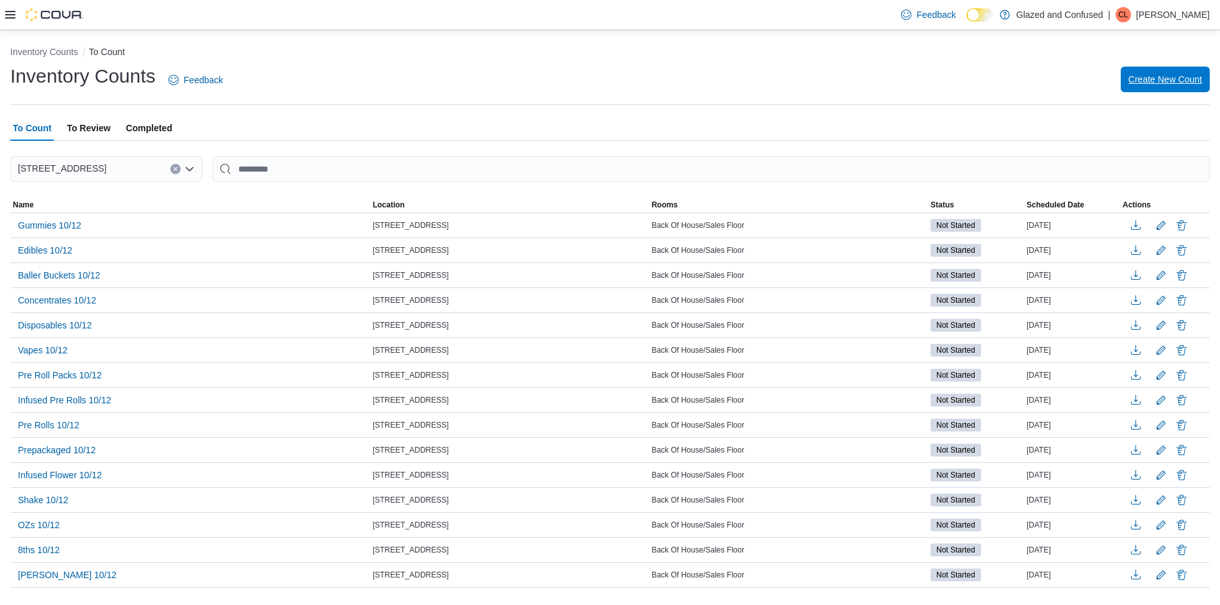
click at [1168, 84] on span "Create New Count" at bounding box center [1165, 79] width 74 height 13
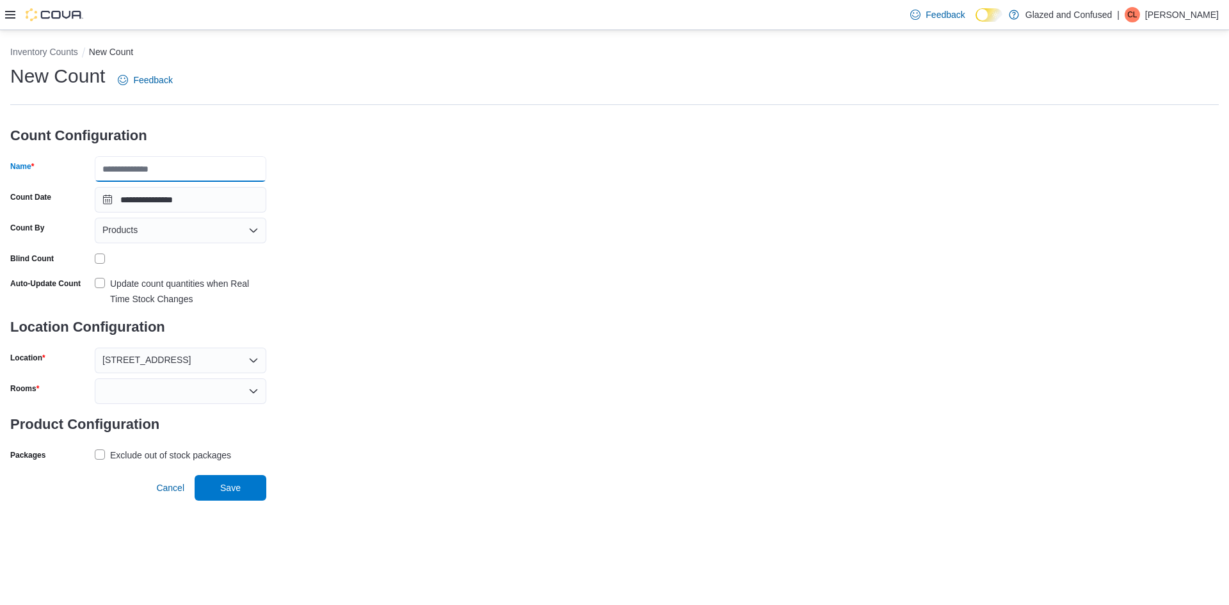
click at [245, 171] on input "Name" at bounding box center [181, 169] width 172 height 26
type input "**********"
click at [149, 385] on div at bounding box center [181, 391] width 172 height 26
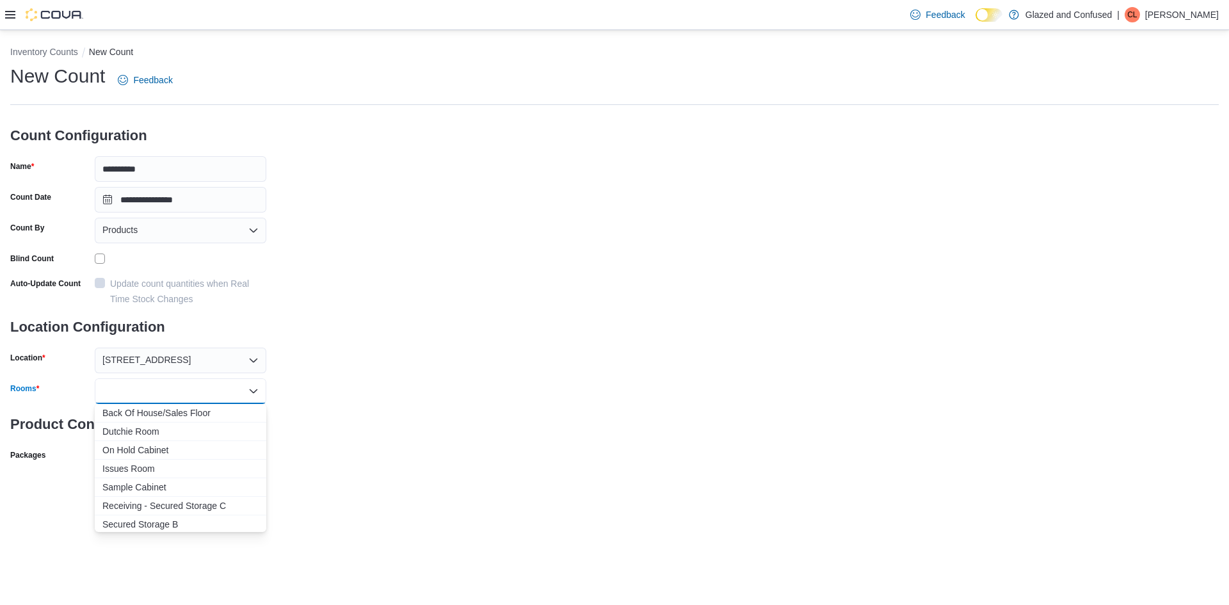
click at [164, 403] on div "Combo box. Selected. Combo box input. Type some text or, to display a list of c…" at bounding box center [181, 391] width 172 height 26
click at [169, 409] on span "Back Of House/Sales Floor" at bounding box center [180, 413] width 156 height 13
drag, startPoint x: 398, startPoint y: 401, endPoint x: 272, endPoint y: 431, distance: 128.9
click at [396, 401] on div "**********" at bounding box center [614, 279] width 1209 height 432
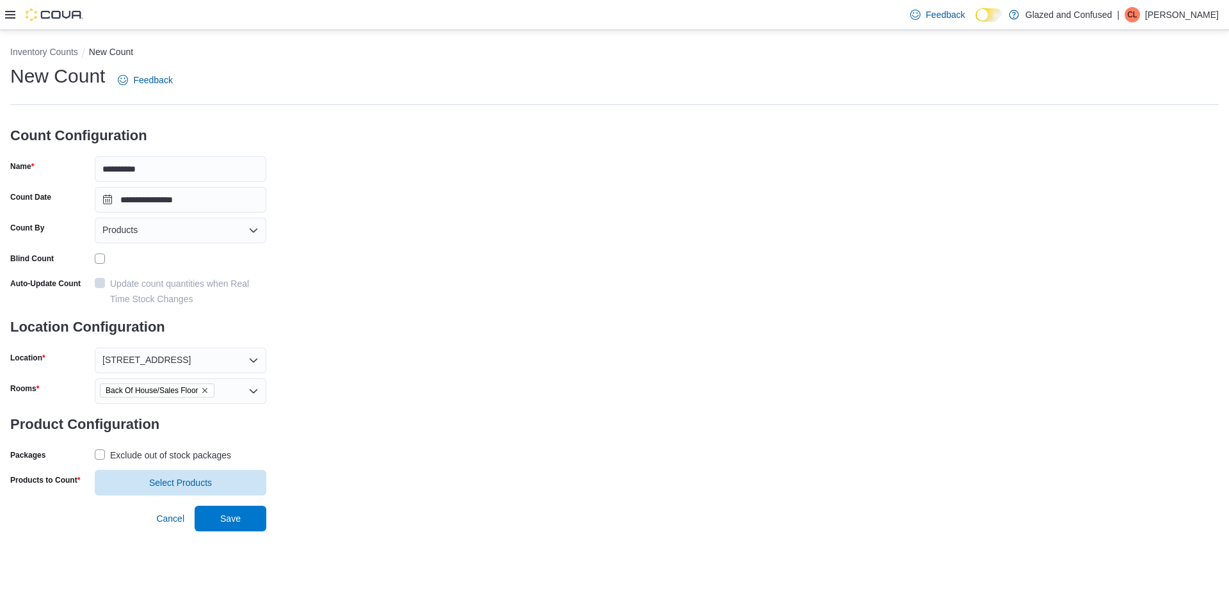
click at [211, 452] on div "Exclude out of stock packages" at bounding box center [170, 455] width 121 height 15
click at [205, 481] on span "Select Products" at bounding box center [180, 482] width 63 height 13
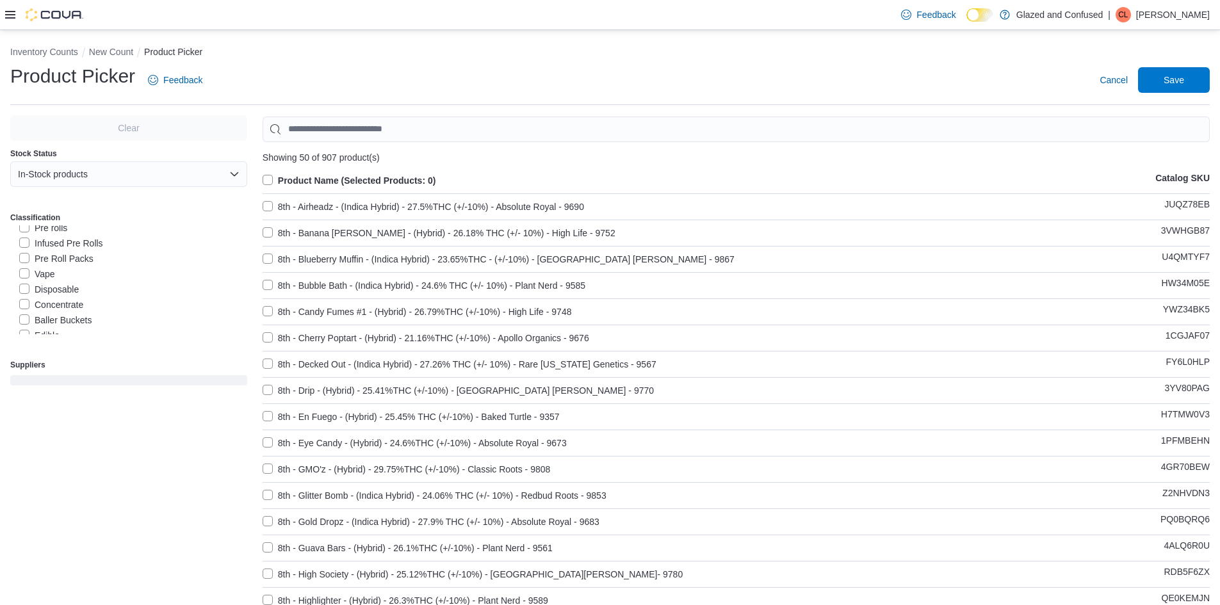
scroll to position [192, 0]
click at [43, 300] on label "Kief" at bounding box center [34, 302] width 31 height 15
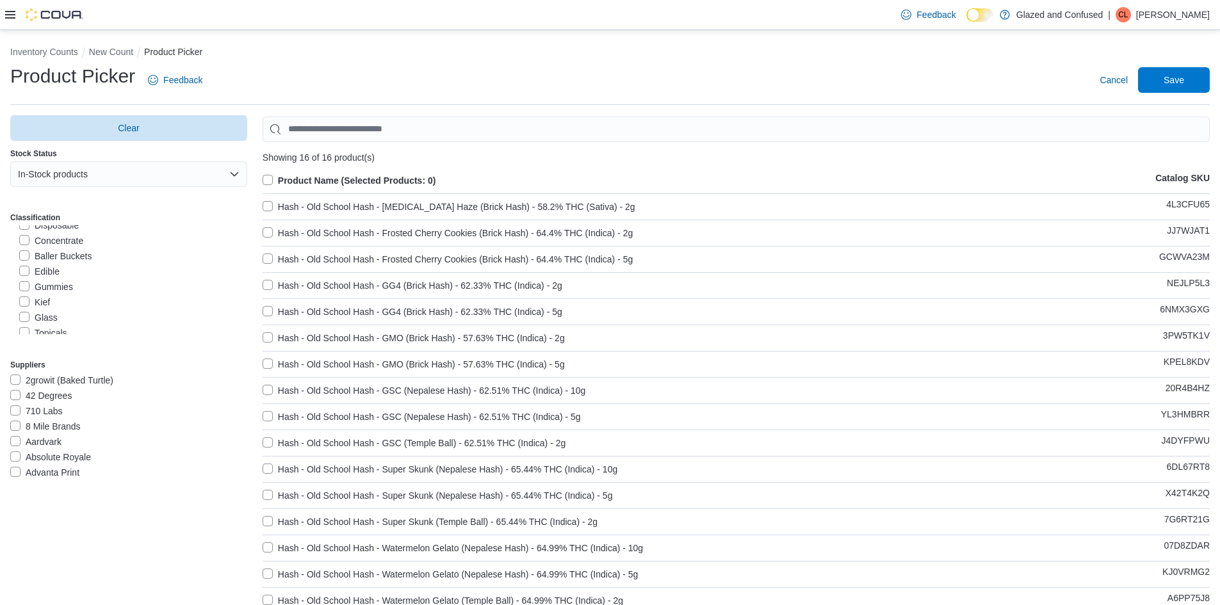
click at [302, 181] on label "Product Name (Selected Products: 0)" at bounding box center [350, 180] width 174 height 15
click at [1184, 76] on span "Save" at bounding box center [1173, 79] width 20 height 13
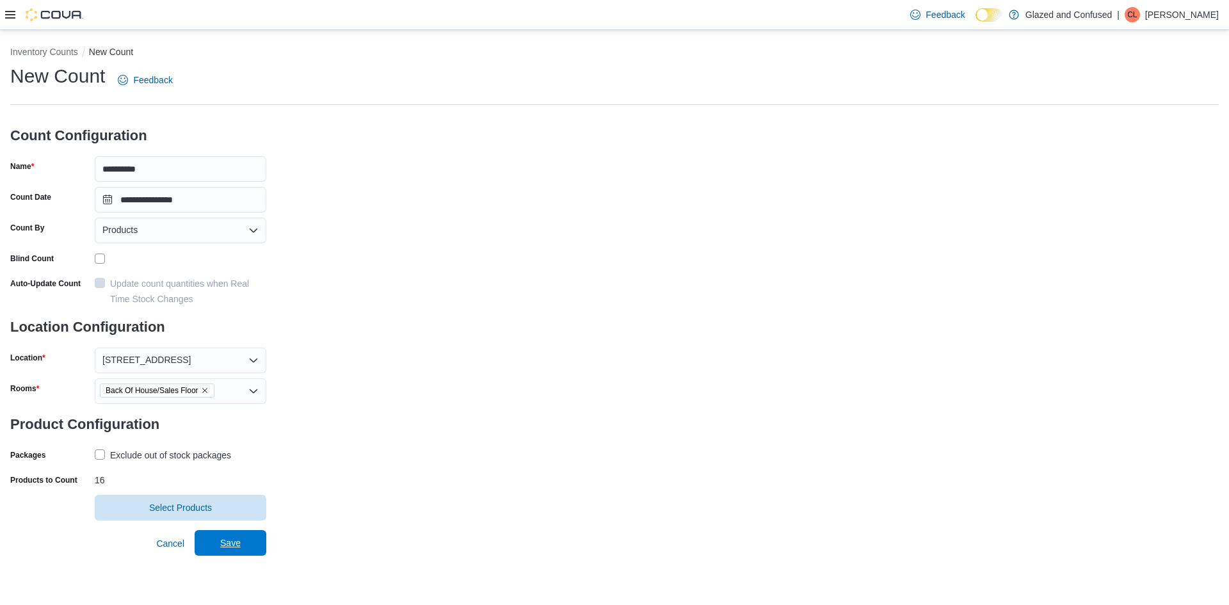
click at [242, 546] on span "Save" at bounding box center [230, 543] width 56 height 26
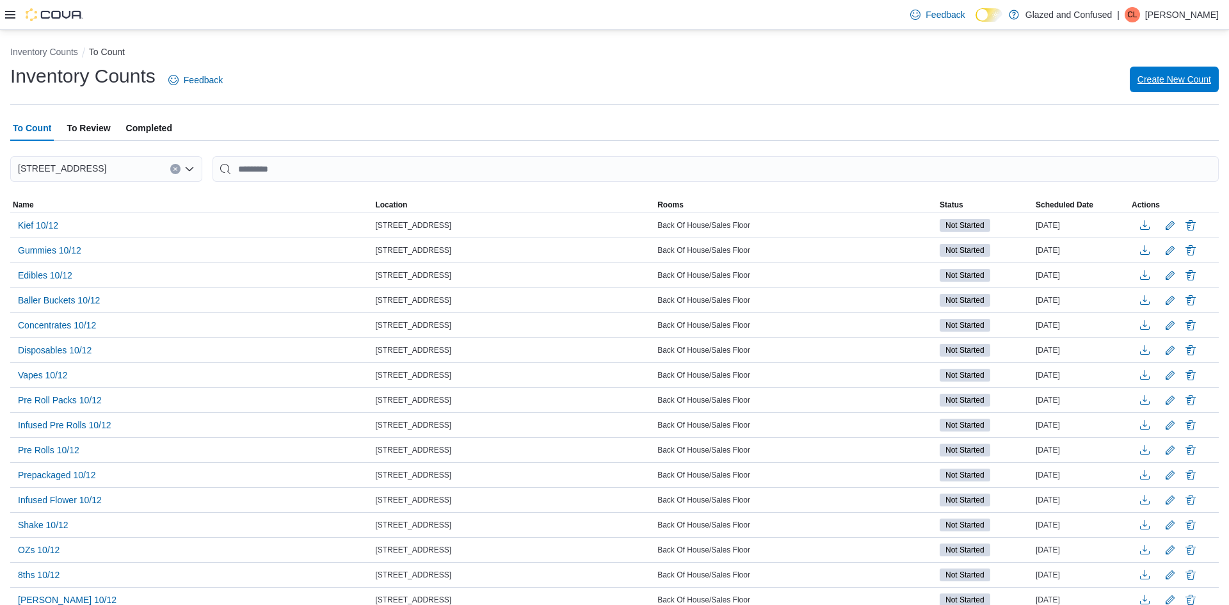
click at [1153, 85] on span "Create New Count" at bounding box center [1175, 79] width 74 height 13
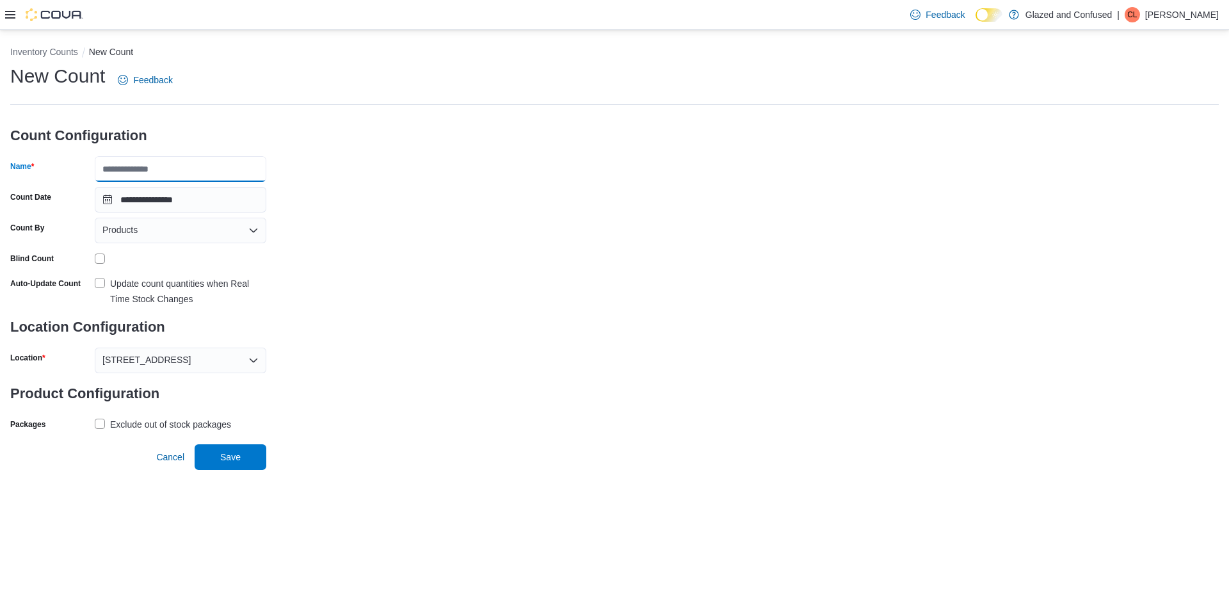
click at [172, 175] on input "Name" at bounding box center [181, 169] width 172 height 26
type input "**********"
click at [113, 421] on div "Exclude out of stock packages" at bounding box center [170, 424] width 121 height 15
click at [176, 449] on span "Cancel" at bounding box center [170, 457] width 28 height 26
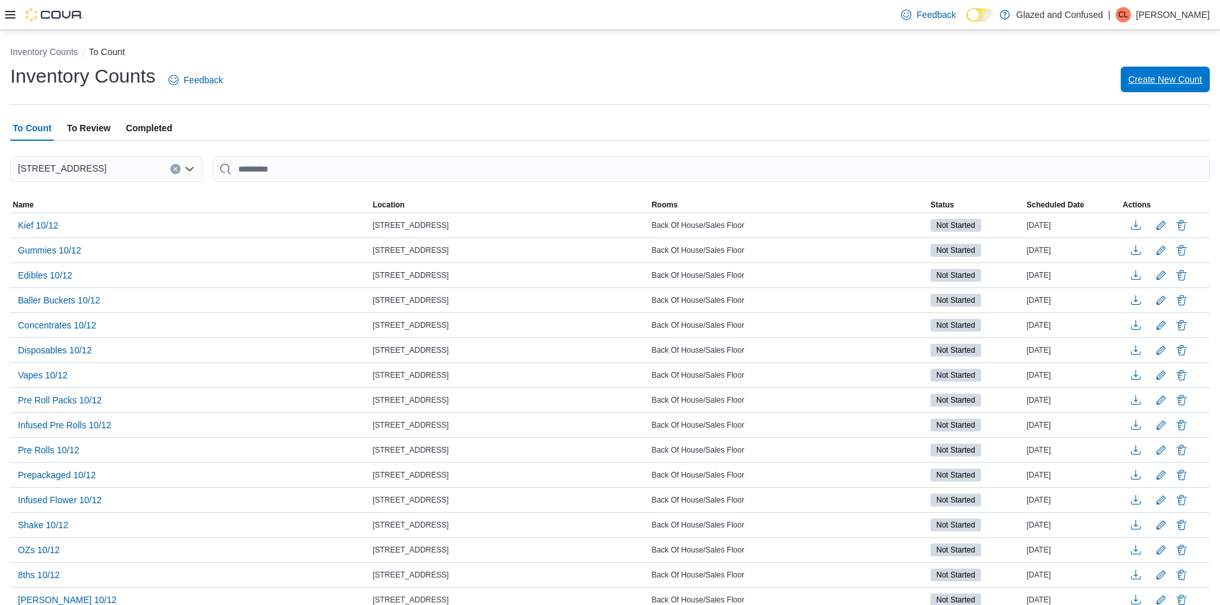
click at [1153, 80] on span "Create New Count" at bounding box center [1165, 79] width 74 height 13
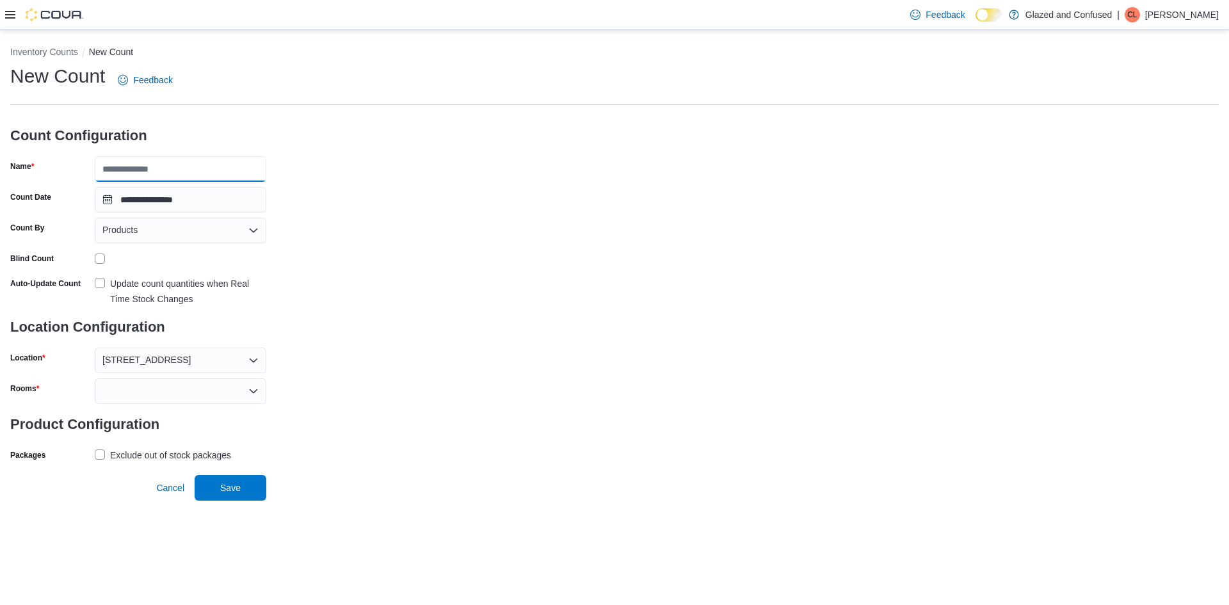
click at [209, 171] on input "Name" at bounding box center [181, 169] width 172 height 26
type input "**********"
click at [164, 393] on div at bounding box center [181, 391] width 172 height 26
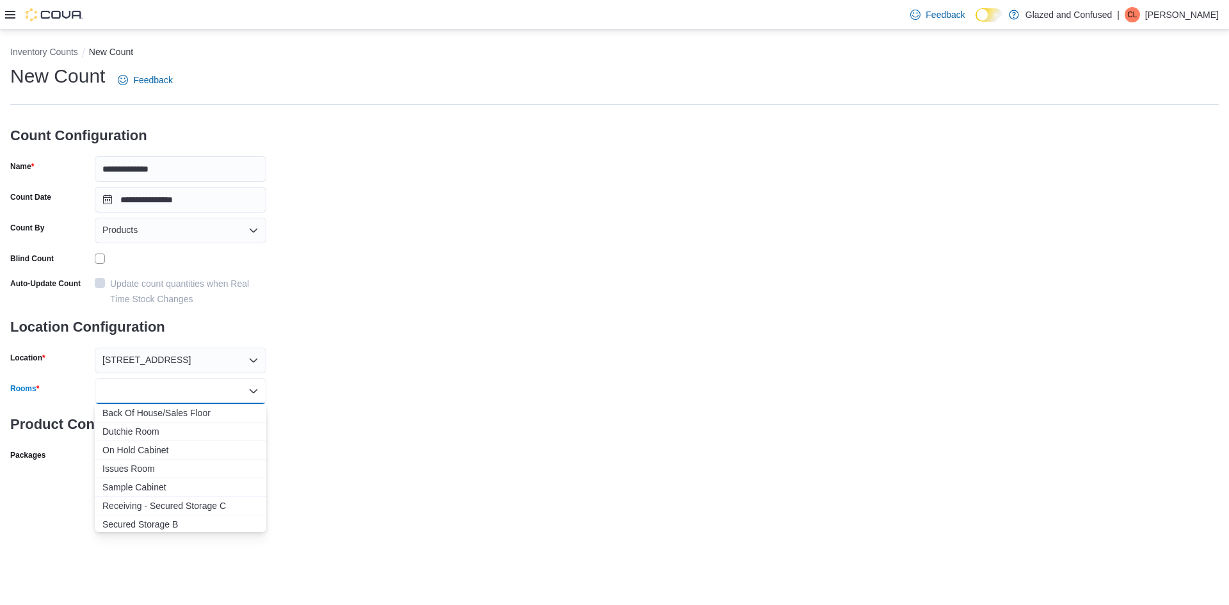
drag, startPoint x: 172, startPoint y: 408, endPoint x: 266, endPoint y: 406, distance: 93.5
click at [173, 408] on span "Back Of House/Sales Floor" at bounding box center [180, 413] width 156 height 13
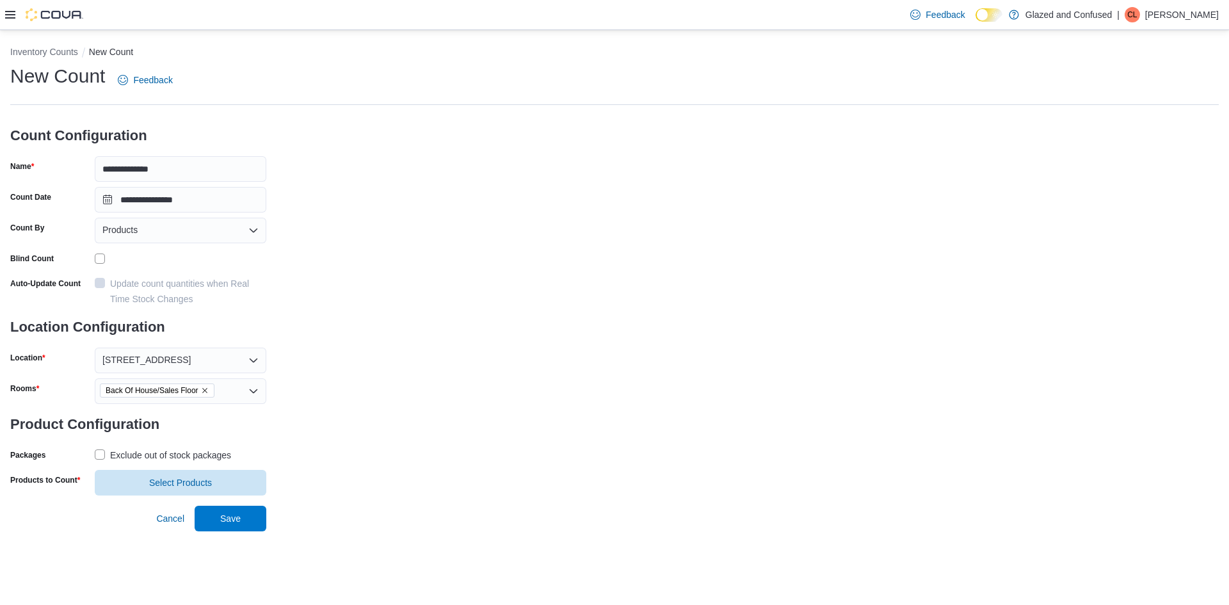
drag, startPoint x: 440, startPoint y: 400, endPoint x: 253, endPoint y: 437, distance: 190.7
click at [439, 400] on div "**********" at bounding box center [614, 279] width 1209 height 432
click at [181, 457] on div "Exclude out of stock packages" at bounding box center [170, 455] width 121 height 15
click at [182, 473] on span "Select Products" at bounding box center [180, 482] width 156 height 26
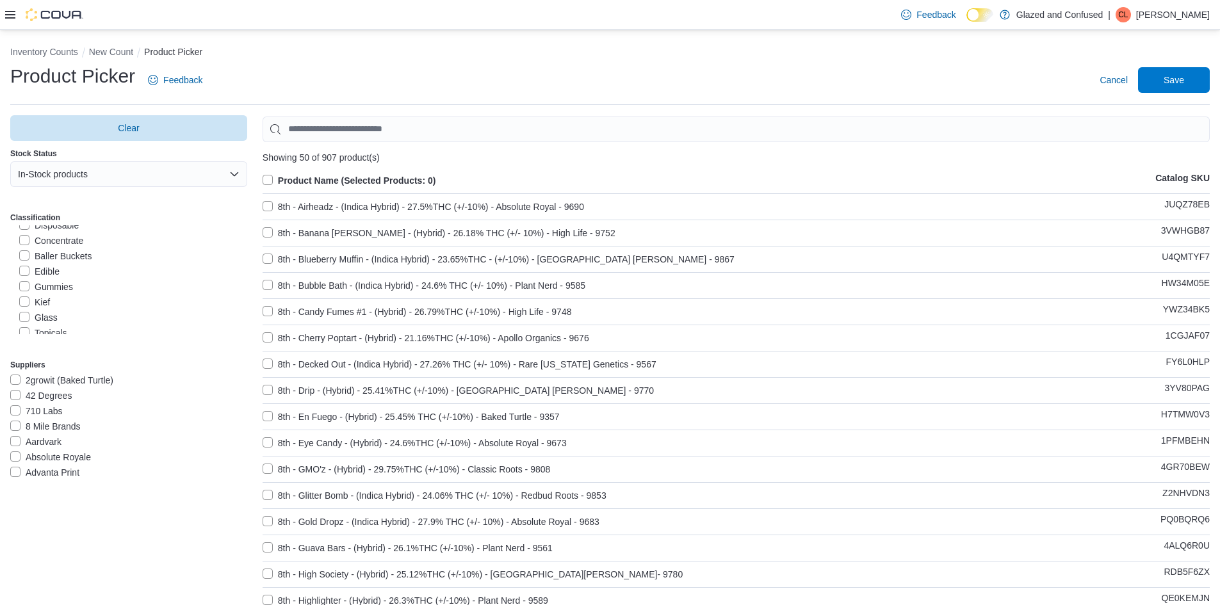
scroll to position [256, 0]
click at [48, 267] on label "Topicals" at bounding box center [43, 268] width 48 height 15
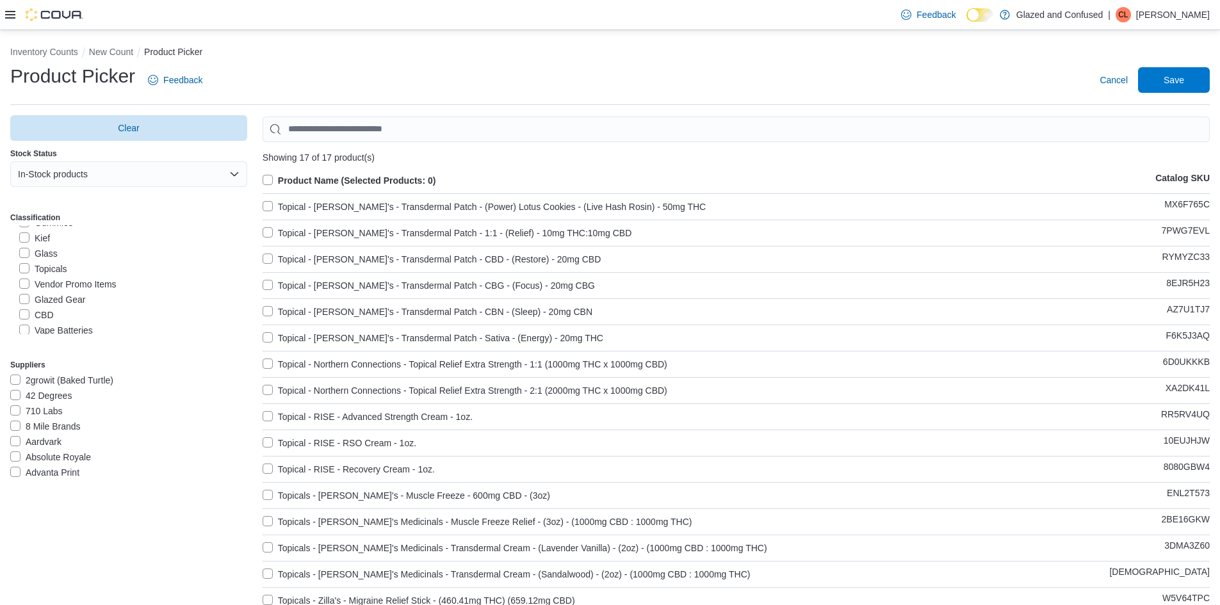
click at [338, 182] on label "Product Name (Selected Products: 0)" at bounding box center [350, 180] width 174 height 15
click at [1167, 78] on span "Save" at bounding box center [1173, 80] width 56 height 26
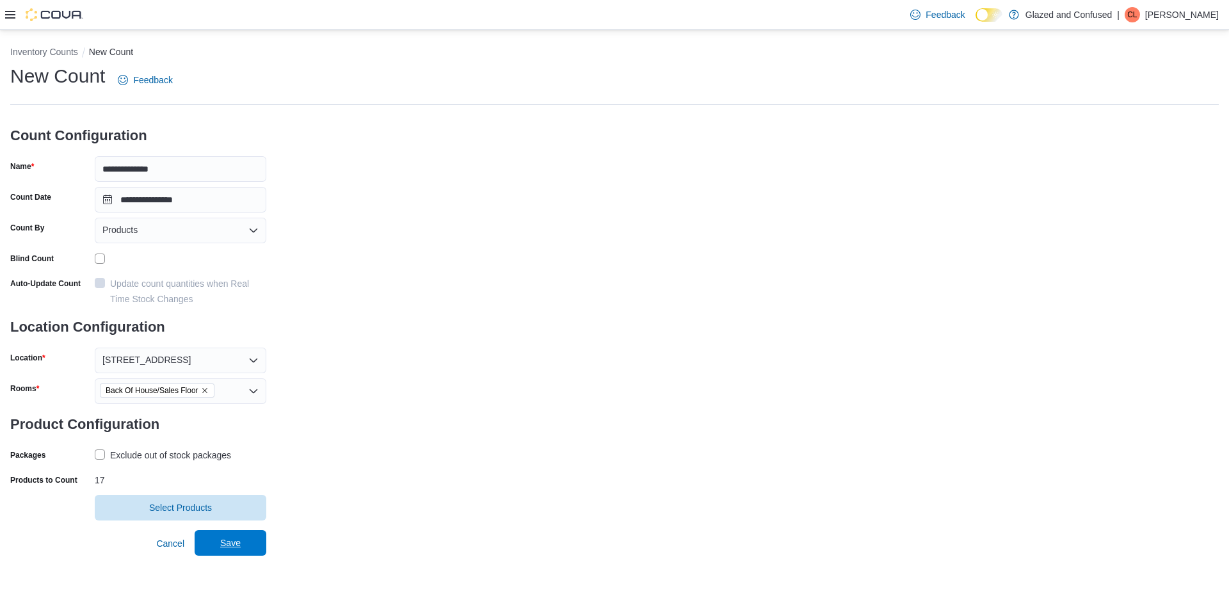
click at [251, 542] on span "Save" at bounding box center [230, 543] width 56 height 26
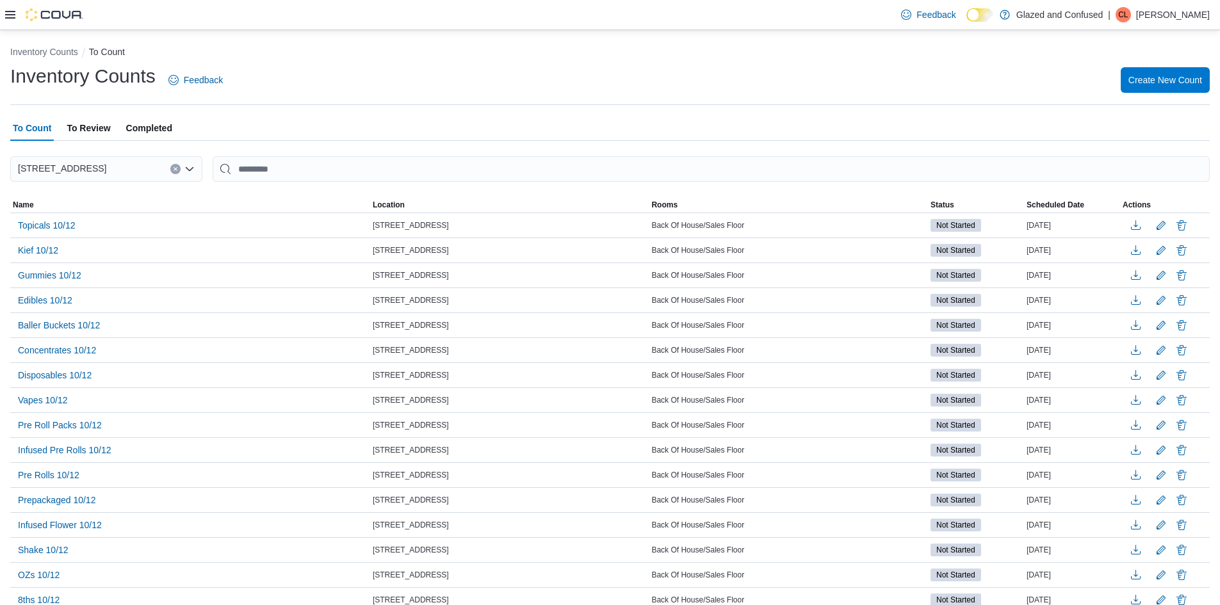
click at [10, 17] on icon at bounding box center [10, 15] width 10 height 10
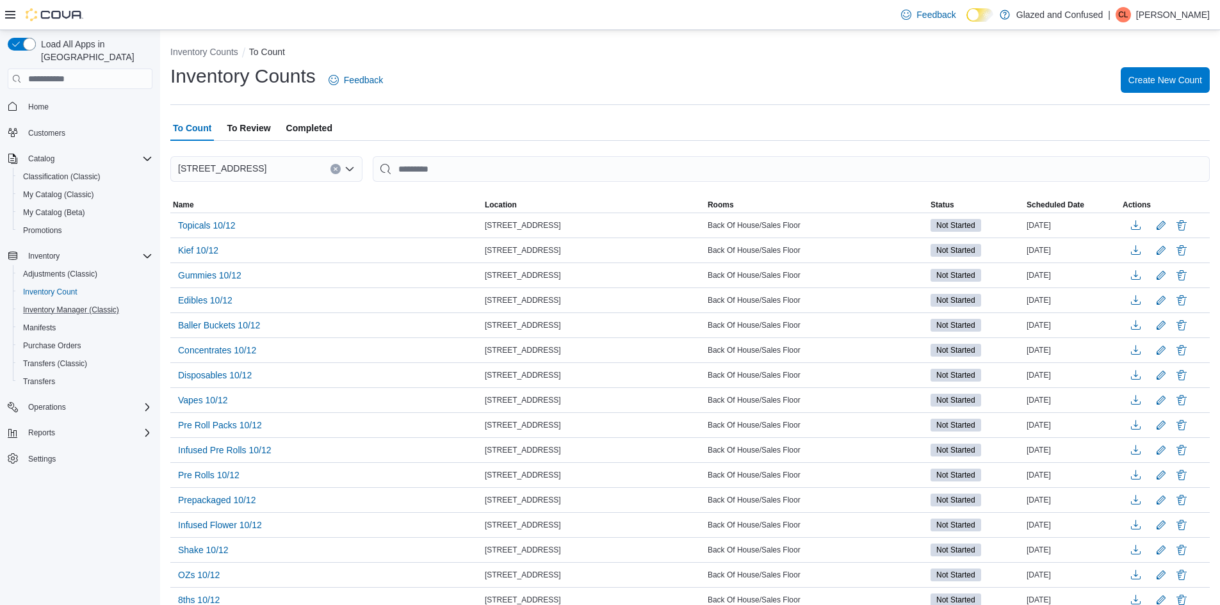
click at [85, 301] on button "Inventory Manager (Classic)" at bounding box center [85, 310] width 145 height 18
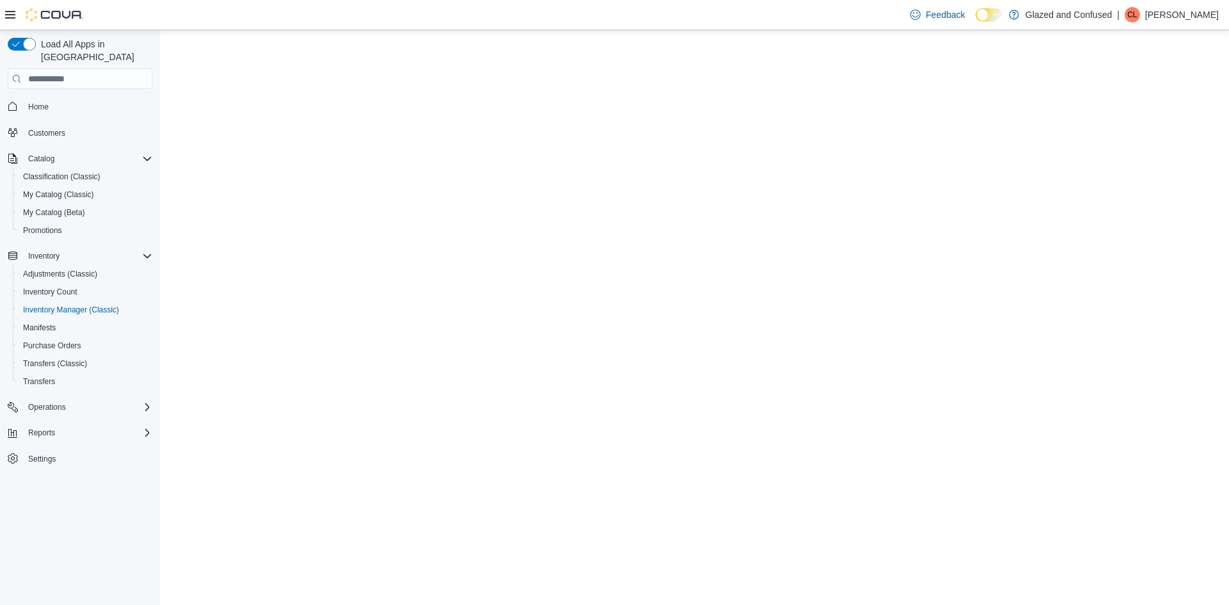
click at [13, 18] on icon at bounding box center [10, 15] width 10 height 8
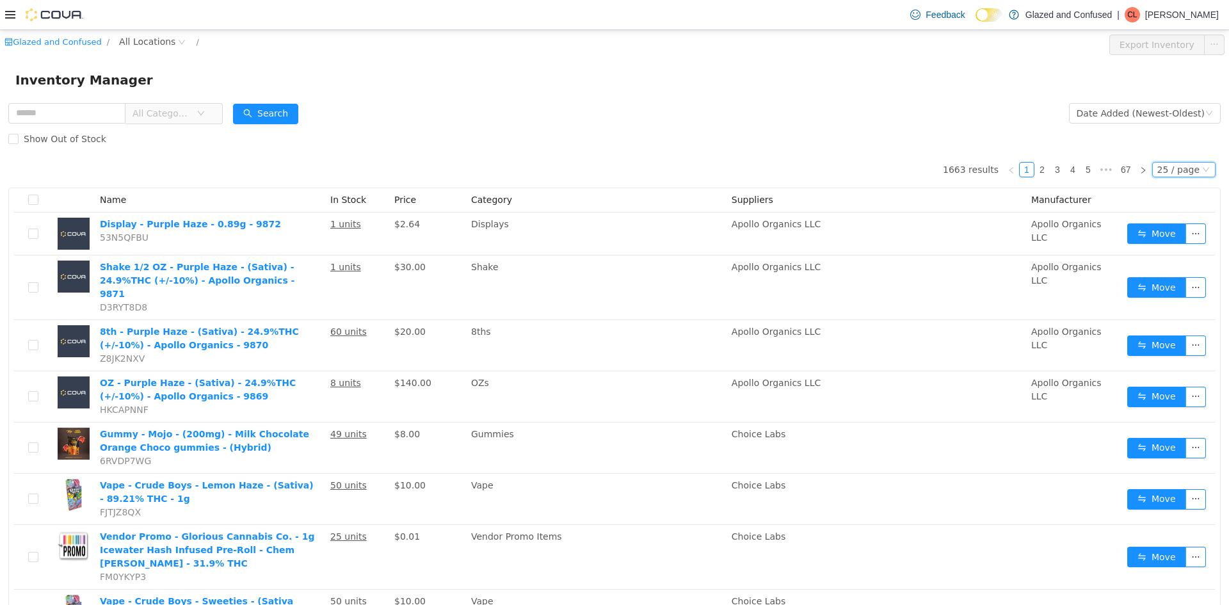
click at [1175, 172] on div "25 / page" at bounding box center [1179, 170] width 42 height 14
click at [1153, 248] on li "50 / page" at bounding box center [1178, 252] width 62 height 20
click at [283, 121] on button "Search" at bounding box center [265, 114] width 65 height 20
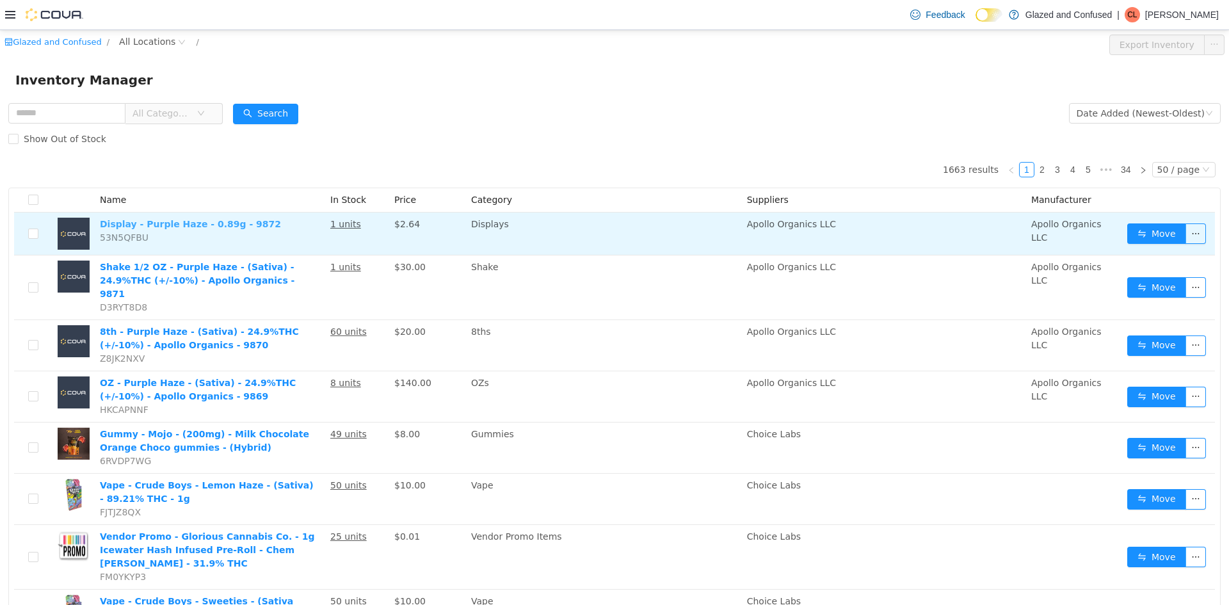
click at [135, 226] on link "Display - Purple Haze - 0.89g - 9872" at bounding box center [190, 224] width 181 height 10
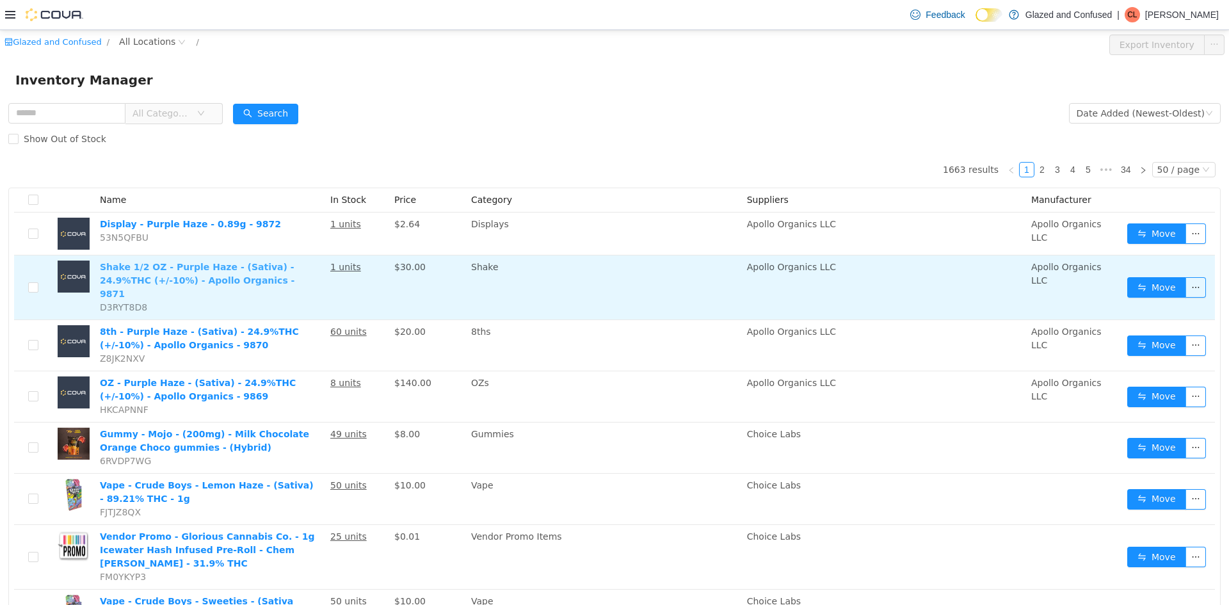
click at [124, 265] on link "Shake 1/2 OZ - Purple Haze - (Sativa) - 24.9%THC (+/-10%) - Apollo Organics - 9…" at bounding box center [197, 280] width 195 height 37
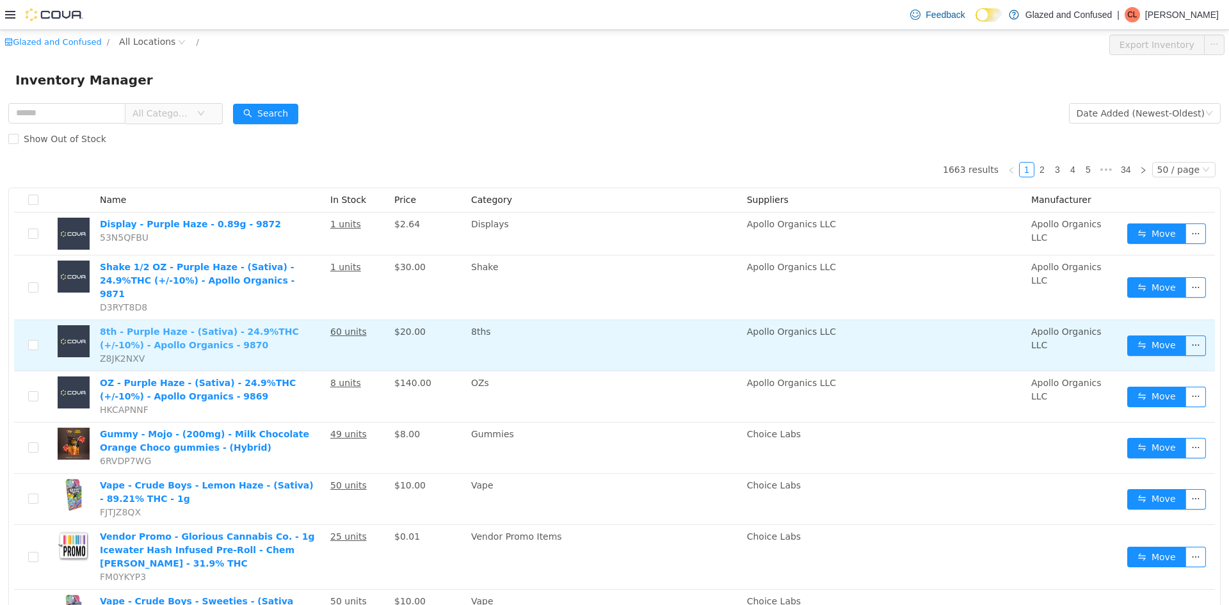
click at [124, 328] on link "8th - Purple Haze - (Sativa) - 24.9%THC (+/-10%) - Apollo Organics - 9870" at bounding box center [199, 339] width 199 height 24
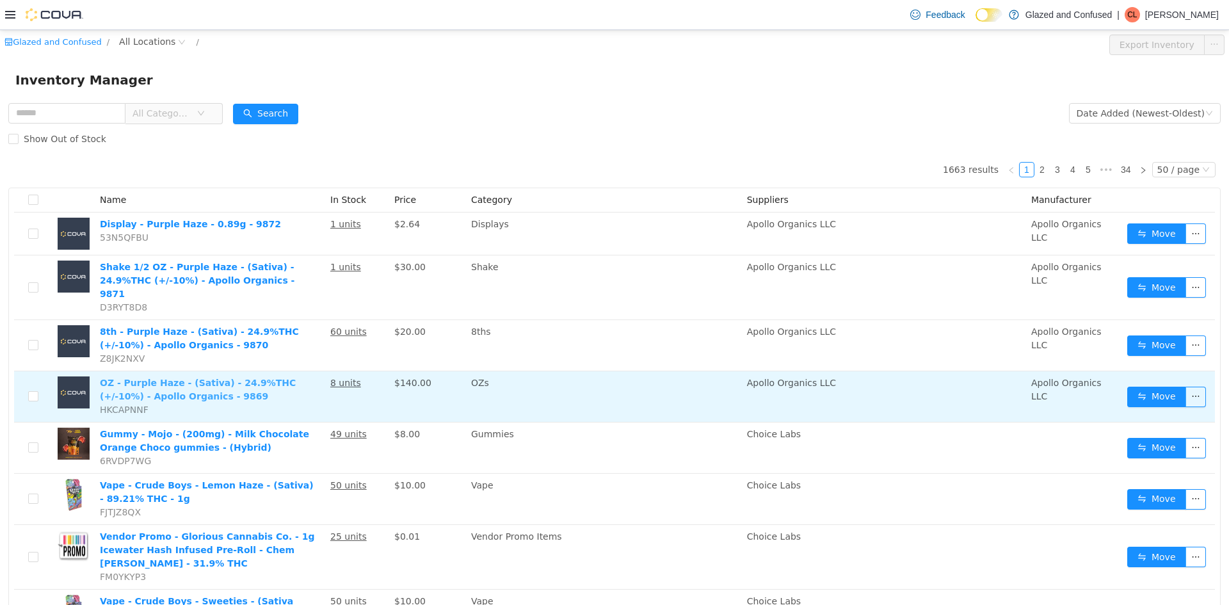
click at [133, 383] on link "OZ - Purple Haze - (Sativa) - 24.9%THC (+/-10%) - Apollo Organics - 9869" at bounding box center [198, 390] width 196 height 24
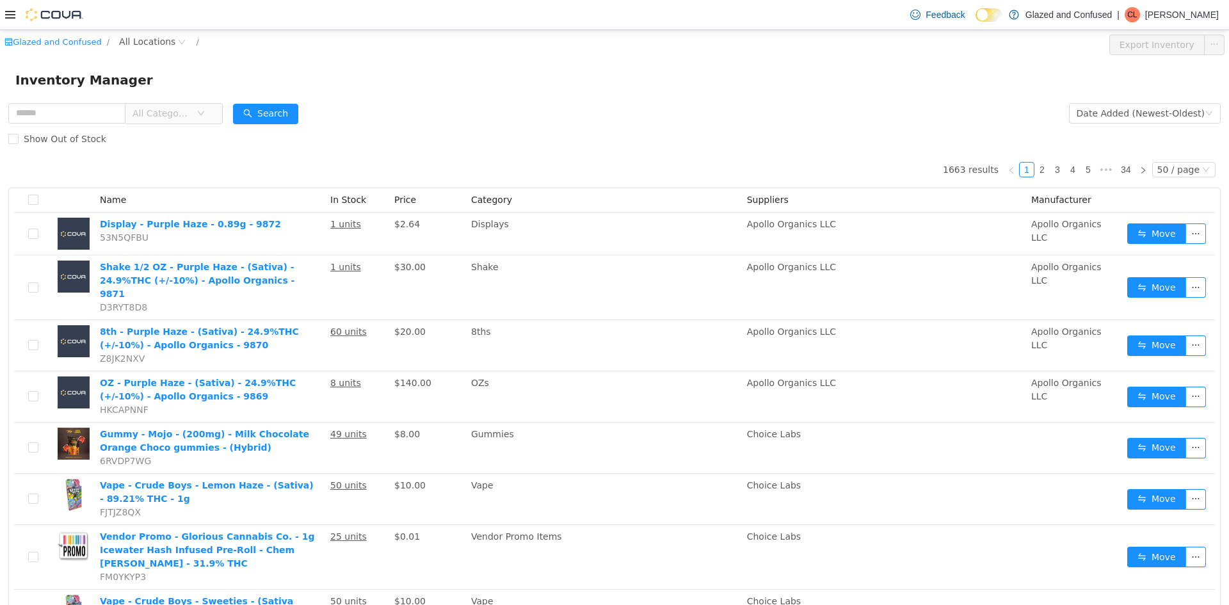
click at [270, 138] on div "Show Out of Stock" at bounding box center [614, 139] width 1213 height 26
click at [271, 118] on button "Search" at bounding box center [265, 114] width 65 height 20
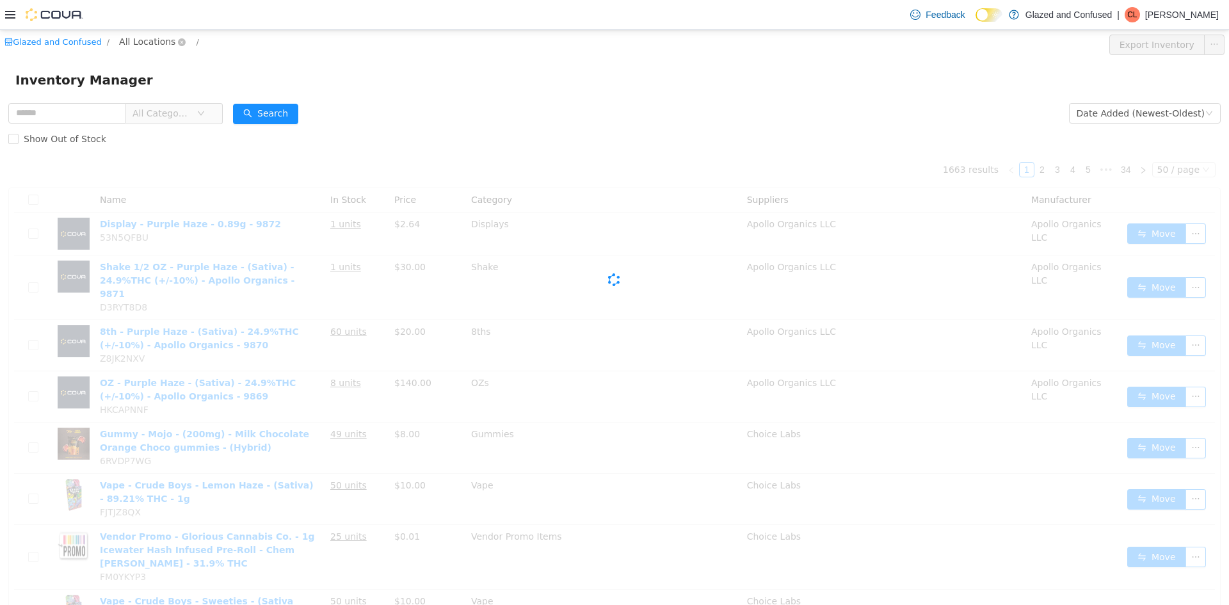
click at [127, 35] on span "All Locations" at bounding box center [147, 42] width 56 height 14
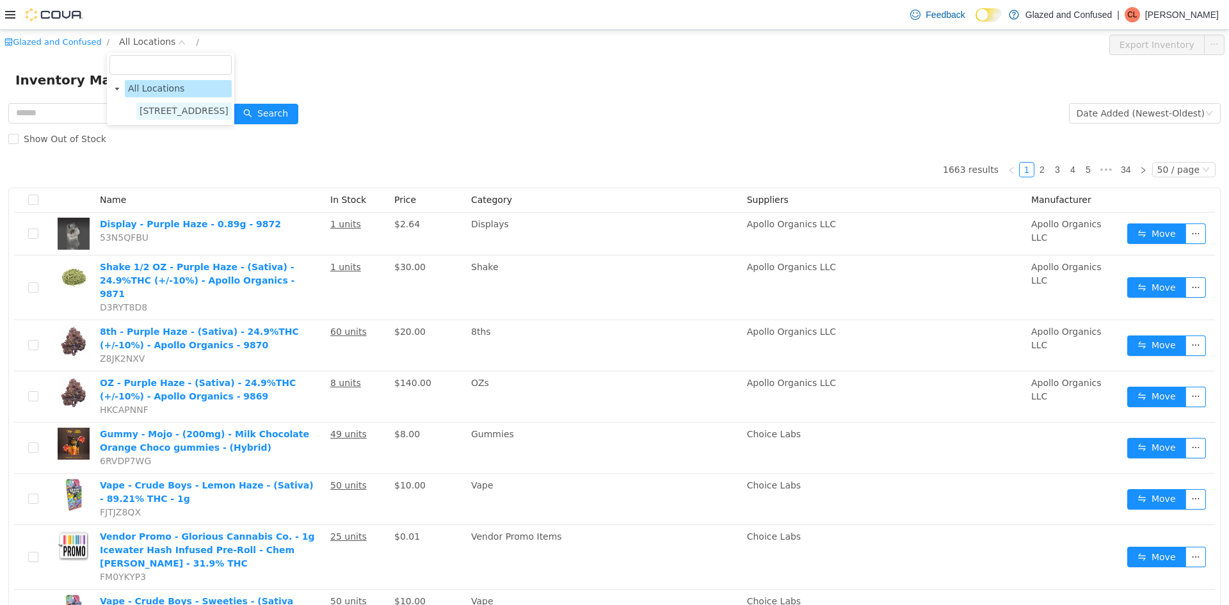
click at [143, 108] on span "2465 US Highway 2 S, Crystal Falls" at bounding box center [184, 111] width 89 height 10
click at [291, 111] on button "Search" at bounding box center [265, 114] width 65 height 20
click at [281, 108] on button "Search" at bounding box center [265, 114] width 65 height 20
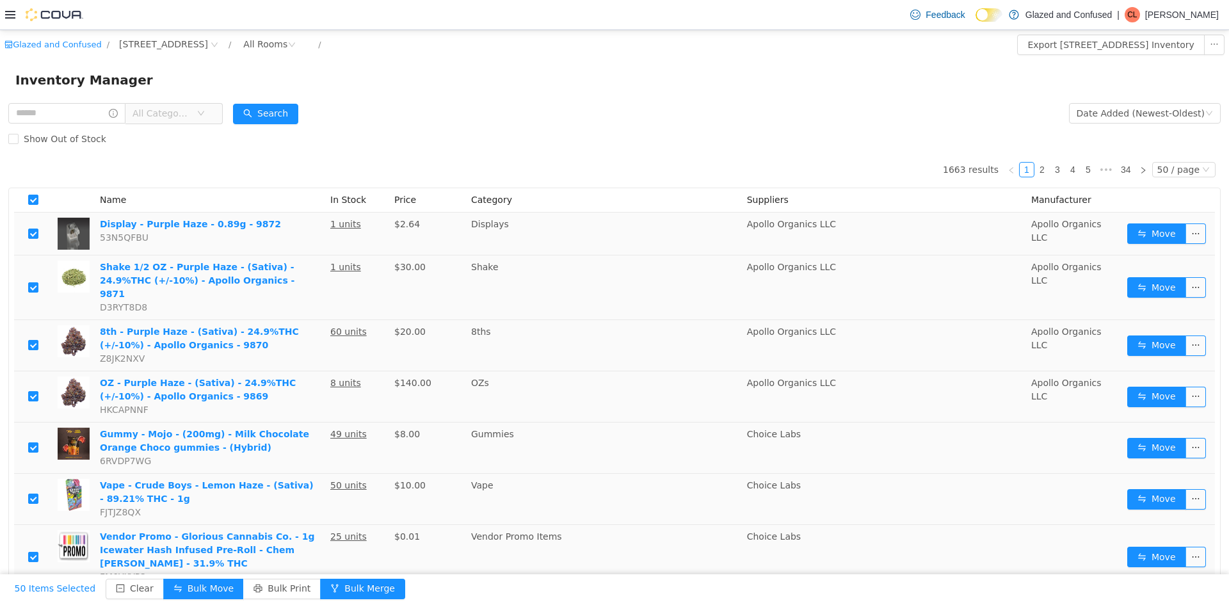
click at [26, 196] on th at bounding box center [33, 200] width 38 height 24
click at [38, 204] on th at bounding box center [33, 200] width 38 height 24
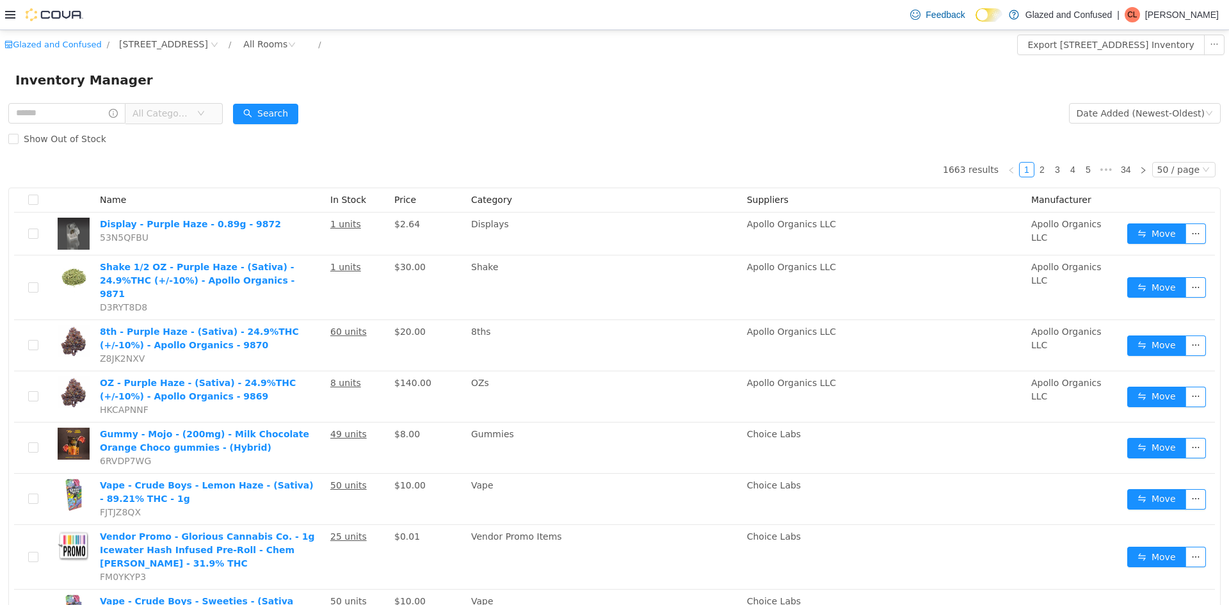
click at [425, 115] on form "All Categories Date Added (Newest-Oldest) Search Show Out of Stock" at bounding box center [614, 126] width 1213 height 51
click at [456, 109] on form "All Categories Date Added (Newest-Oldest) Search Show Out of Stock" at bounding box center [614, 126] width 1213 height 51
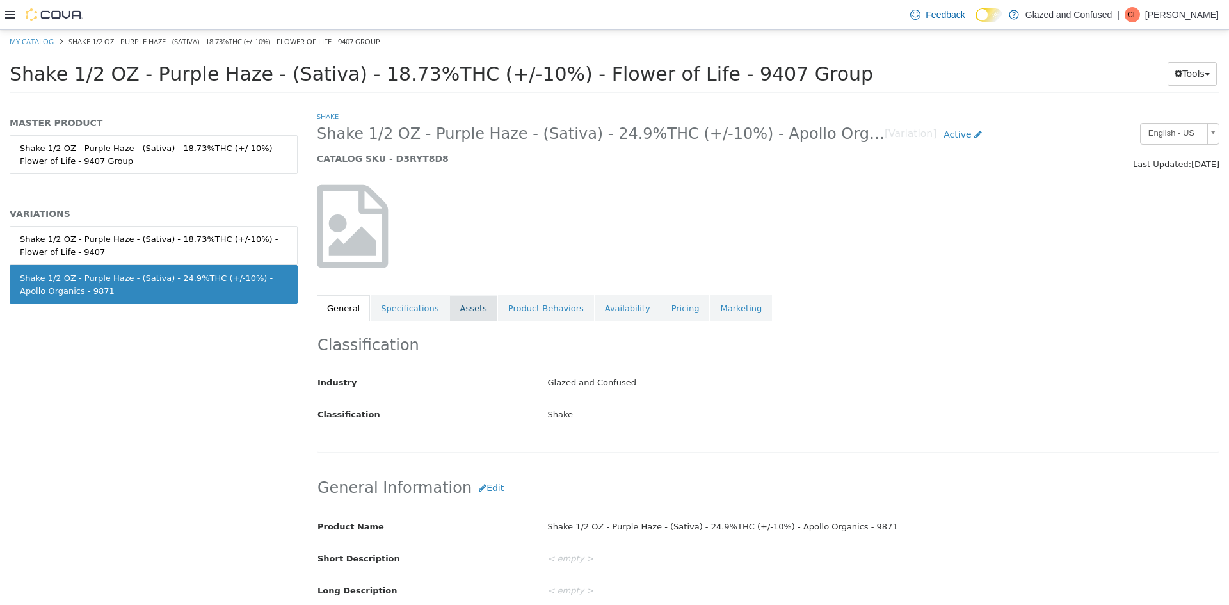
click at [449, 307] on link "Assets" at bounding box center [472, 308] width 47 height 27
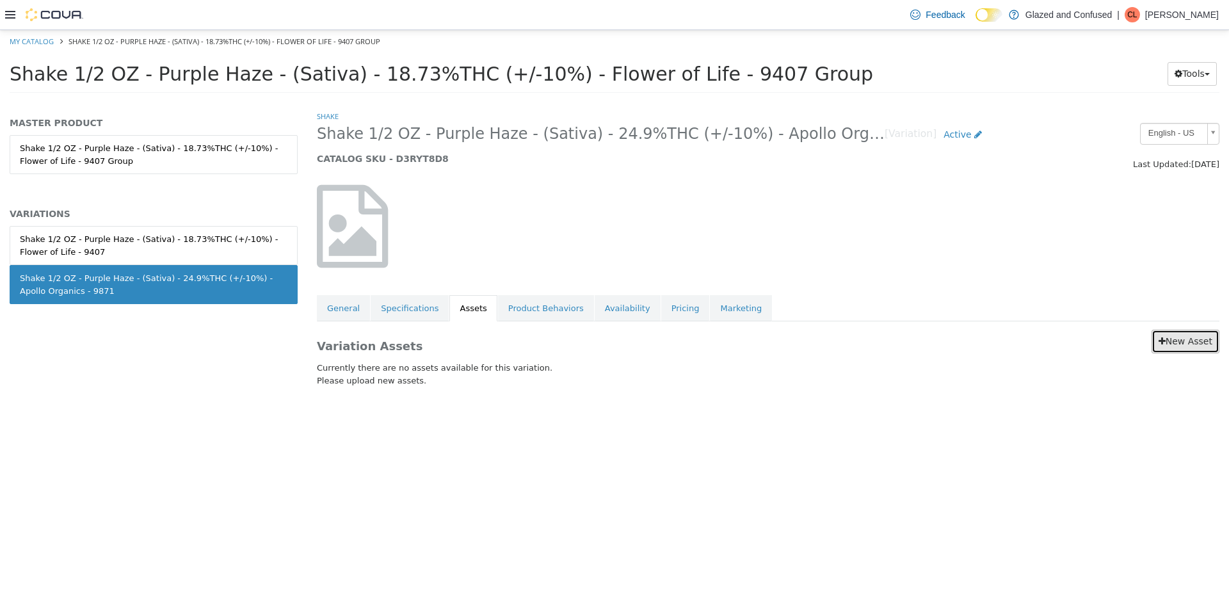
click at [1201, 346] on link "New Asset" at bounding box center [1186, 342] width 68 height 24
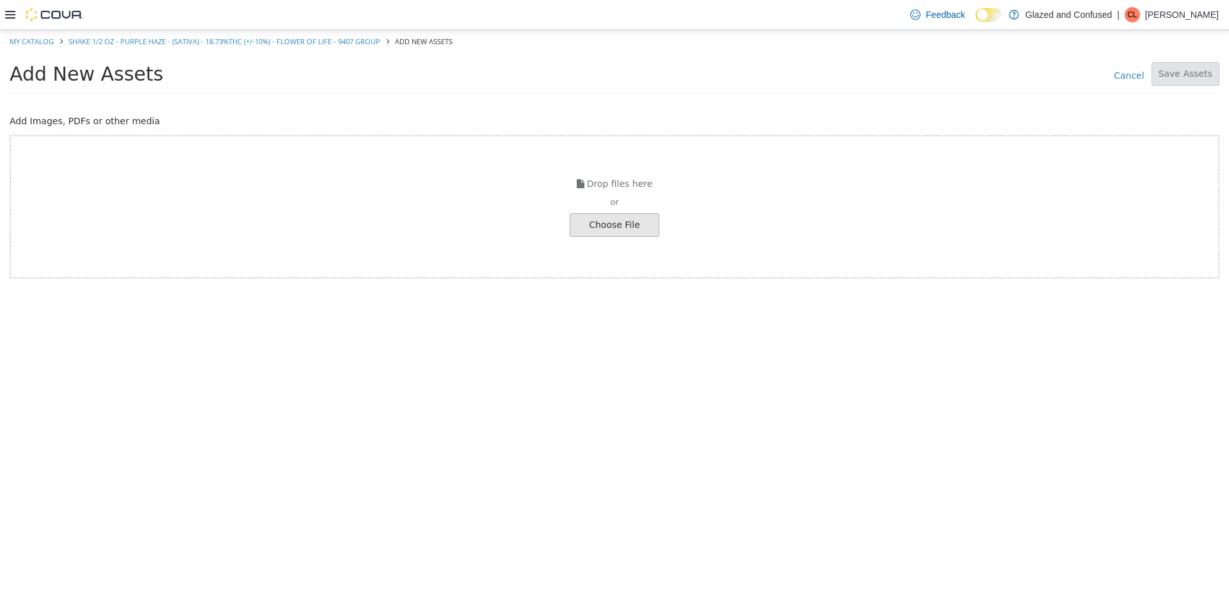
click at [638, 236] on div "Choose File" at bounding box center [615, 225] width 90 height 24
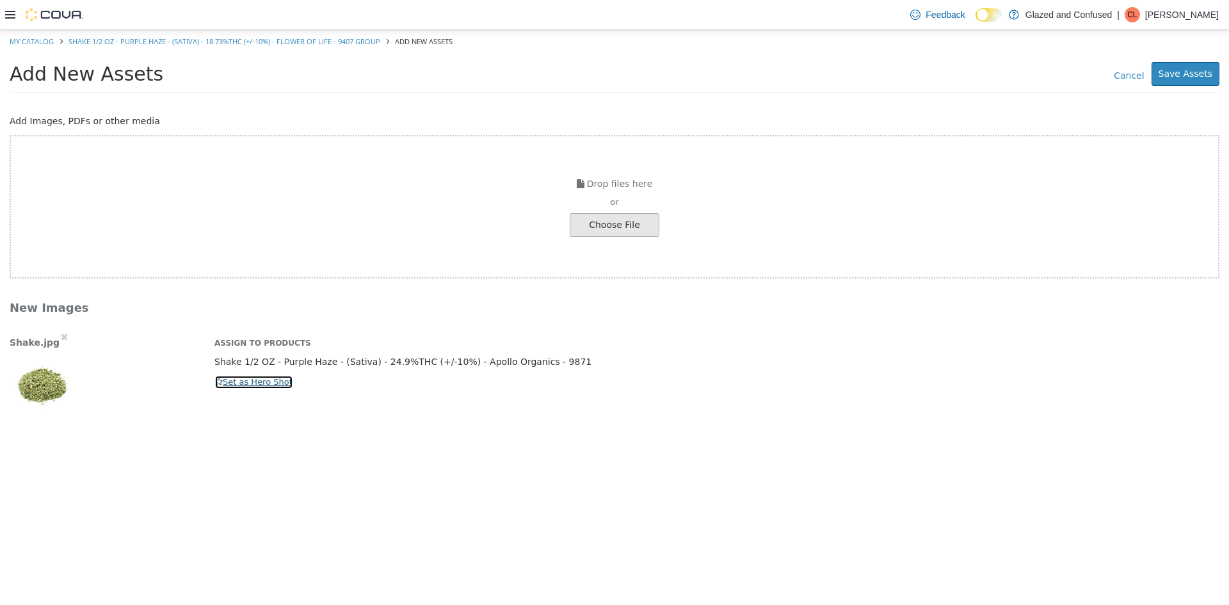
click at [277, 375] on button "Set as Hero Shot" at bounding box center [253, 382] width 79 height 14
click at [1184, 70] on button "Save Assets" at bounding box center [1186, 74] width 68 height 24
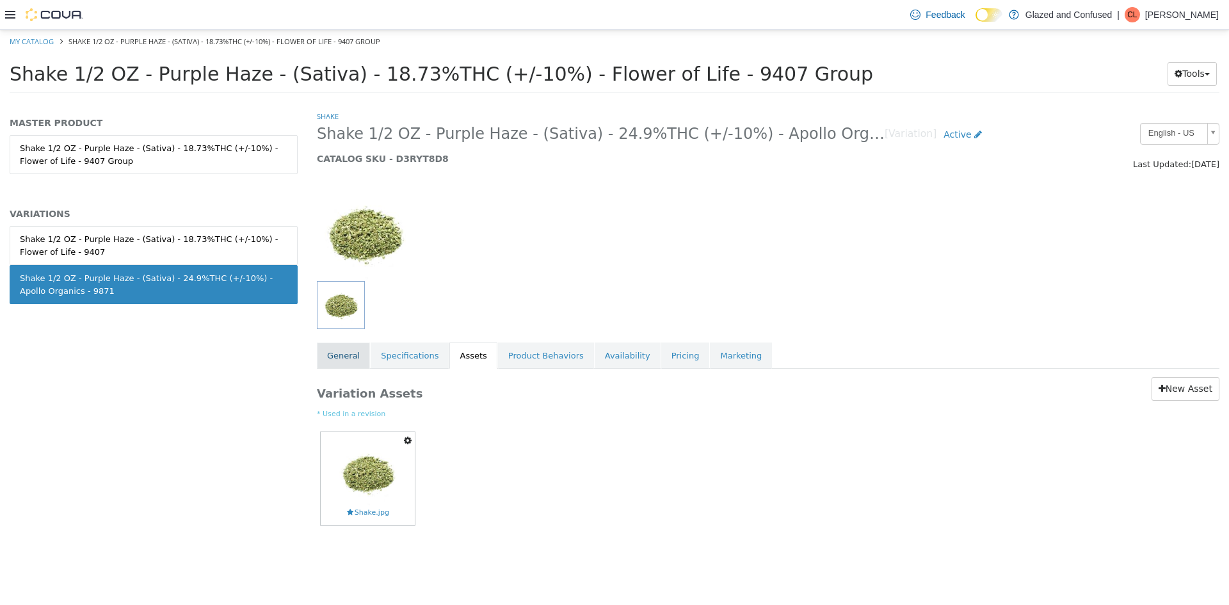
click at [353, 364] on link "General" at bounding box center [343, 356] width 53 height 27
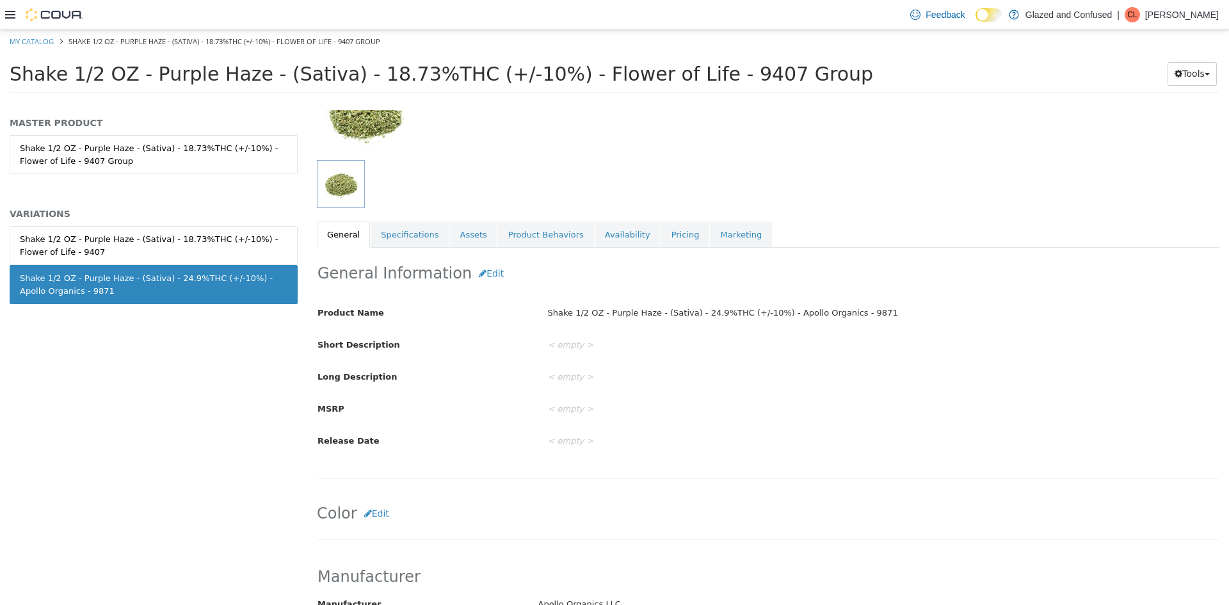
scroll to position [256, 0]
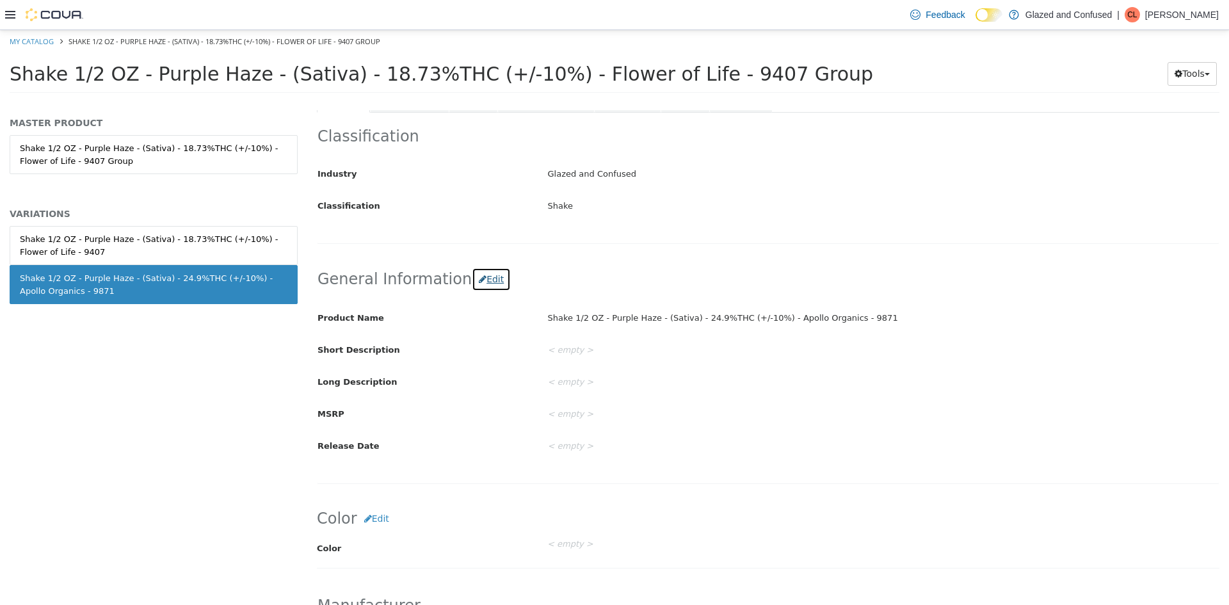
click at [483, 282] on button "Edit" at bounding box center [491, 280] width 39 height 24
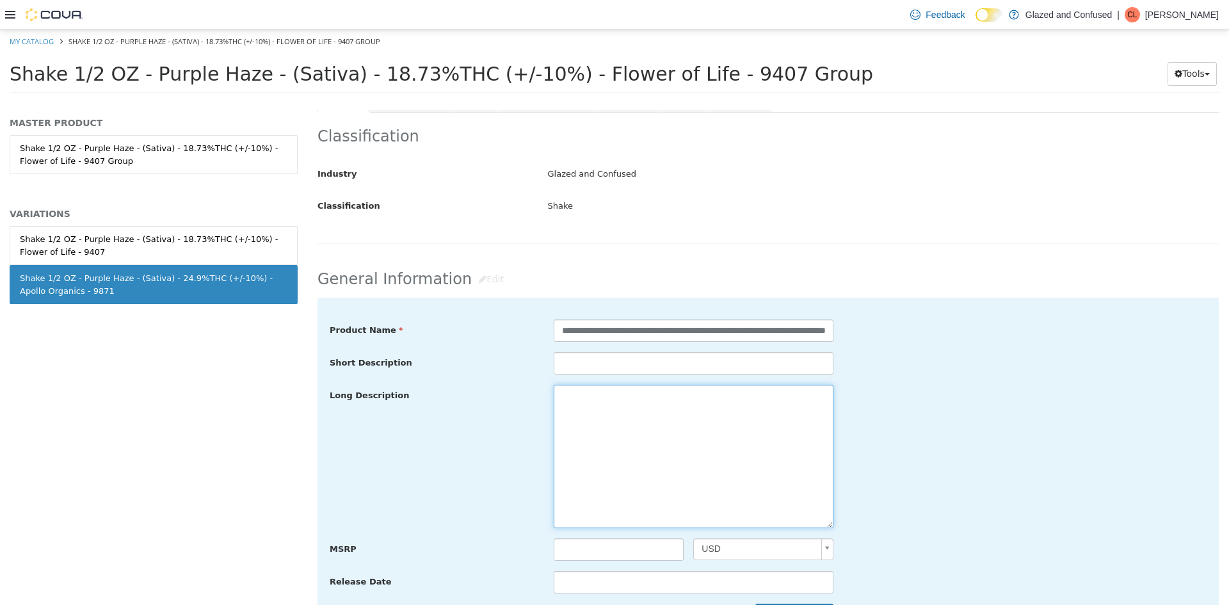
drag, startPoint x: 581, startPoint y: 398, endPoint x: 583, endPoint y: 405, distance: 7.3
paste textarea "**********"
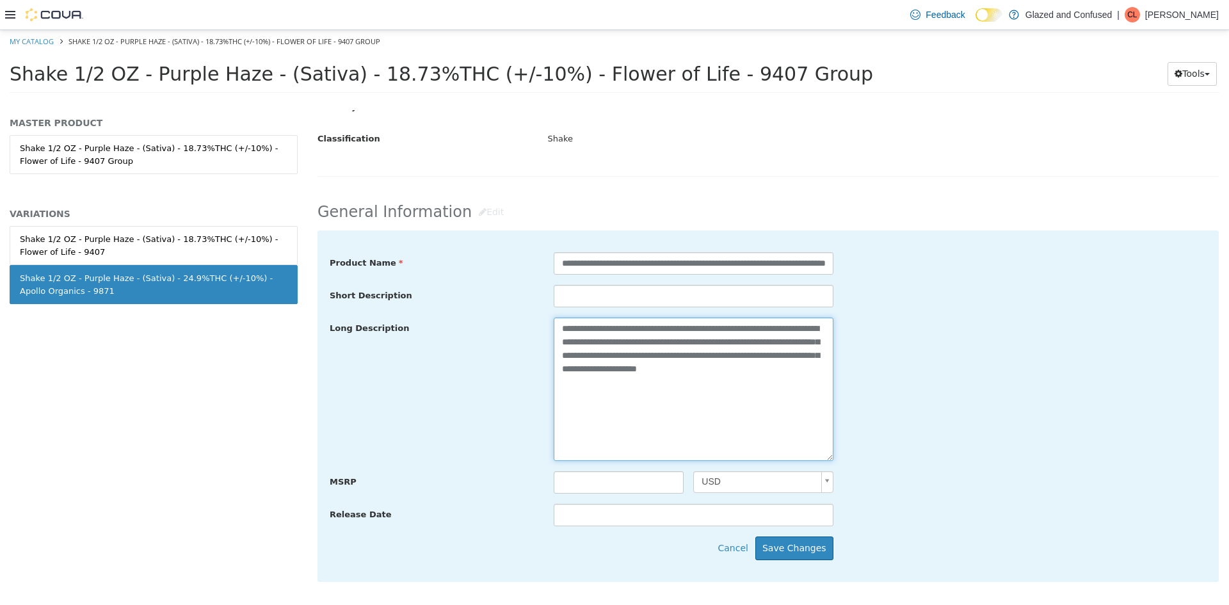
scroll to position [384, 0]
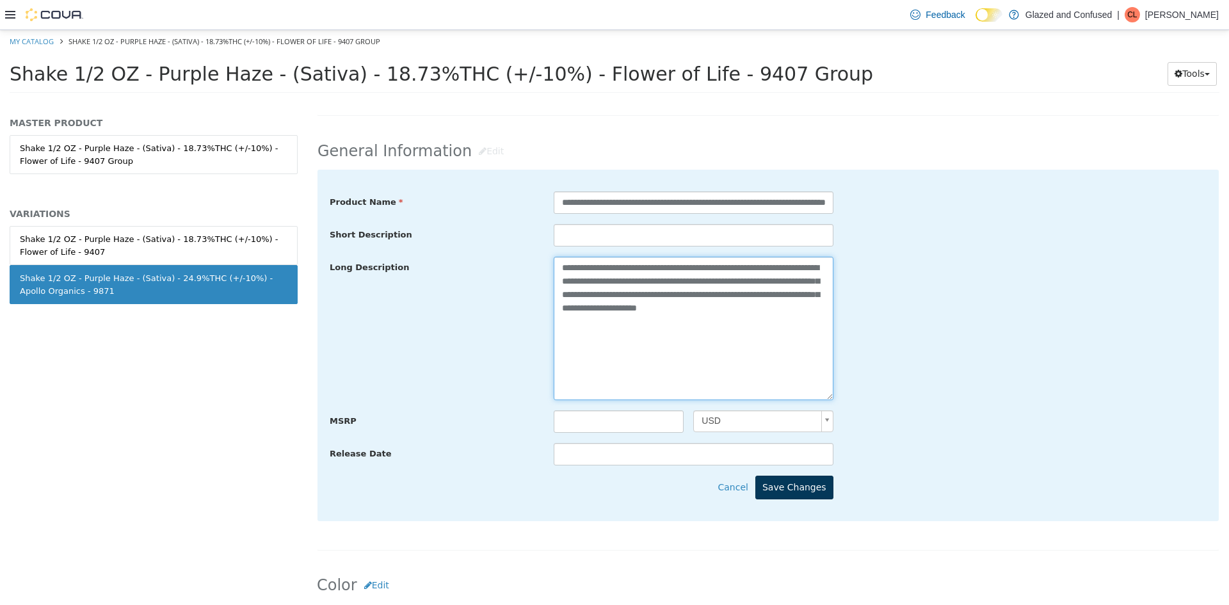
type textarea "**********"
click at [809, 485] on button "Save Changes" at bounding box center [795, 488] width 78 height 24
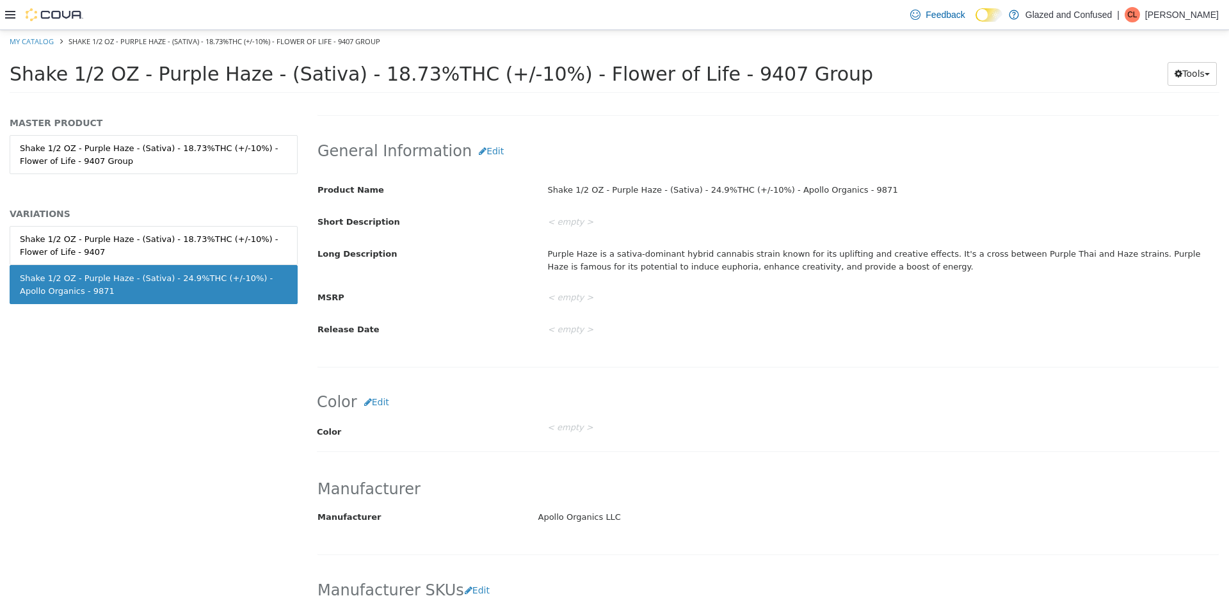
click at [486, 166] on div "General Information Edit Product Name Shake 1/2 OZ - Purple Haze - (Sativa) - 2…" at bounding box center [768, 246] width 903 height 243
click at [474, 164] on div "General Information Edit Product Name Shake 1/2 OZ - Purple Haze - (Sativa) - 2…" at bounding box center [768, 246] width 903 height 243
click at [472, 163] on button "Edit" at bounding box center [491, 152] width 39 height 24
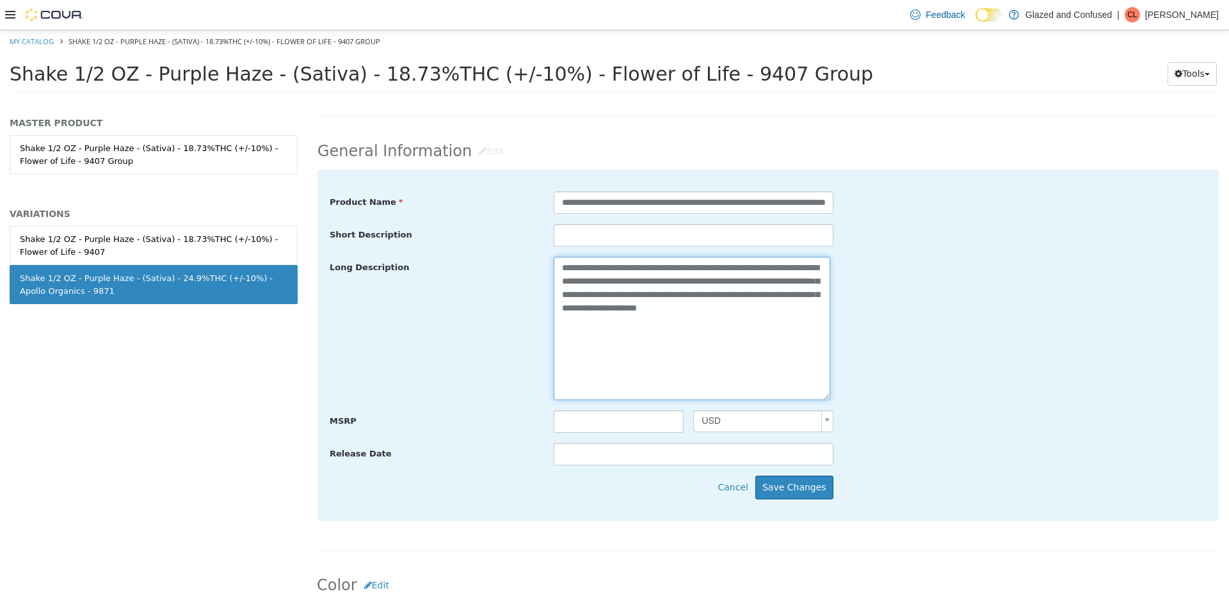
drag, startPoint x: 716, startPoint y: 269, endPoint x: 651, endPoint y: 269, distance: 65.3
click at [651, 269] on textarea "**********" at bounding box center [692, 328] width 277 height 143
type textarea "**********"
click at [779, 492] on button "Save Changes" at bounding box center [795, 488] width 78 height 24
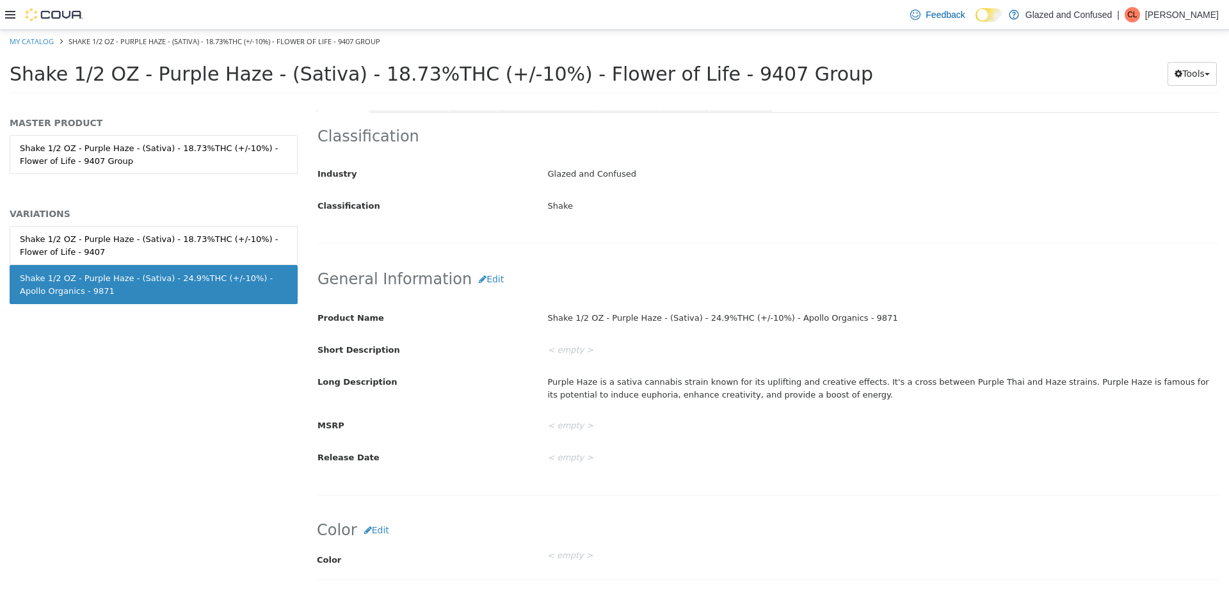
scroll to position [0, 0]
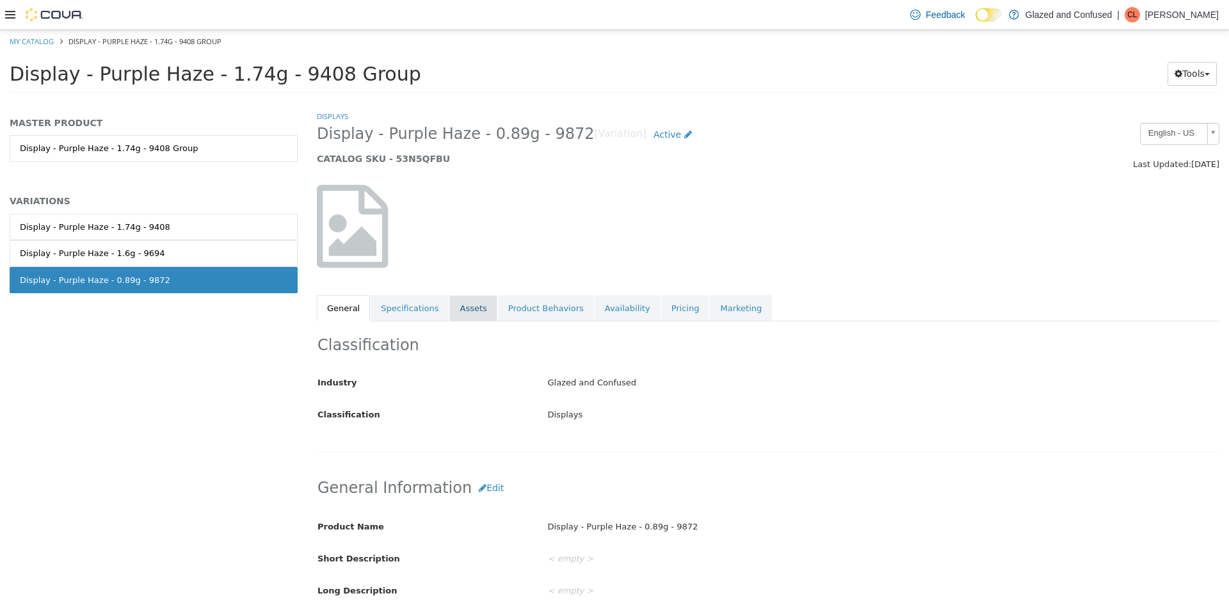
drag, startPoint x: 458, startPoint y: 316, endPoint x: 473, endPoint y: 298, distance: 23.2
click at [458, 316] on link "Assets" at bounding box center [472, 308] width 47 height 27
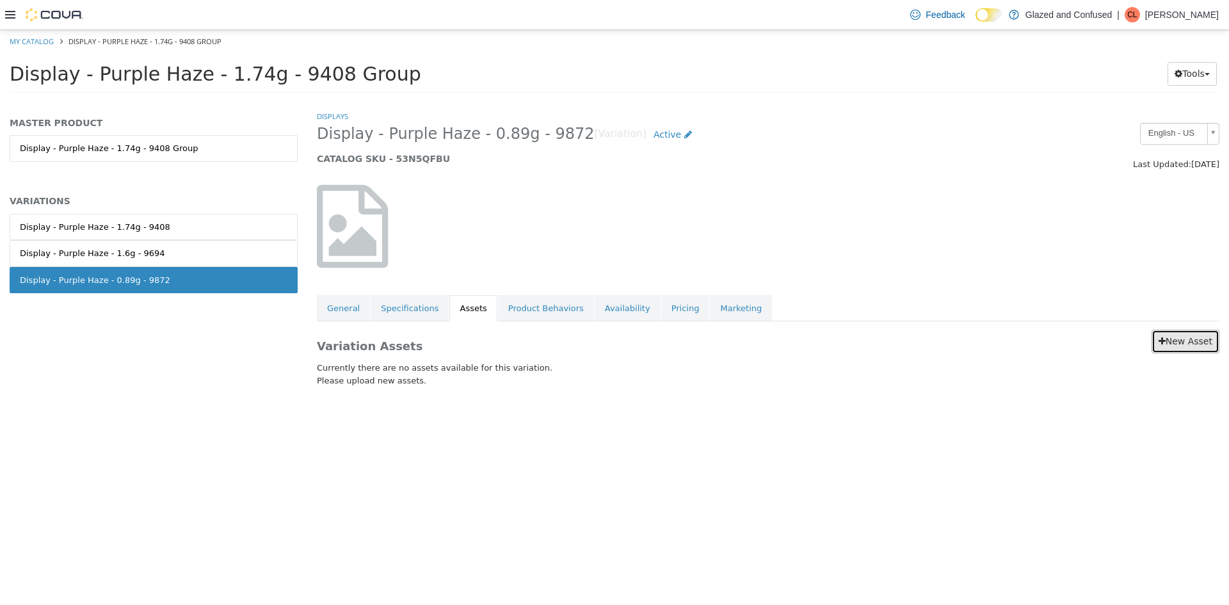
click at [1172, 347] on link "New Asset" at bounding box center [1186, 342] width 68 height 24
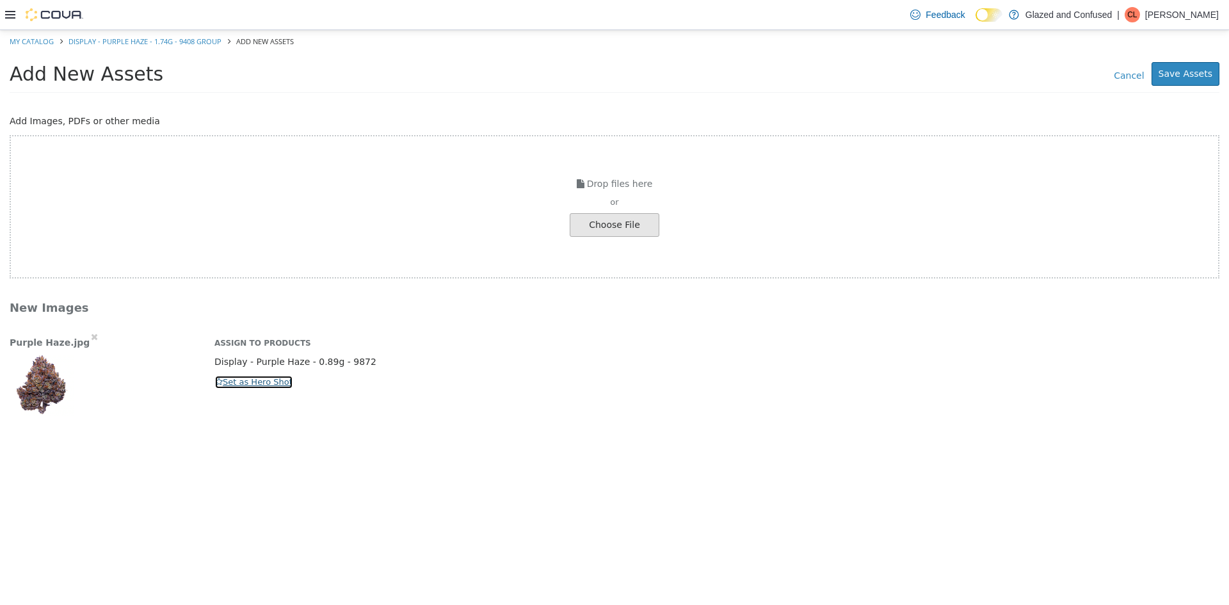
click at [264, 385] on button "Set as Hero Shot" at bounding box center [253, 382] width 79 height 14
click at [1169, 77] on button "Save Assets" at bounding box center [1186, 74] width 68 height 24
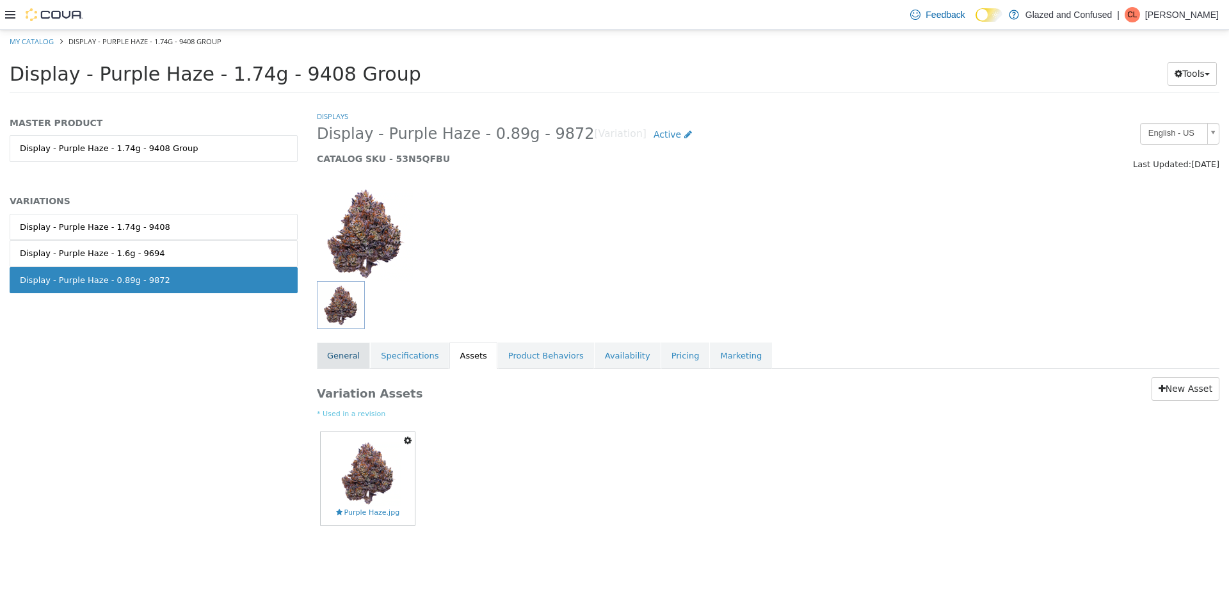
click at [350, 356] on link "General" at bounding box center [343, 356] width 53 height 27
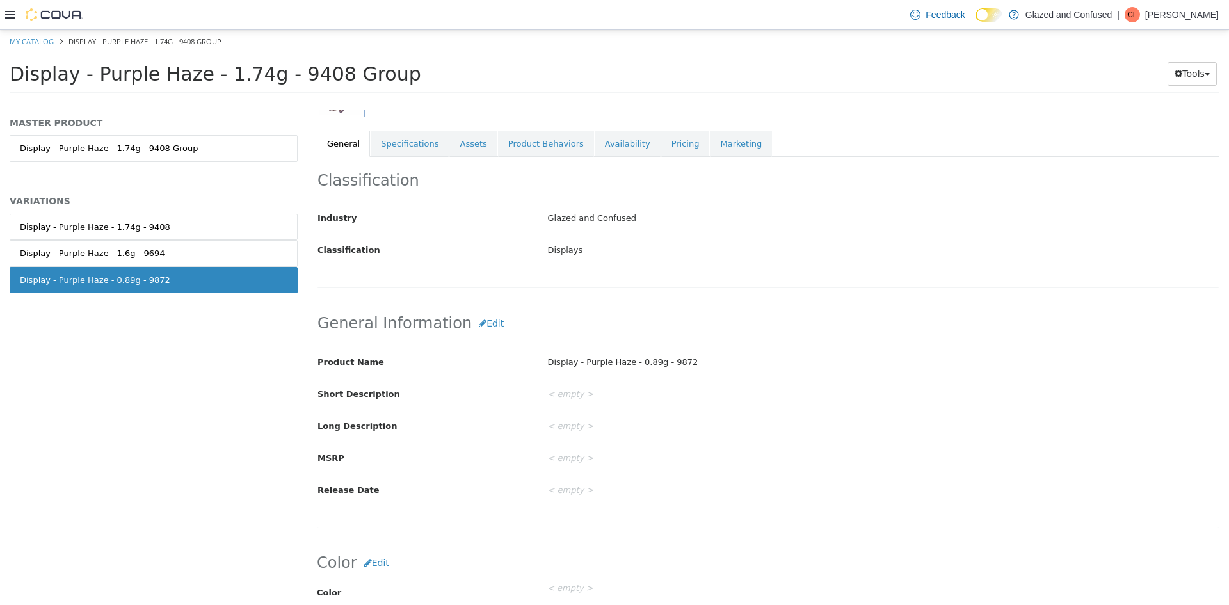
scroll to position [128, 0]
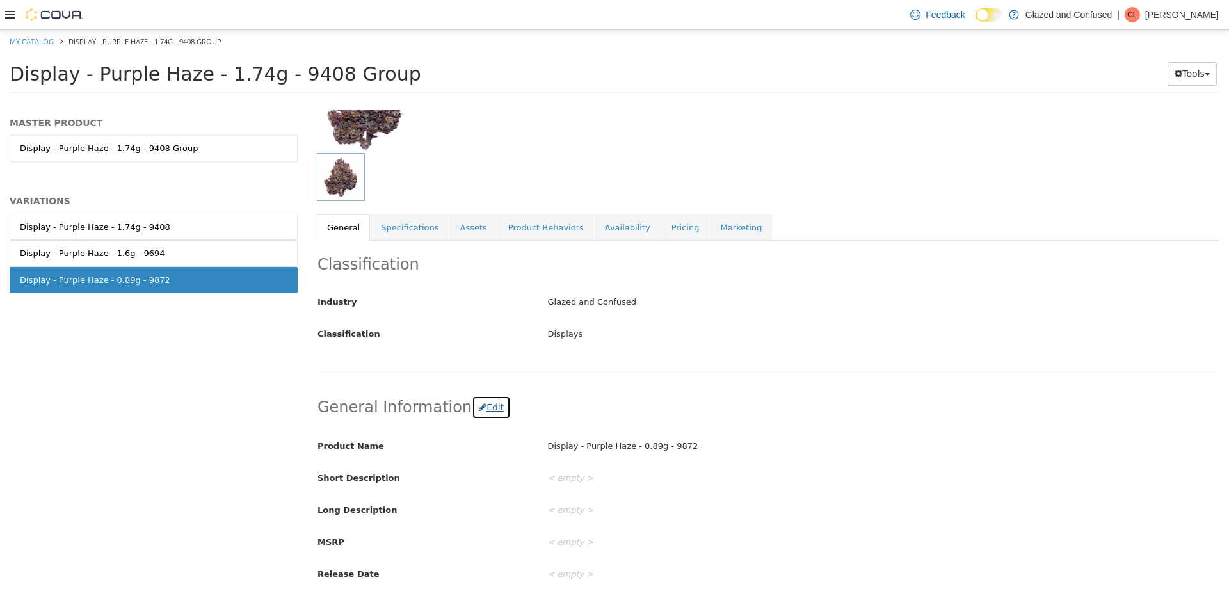
click at [475, 412] on button "Edit" at bounding box center [491, 408] width 39 height 24
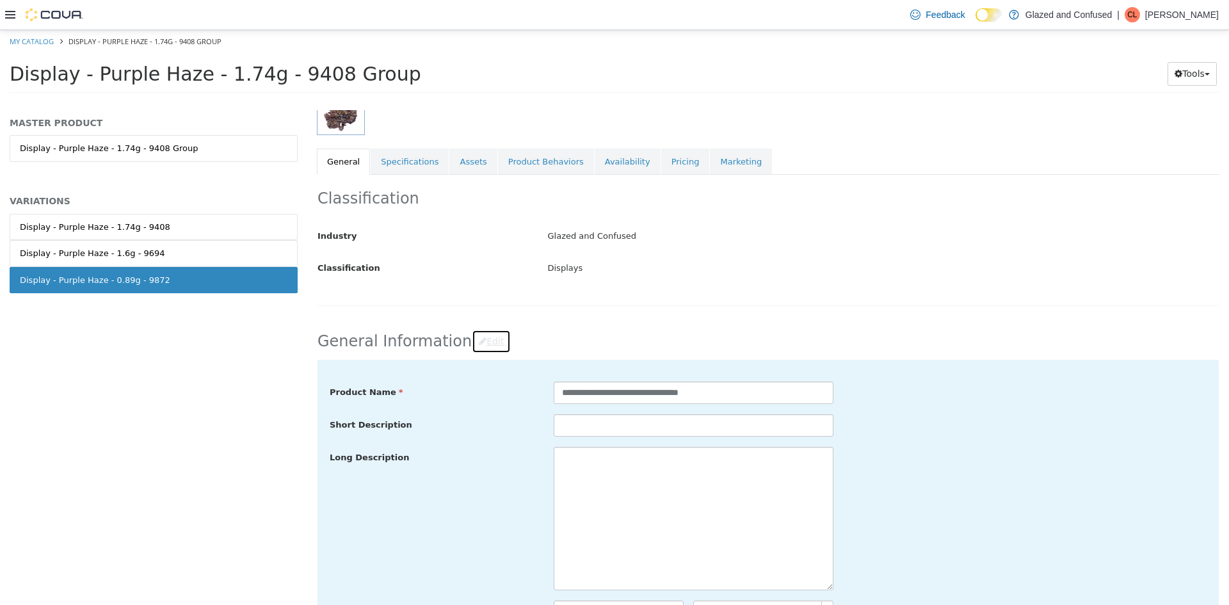
scroll to position [256, 0]
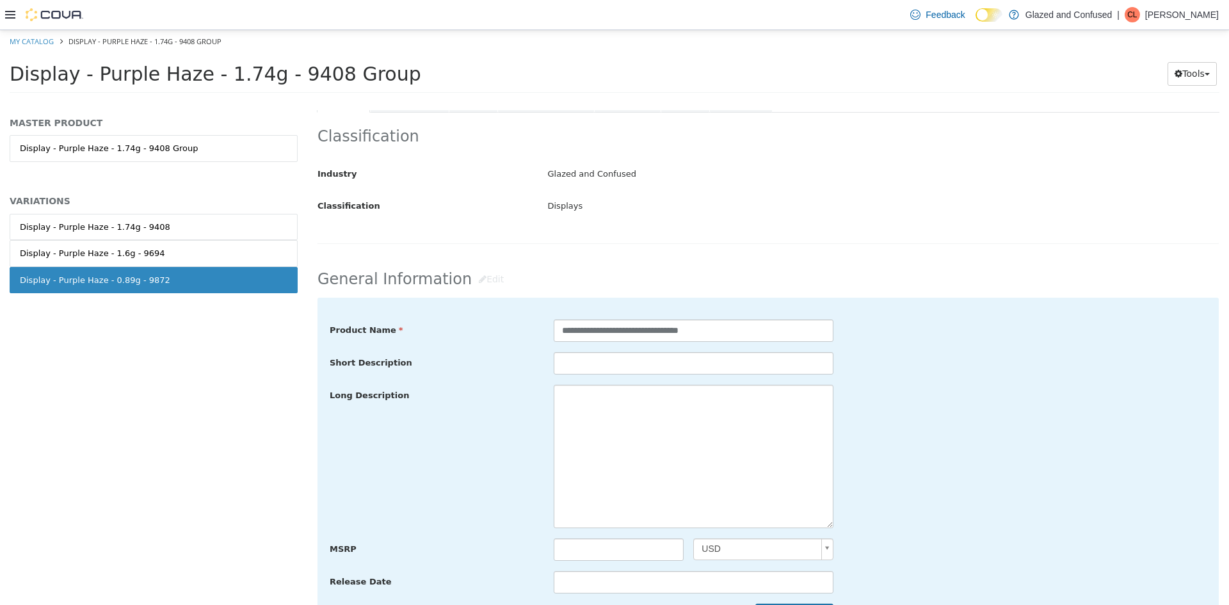
drag, startPoint x: 594, startPoint y: 404, endPoint x: 506, endPoint y: 270, distance: 160.9
click at [502, 270] on h2 "General Information Edit" at bounding box center [768, 280] width 901 height 24
drag, startPoint x: 598, startPoint y: 441, endPoint x: 498, endPoint y: 248, distance: 217.6
click at [512, 250] on div "Classification Industry Glazed and Confused Classification Displays Cancel Save…" at bounding box center [768, 183] width 903 height 141
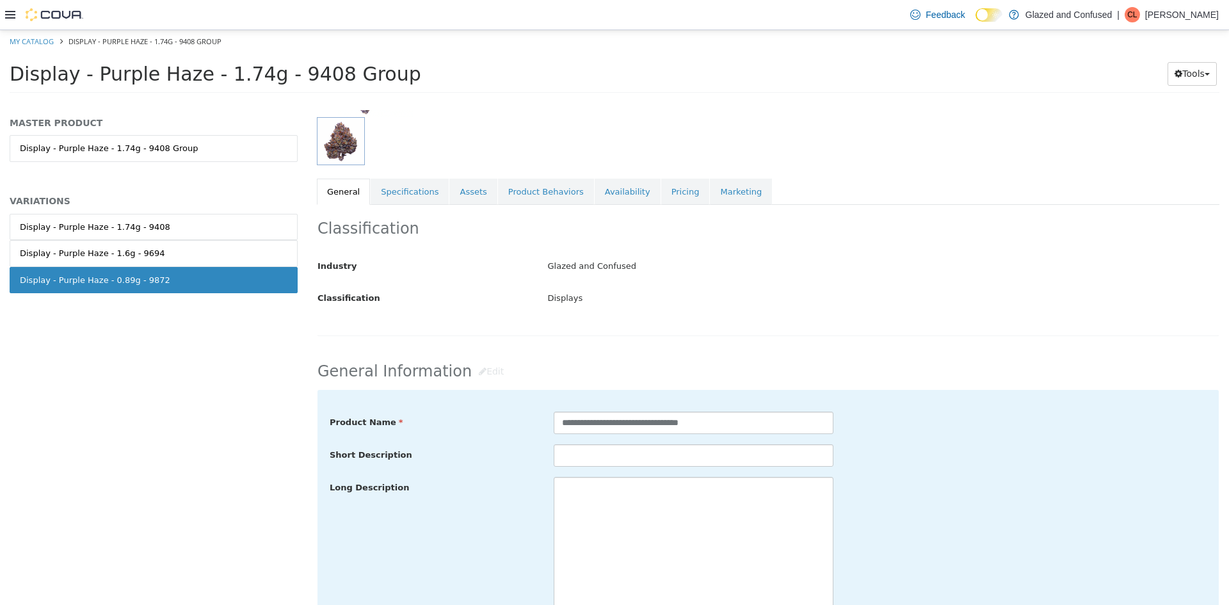
scroll to position [64, 0]
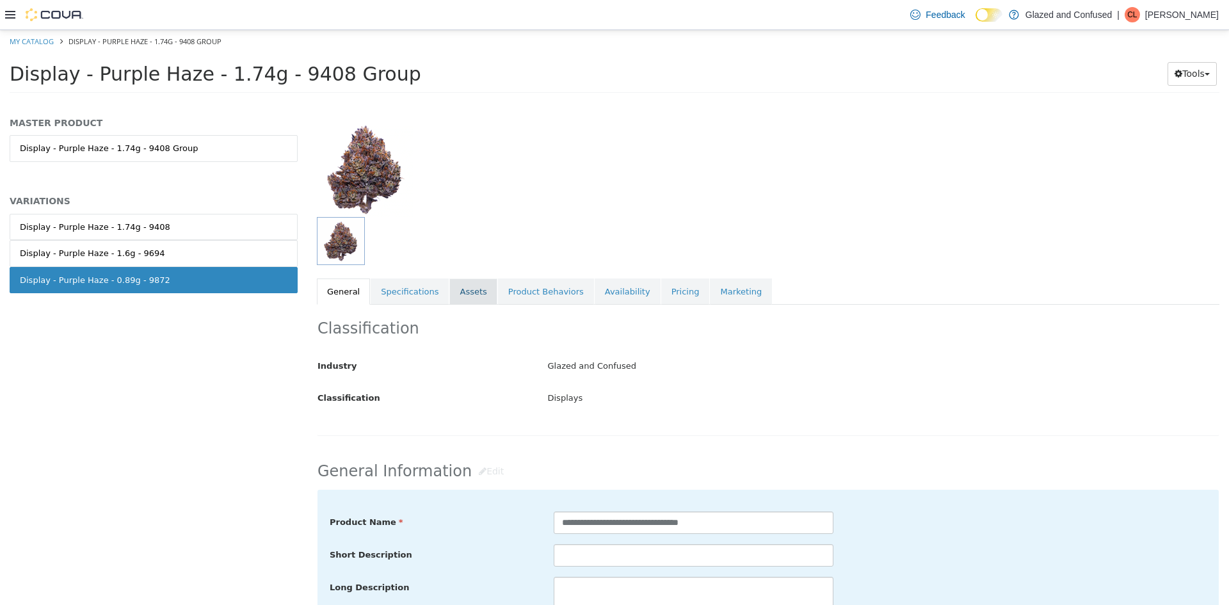
click at [458, 288] on link "Assets" at bounding box center [472, 292] width 47 height 27
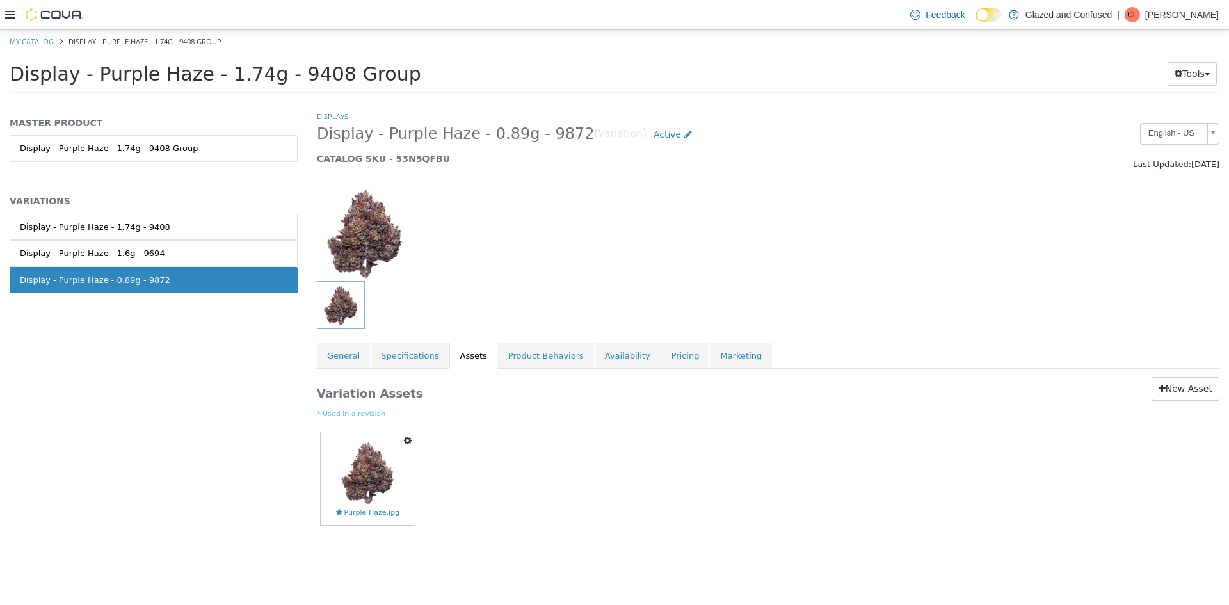
click at [408, 442] on icon "button" at bounding box center [408, 440] width 8 height 9
click at [370, 508] on link "Delete" at bounding box center [363, 514] width 101 height 17
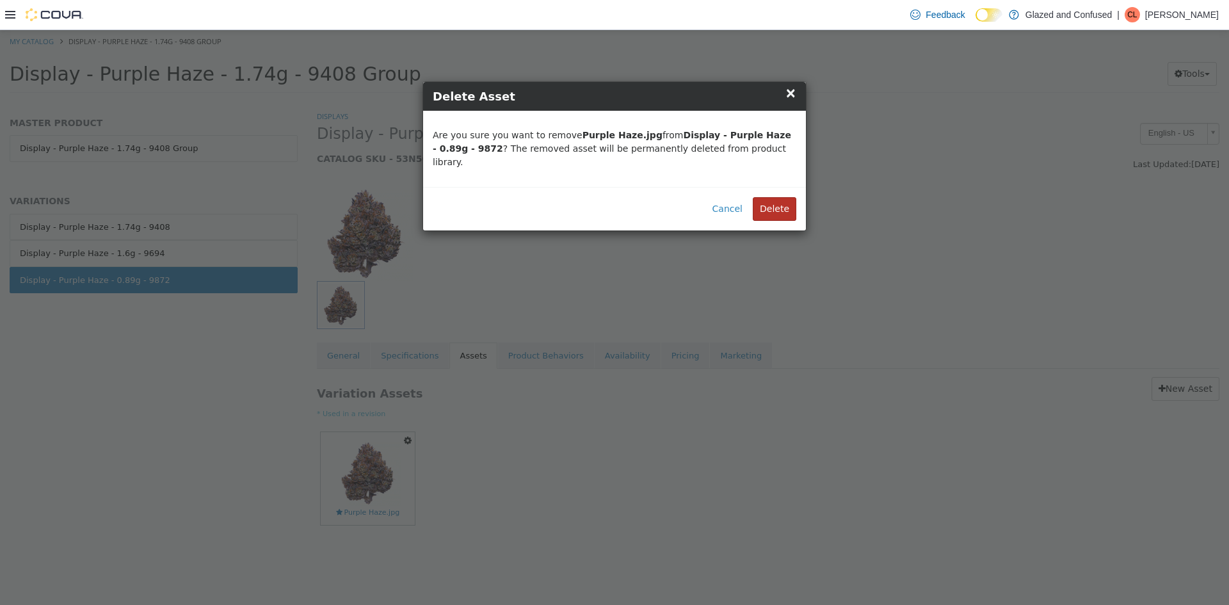
drag, startPoint x: 797, startPoint y: 199, endPoint x: 779, endPoint y: 188, distance: 21.9
click at [796, 199] on div "Cancel Delete" at bounding box center [614, 209] width 383 height 44
click at [785, 197] on button "Delete" at bounding box center [775, 209] width 44 height 24
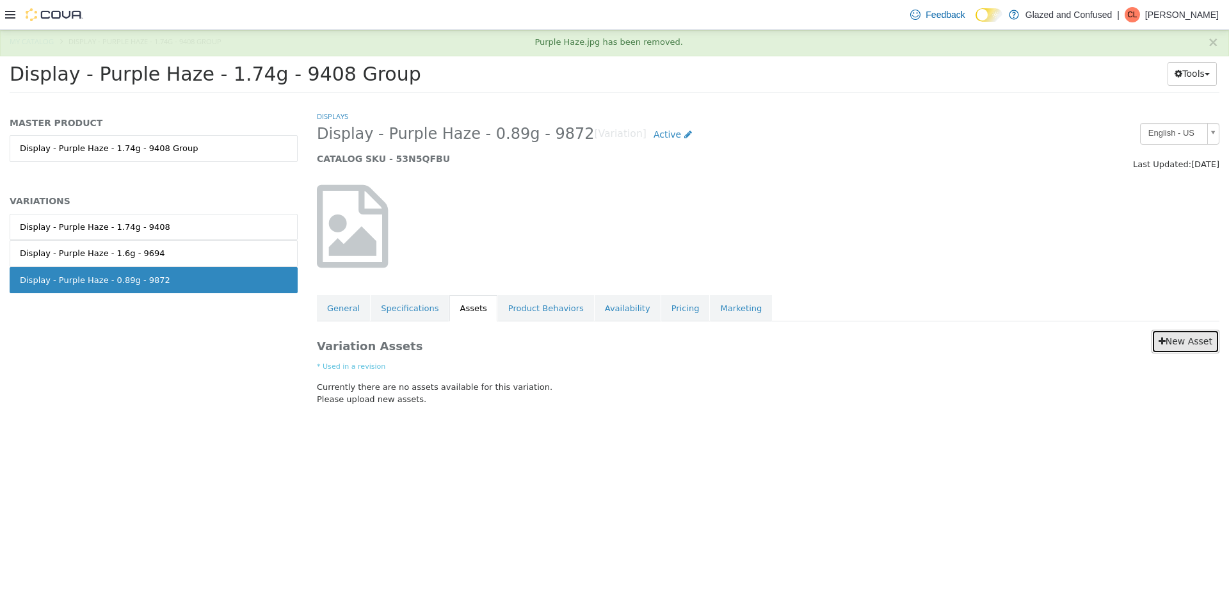
click at [1175, 346] on link "New Asset" at bounding box center [1186, 342] width 68 height 24
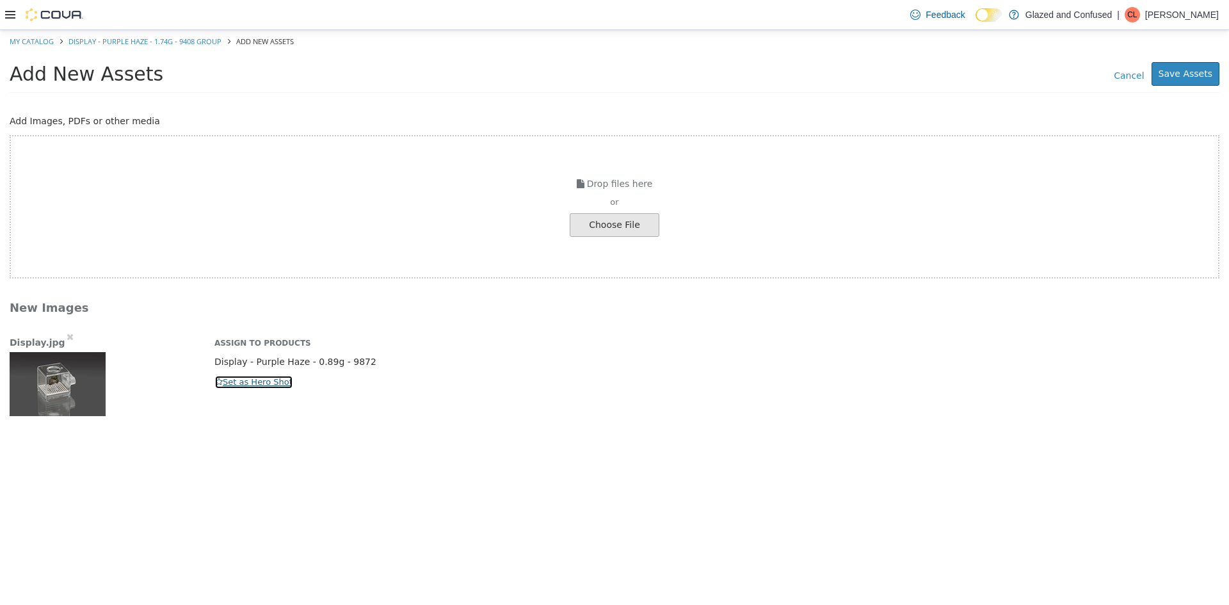
click at [268, 386] on button "Set as Hero Shot" at bounding box center [253, 382] width 79 height 14
click at [1188, 72] on button "Save Assets" at bounding box center [1186, 74] width 68 height 24
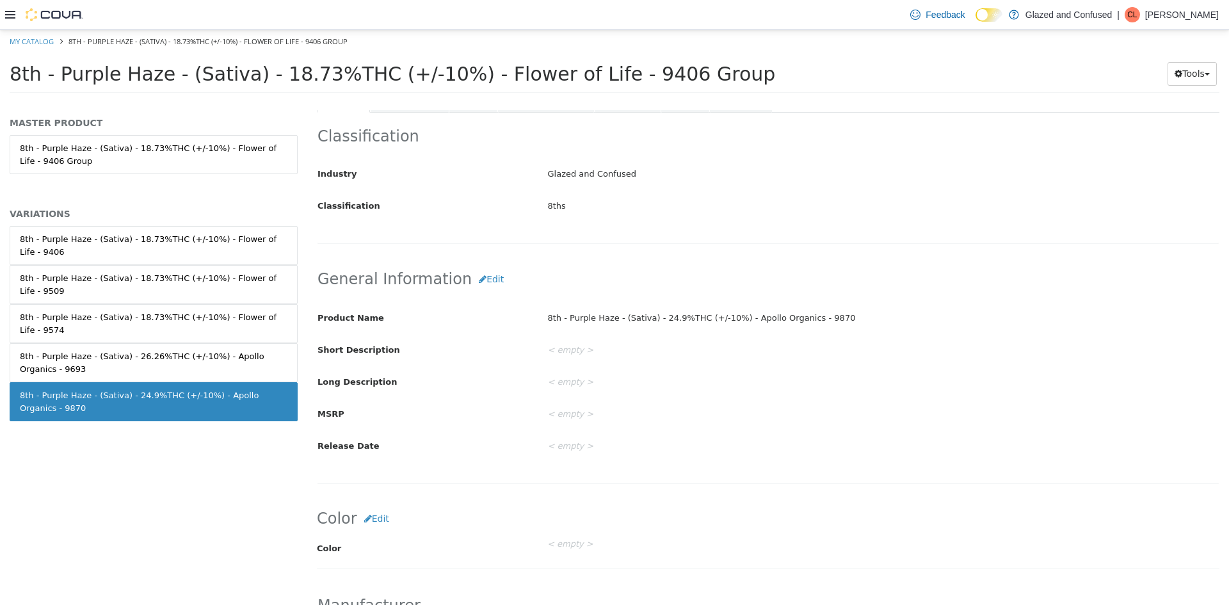
scroll to position [256, 0]
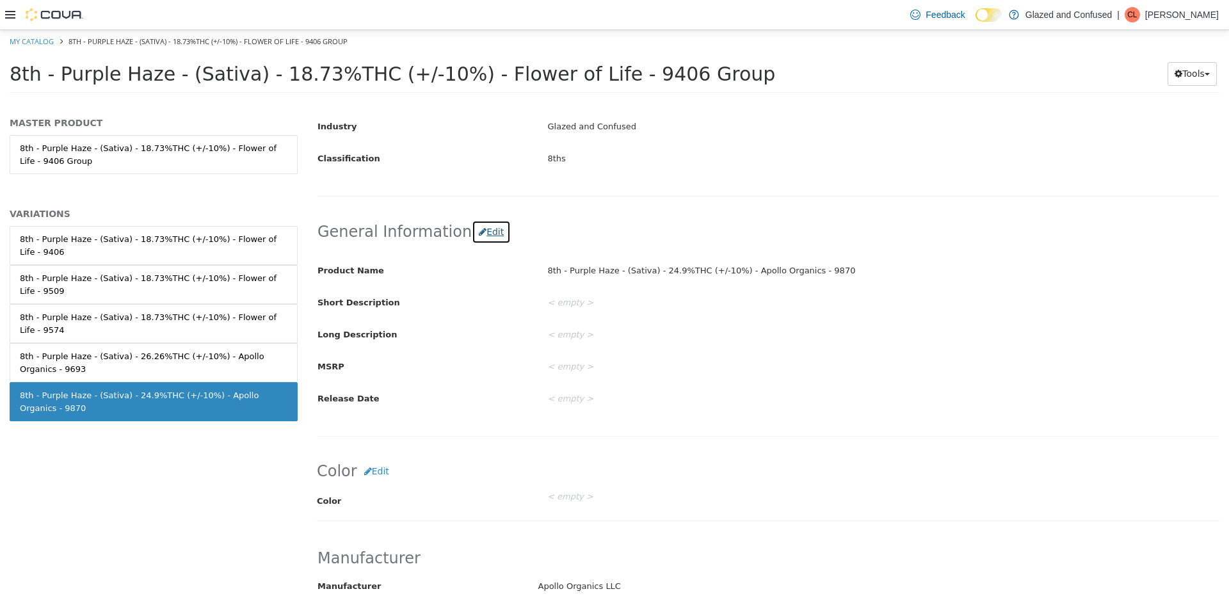
click at [476, 238] on button "Edit" at bounding box center [491, 232] width 39 height 24
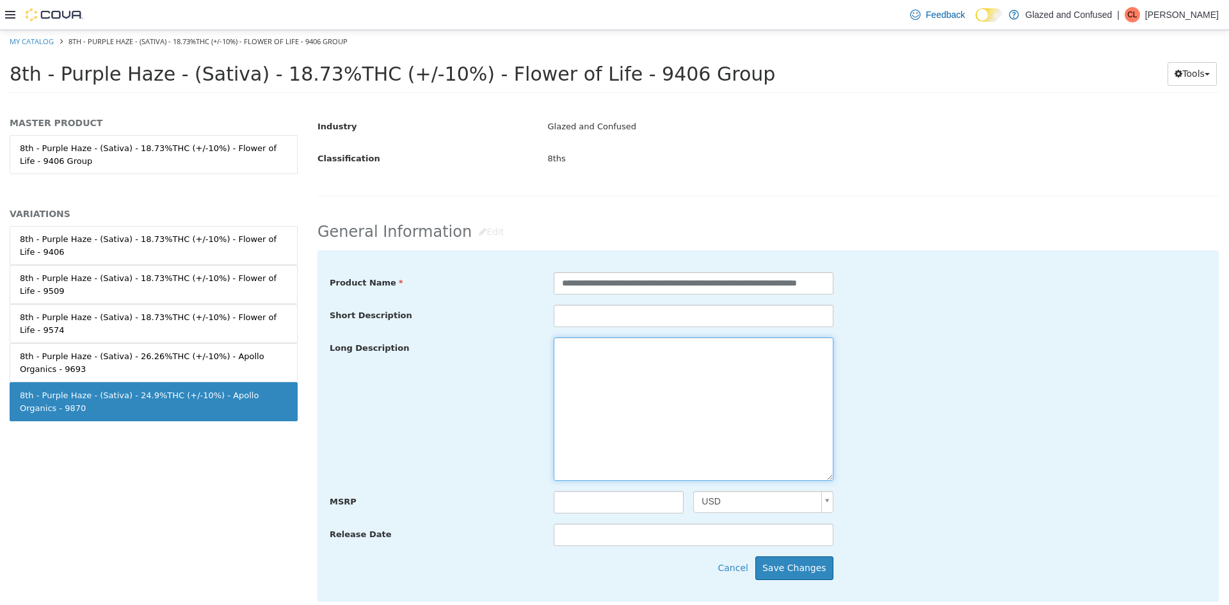
paste textarea "**********"
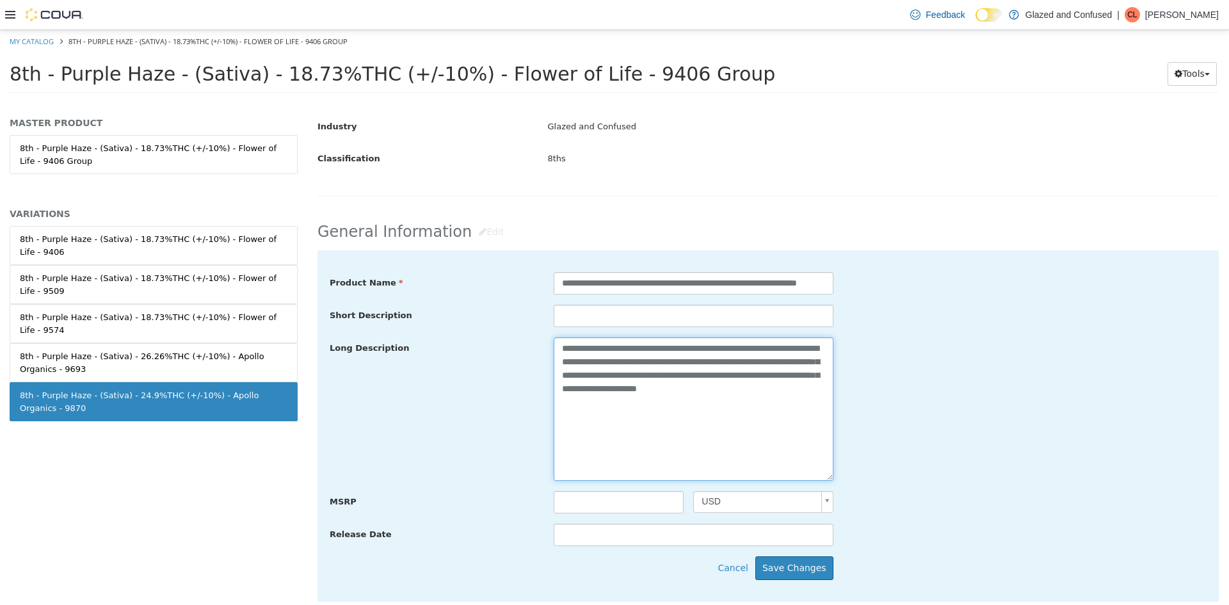
drag, startPoint x: 718, startPoint y: 350, endPoint x: 651, endPoint y: 350, distance: 67.2
click at [651, 350] on textarea "**********" at bounding box center [694, 408] width 280 height 143
type textarea "**********"
click at [807, 563] on button "Save Changes" at bounding box center [795, 568] width 78 height 24
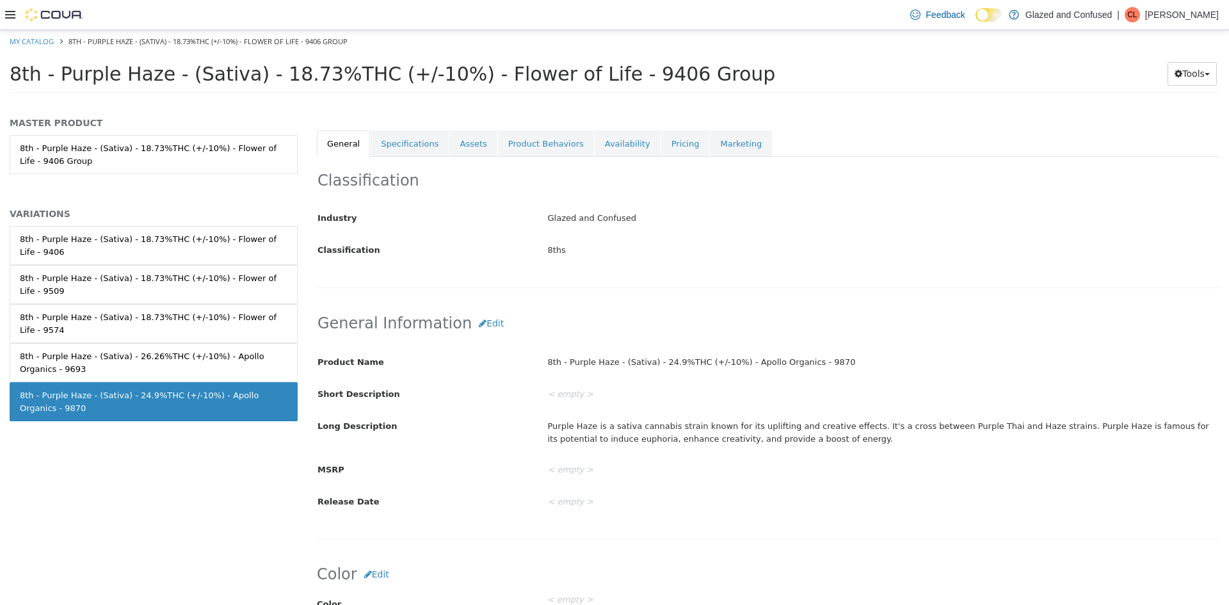
scroll to position [0, 0]
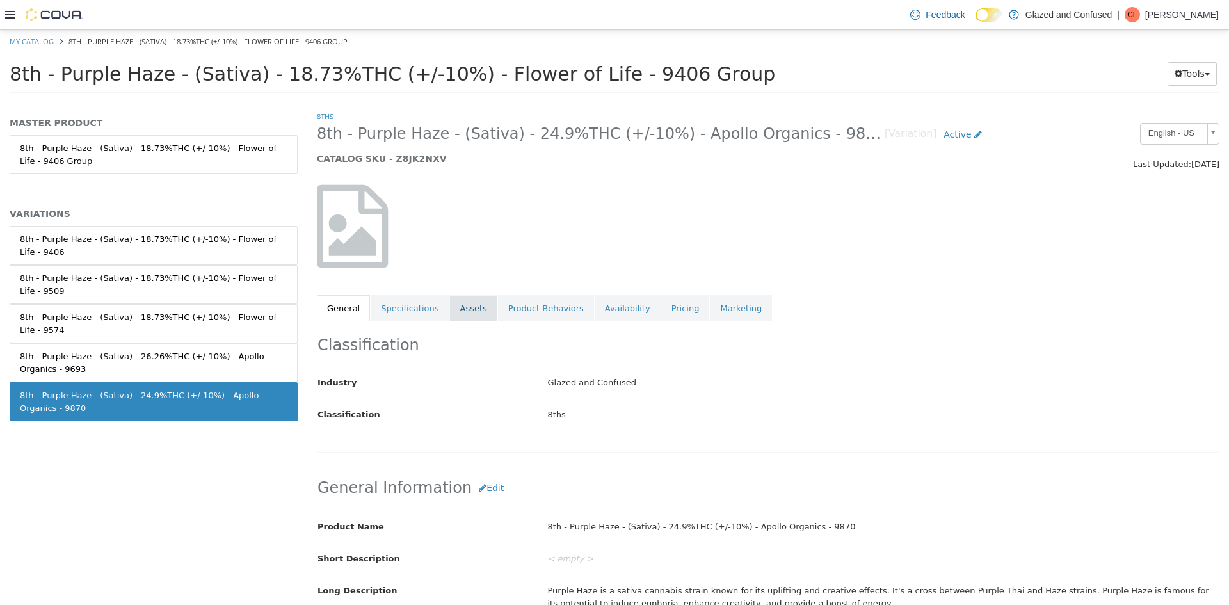
click at [471, 314] on link "Assets" at bounding box center [472, 308] width 47 height 27
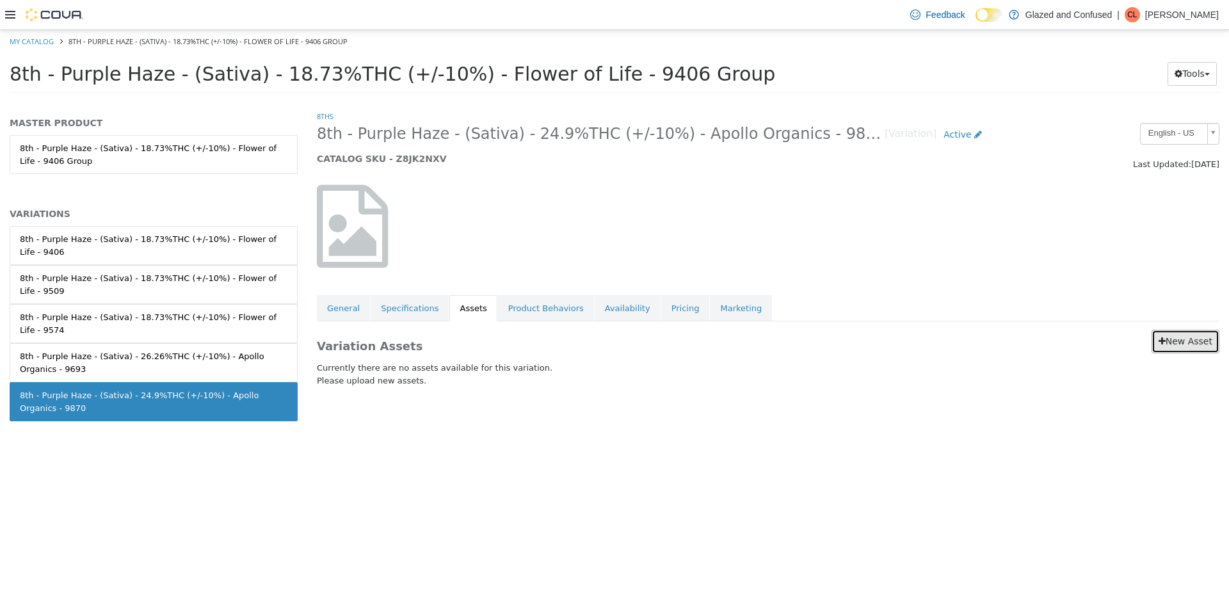
click at [1175, 344] on link "New Asset" at bounding box center [1186, 342] width 68 height 24
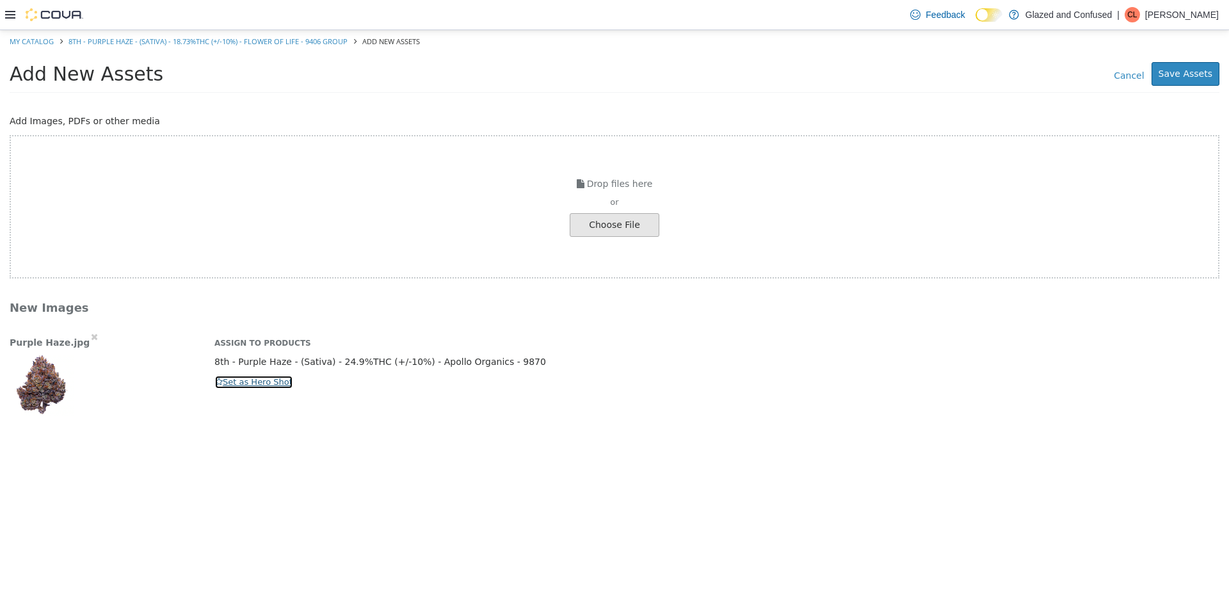
click at [239, 381] on button "Set as Hero Shot" at bounding box center [253, 382] width 79 height 14
click at [1169, 67] on button "Save Assets" at bounding box center [1186, 74] width 68 height 24
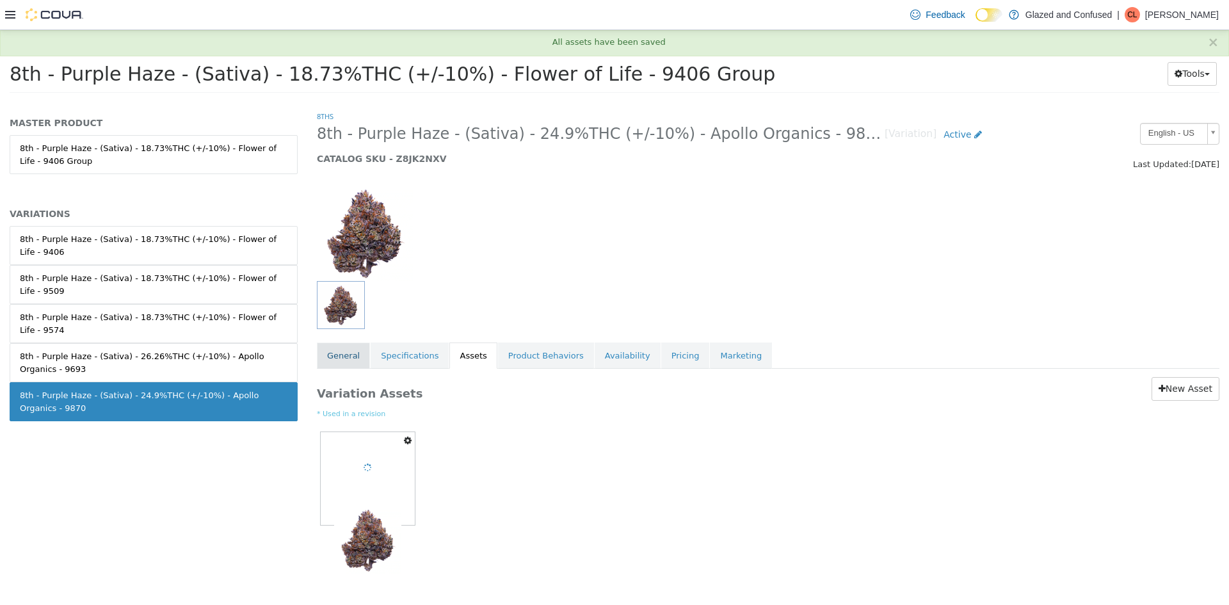
click at [337, 355] on link "General" at bounding box center [343, 356] width 53 height 27
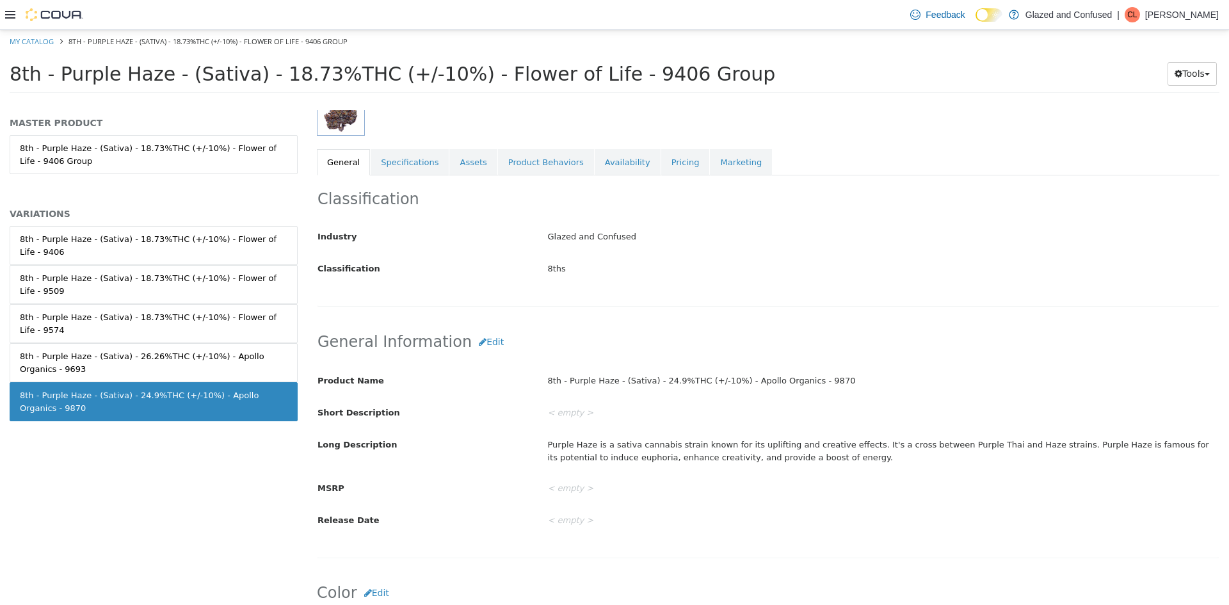
scroll to position [65, 0]
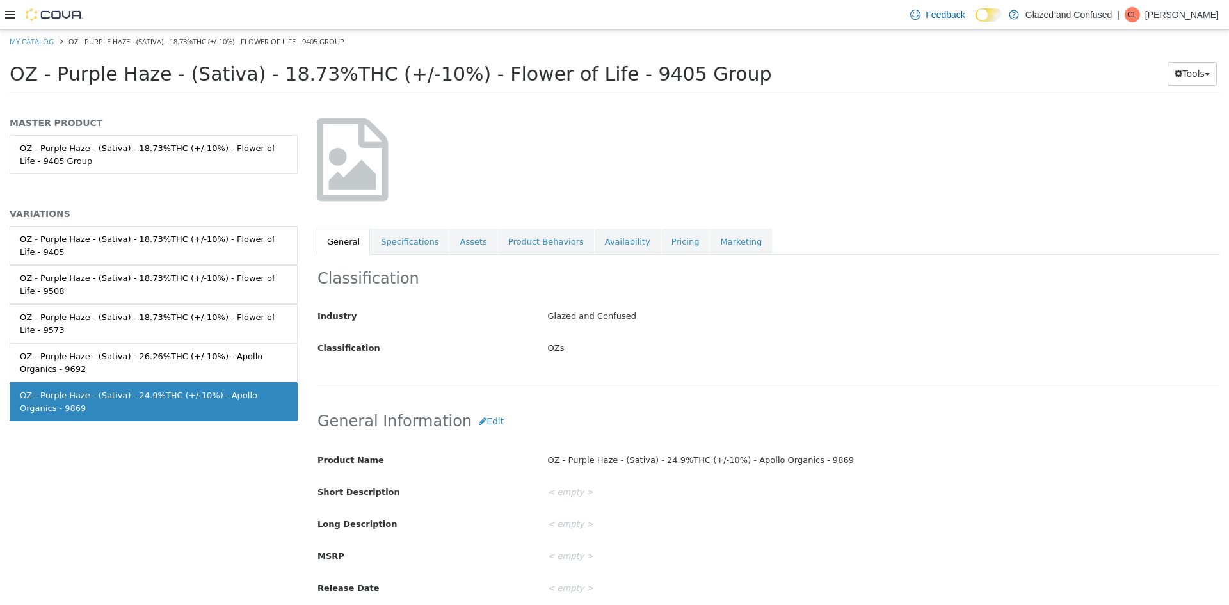
scroll to position [256, 0]
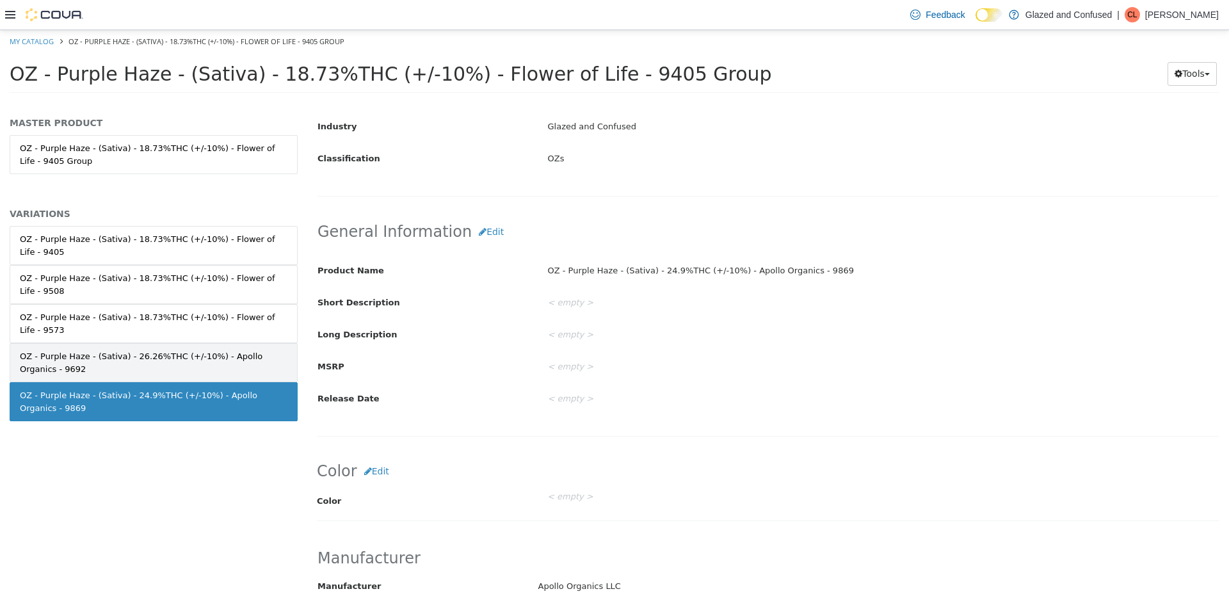
click at [230, 350] on div "OZ - Purple Haze - (Sativa) - 26.26%THC (+/-10%) - Apollo Organics - 9692" at bounding box center [154, 362] width 268 height 25
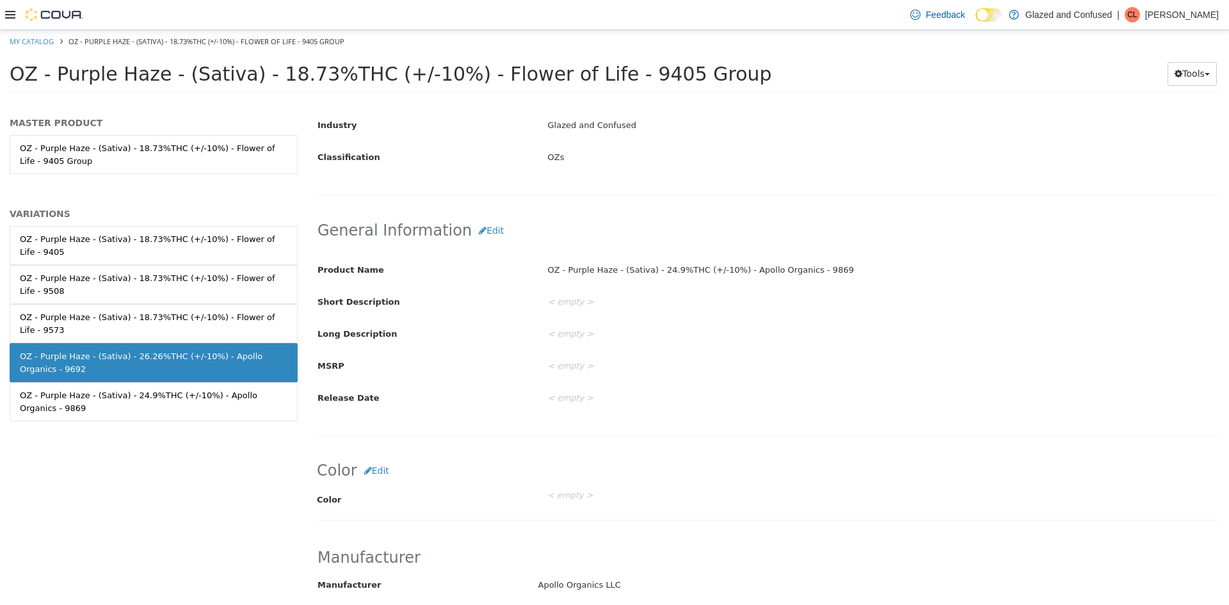
scroll to position [255, 0]
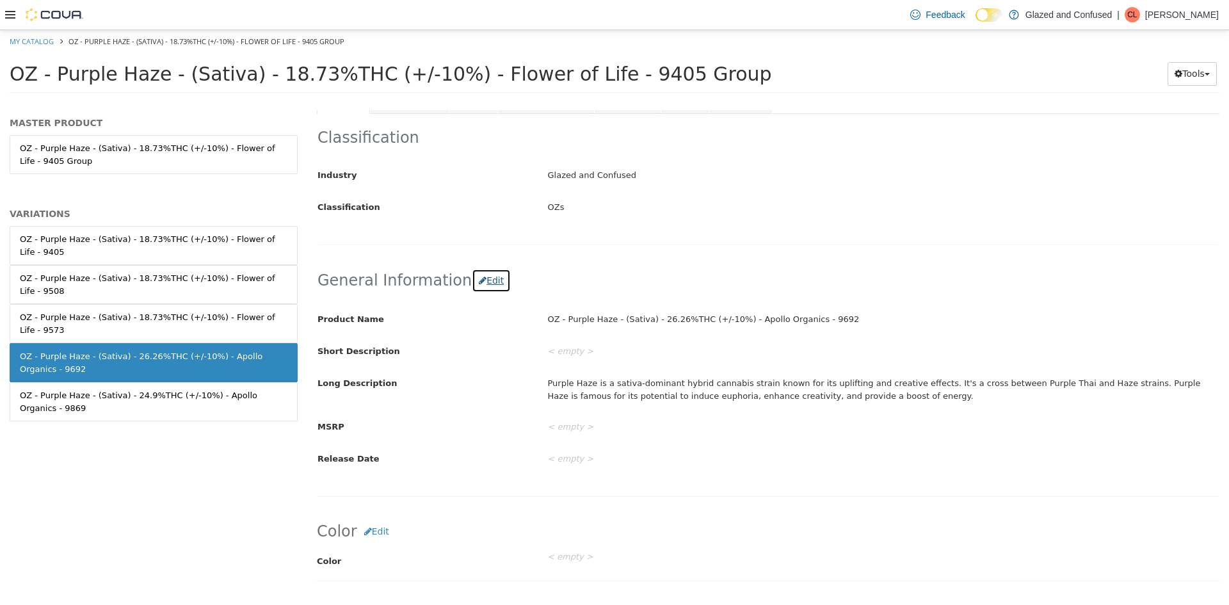
drag, startPoint x: 471, startPoint y: 281, endPoint x: 479, endPoint y: 292, distance: 13.7
click at [472, 280] on button "Edit" at bounding box center [491, 281] width 39 height 24
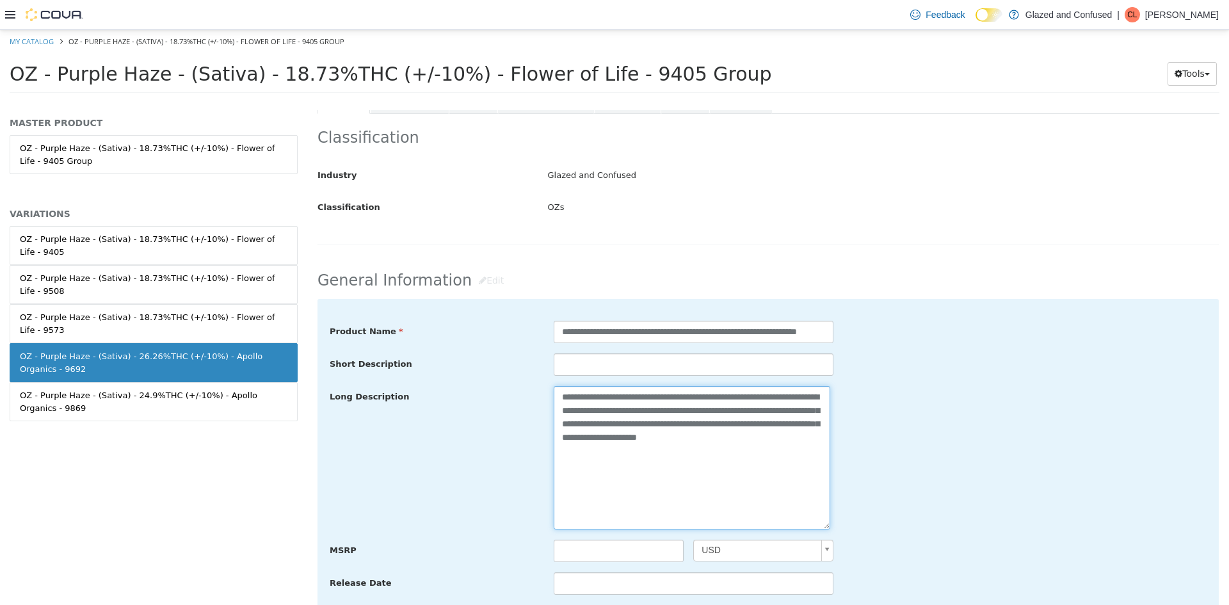
click at [627, 394] on textarea "**********" at bounding box center [692, 457] width 277 height 143
click at [704, 256] on div "**********" at bounding box center [768, 468] width 903 height 426
click at [266, 389] on div "OZ - Purple Haze - (Sativa) - 24.9%THC (+/-10%) - Apollo Organics - 9869" at bounding box center [154, 401] width 268 height 25
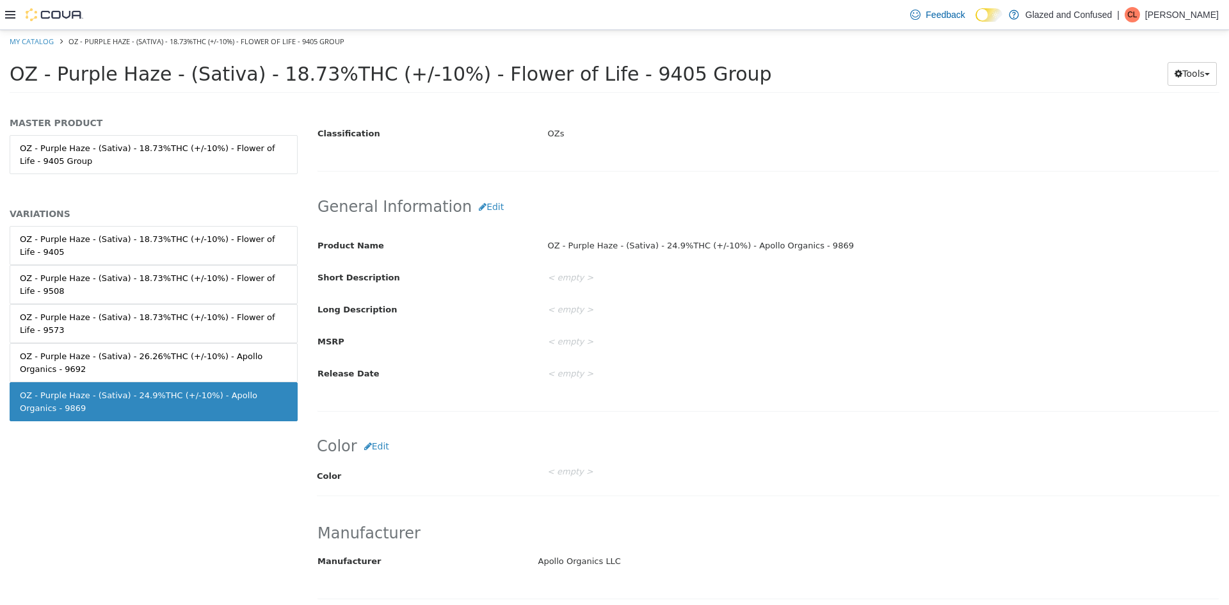
scroll to position [254, 0]
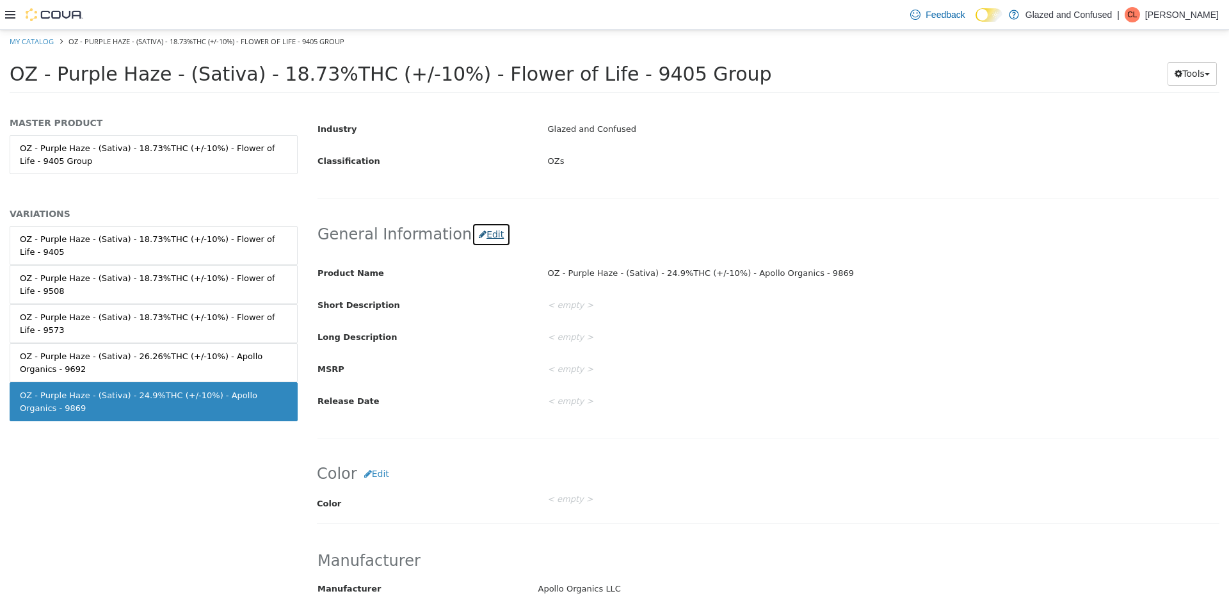
click at [472, 232] on button "Edit" at bounding box center [491, 235] width 39 height 24
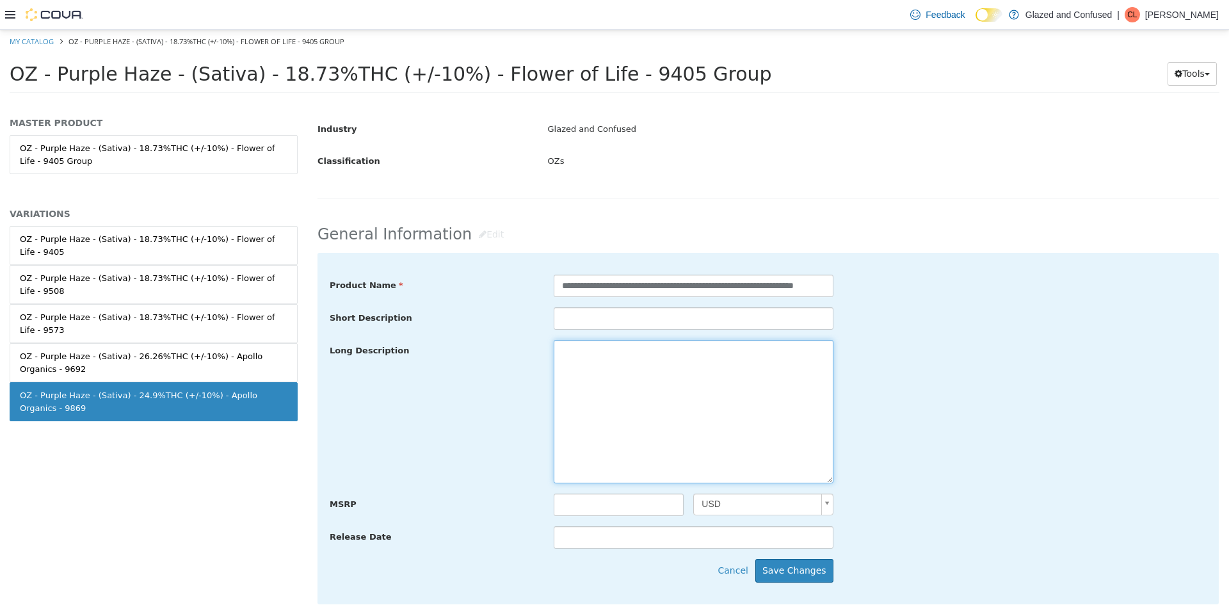
paste textarea "**********"
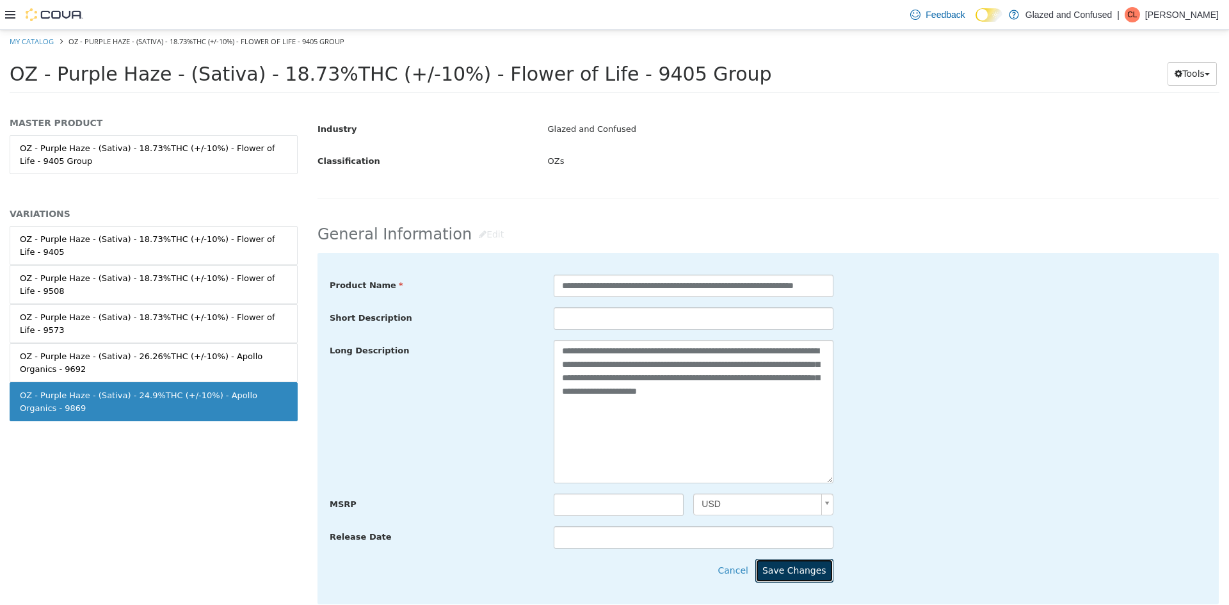
click at [788, 571] on button "Save Changes" at bounding box center [795, 571] width 78 height 24
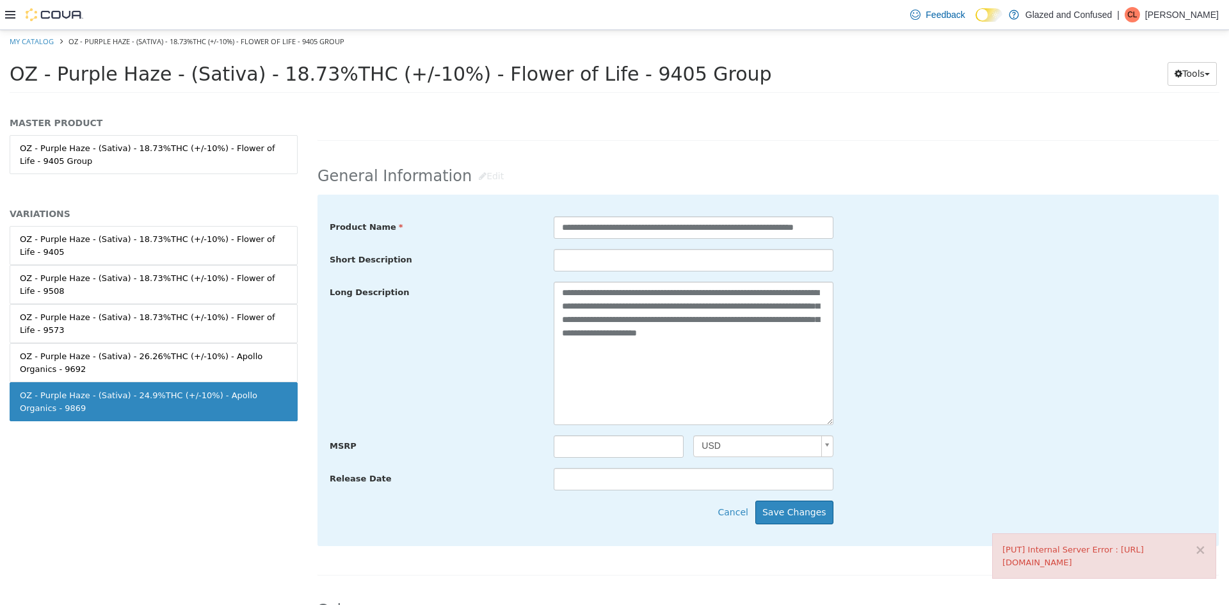
scroll to position [320, 0]
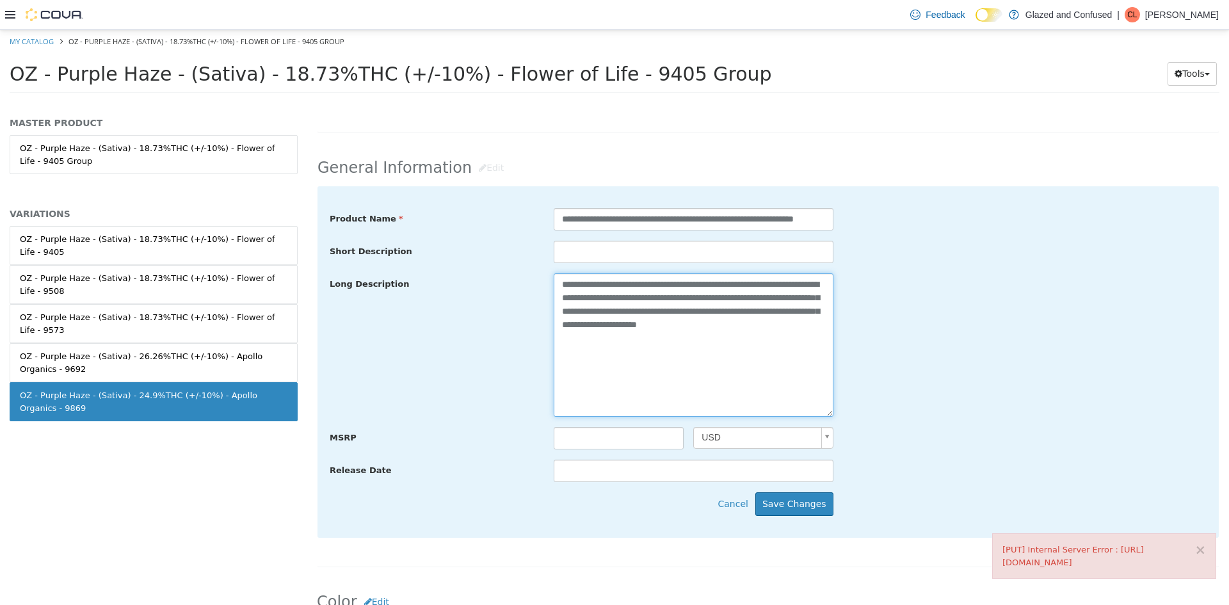
drag, startPoint x: 720, startPoint y: 289, endPoint x: 653, endPoint y: 280, distance: 67.8
click at [653, 280] on textarea "**********" at bounding box center [694, 344] width 280 height 143
type textarea "**********"
click at [777, 504] on button "Save Changes" at bounding box center [795, 504] width 78 height 24
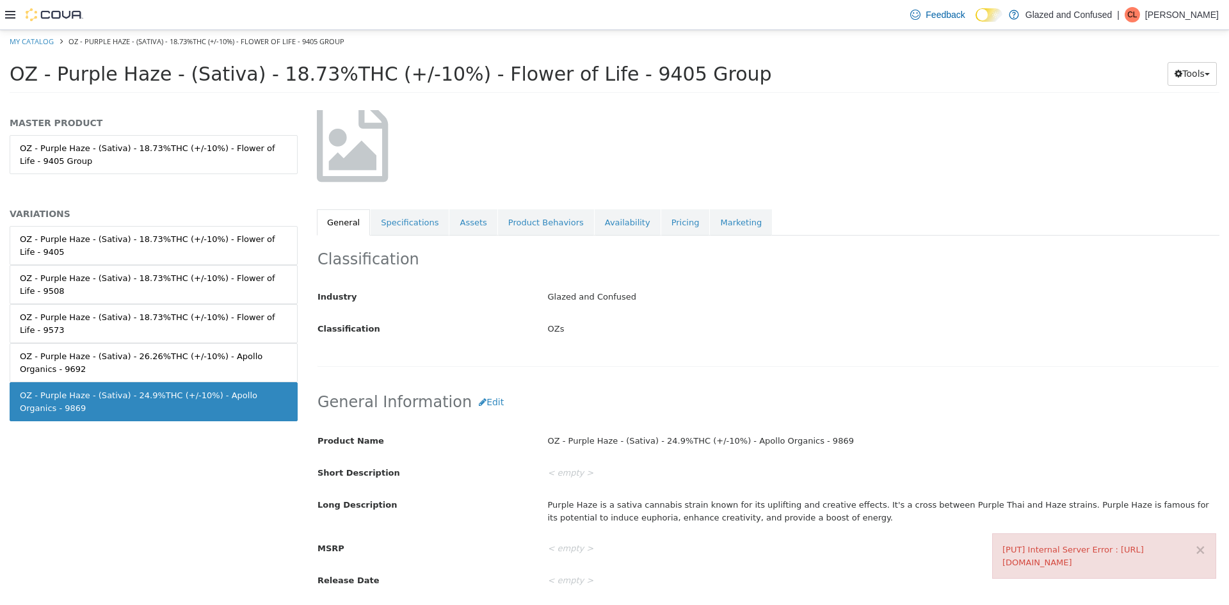
scroll to position [0, 0]
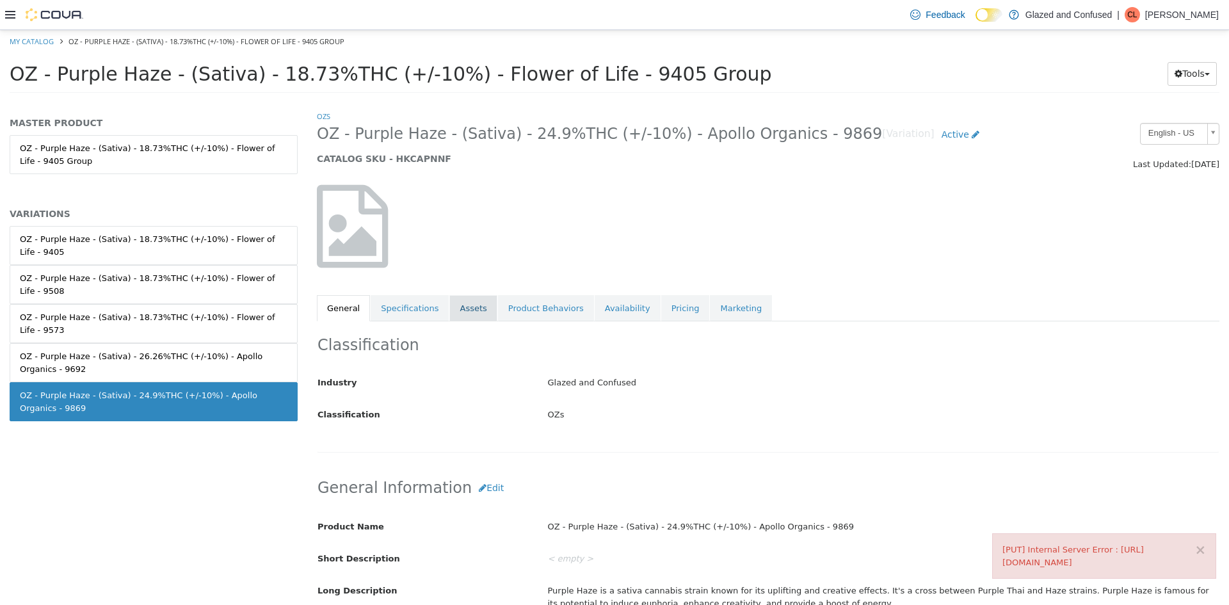
click at [473, 302] on link "Assets" at bounding box center [472, 308] width 47 height 27
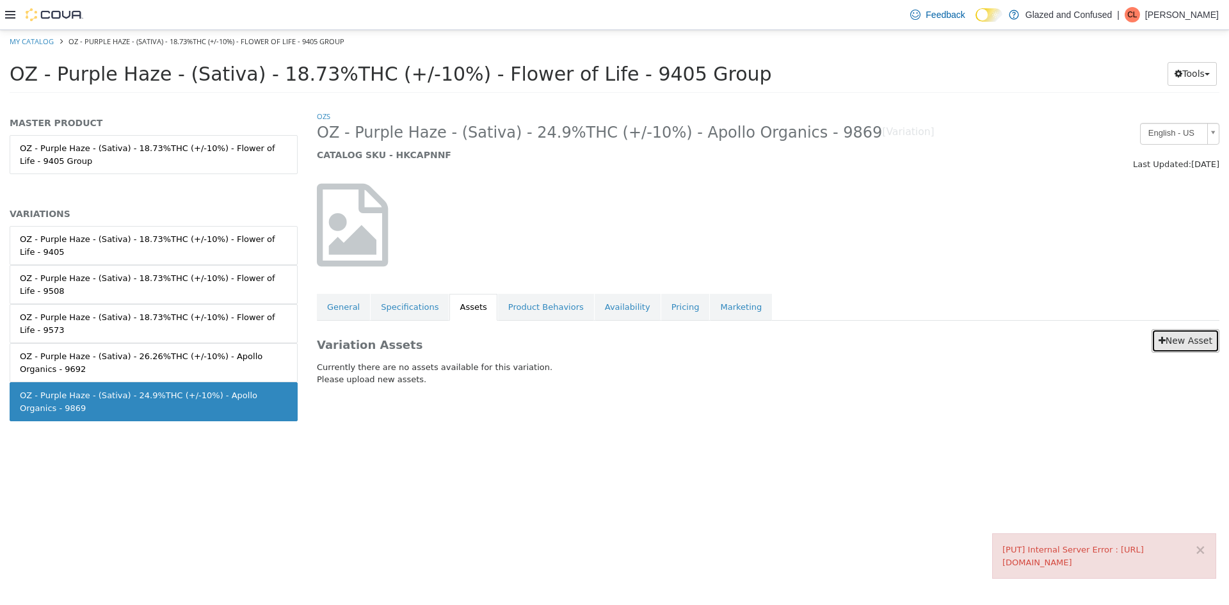
click at [1168, 331] on link "New Asset" at bounding box center [1186, 341] width 68 height 24
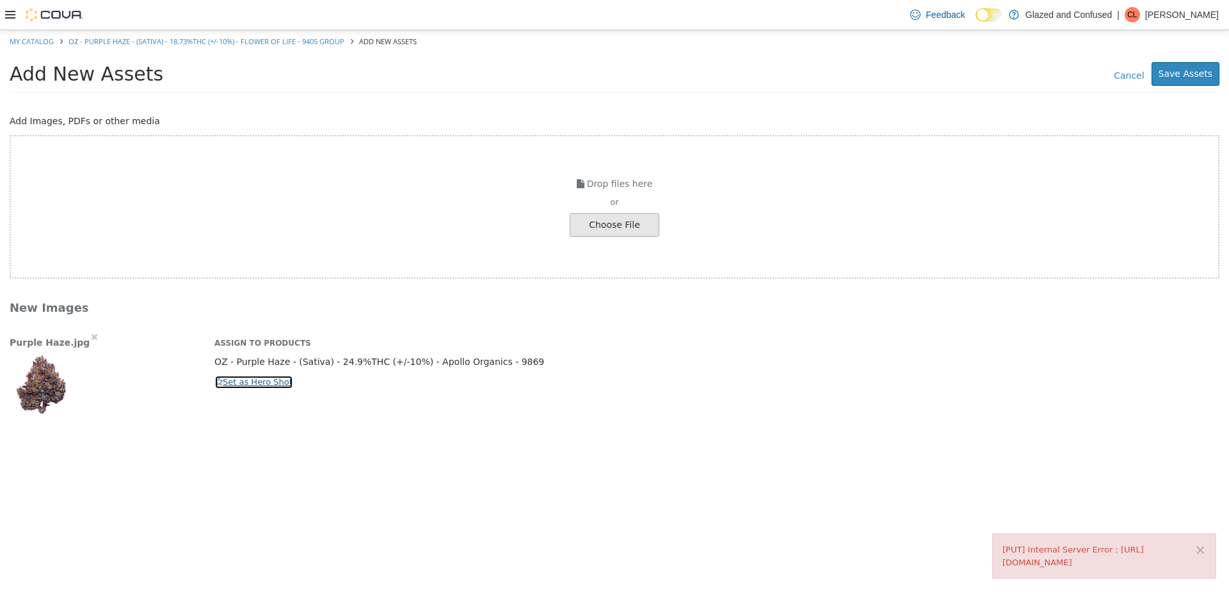
click at [245, 377] on button "Set as Hero Shot" at bounding box center [253, 382] width 79 height 14
click at [1166, 85] on button "Save Assets" at bounding box center [1186, 74] width 68 height 24
